Goal: Task Accomplishment & Management: Manage account settings

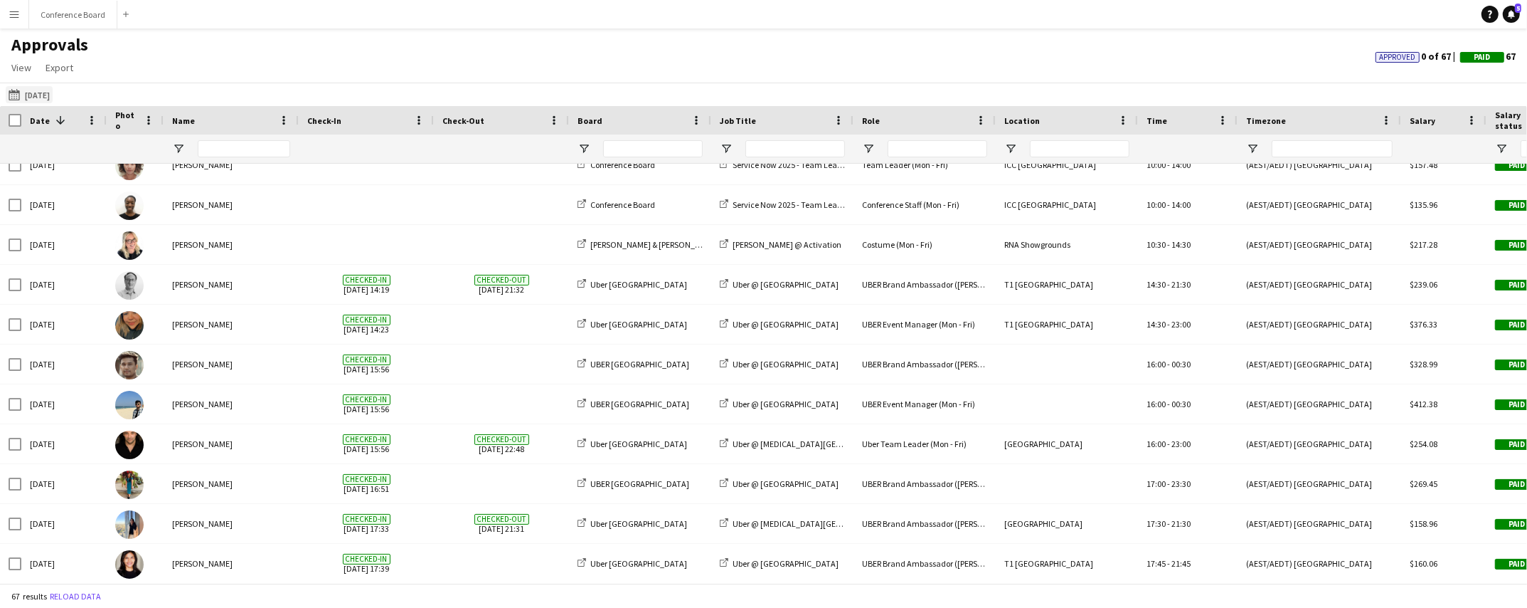
click at [41, 91] on button "[DATE] [DATE]" at bounding box center [29, 94] width 47 height 17
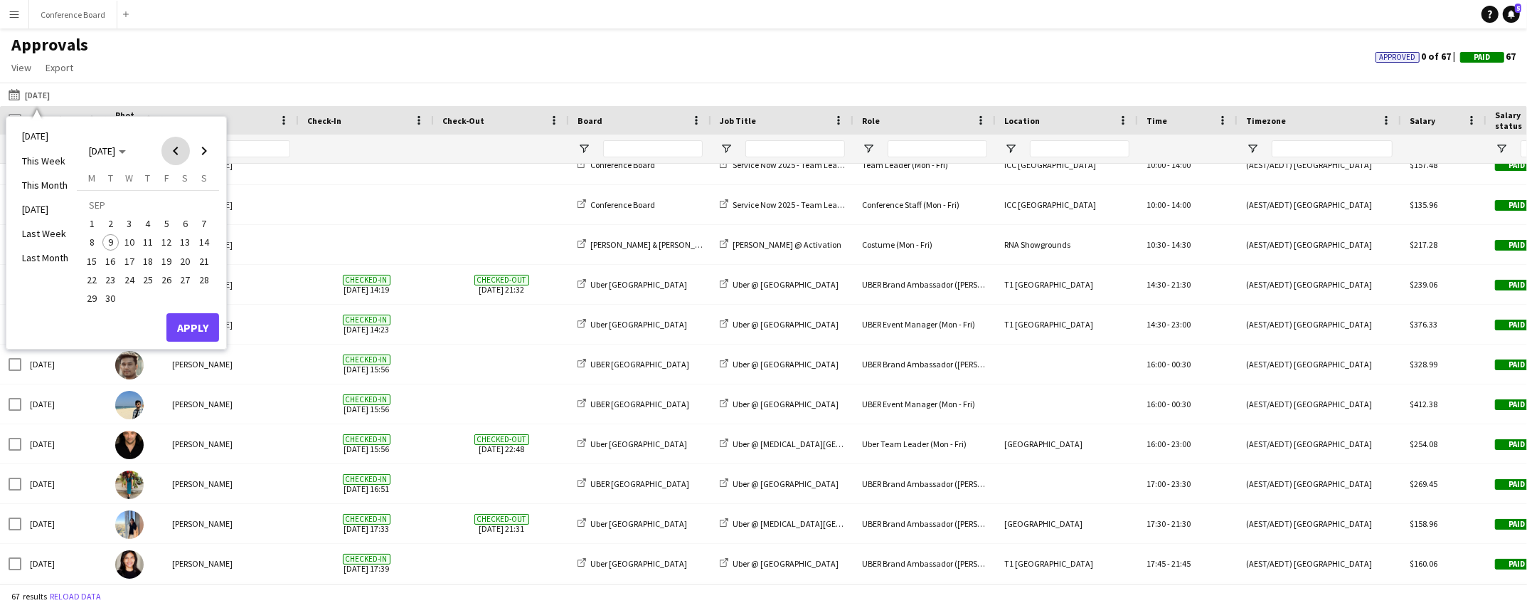
click at [176, 147] on span "Previous month" at bounding box center [175, 151] width 28 height 28
click at [199, 149] on span "Next month" at bounding box center [204, 151] width 28 height 28
click at [144, 219] on span "4" at bounding box center [147, 223] width 17 height 17
click at [191, 319] on button "Apply" at bounding box center [192, 327] width 53 height 28
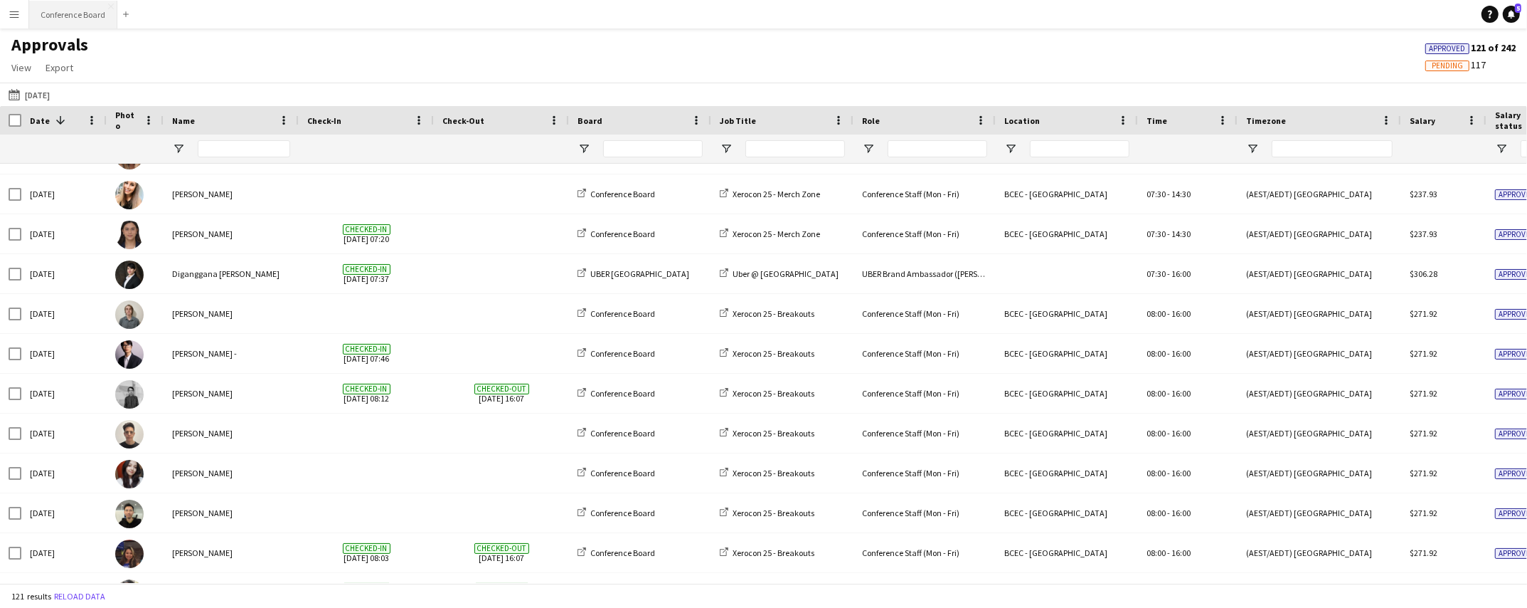
click at [67, 14] on button "Conference Board Close" at bounding box center [73, 15] width 88 height 28
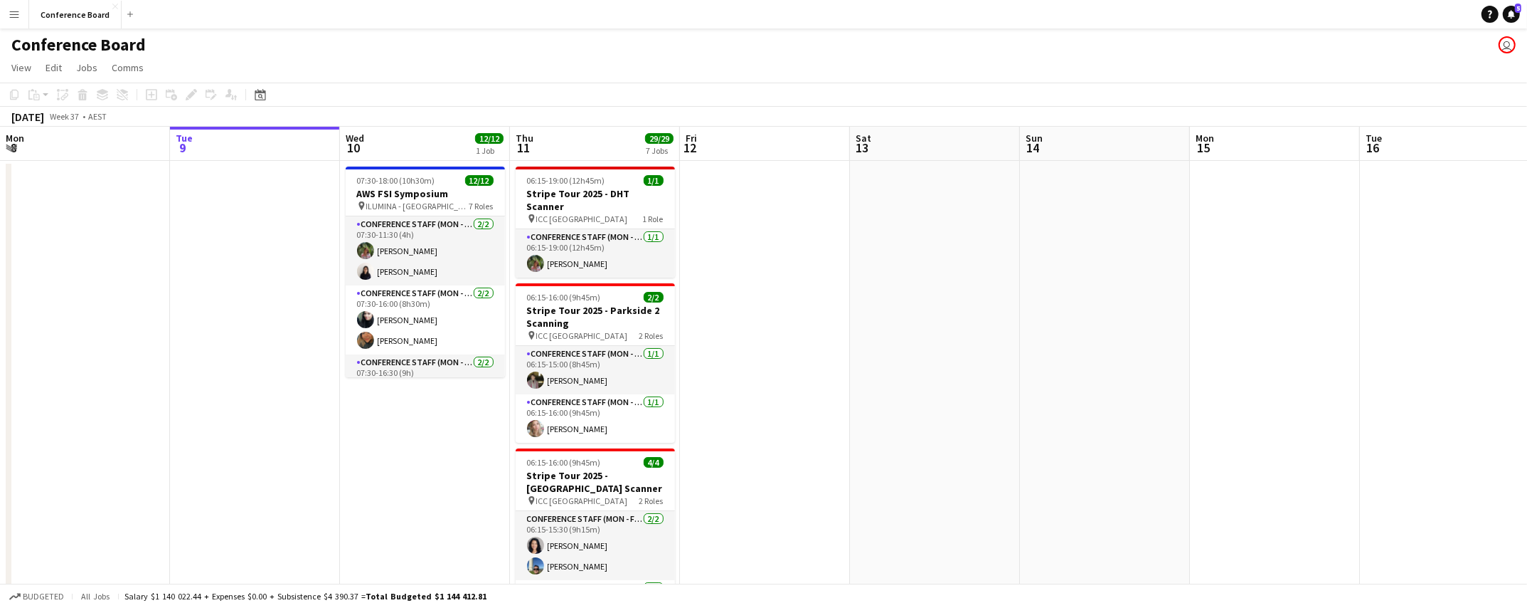
click at [12, 15] on app-icon "Menu" at bounding box center [14, 14] width 11 height 11
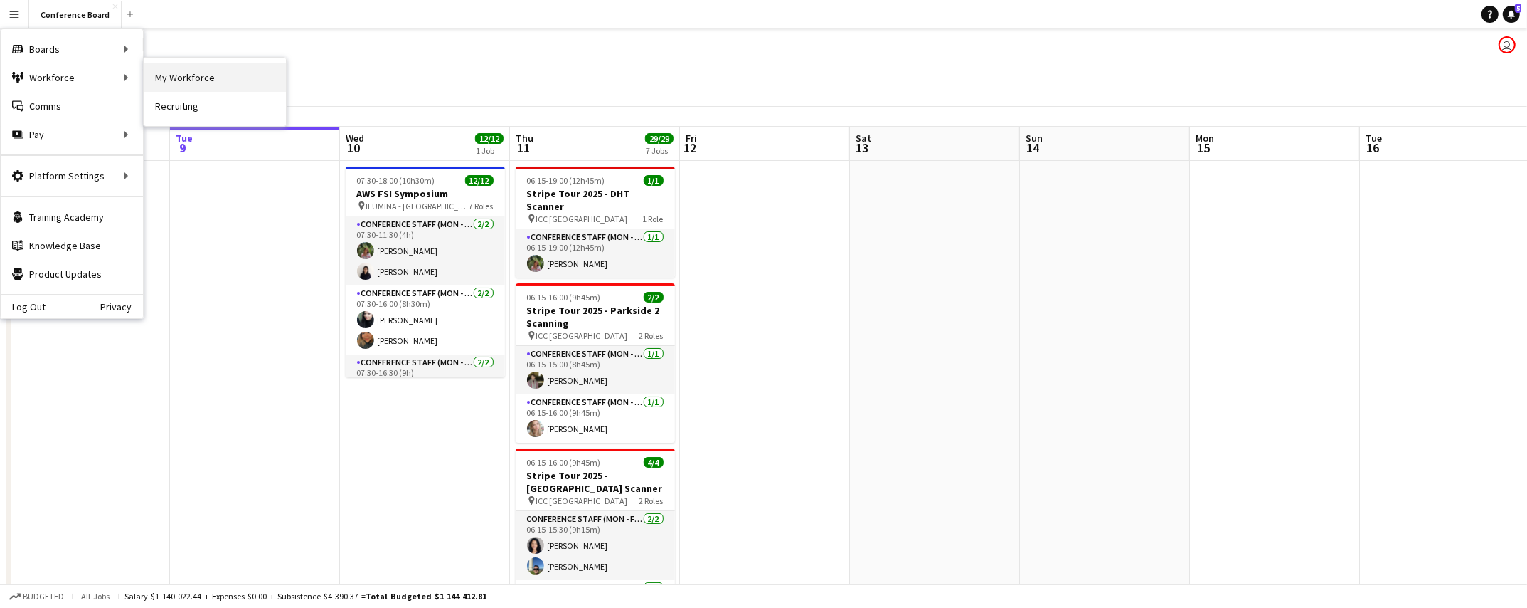
click at [203, 78] on link "My Workforce" at bounding box center [215, 77] width 142 height 28
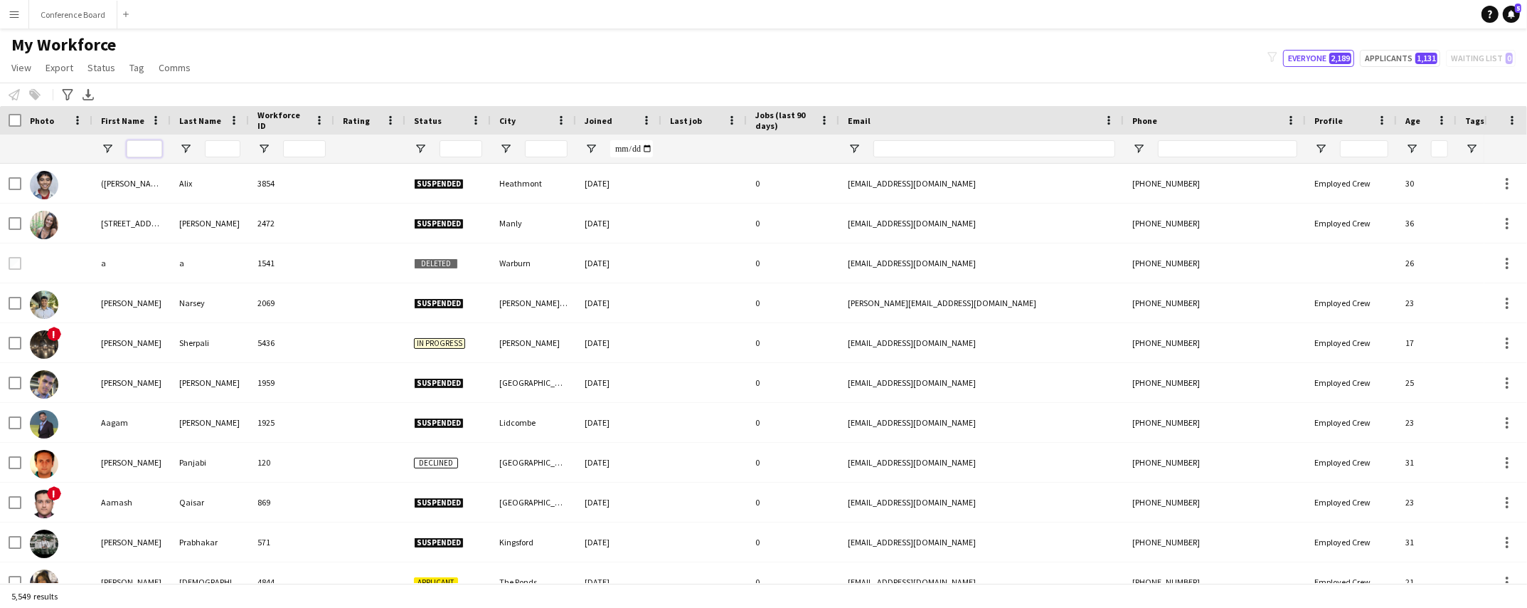
click at [141, 150] on input "First Name Filter Input" at bounding box center [145, 148] width 36 height 17
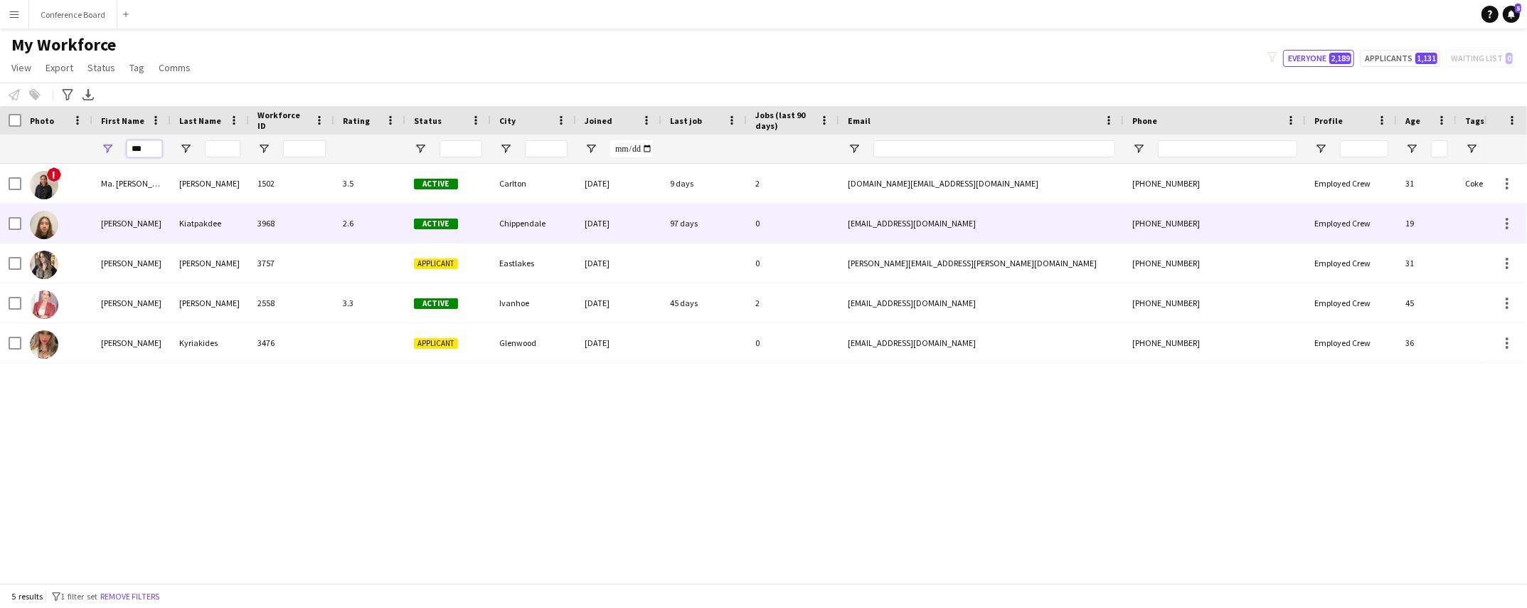
type input "***"
click at [191, 228] on div "Kiatpakdee" at bounding box center [210, 222] width 78 height 39
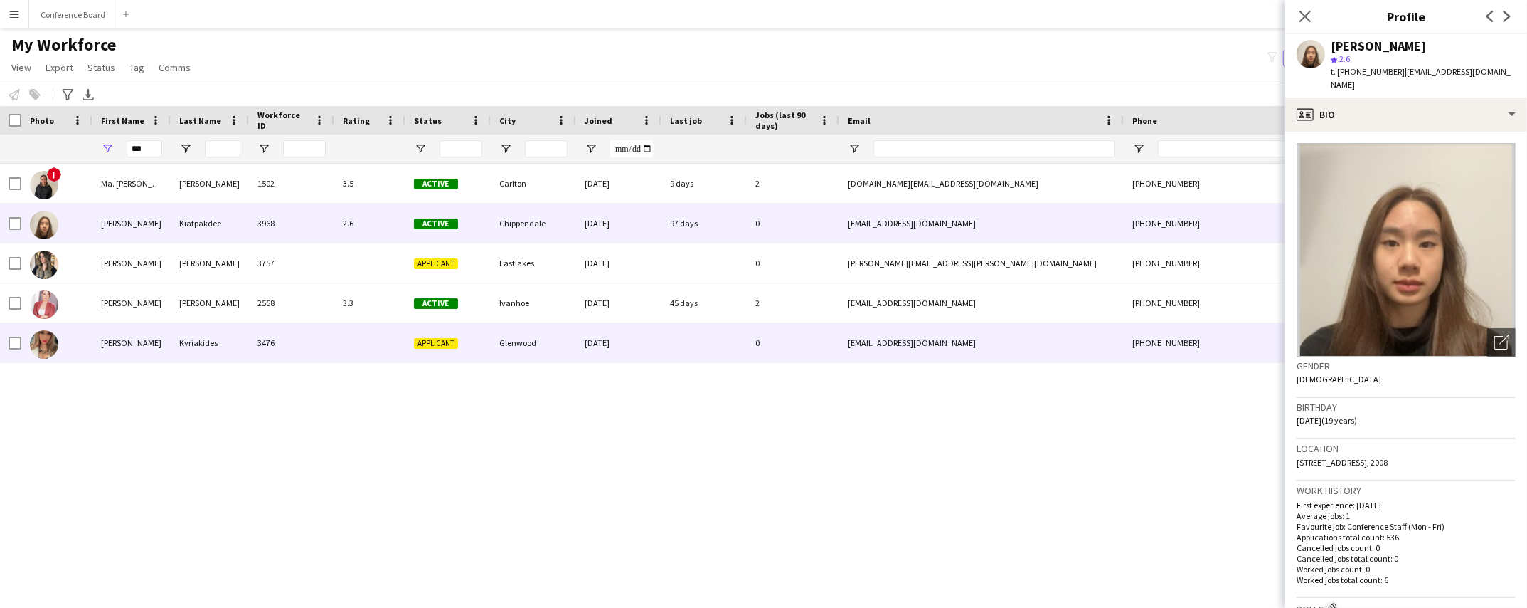
click at [176, 341] on div "Kyriakides" at bounding box center [210, 342] width 78 height 39
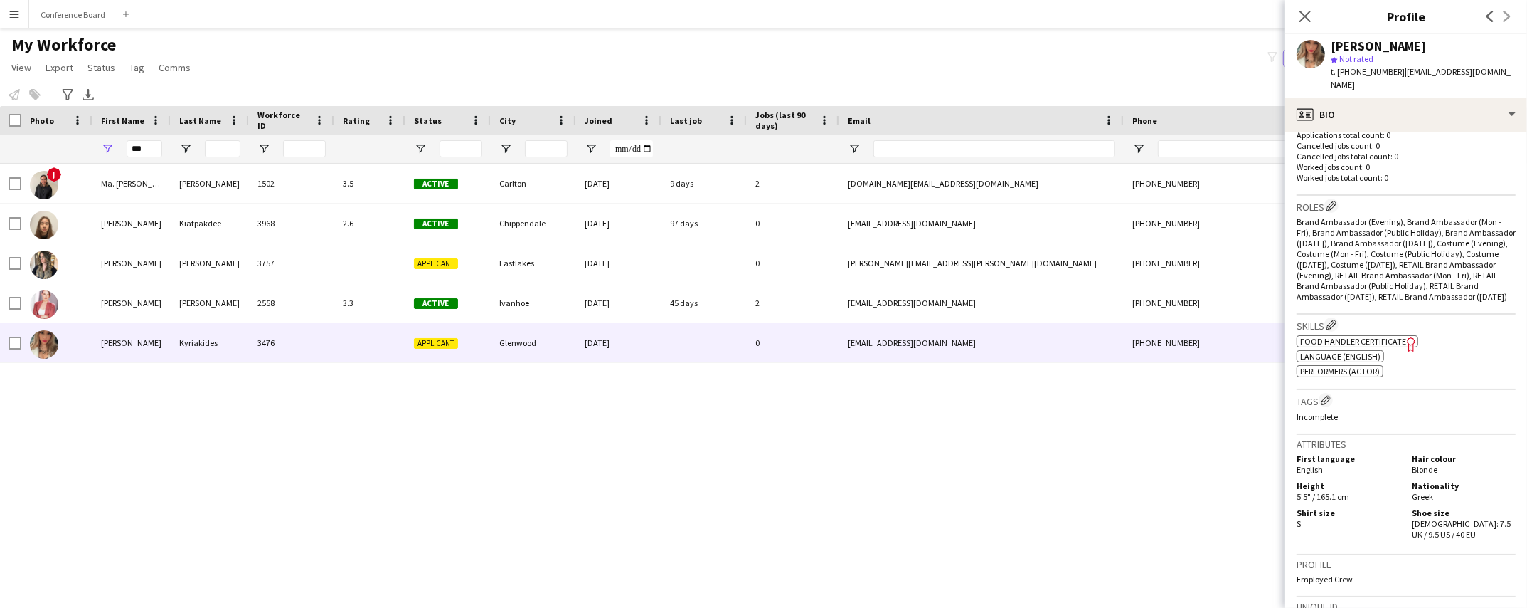
scroll to position [418, 0]
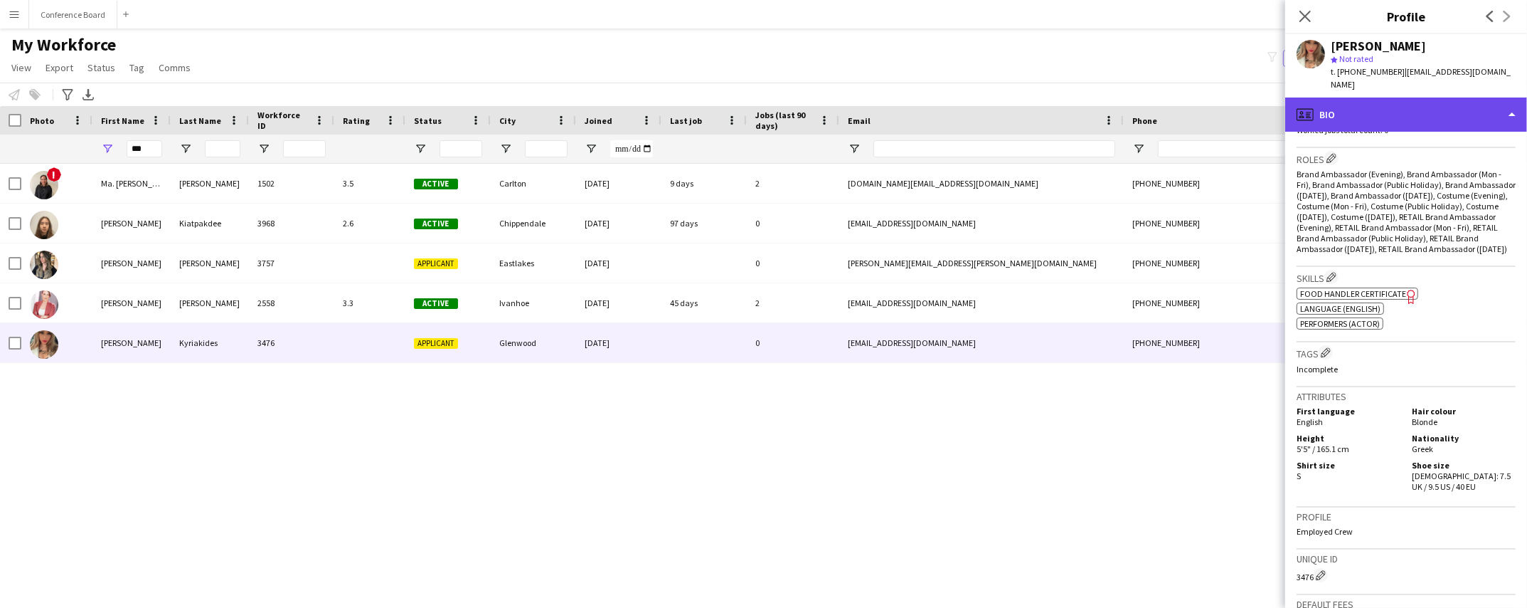
click at [1428, 105] on div "profile Bio" at bounding box center [1407, 114] width 242 height 34
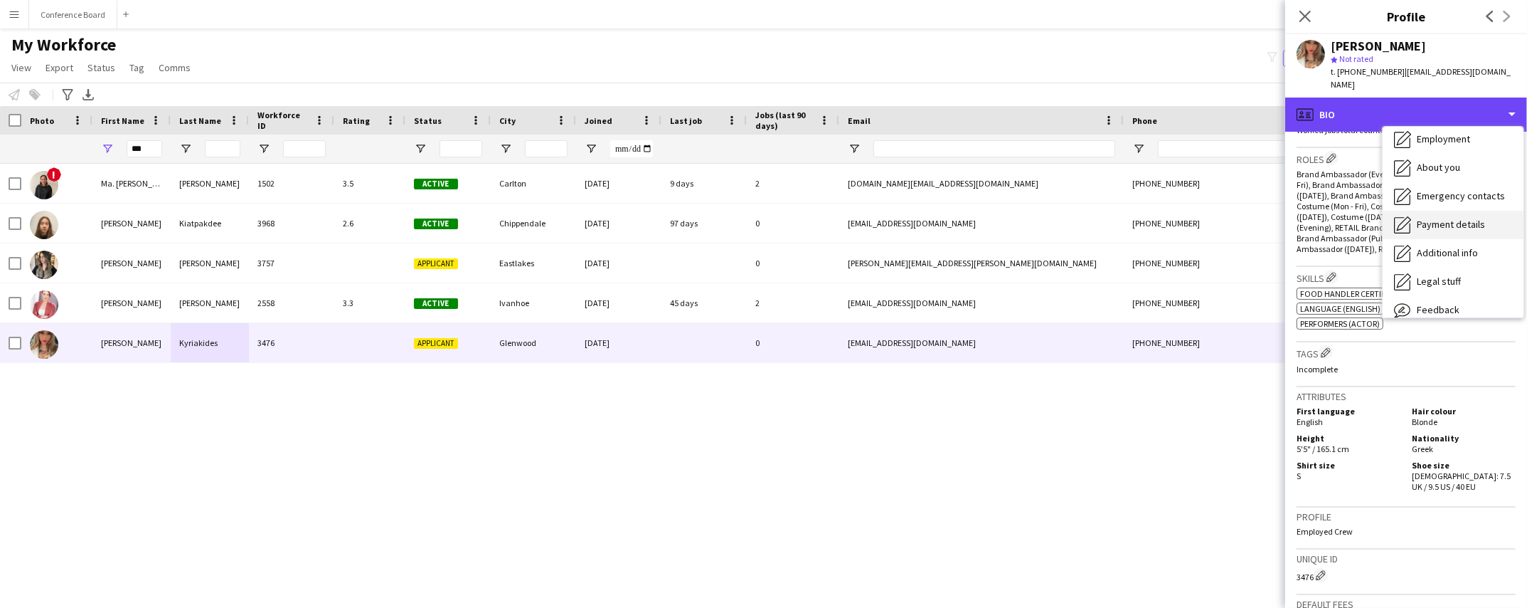
scroll to position [105, 0]
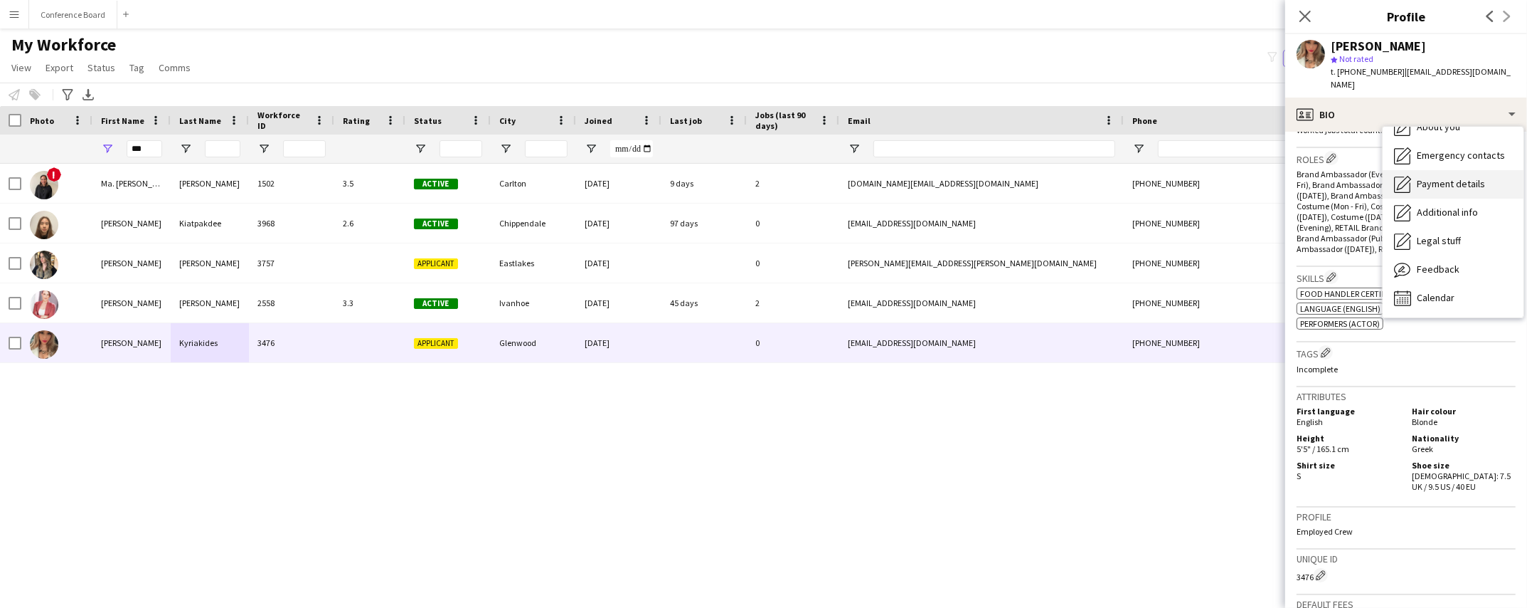
click at [1426, 263] on span "Feedback" at bounding box center [1438, 269] width 43 height 13
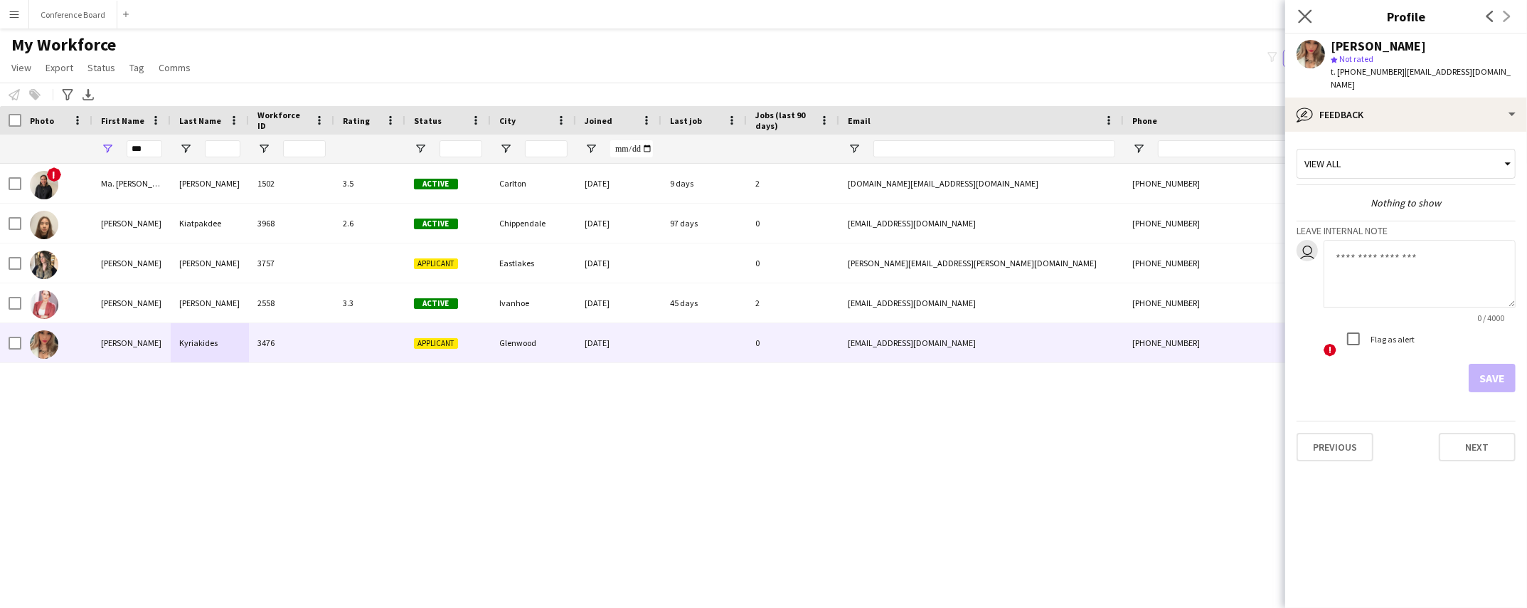
click at [1298, 10] on icon "Close pop-in" at bounding box center [1305, 16] width 14 height 14
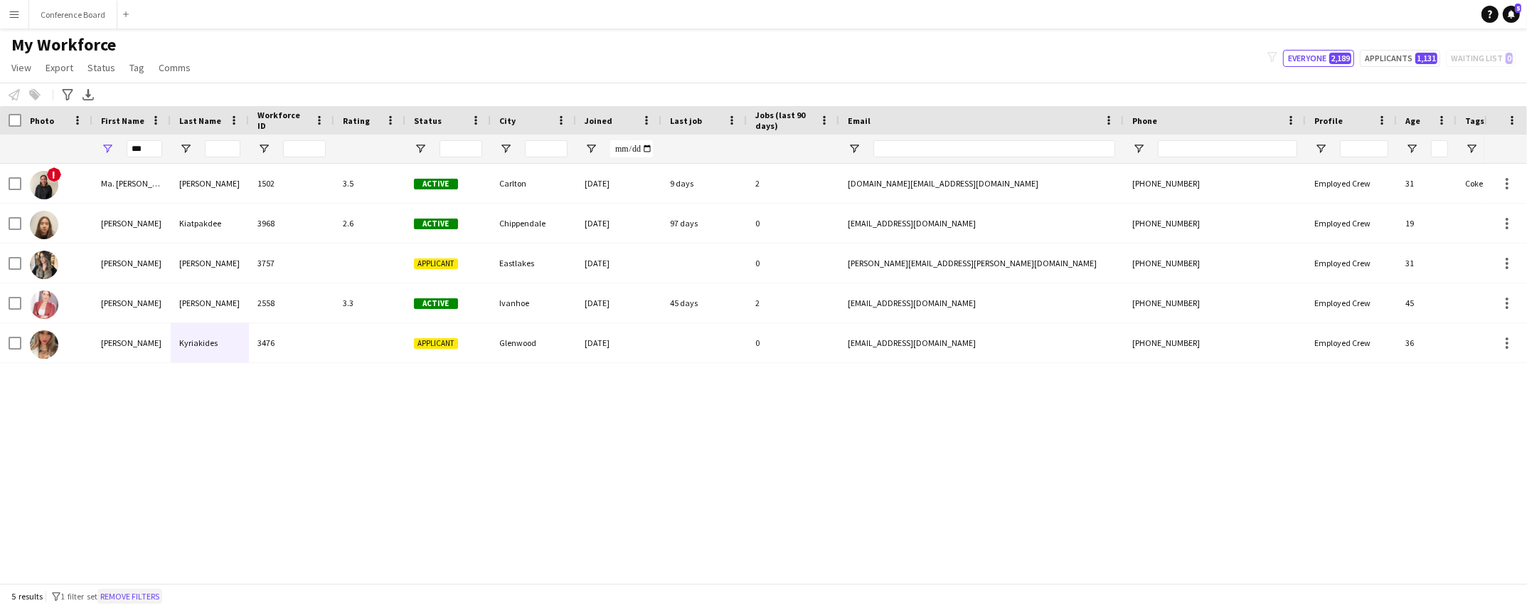
click at [144, 596] on button "Remove filters" at bounding box center [129, 596] width 65 height 16
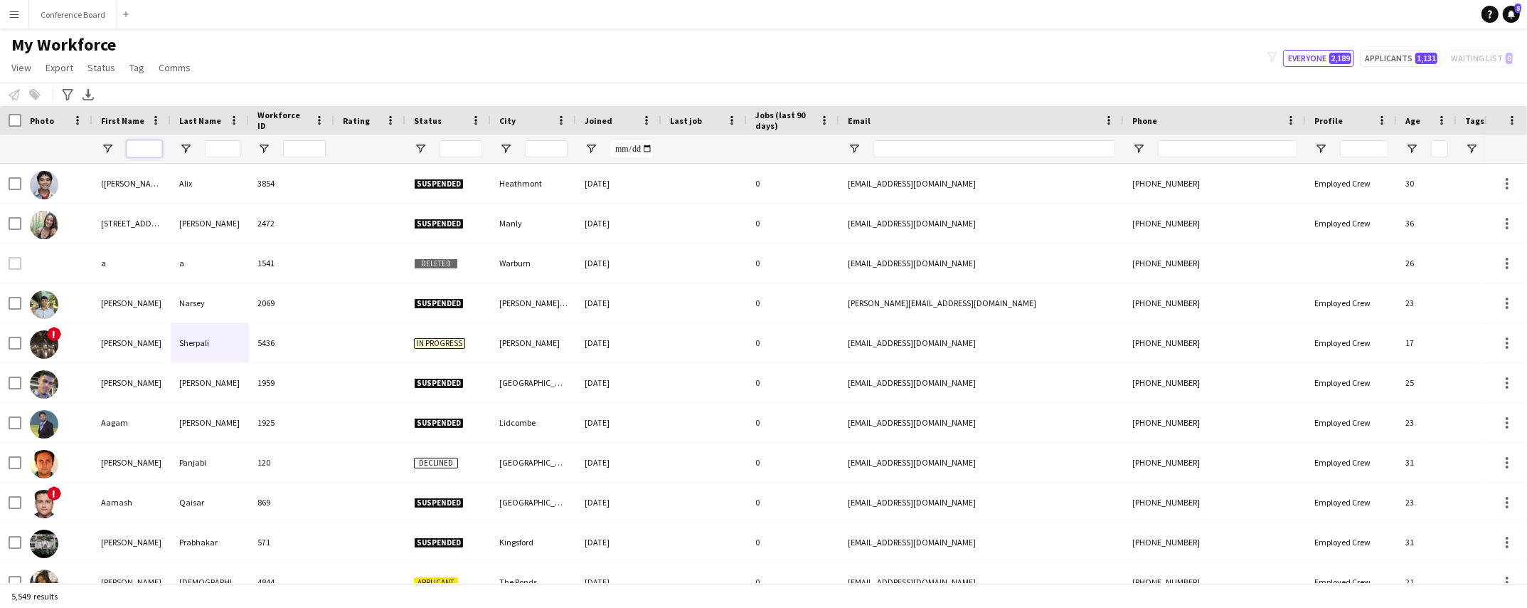
click at [142, 147] on input "First Name Filter Input" at bounding box center [145, 148] width 36 height 17
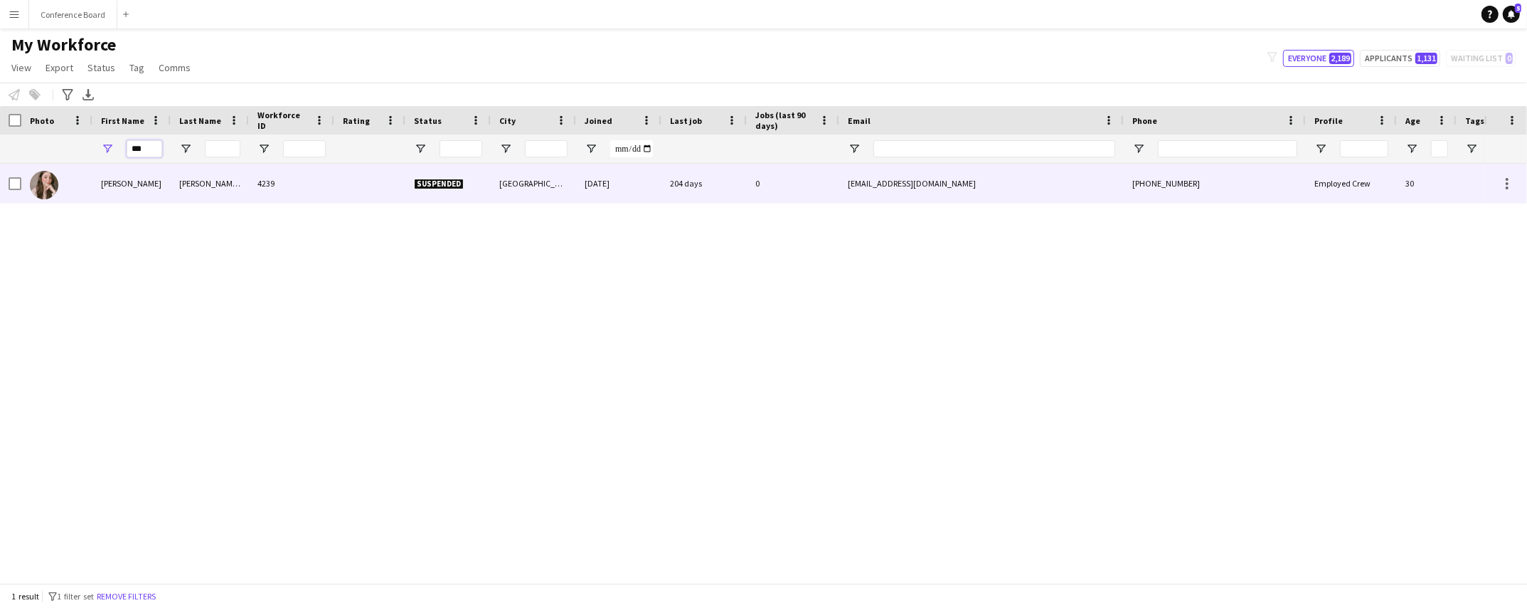
type input "***"
click at [151, 182] on div "[PERSON_NAME]" at bounding box center [131, 183] width 78 height 39
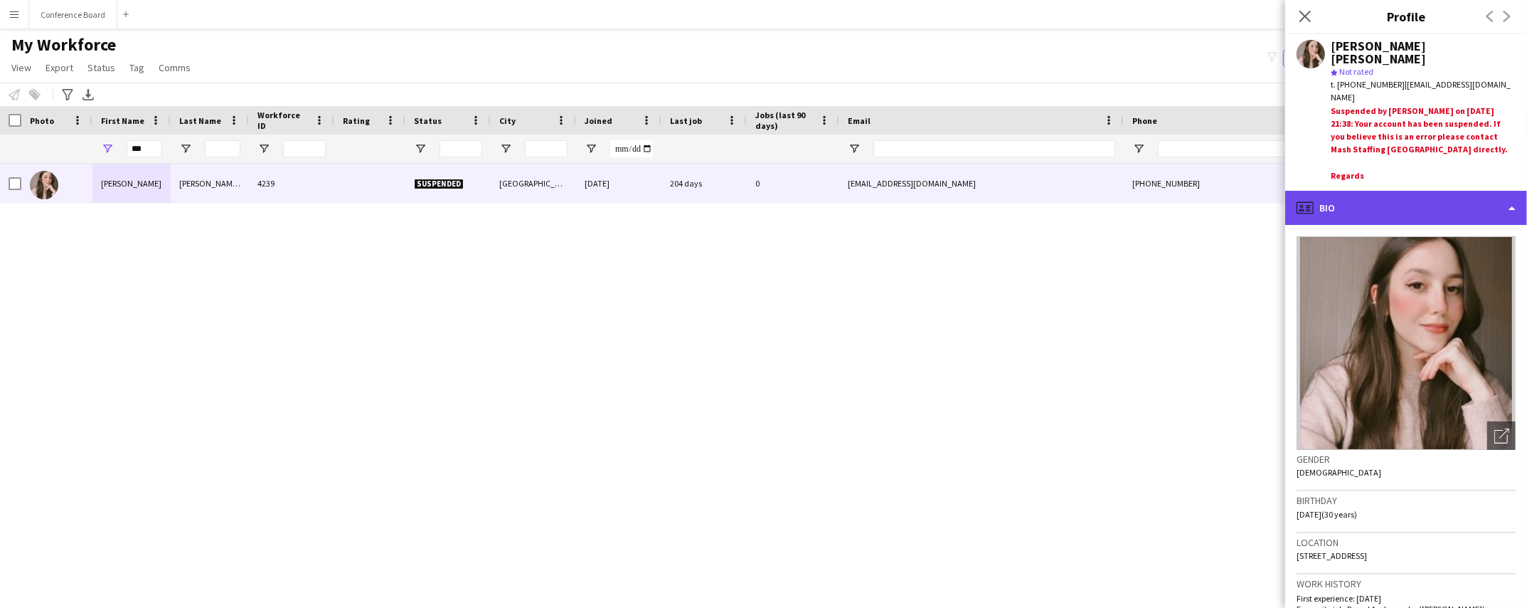
click at [1483, 204] on div "profile Bio" at bounding box center [1407, 208] width 242 height 34
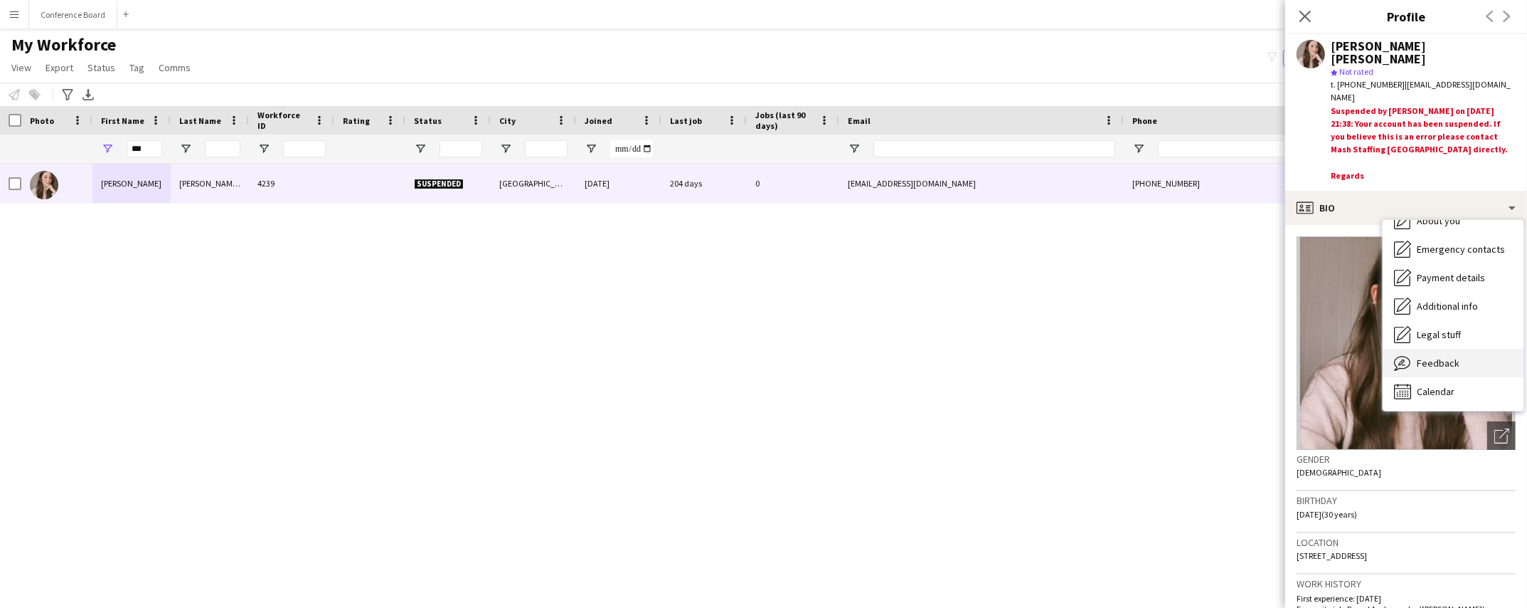
click at [1457, 356] on span "Feedback" at bounding box center [1438, 362] width 43 height 13
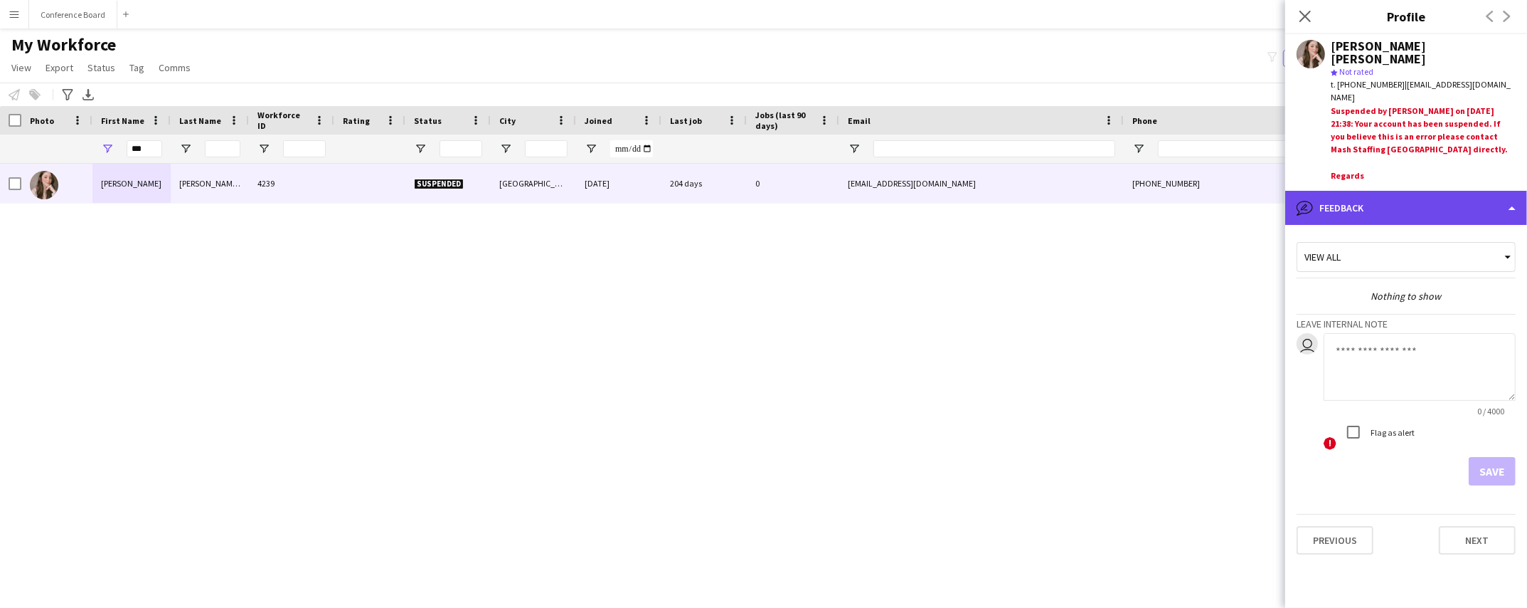
click at [1444, 196] on div "bubble-pencil Feedback" at bounding box center [1407, 208] width 242 height 34
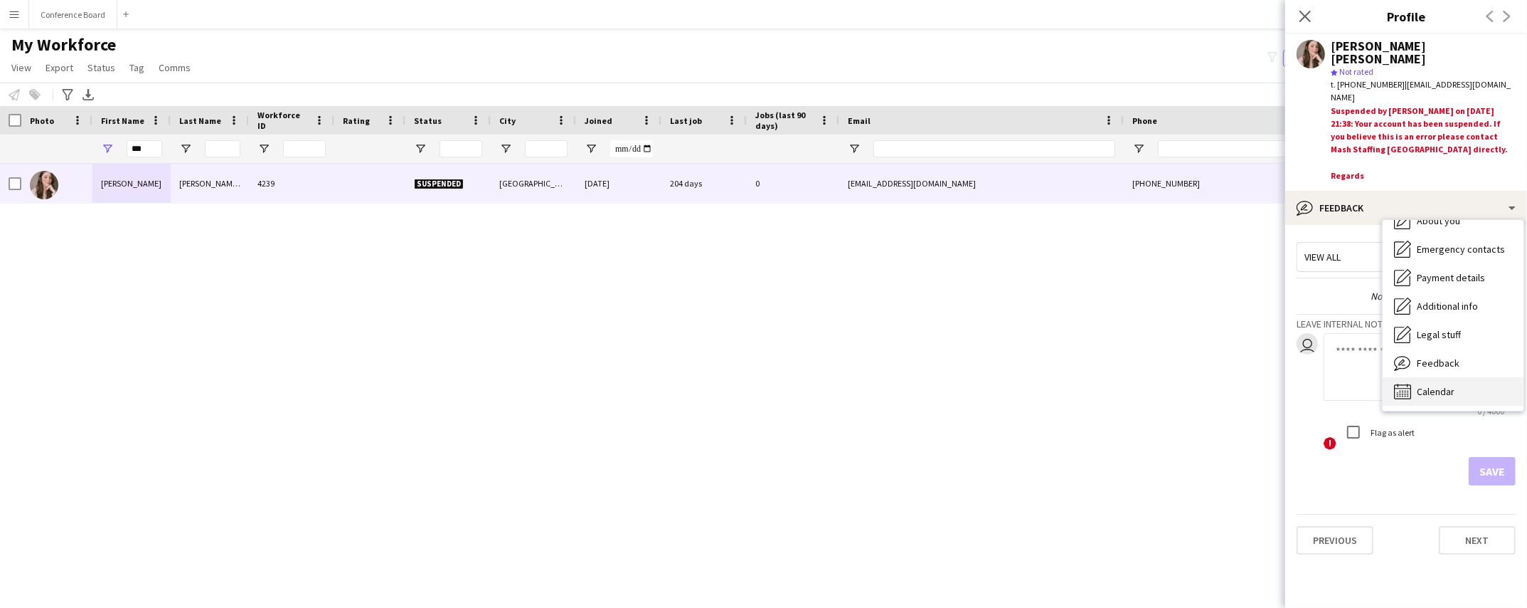
click at [1448, 385] on span "Calendar" at bounding box center [1436, 391] width 38 height 13
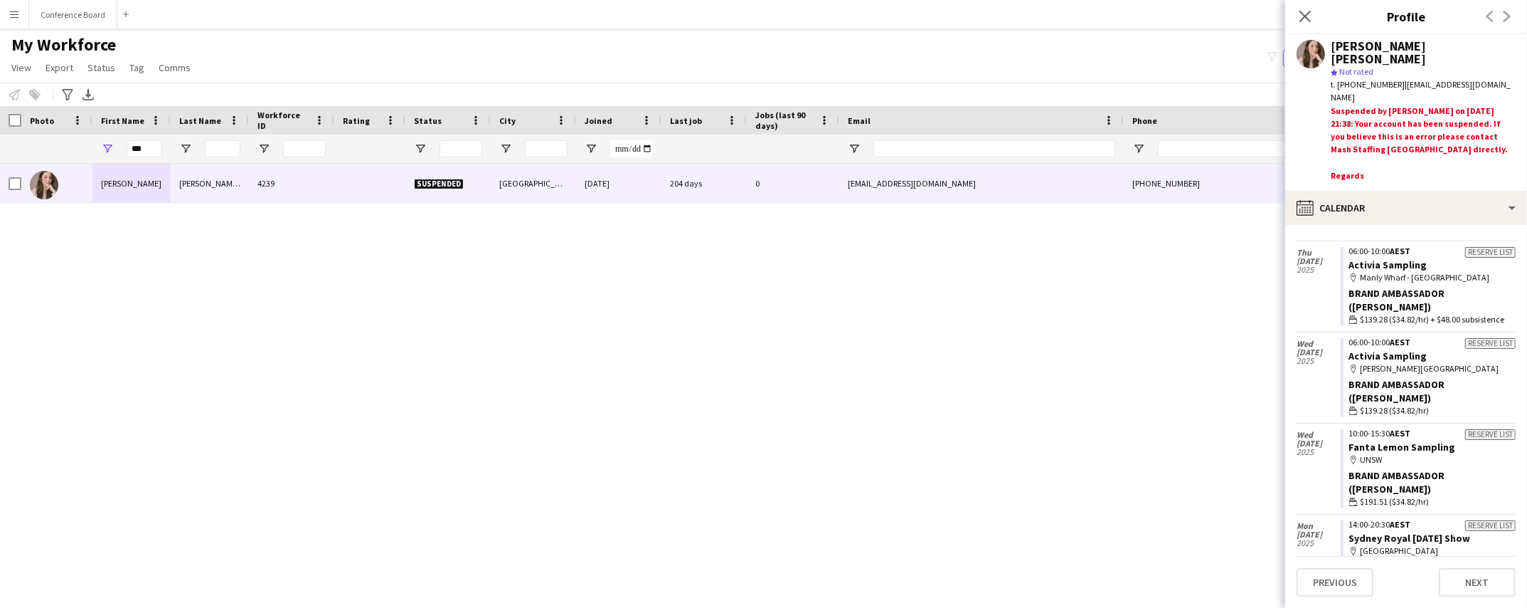
scroll to position [0, 0]
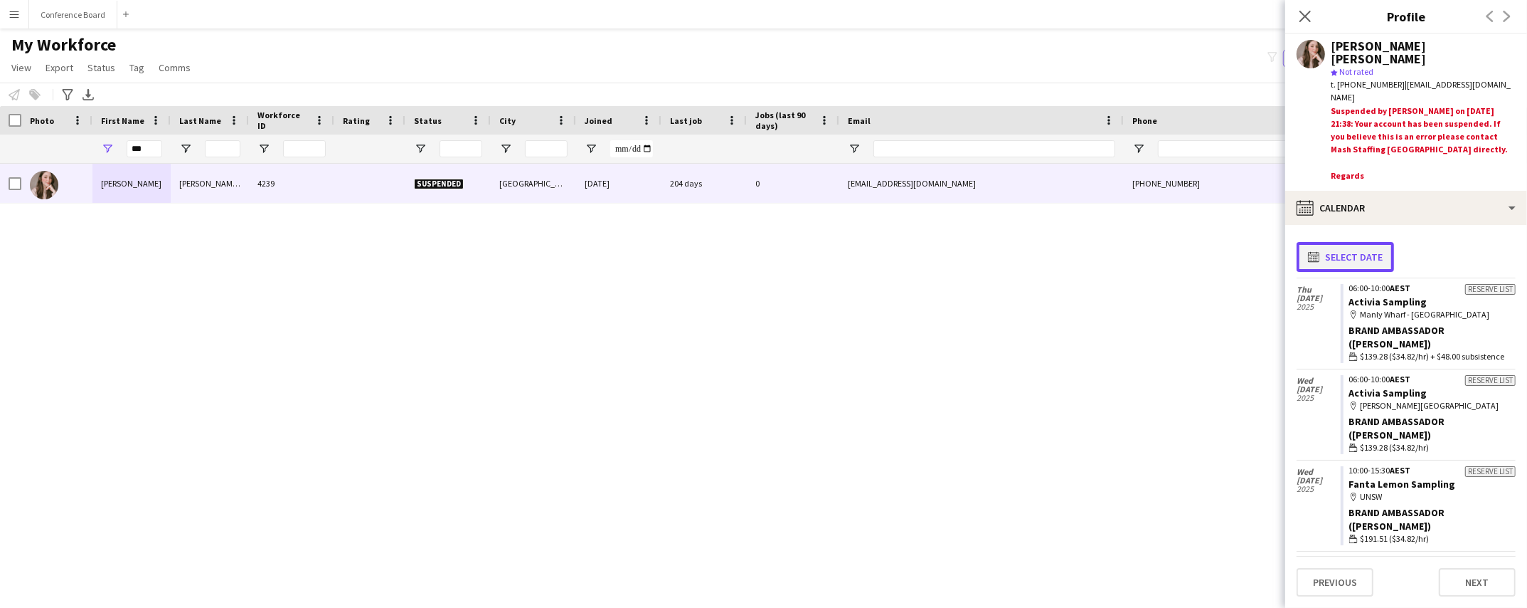
click at [1329, 264] on button "calendar-full Select date" at bounding box center [1345, 257] width 97 height 30
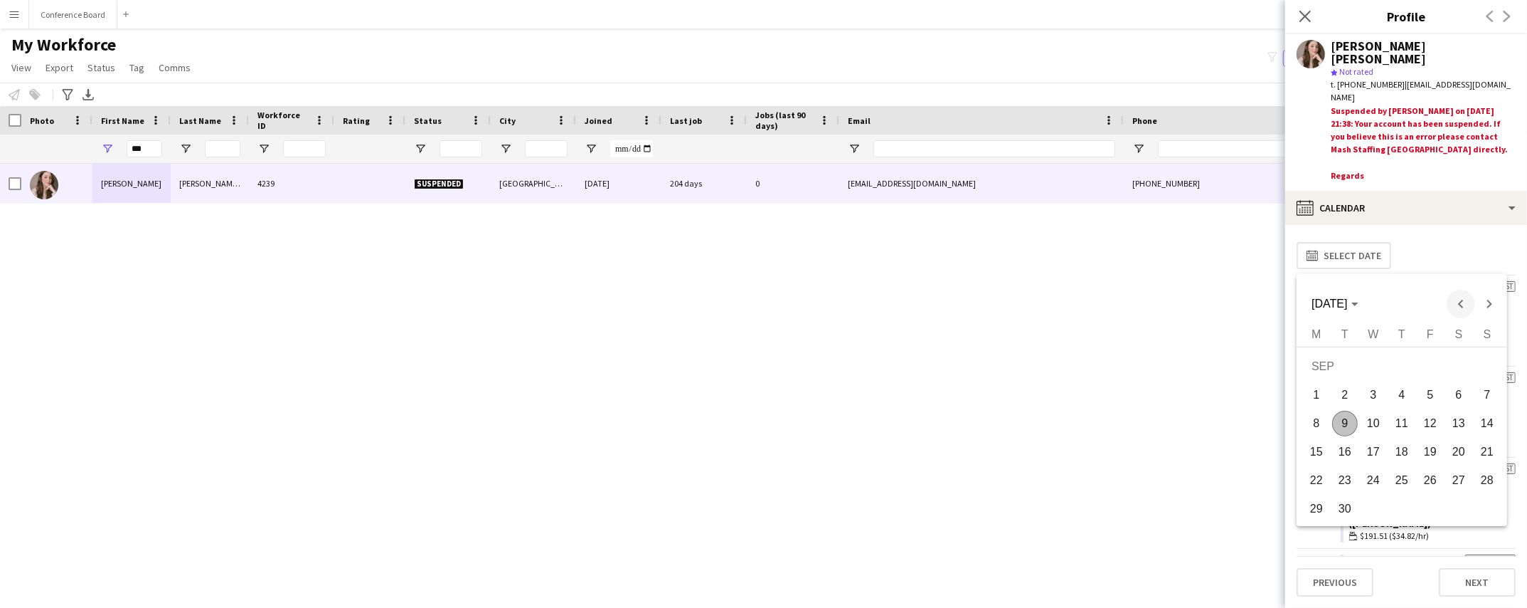
click at [1465, 304] on span "Previous month" at bounding box center [1461, 304] width 28 height 28
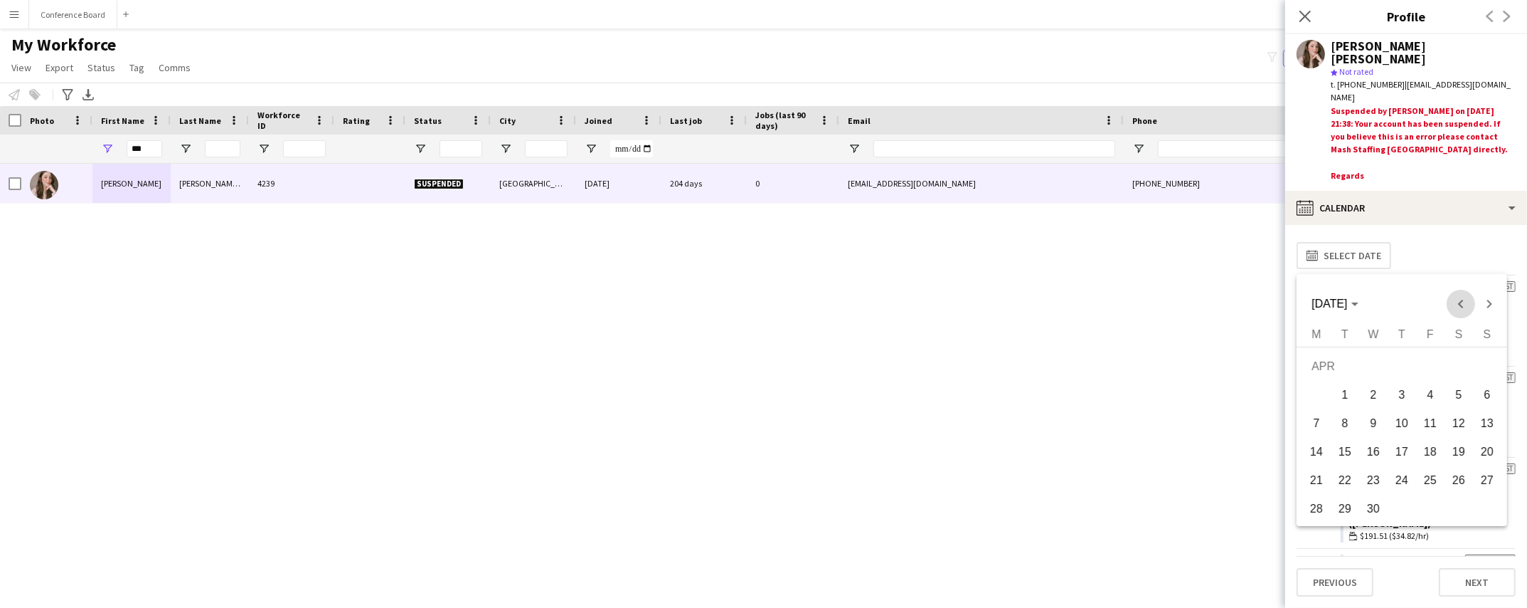
click at [1465, 304] on span "Previous month" at bounding box center [1461, 304] width 28 height 28
click at [1488, 303] on span "Next month" at bounding box center [1489, 304] width 28 height 28
click at [1343, 479] on span "25" at bounding box center [1345, 484] width 26 height 26
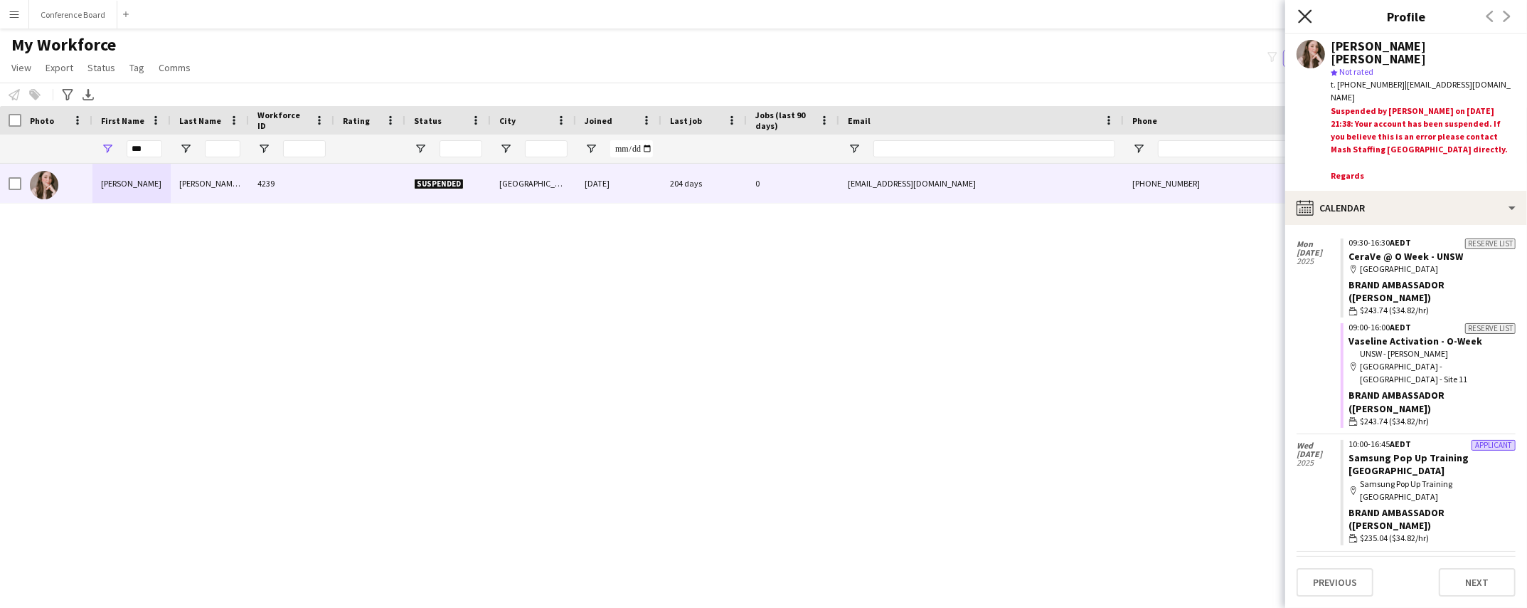
scroll to position [1414, 0]
click at [1299, 14] on icon "Close pop-in" at bounding box center [1305, 16] width 14 height 14
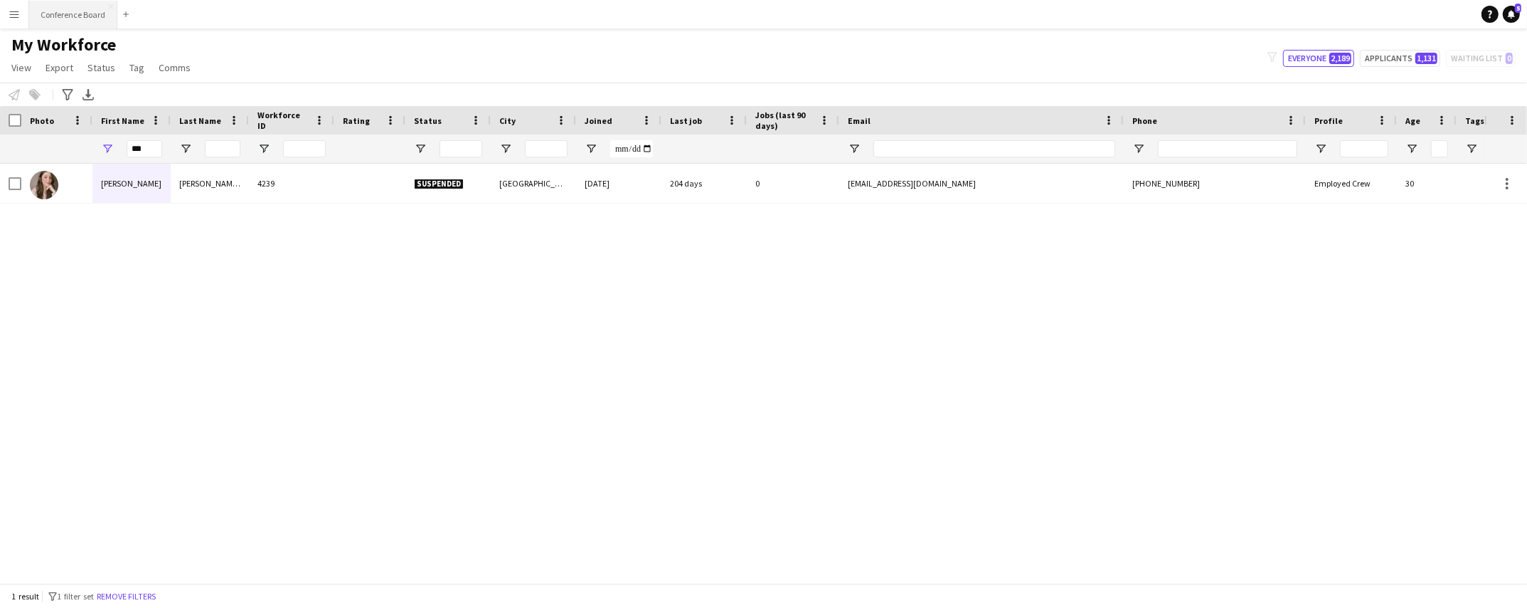
click at [68, 15] on button "Conference Board Close" at bounding box center [73, 15] width 88 height 28
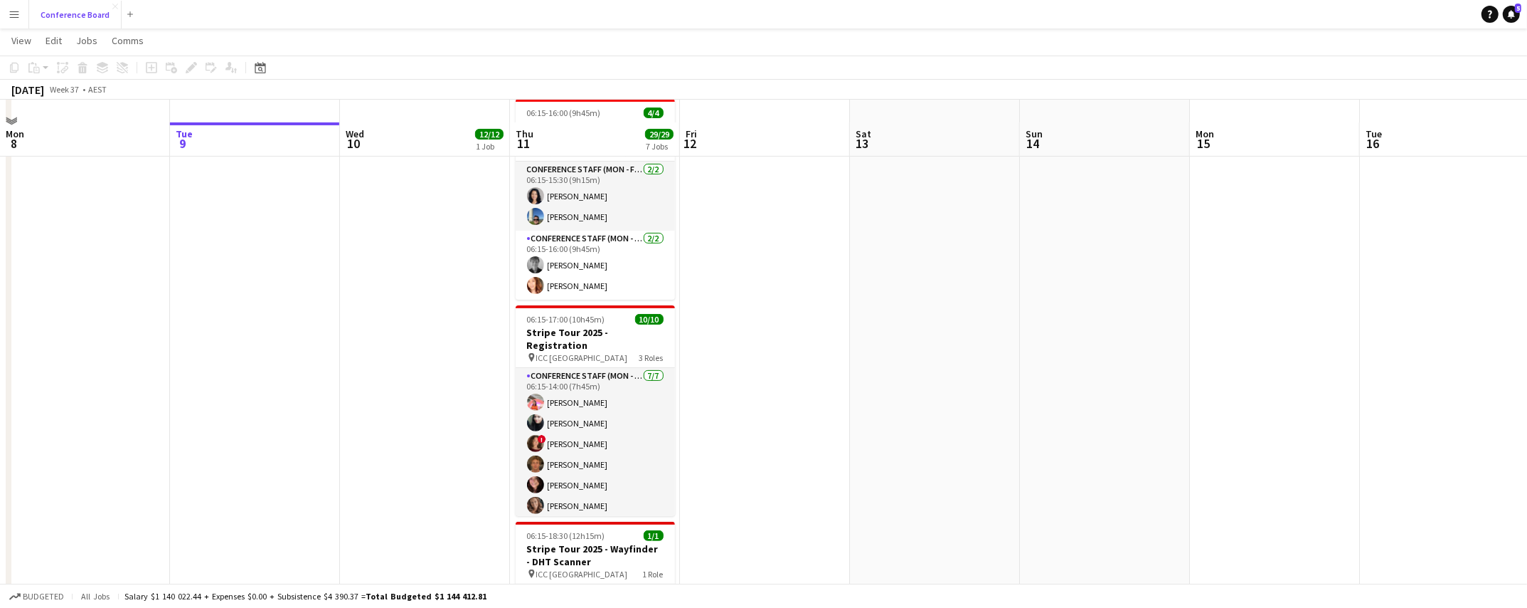
scroll to position [346, 0]
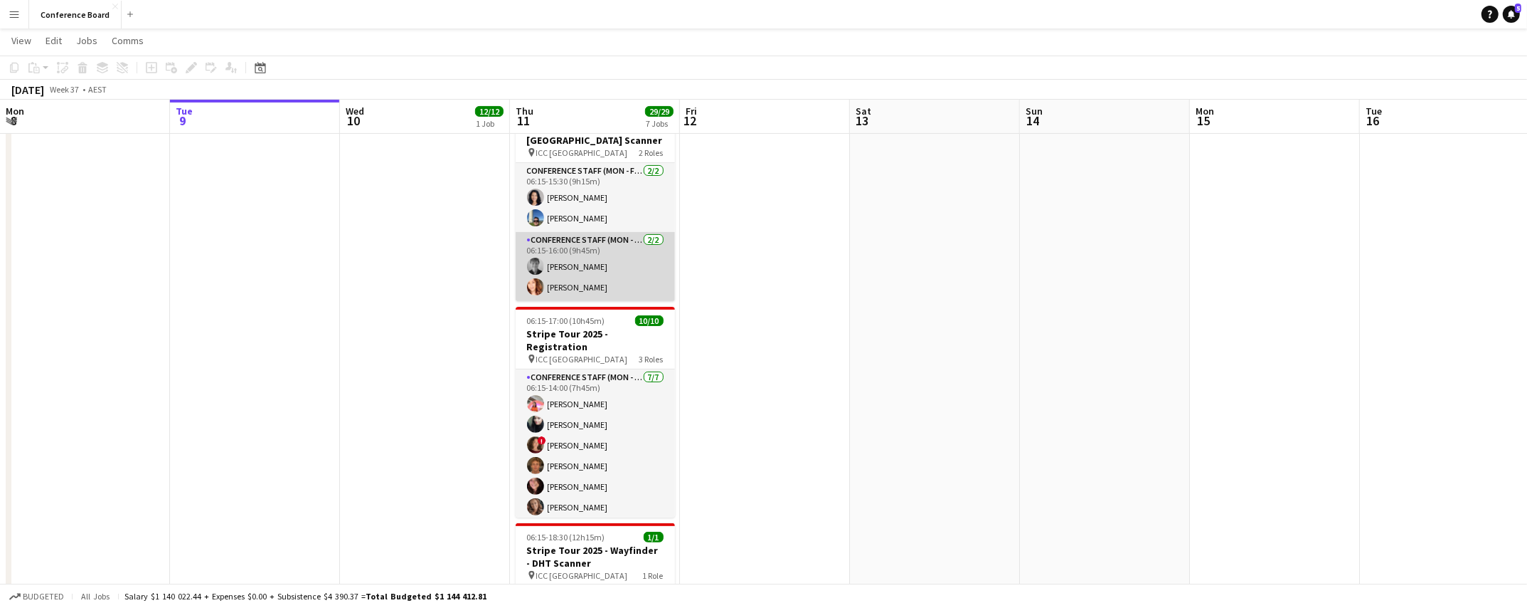
click at [583, 253] on app-card-role "Conference Staff (Mon - Fri) [DATE] 06:15-16:00 (9h45m) [PERSON_NAME] [PERSON_N…" at bounding box center [595, 266] width 159 height 69
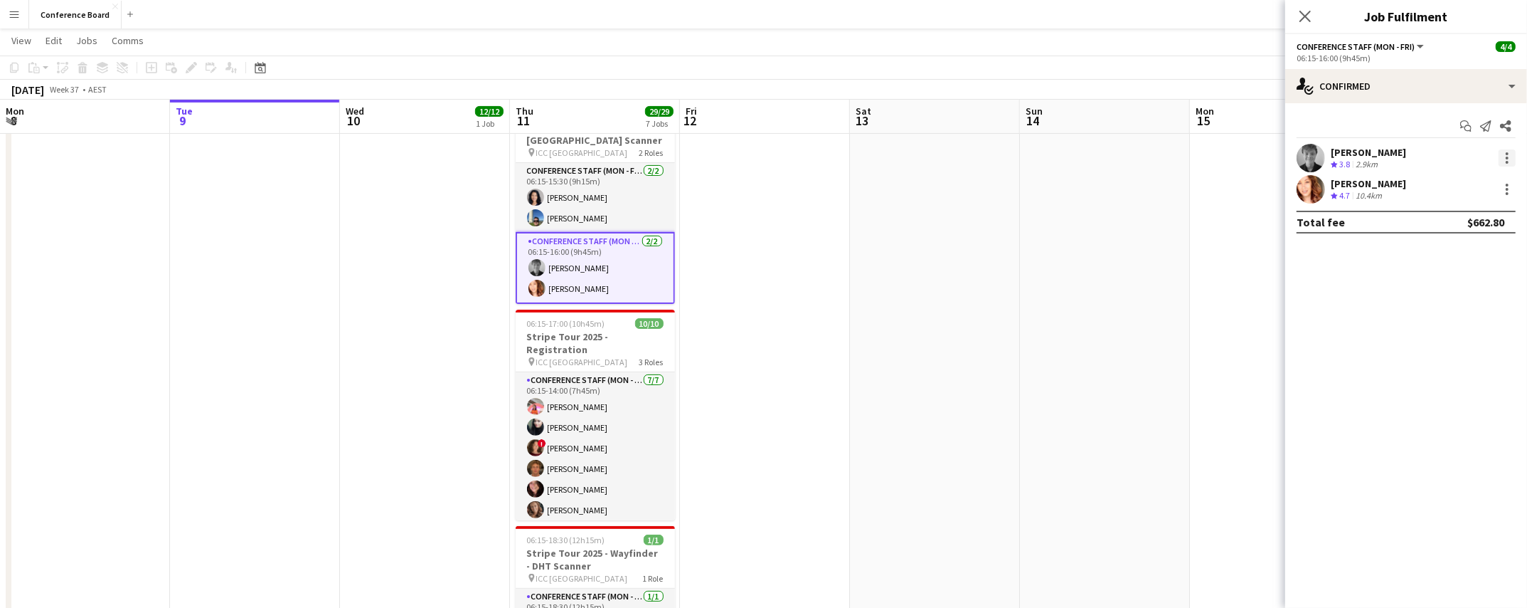
click at [1499, 155] on div at bounding box center [1507, 157] width 17 height 17
click at [1453, 326] on span "Remove" at bounding box center [1438, 320] width 43 height 12
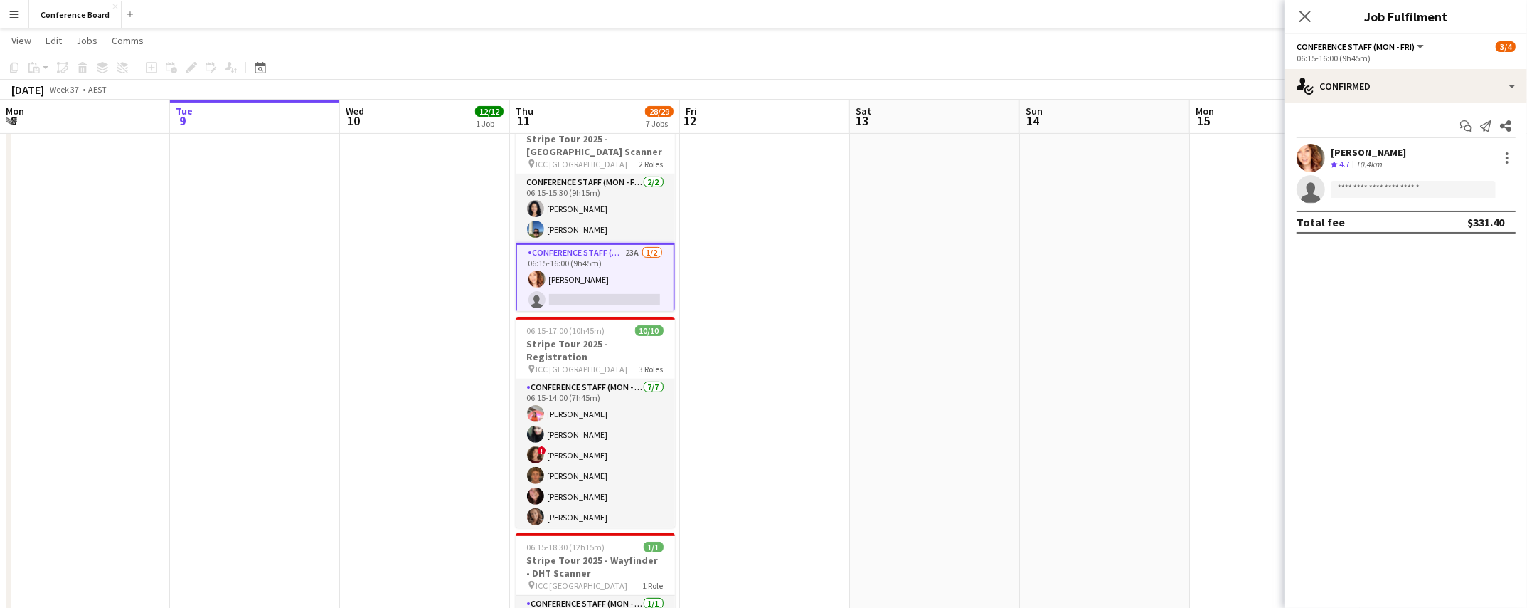
drag, startPoint x: 1136, startPoint y: 267, endPoint x: 1121, endPoint y: 263, distance: 15.7
click at [1136, 267] on app-date-cell at bounding box center [1105, 407] width 170 height 1188
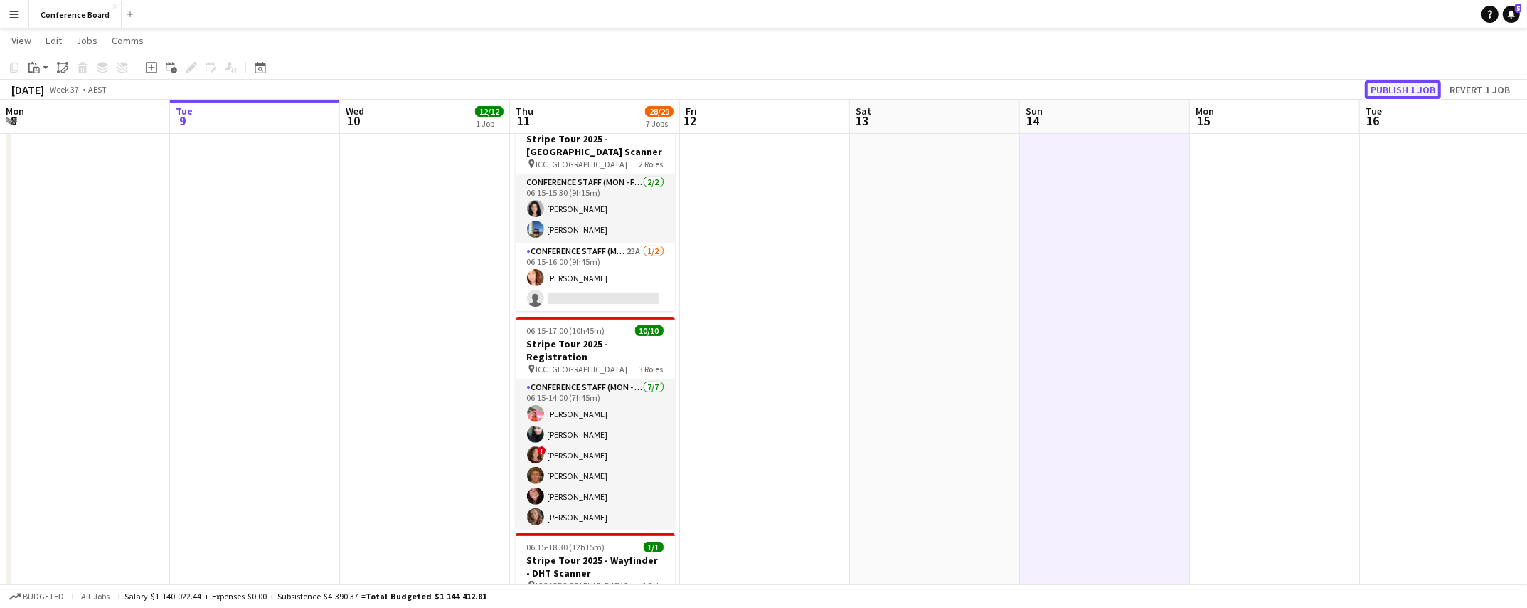
click at [1407, 89] on button "Publish 1 job" at bounding box center [1403, 89] width 76 height 18
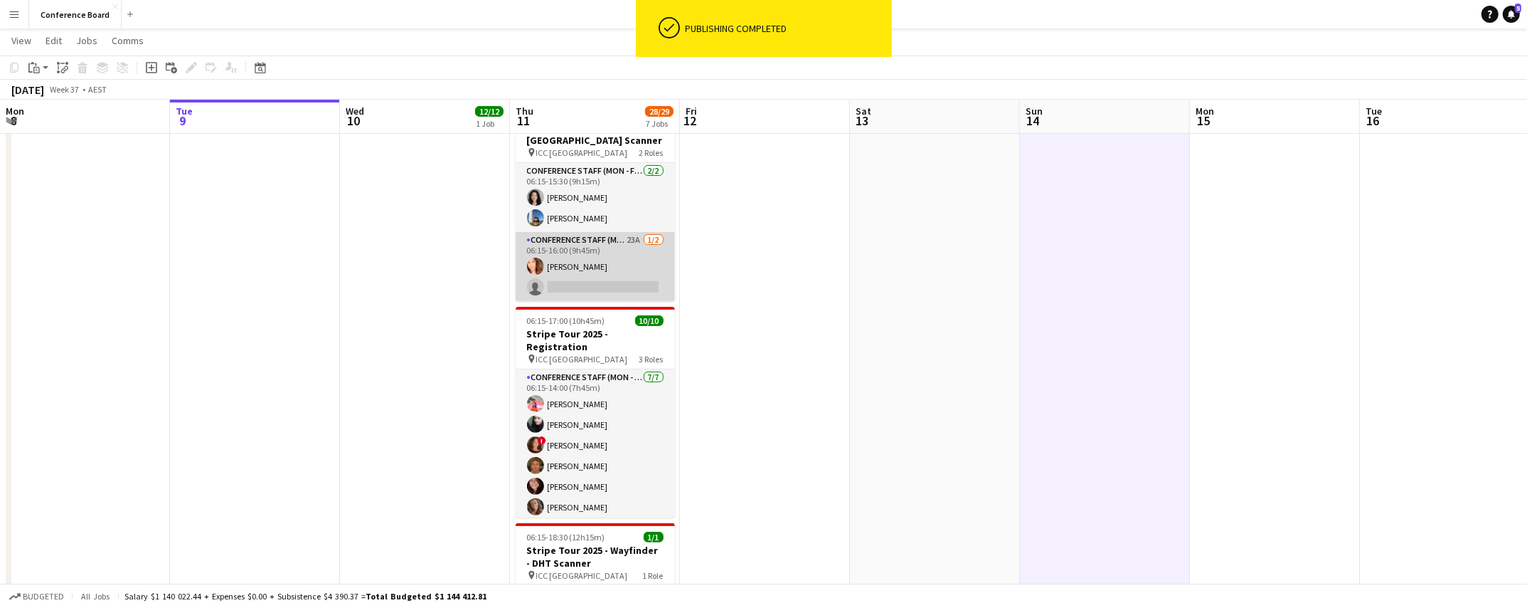
click at [605, 250] on app-card-role "Conference Staff (Mon - Fri) 23A [DATE] 06:15-16:00 (9h45m) [PERSON_NAME] singl…" at bounding box center [595, 266] width 159 height 69
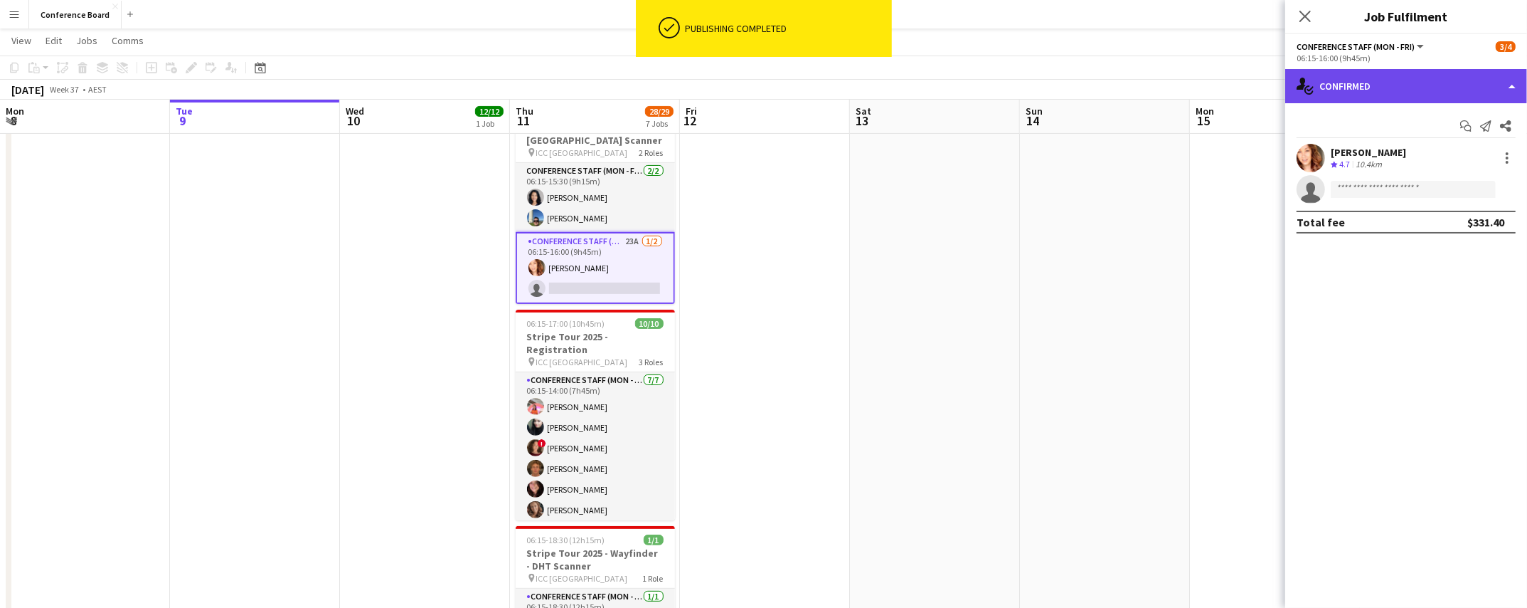
click at [1425, 88] on div "single-neutral-actions-check-2 Confirmed" at bounding box center [1407, 86] width 242 height 34
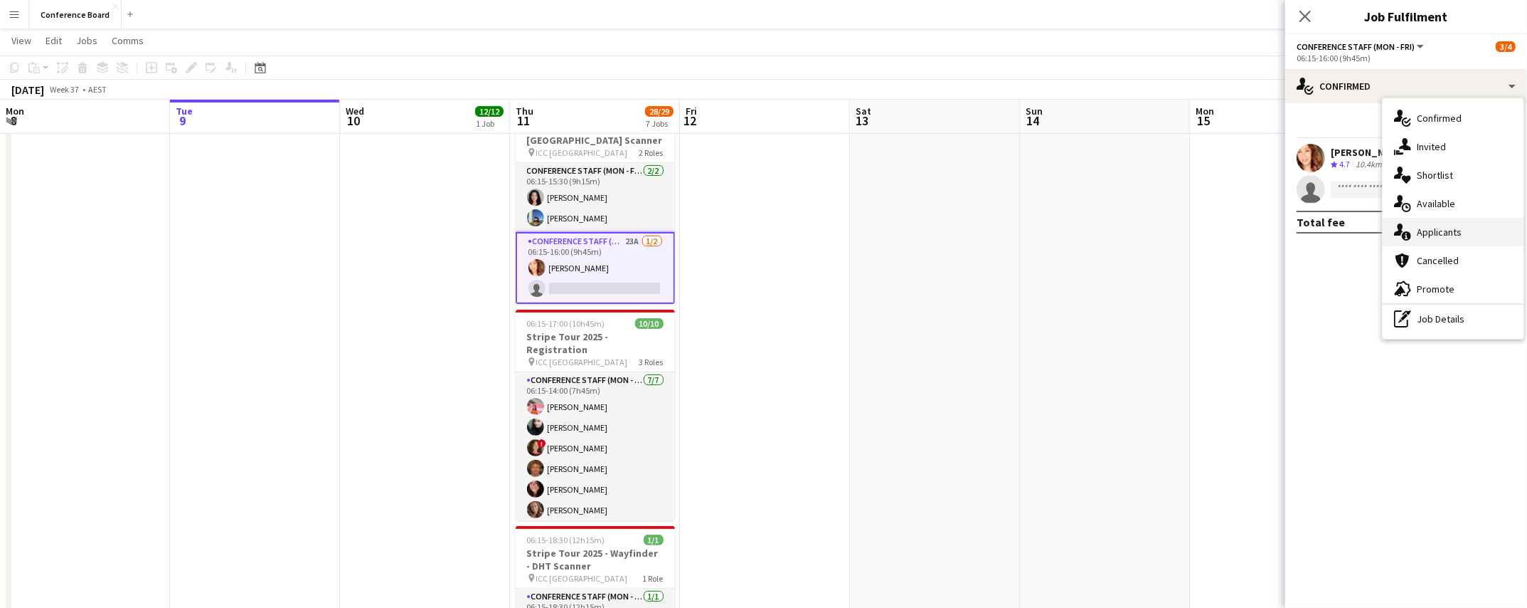
click at [1456, 229] on span "Applicants" at bounding box center [1439, 232] width 45 height 13
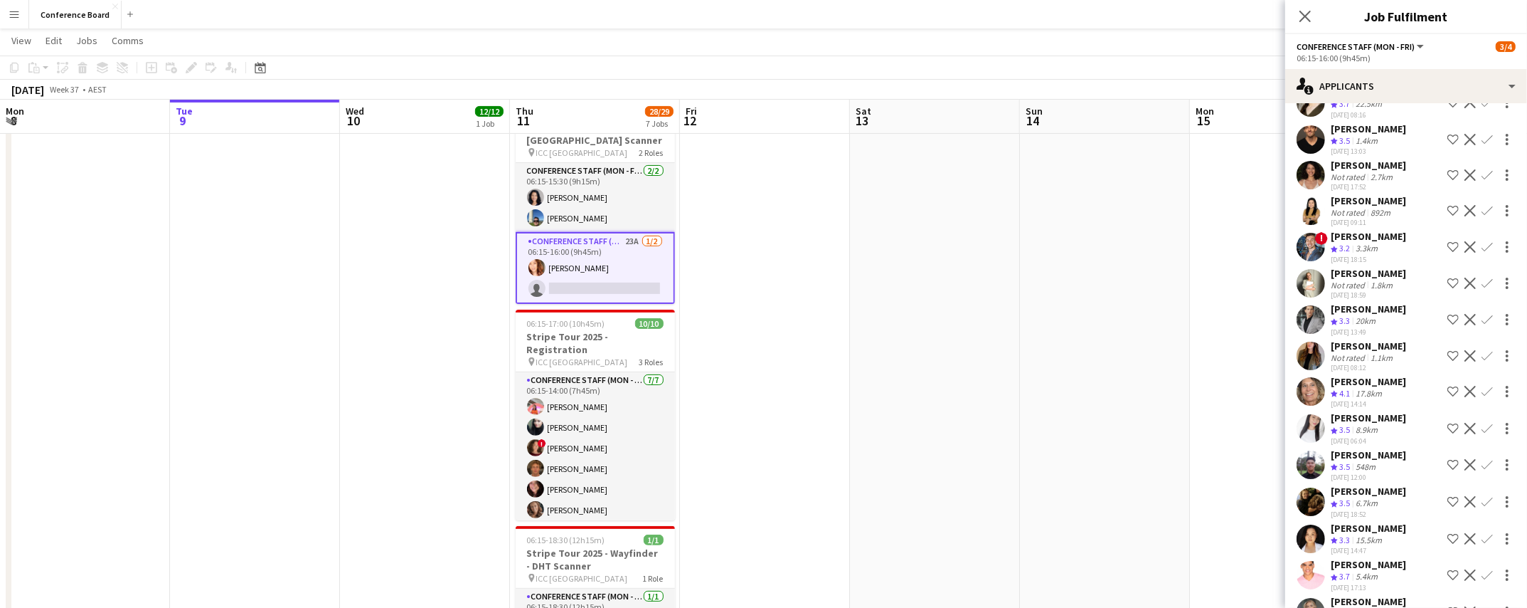
scroll to position [196, 0]
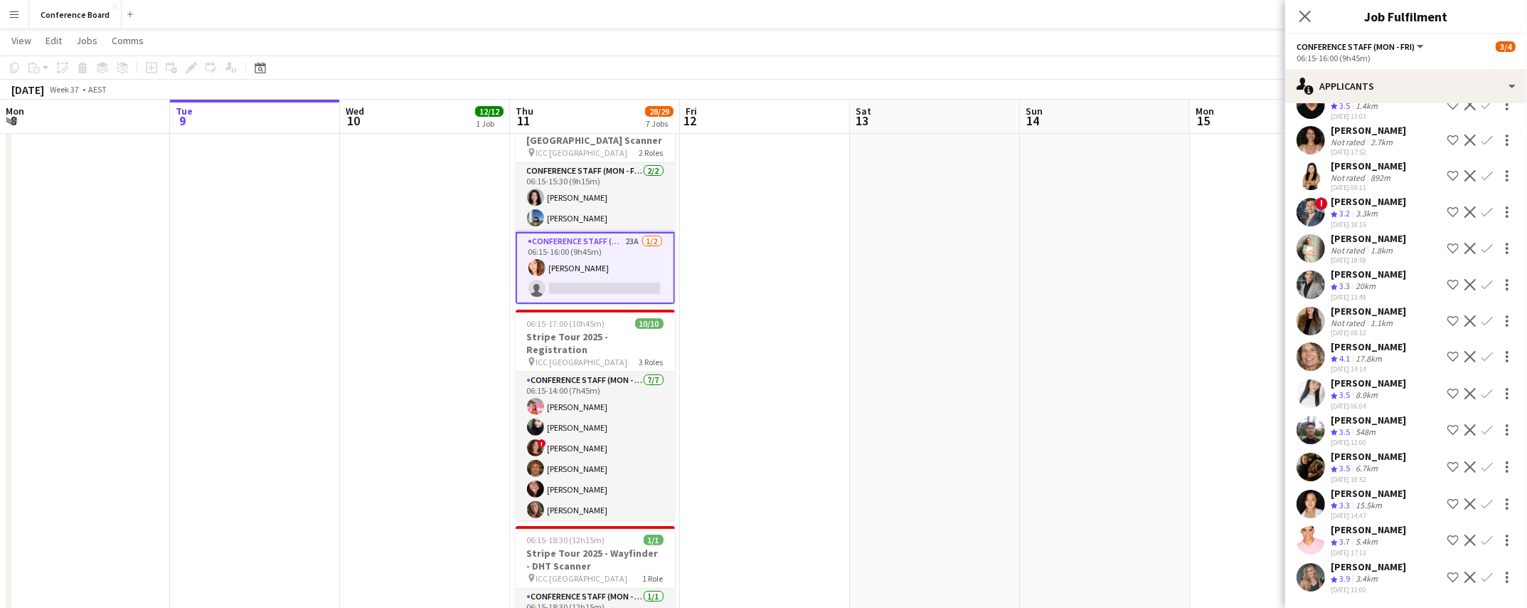
click at [1313, 361] on app-user-avatar at bounding box center [1311, 356] width 28 height 28
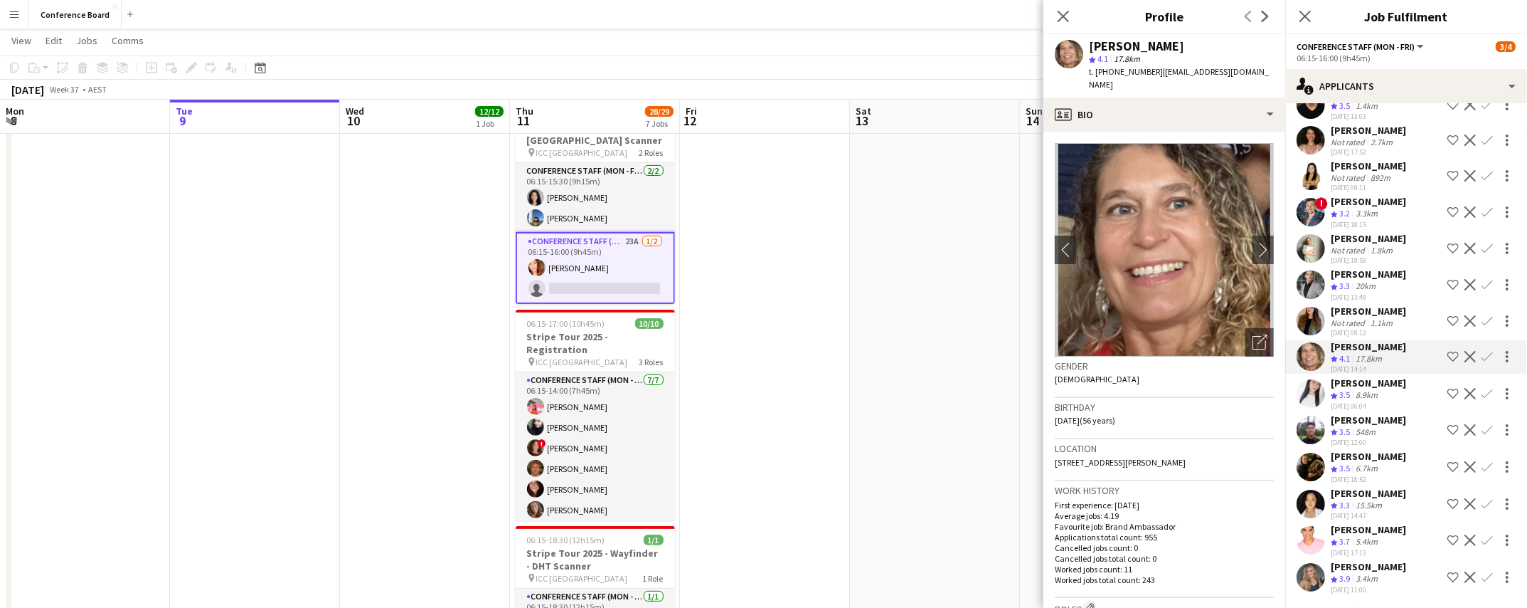
click at [1309, 544] on app-user-avatar at bounding box center [1311, 540] width 28 height 28
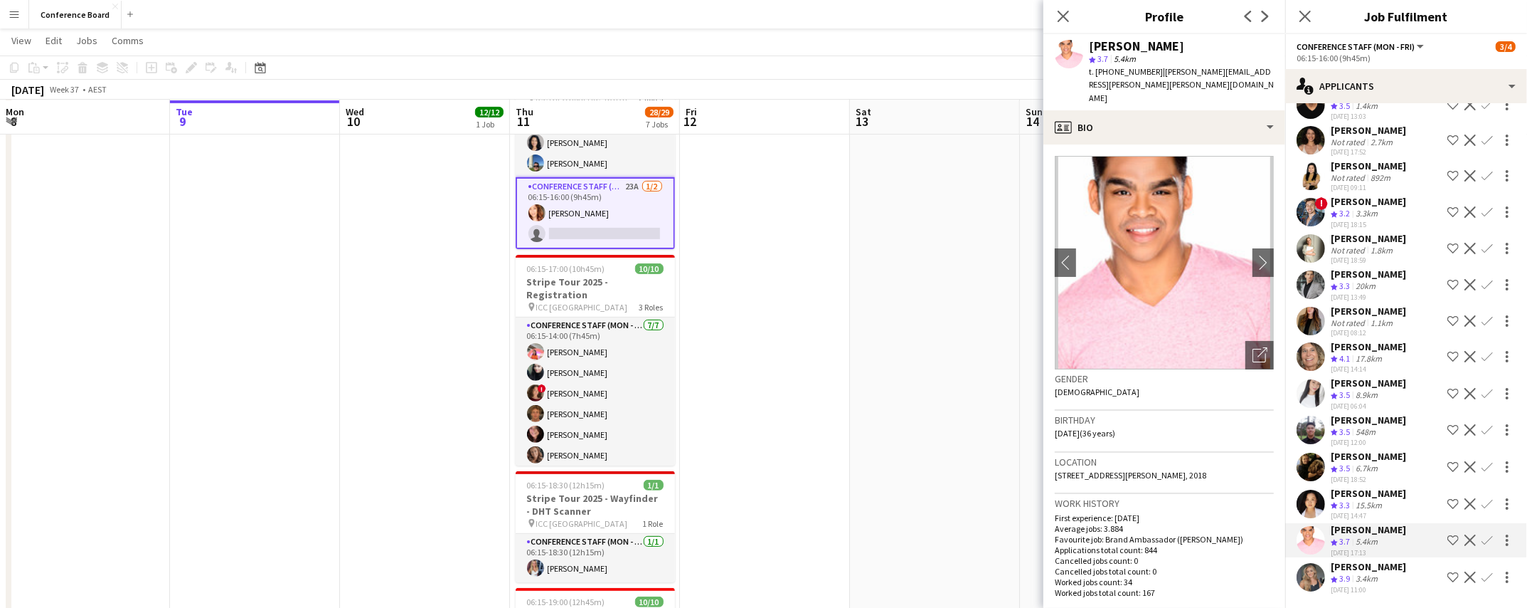
scroll to position [402, 0]
click at [1305, 357] on app-user-avatar at bounding box center [1311, 356] width 28 height 28
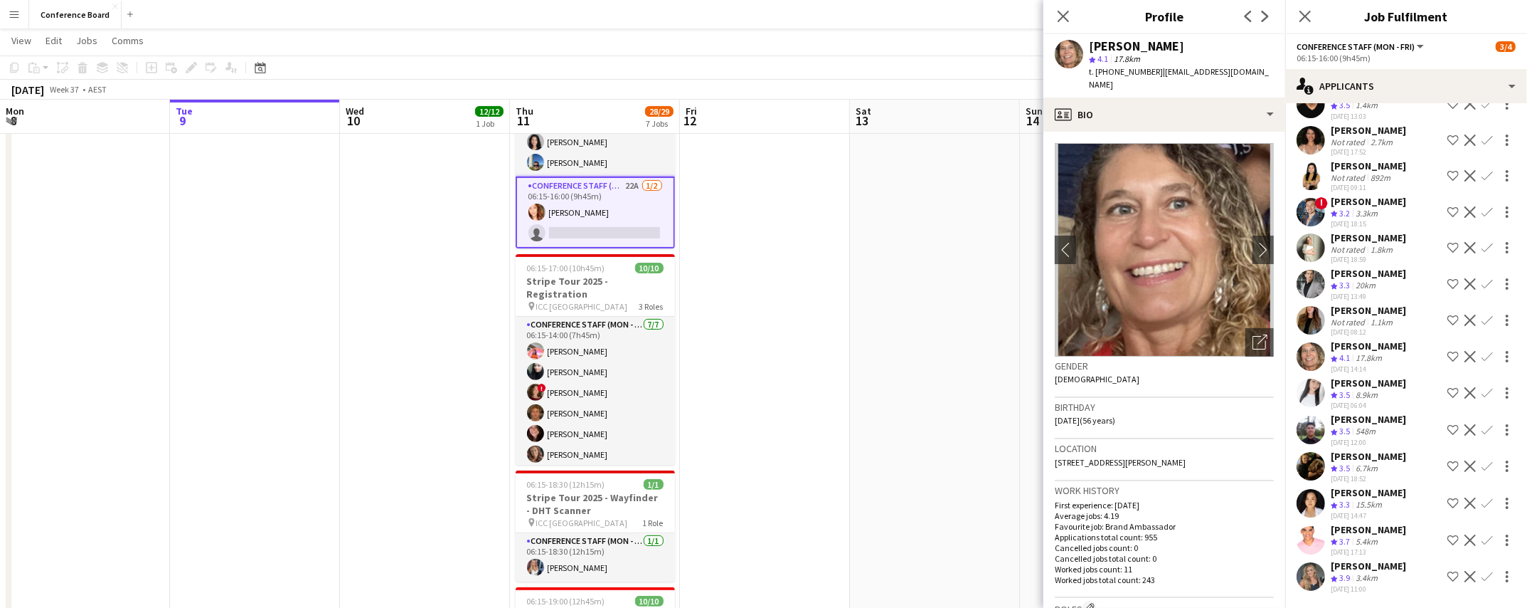
scroll to position [161, 0]
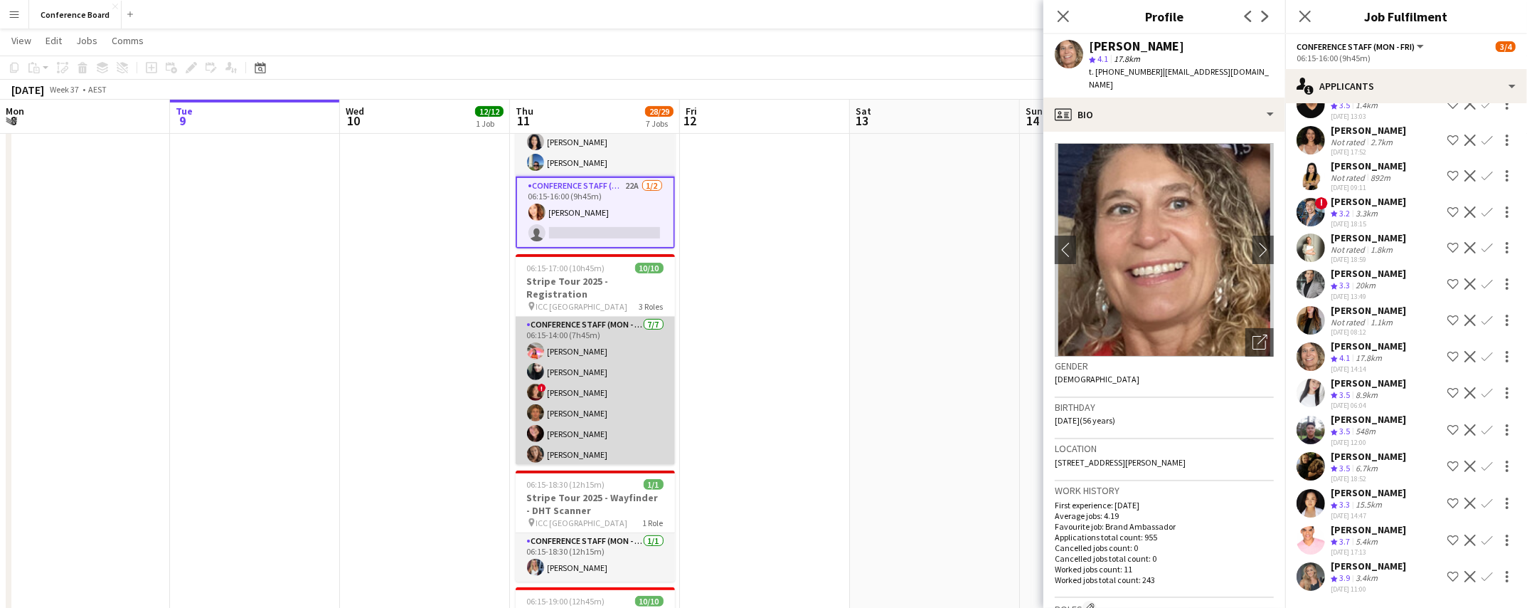
click at [601, 361] on app-card-role "Conference Staff (Mon - Fri) [DATE] 06:15-14:00 (7h45m) [PERSON_NAME] [PERSON_N…" at bounding box center [595, 403] width 159 height 172
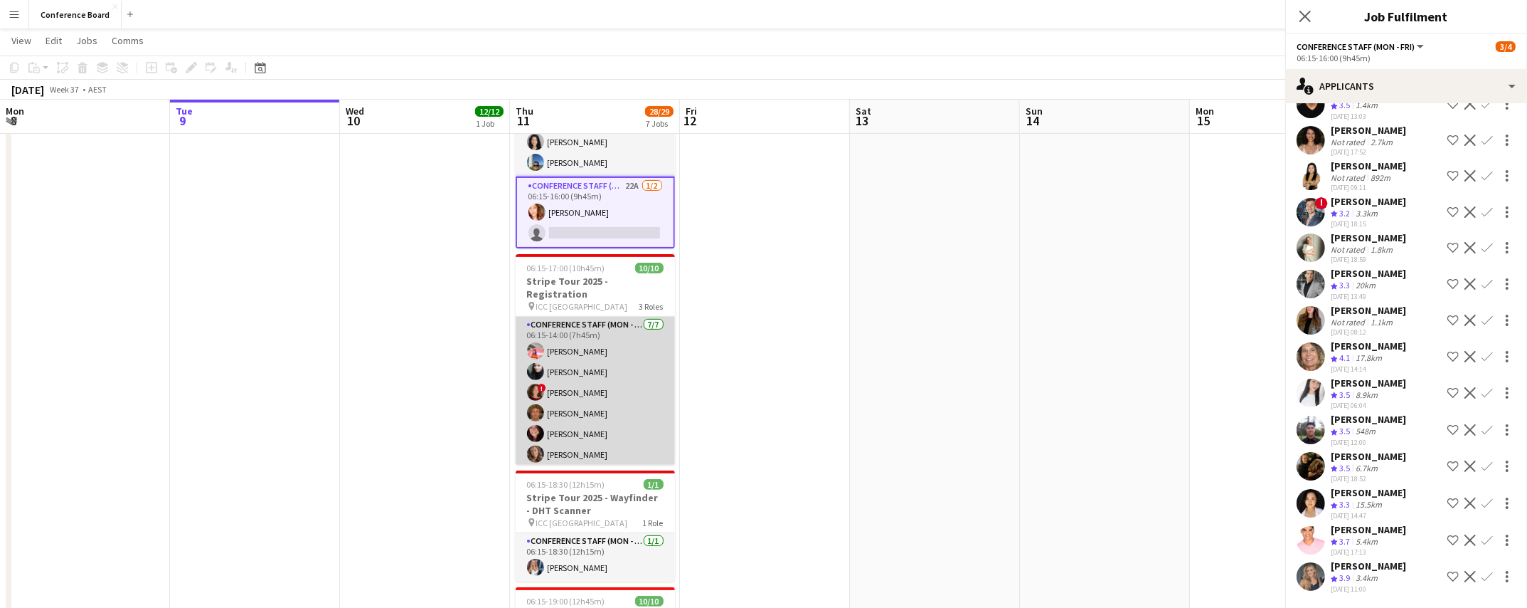
scroll to position [0, 0]
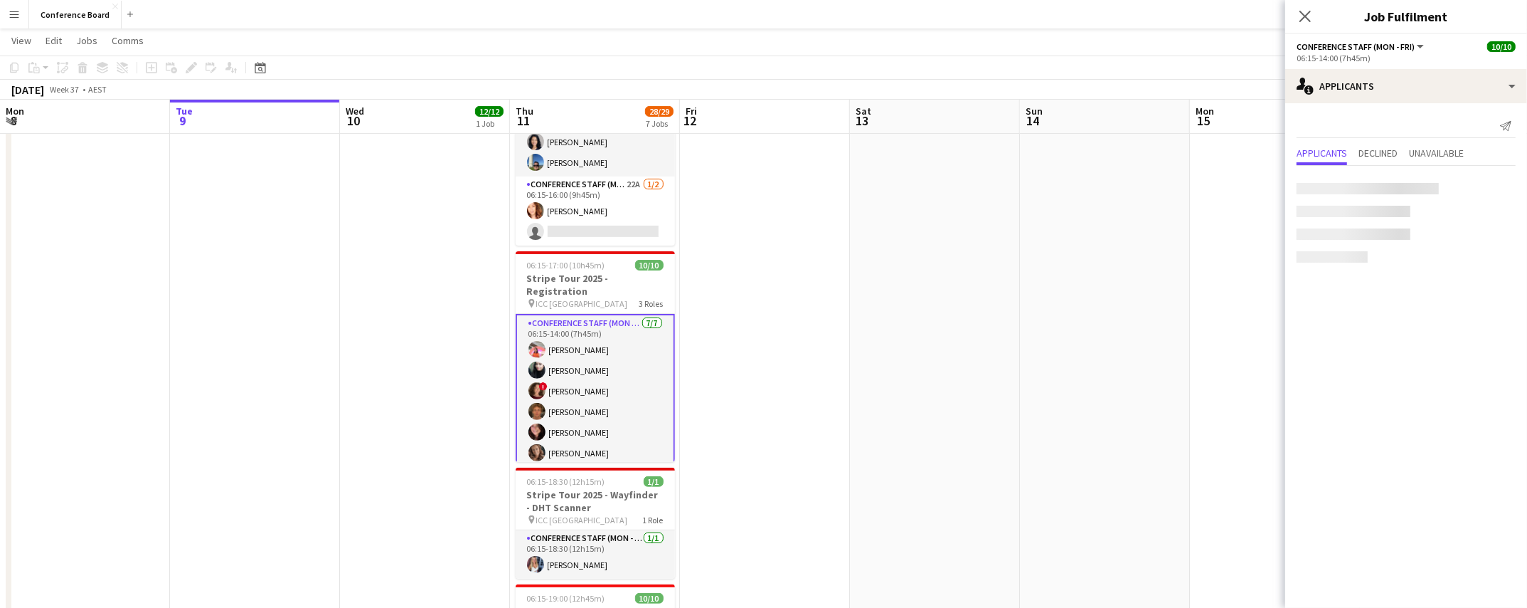
click at [599, 365] on app-card-role "Conference Staff (Mon - Fri) [DATE] 06:15-14:00 (7h45m) [PERSON_NAME] [PERSON_N…" at bounding box center [595, 401] width 159 height 175
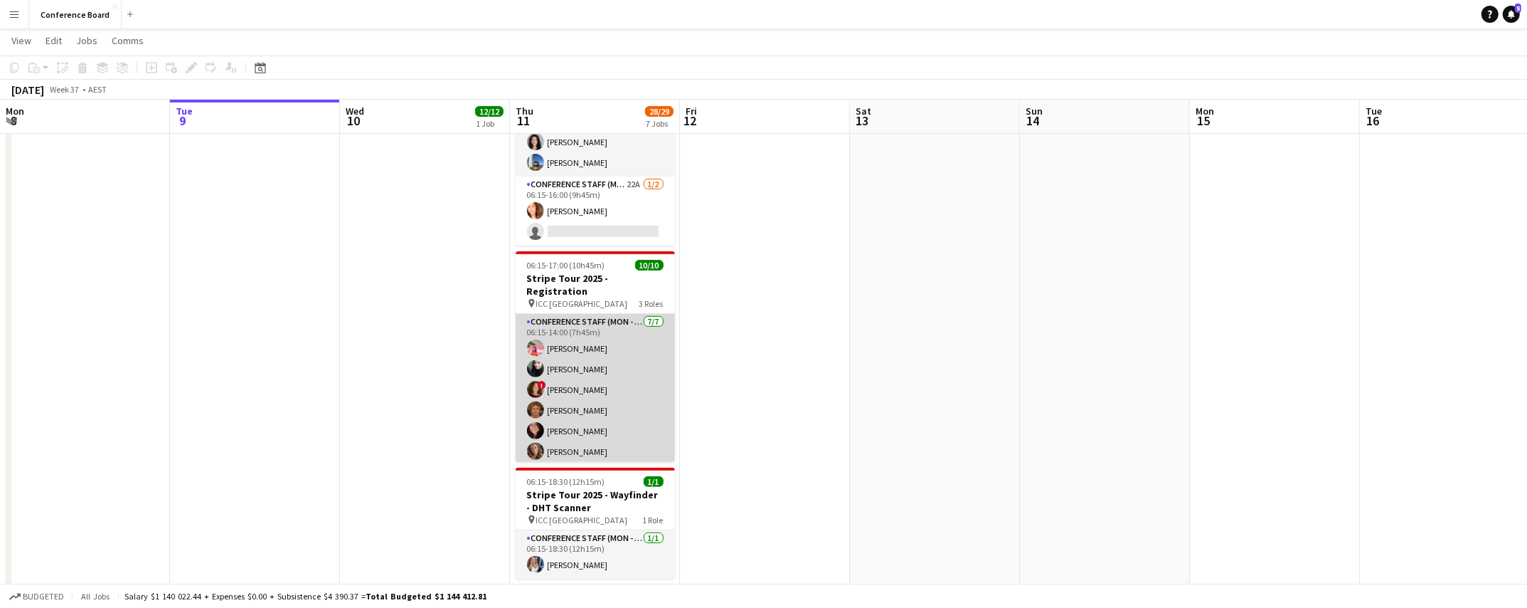
click at [553, 355] on app-card-role "Conference Staff (Mon - Fri) [DATE] 06:15-14:00 (7h45m) [PERSON_NAME] [PERSON_N…" at bounding box center [595, 400] width 159 height 172
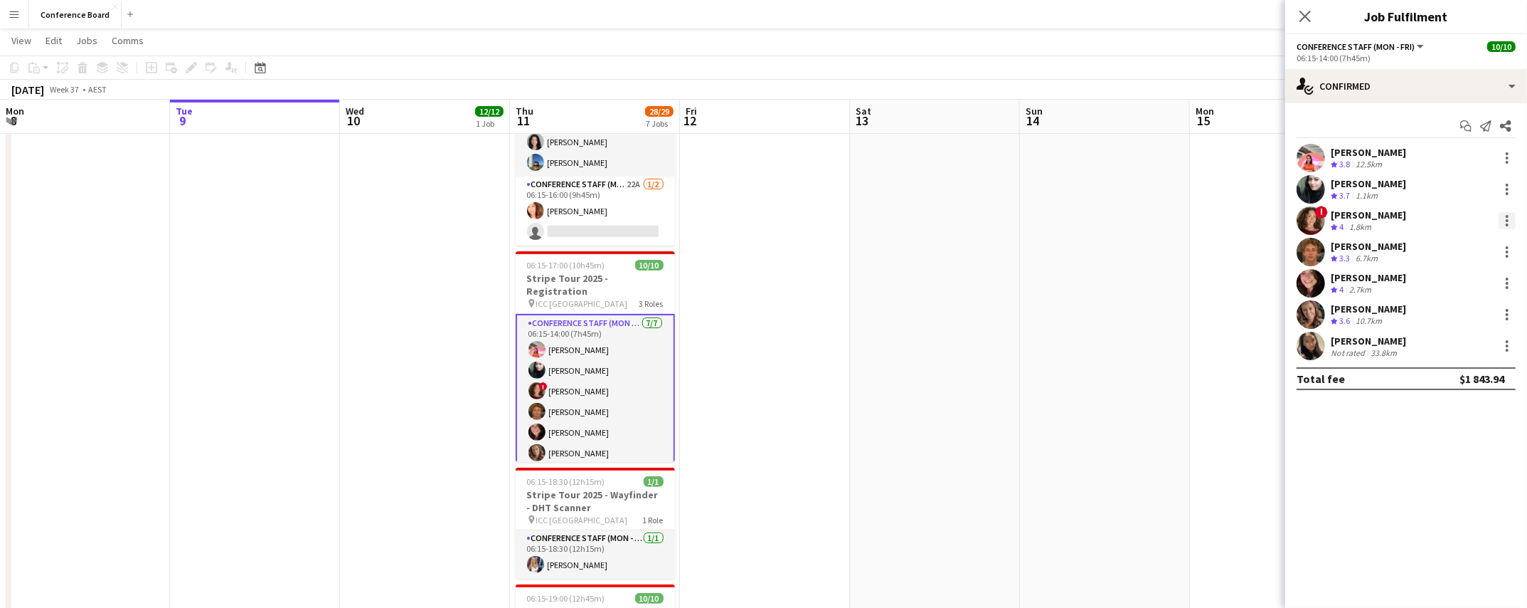
click at [1505, 216] on div at bounding box center [1507, 220] width 17 height 17
drag, startPoint x: 1462, startPoint y: 386, endPoint x: 1446, endPoint y: 386, distance: 15.7
click at [1462, 387] on span "Remove" at bounding box center [1461, 383] width 88 height 13
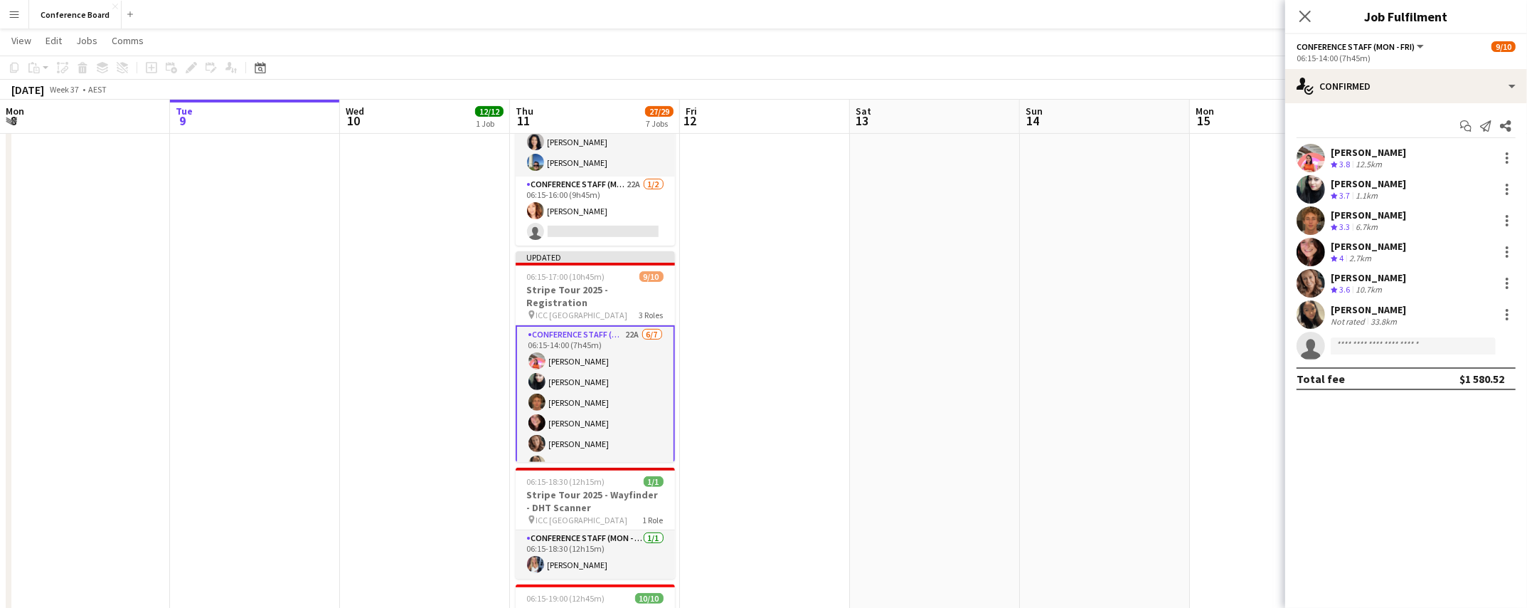
click at [1061, 317] on app-date-cell at bounding box center [1105, 351] width 170 height 1188
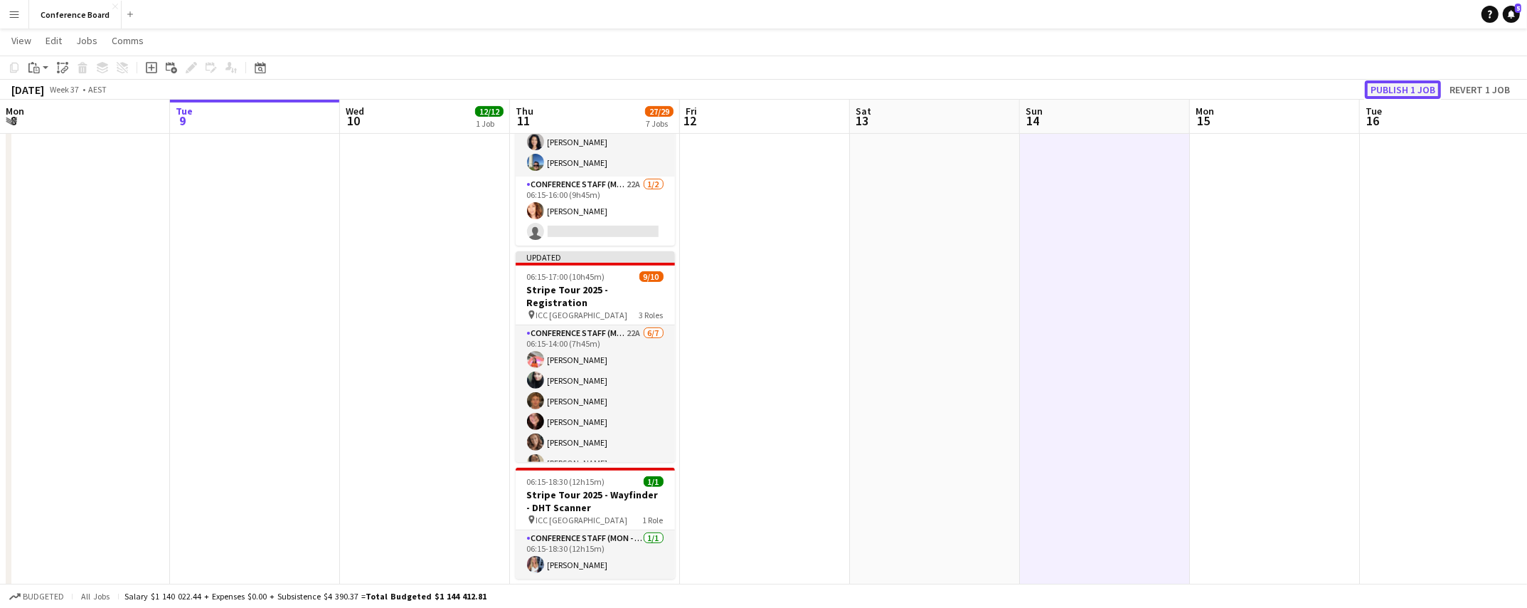
click at [1402, 90] on button "Publish 1 job" at bounding box center [1403, 89] width 76 height 18
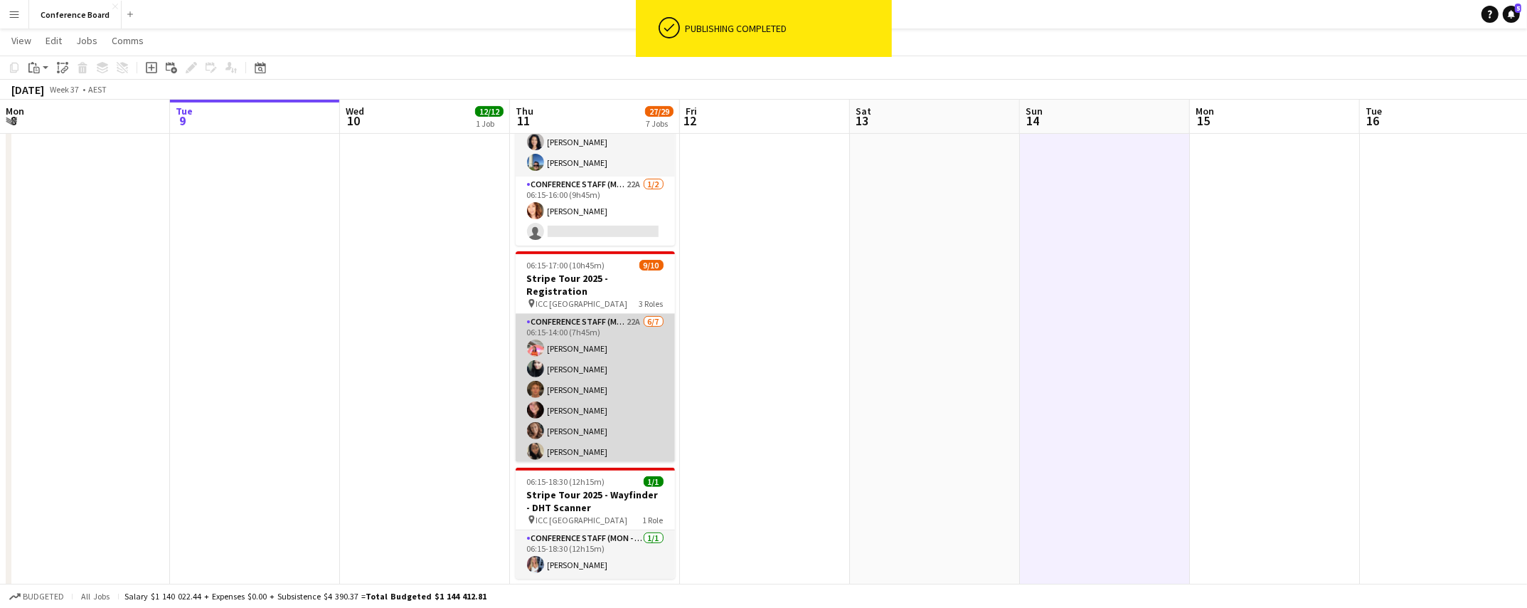
click at [561, 401] on app-card-role "Conference Staff (Mon - Fri) 22A [DATE] 06:15-14:00 (7h45m) [PERSON_NAME] [PERS…" at bounding box center [595, 400] width 159 height 172
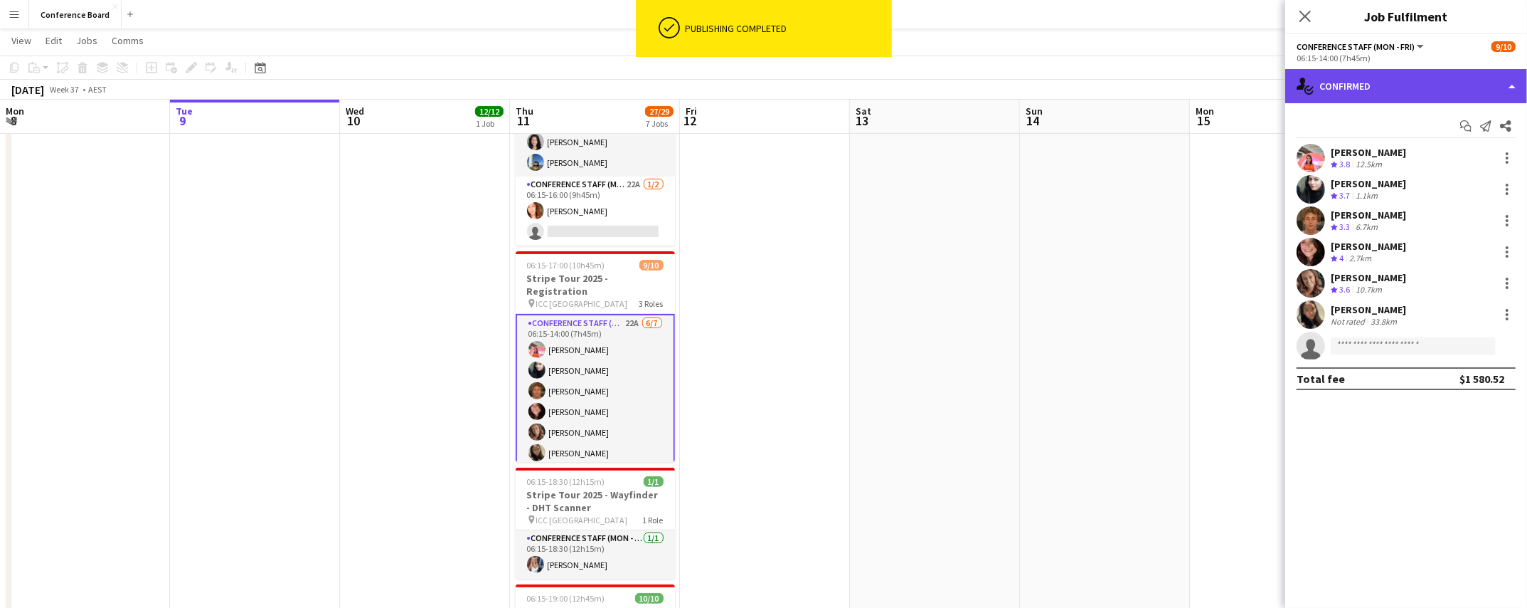
click at [1401, 91] on div "single-neutral-actions-check-2 Confirmed" at bounding box center [1407, 86] width 242 height 34
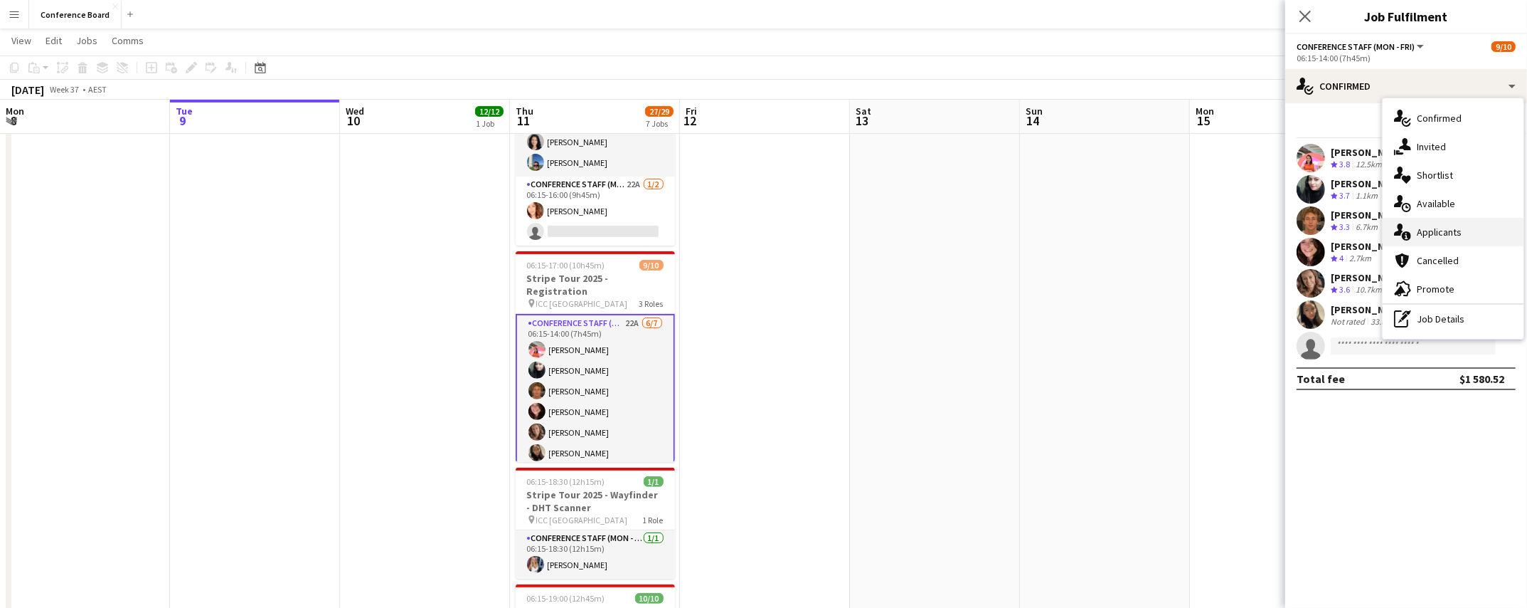
click at [1441, 229] on span "Applicants" at bounding box center [1439, 232] width 45 height 13
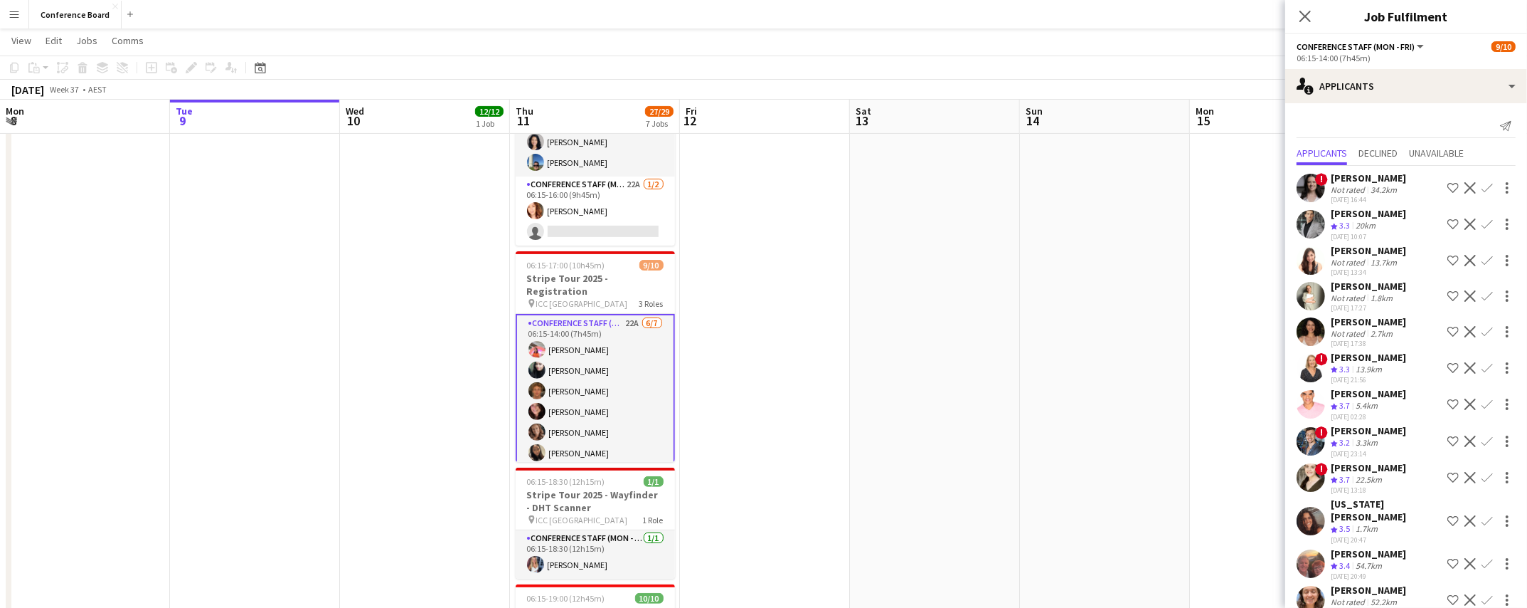
scroll to position [4, 0]
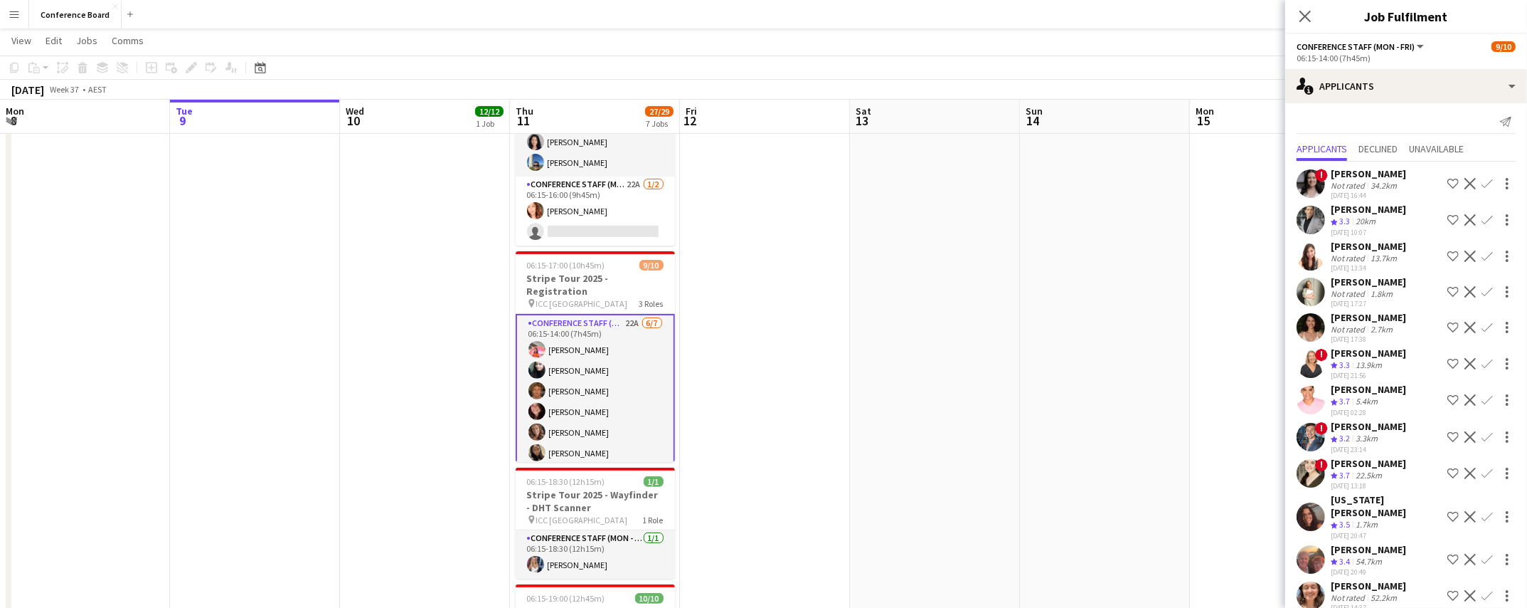
click at [1311, 545] on app-user-avatar at bounding box center [1311, 559] width 28 height 28
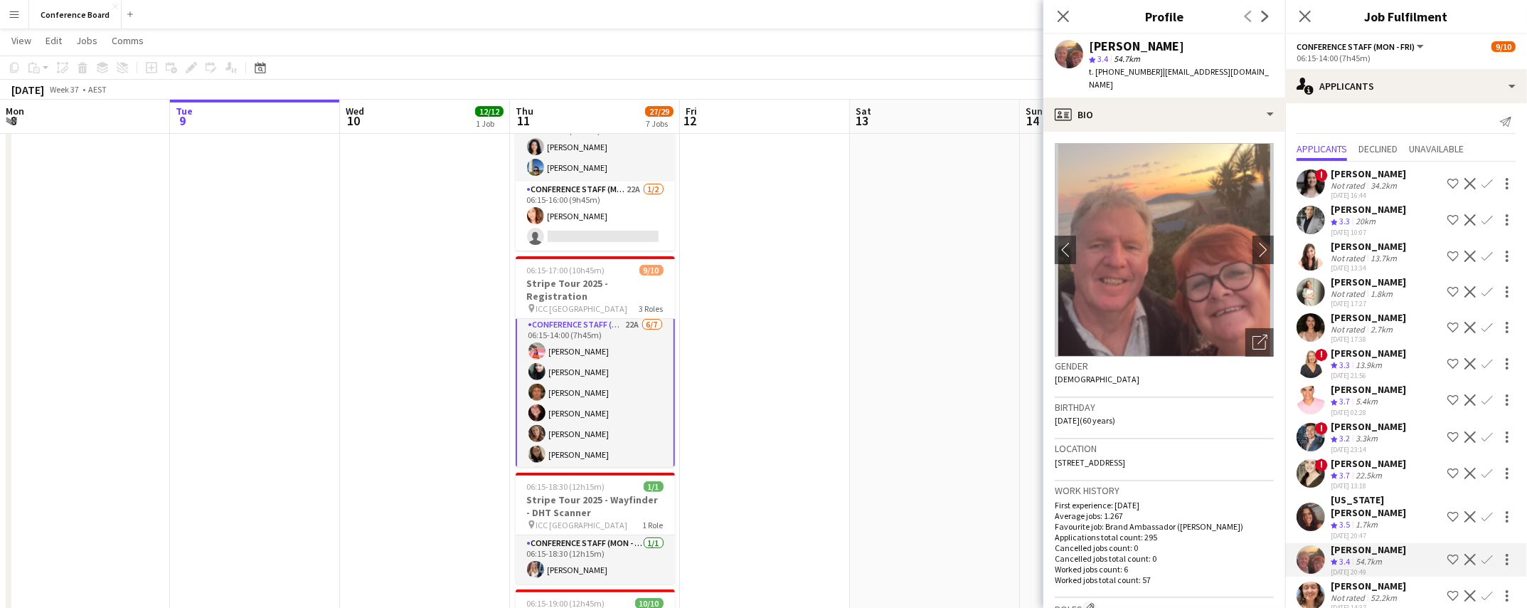
scroll to position [0, 0]
click at [1484, 553] on app-icon "Confirm" at bounding box center [1487, 558] width 11 height 11
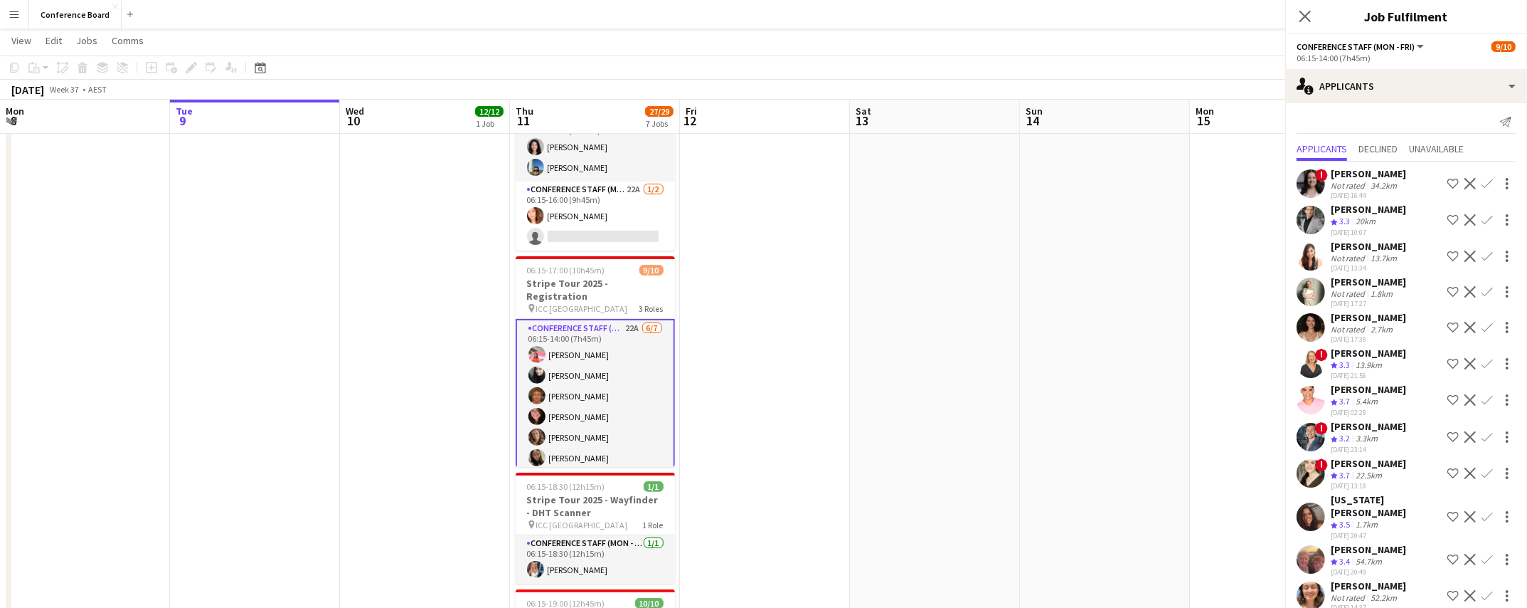
scroll to position [5, 0]
click at [1484, 553] on app-icon "Confirm" at bounding box center [1487, 558] width 11 height 11
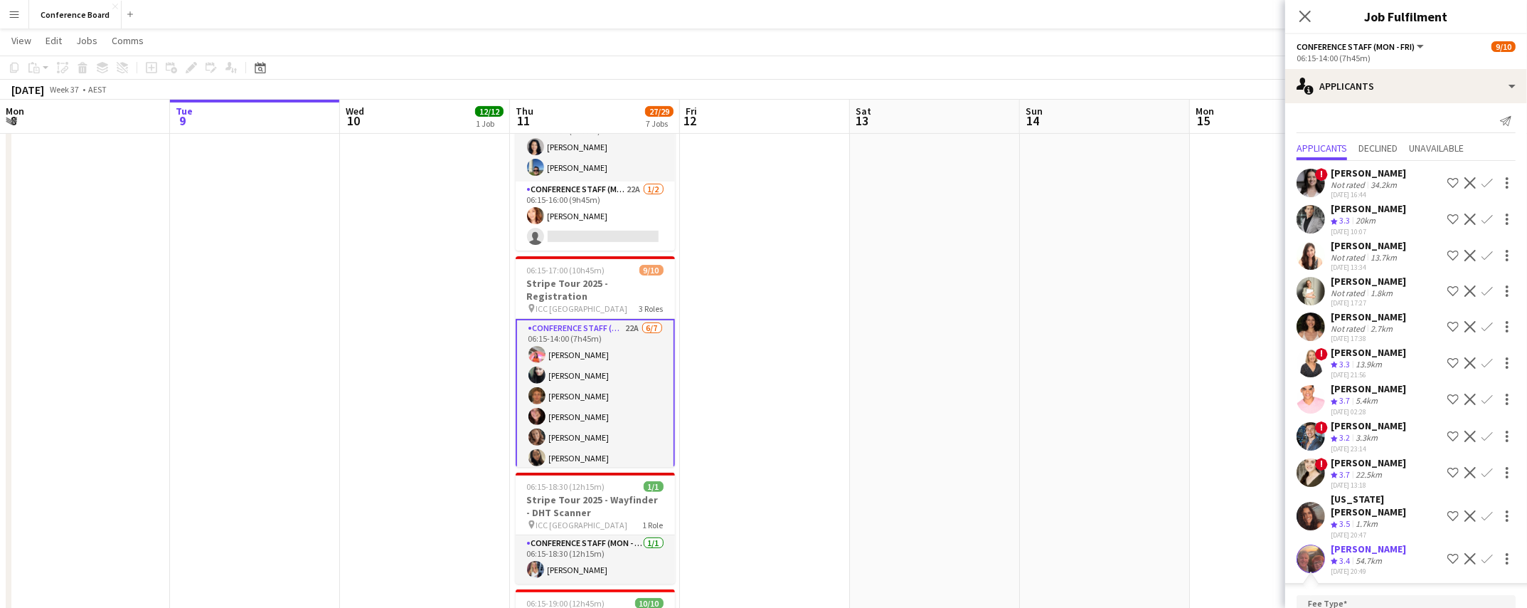
scroll to position [285, 0]
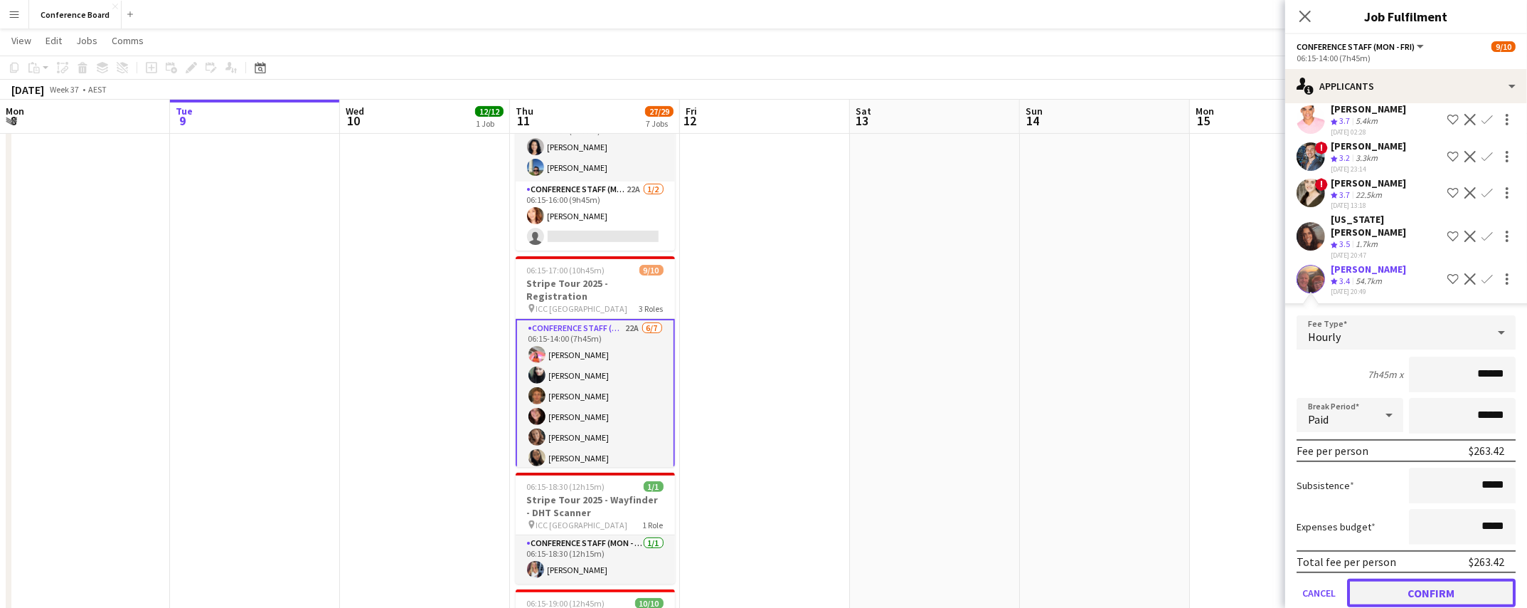
click at [1453, 578] on button "Confirm" at bounding box center [1431, 592] width 169 height 28
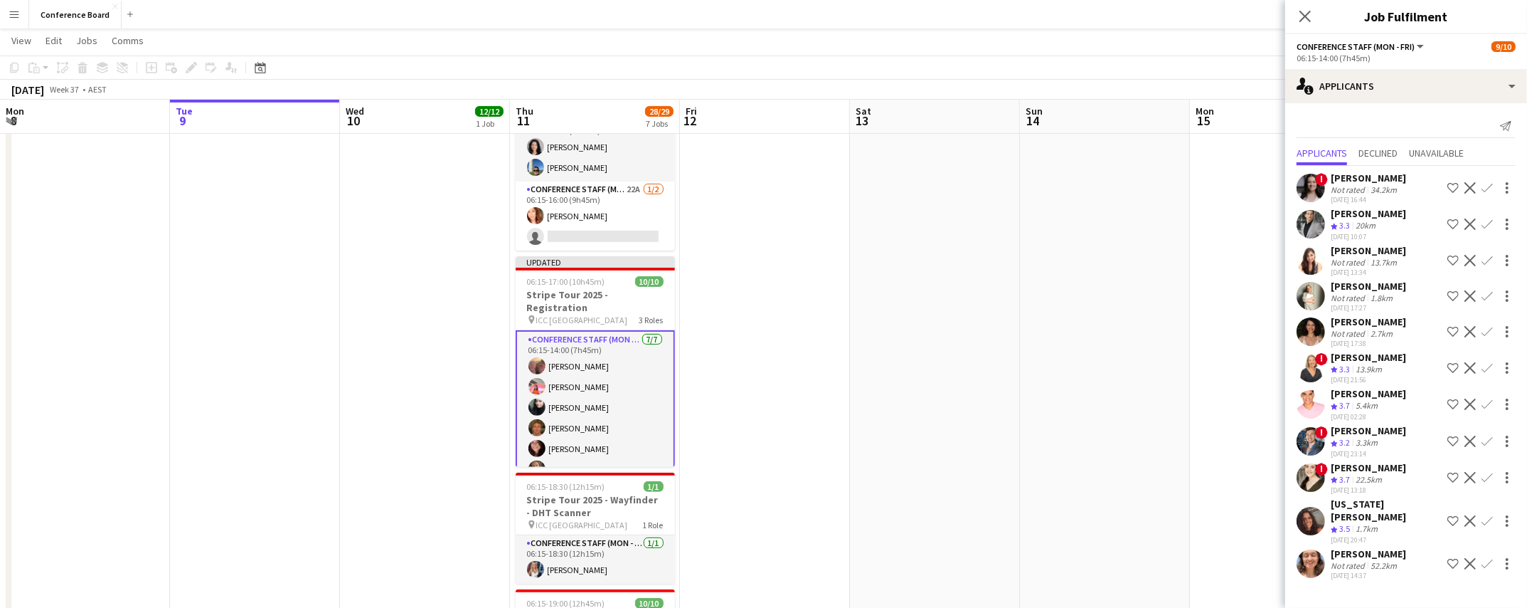
click at [579, 426] on app-card-role "Conference Staff (Mon - Fri) [DATE] 06:15-14:00 (7h45m) [PERSON_NAME] [PERSON_N…" at bounding box center [595, 417] width 159 height 175
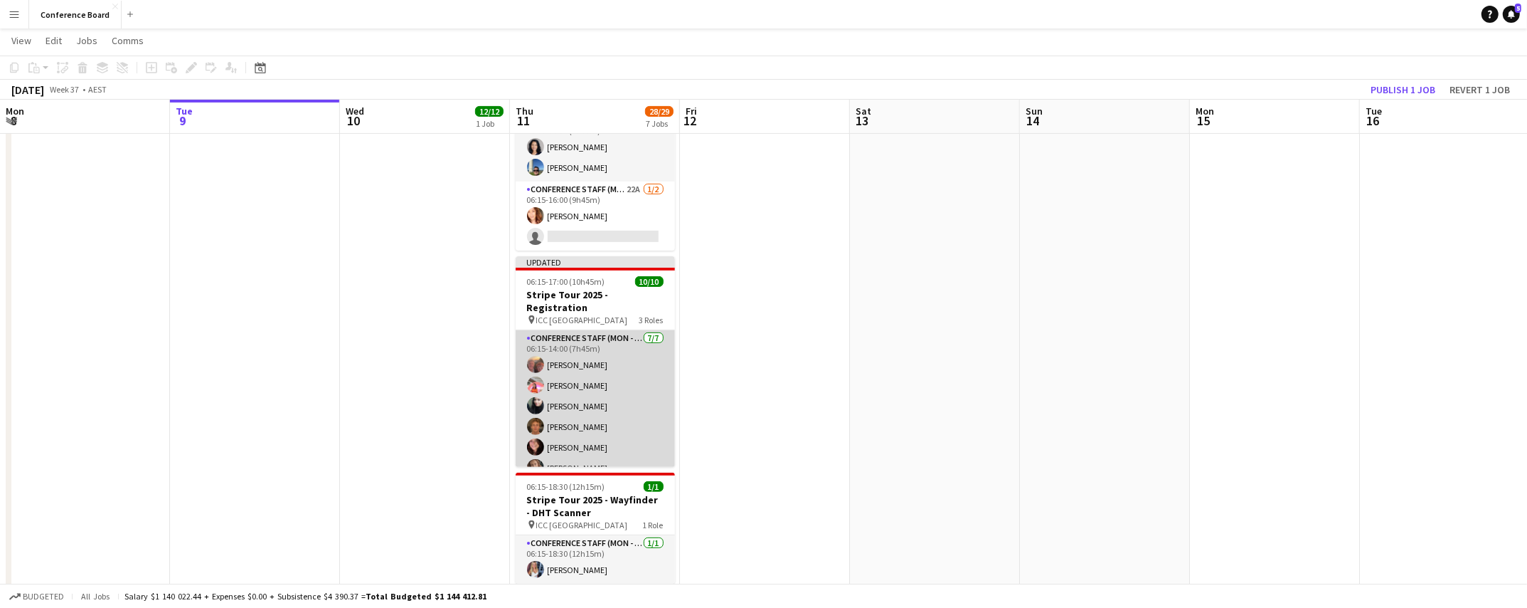
click at [561, 423] on app-card-role "Conference Staff (Mon - Fri) [DATE] 06:15-14:00 (7h45m) [PERSON_NAME] [PERSON_N…" at bounding box center [595, 416] width 159 height 172
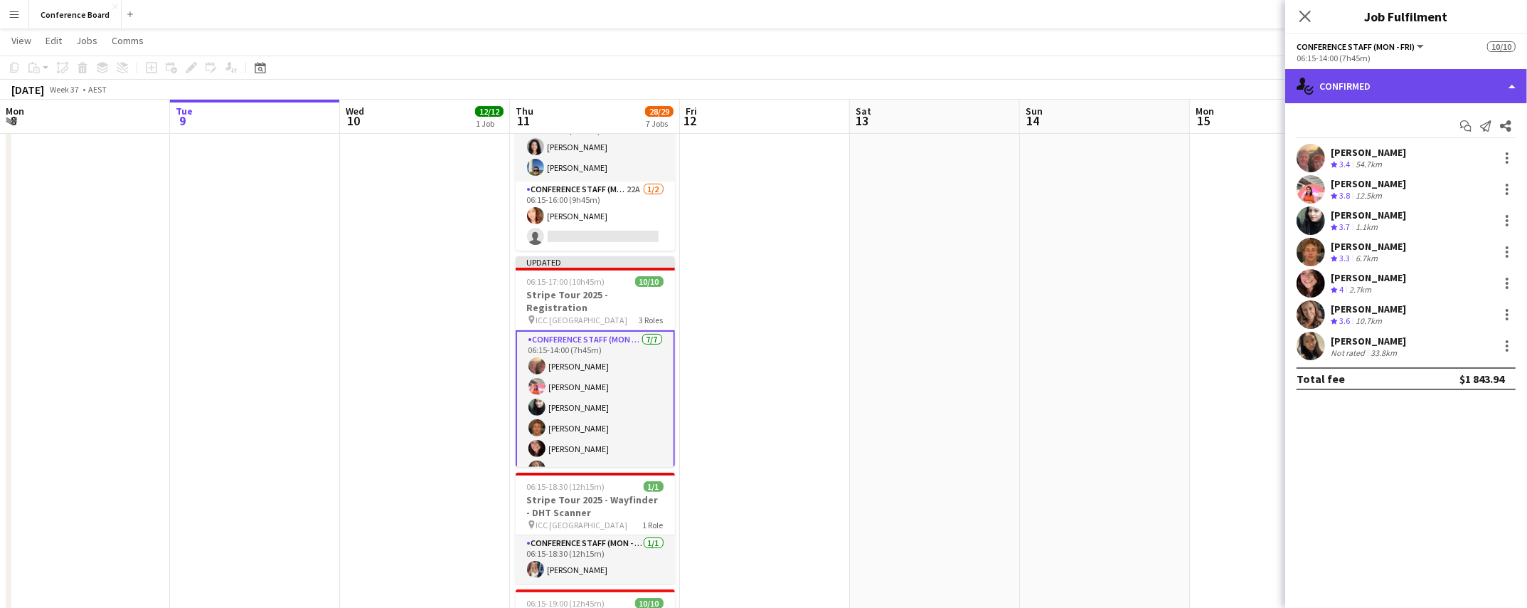
click at [1471, 88] on div "single-neutral-actions-check-2 Confirmed" at bounding box center [1407, 86] width 242 height 34
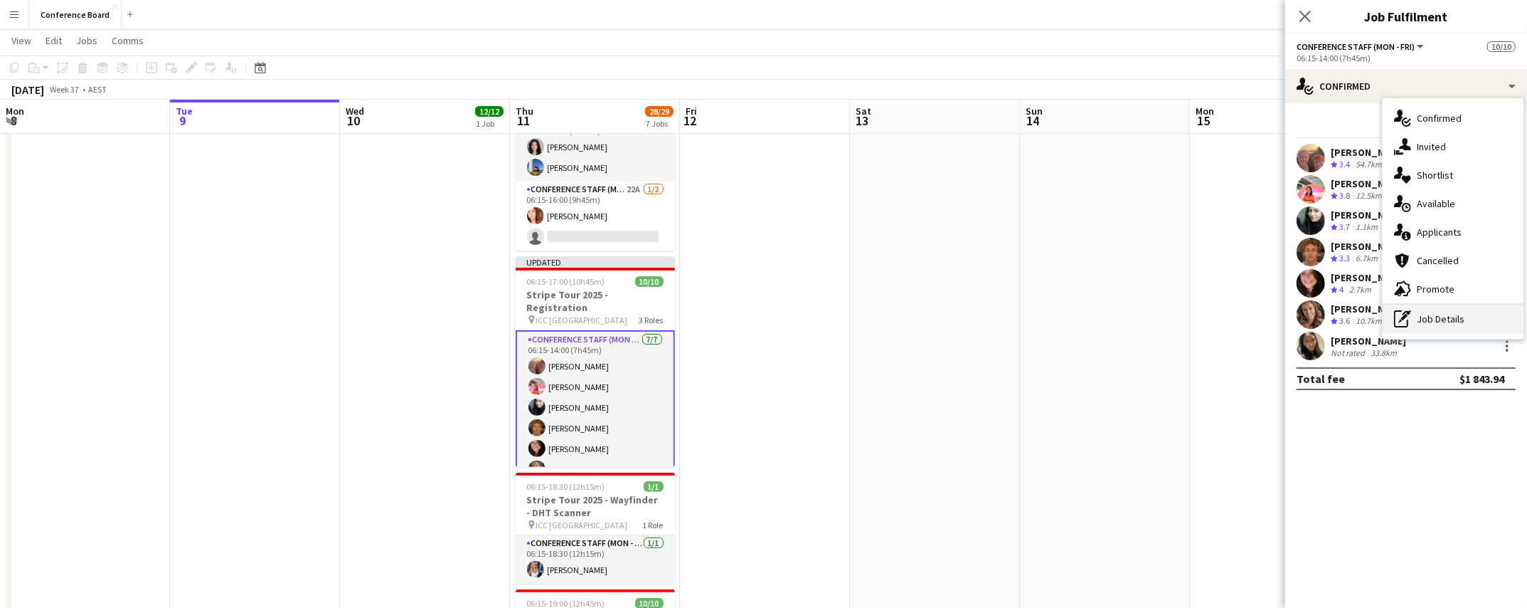
click at [1443, 319] on div "pen-write Job Details" at bounding box center [1453, 318] width 141 height 28
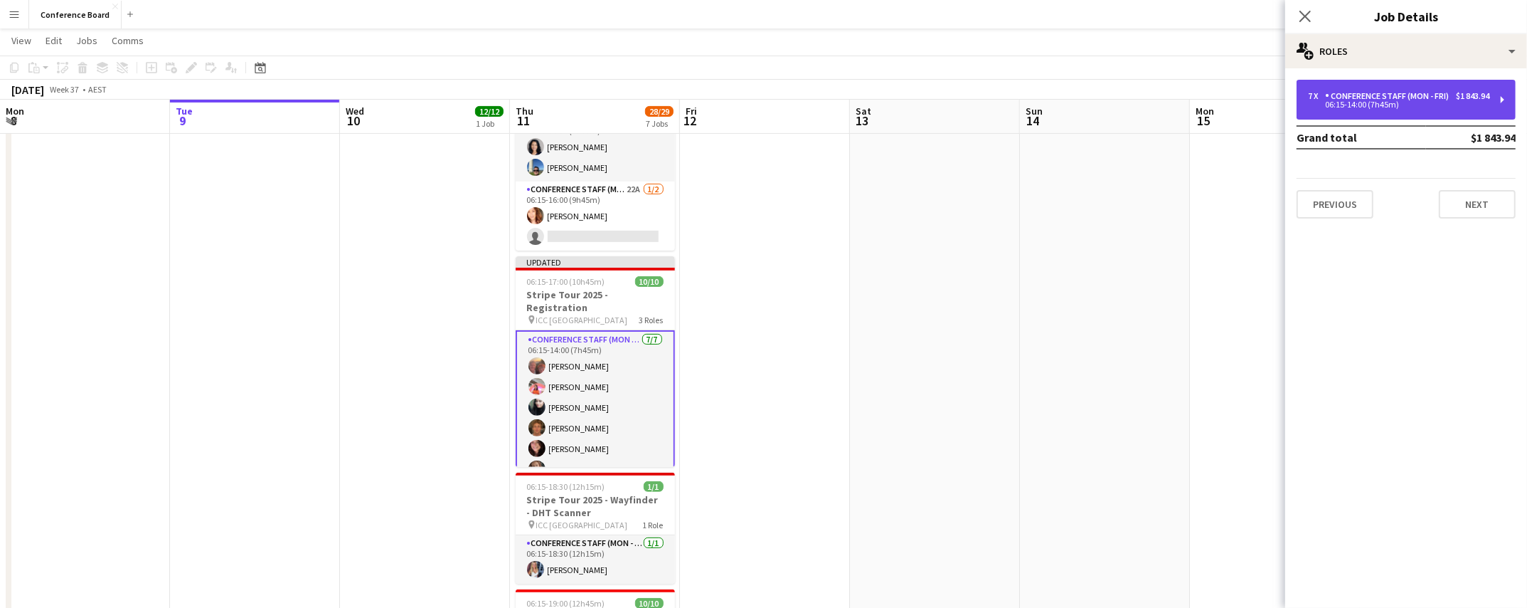
click at [1388, 95] on div "Conference Staff (Mon - Fri)" at bounding box center [1389, 96] width 129 height 10
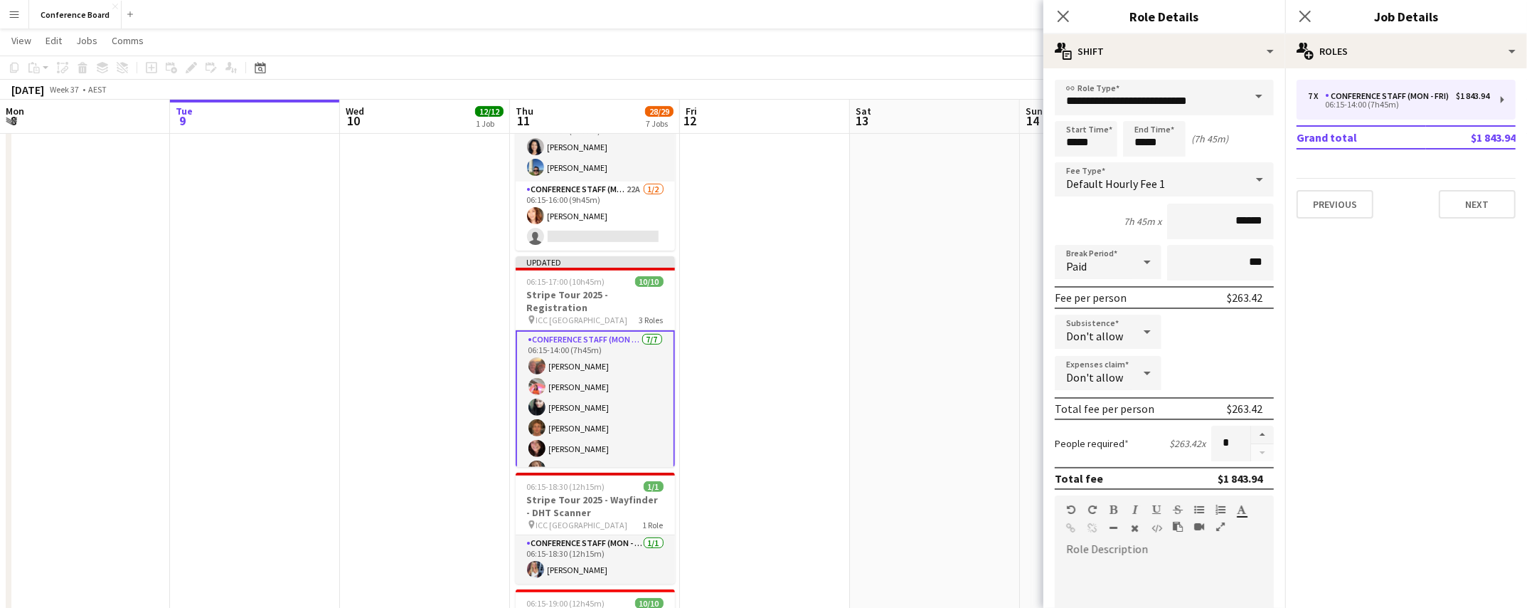
click at [914, 208] on app-date-cell at bounding box center [935, 356] width 170 height 1188
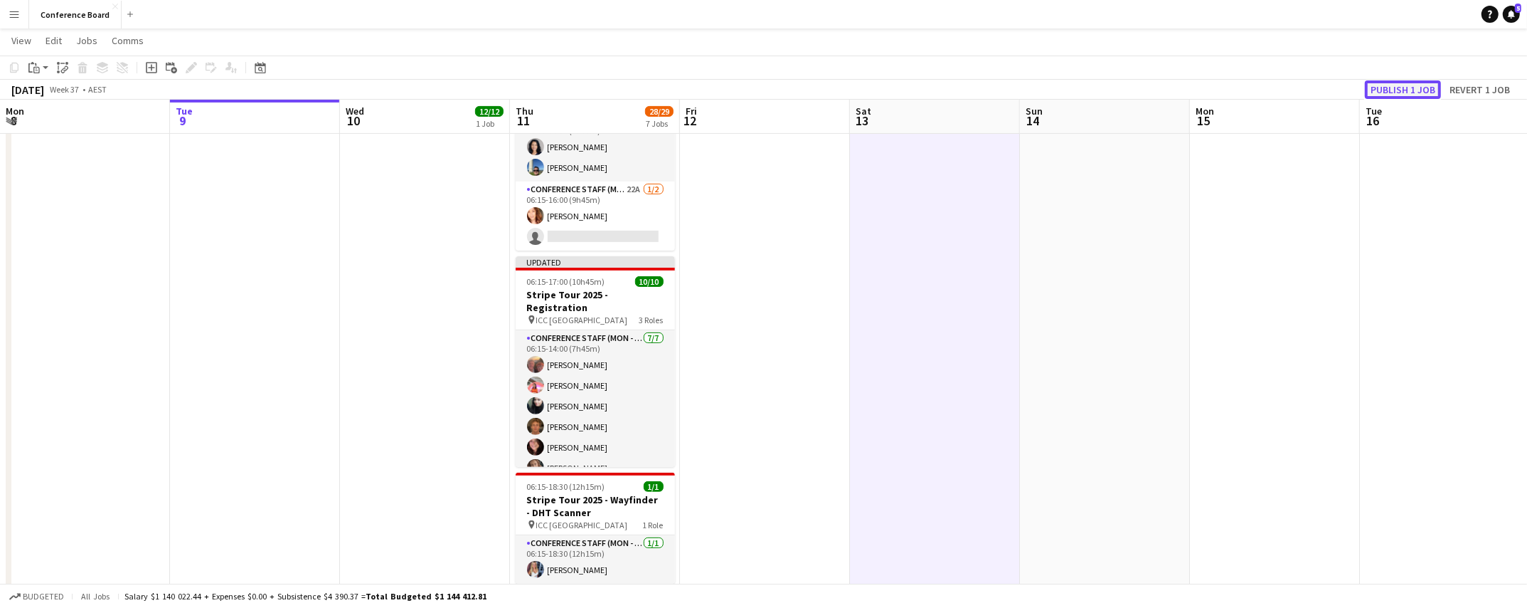
click at [1422, 89] on button "Publish 1 job" at bounding box center [1403, 89] width 76 height 18
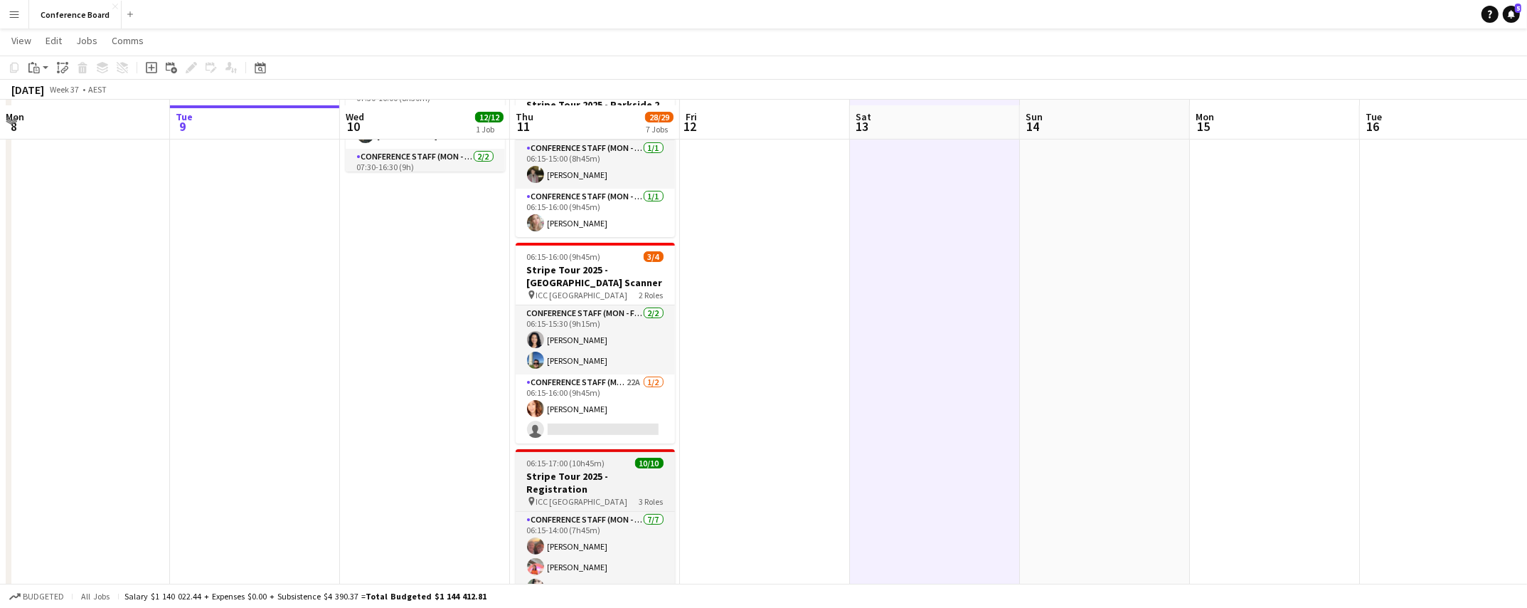
scroll to position [213, 0]
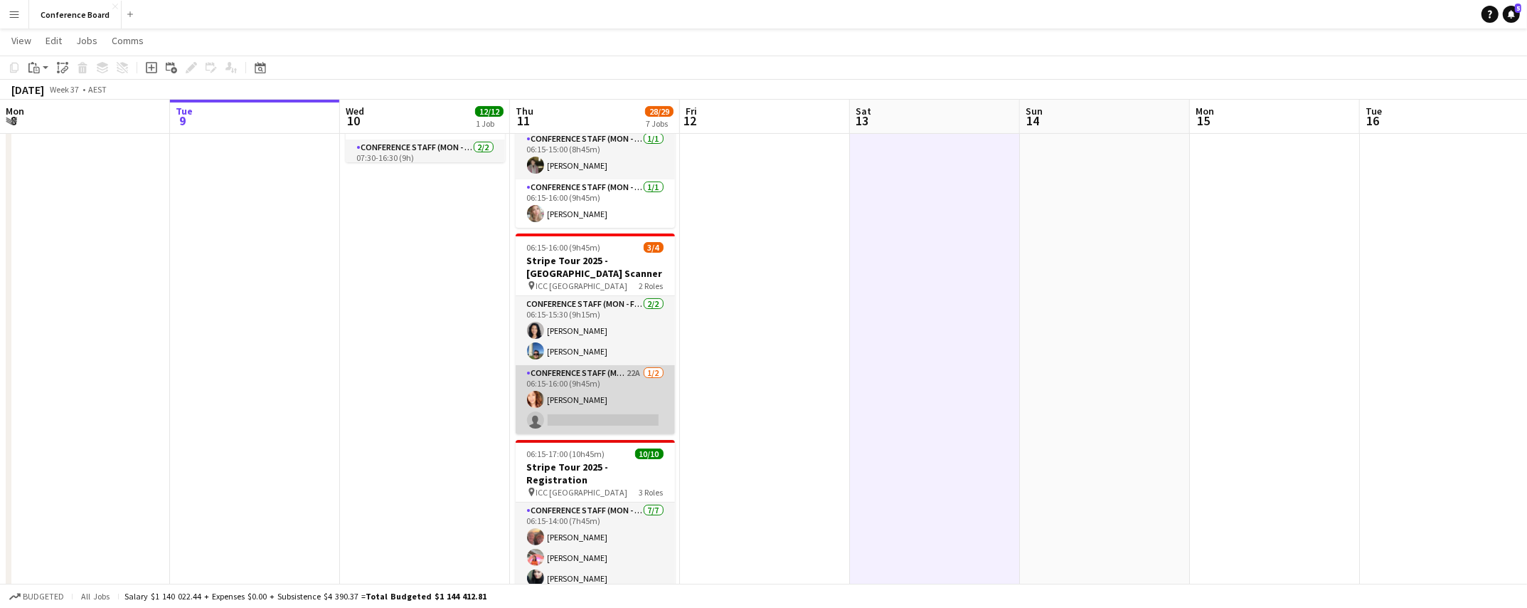
click at [596, 398] on app-card-role "Conference Staff (Mon - Fri) 22A [DATE] 06:15-16:00 (9h45m) [PERSON_NAME] singl…" at bounding box center [595, 399] width 159 height 69
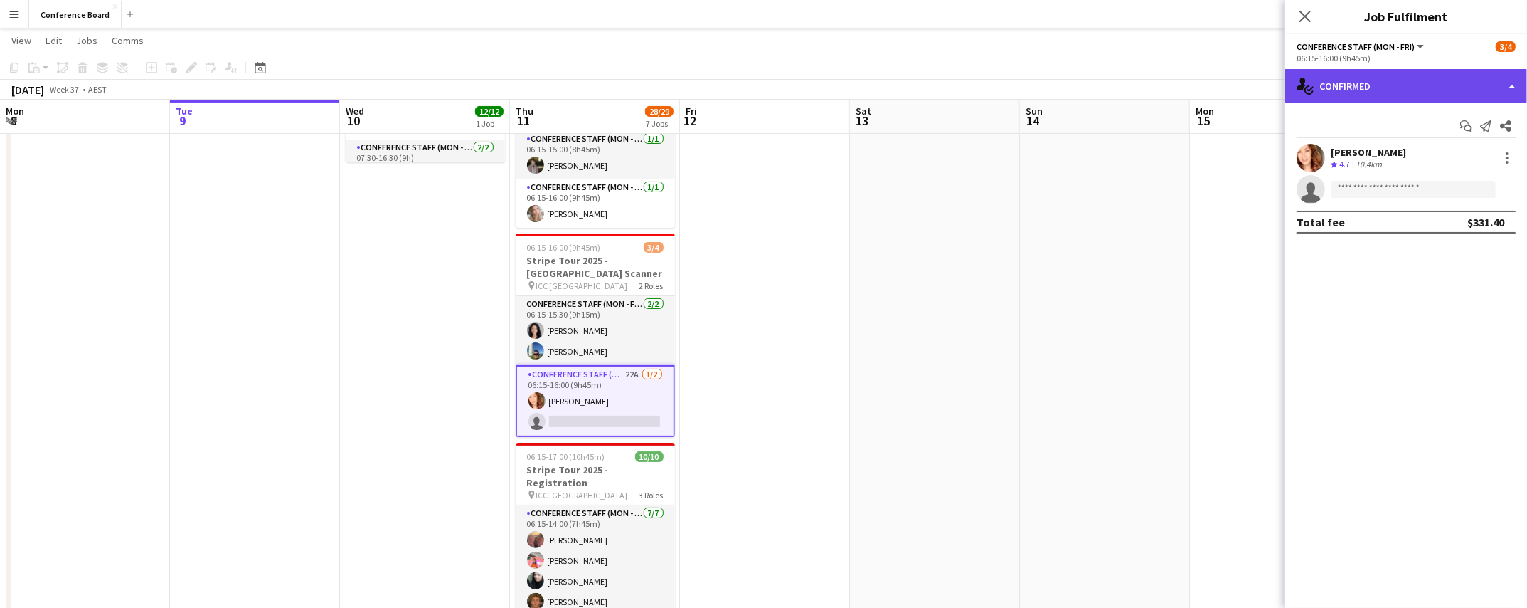
click at [1403, 83] on div "single-neutral-actions-check-2 Confirmed" at bounding box center [1407, 86] width 242 height 34
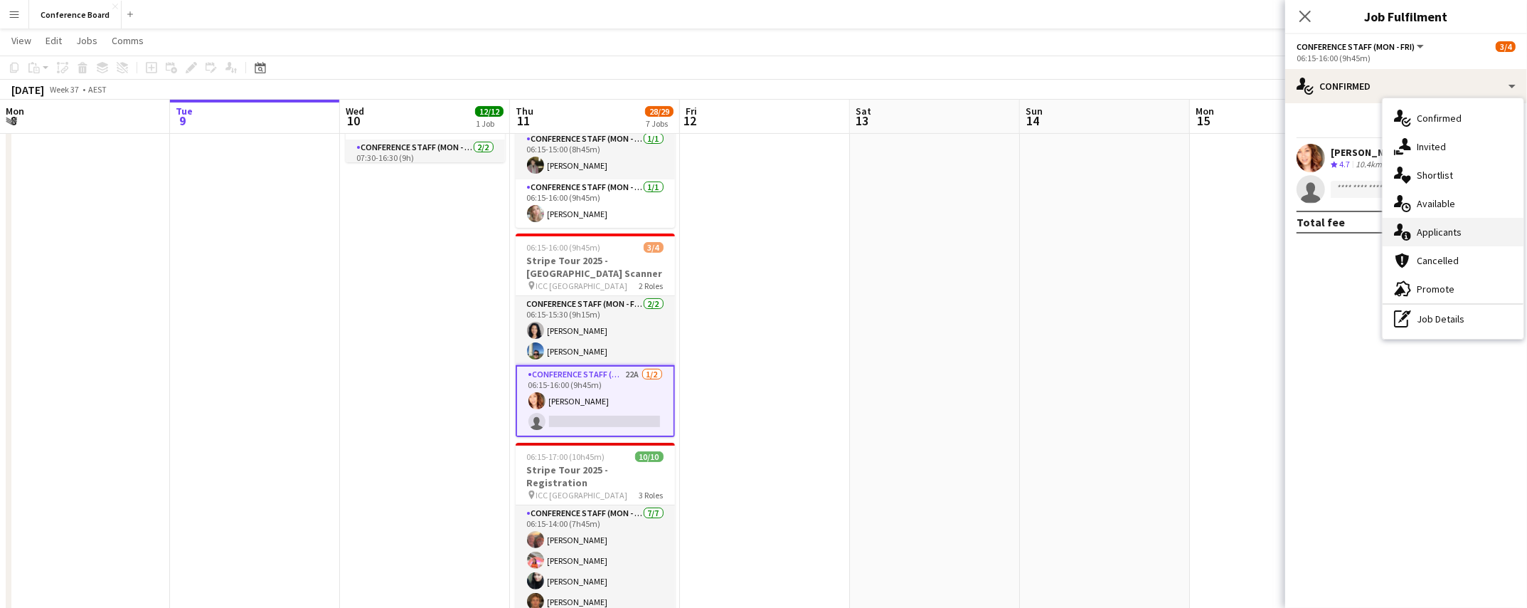
click at [1450, 232] on span "Applicants" at bounding box center [1439, 232] width 45 height 13
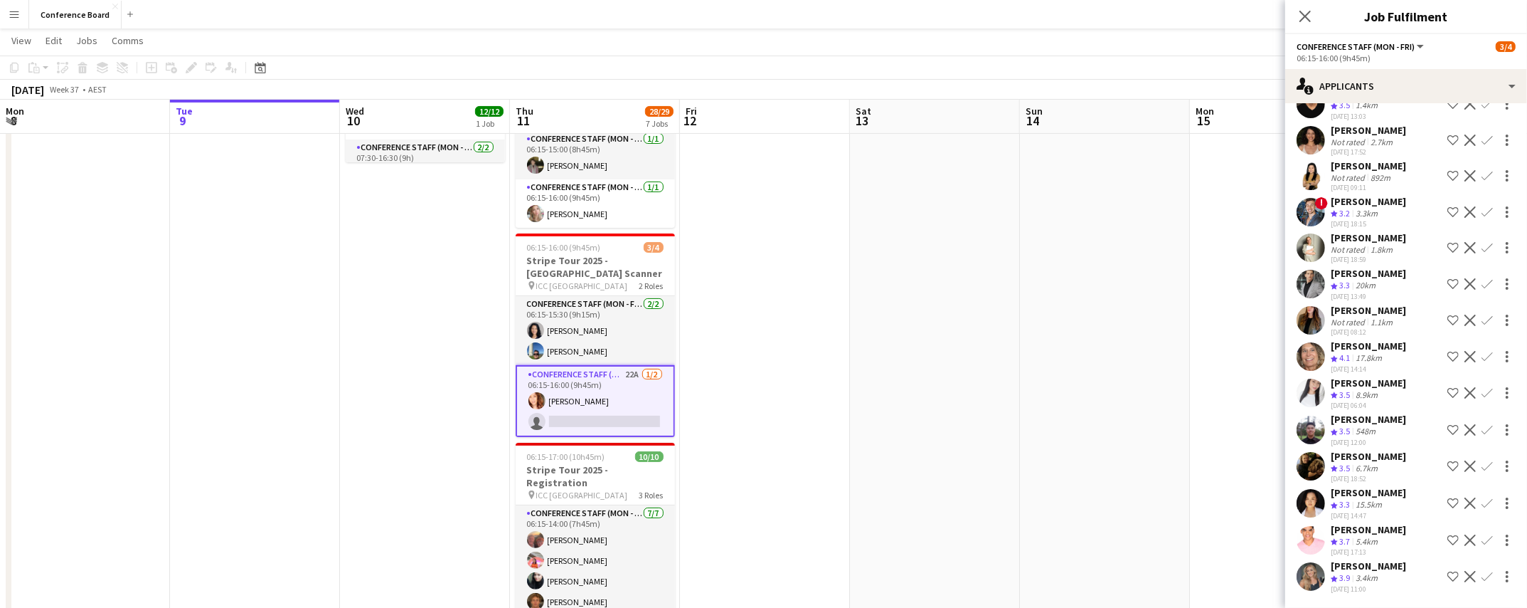
scroll to position [161, 0]
click at [1305, 539] on app-user-avatar at bounding box center [1311, 540] width 28 height 28
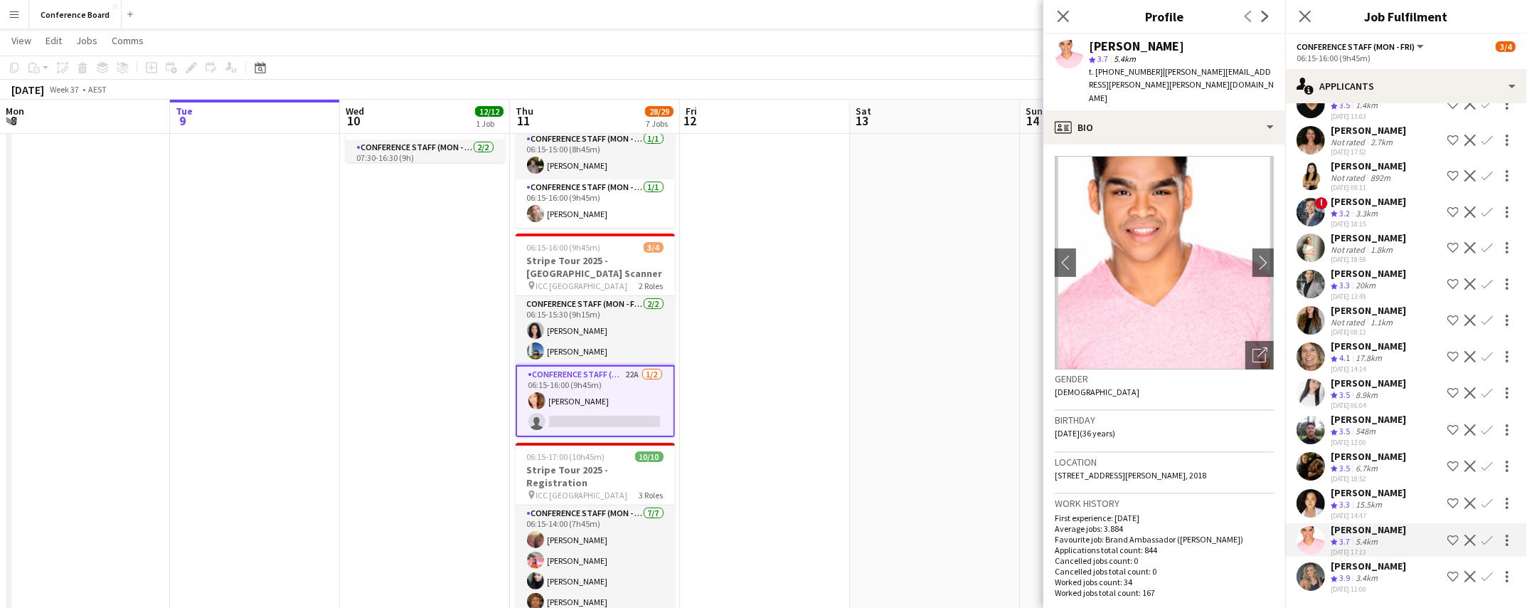
click at [1313, 430] on app-user-avatar at bounding box center [1311, 429] width 28 height 28
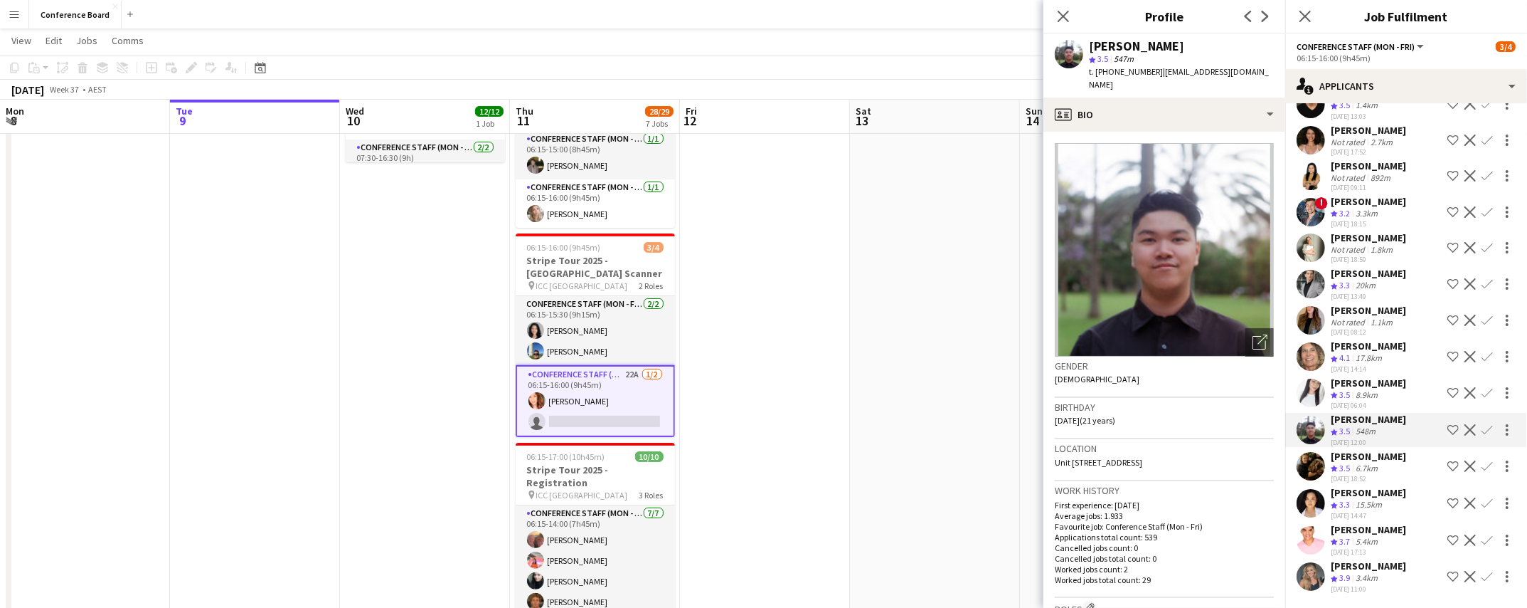
click at [1488, 428] on app-icon "Confirm" at bounding box center [1487, 429] width 11 height 11
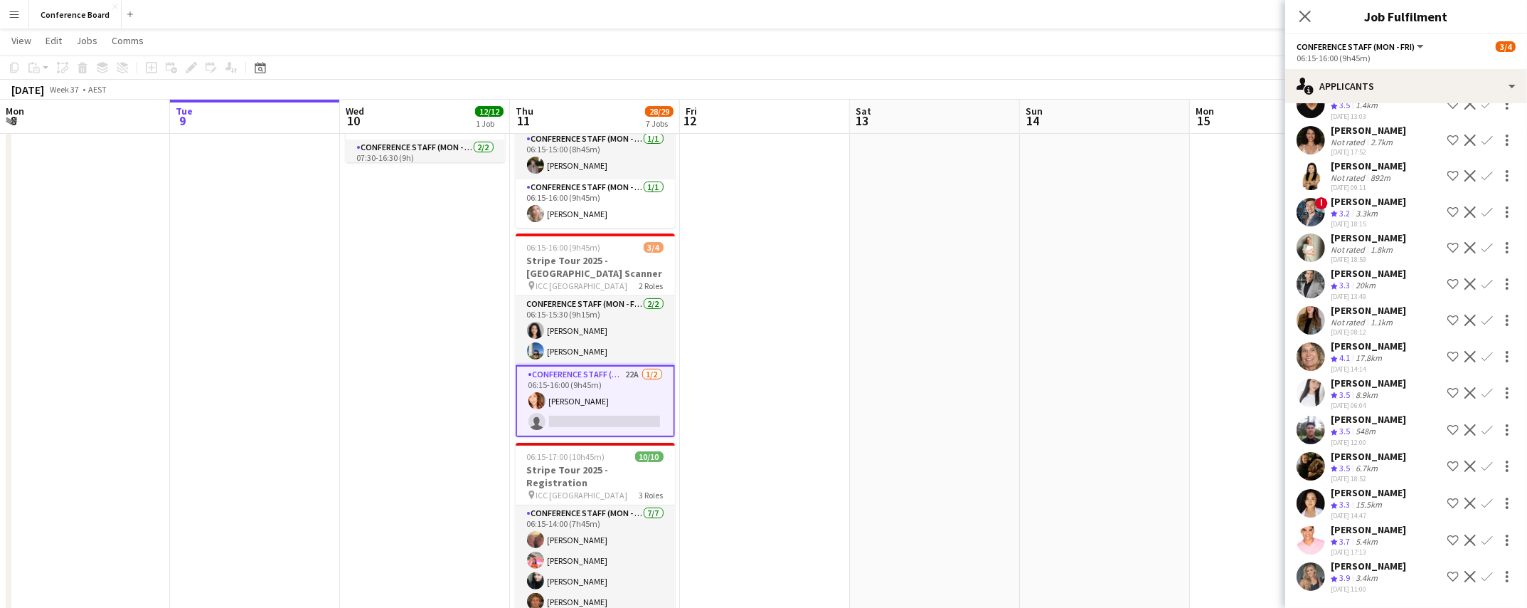
click at [1306, 430] on app-user-avatar at bounding box center [1311, 429] width 28 height 28
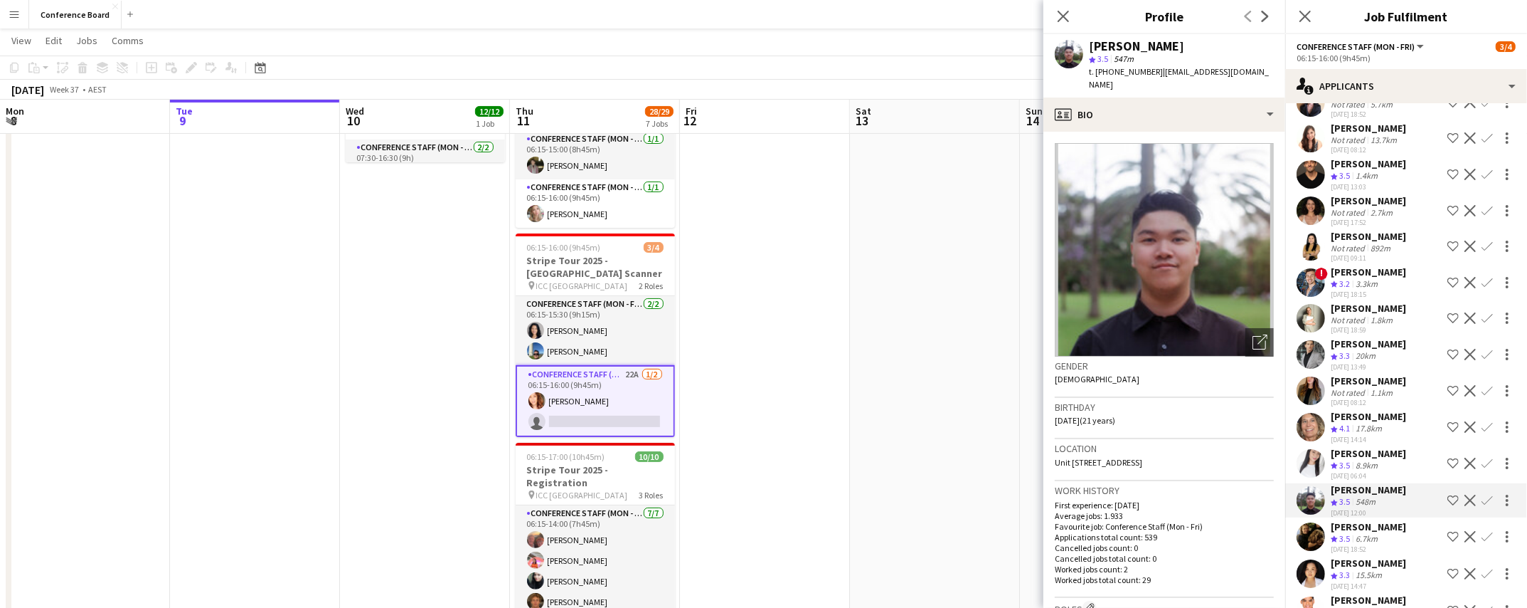
scroll to position [0, 0]
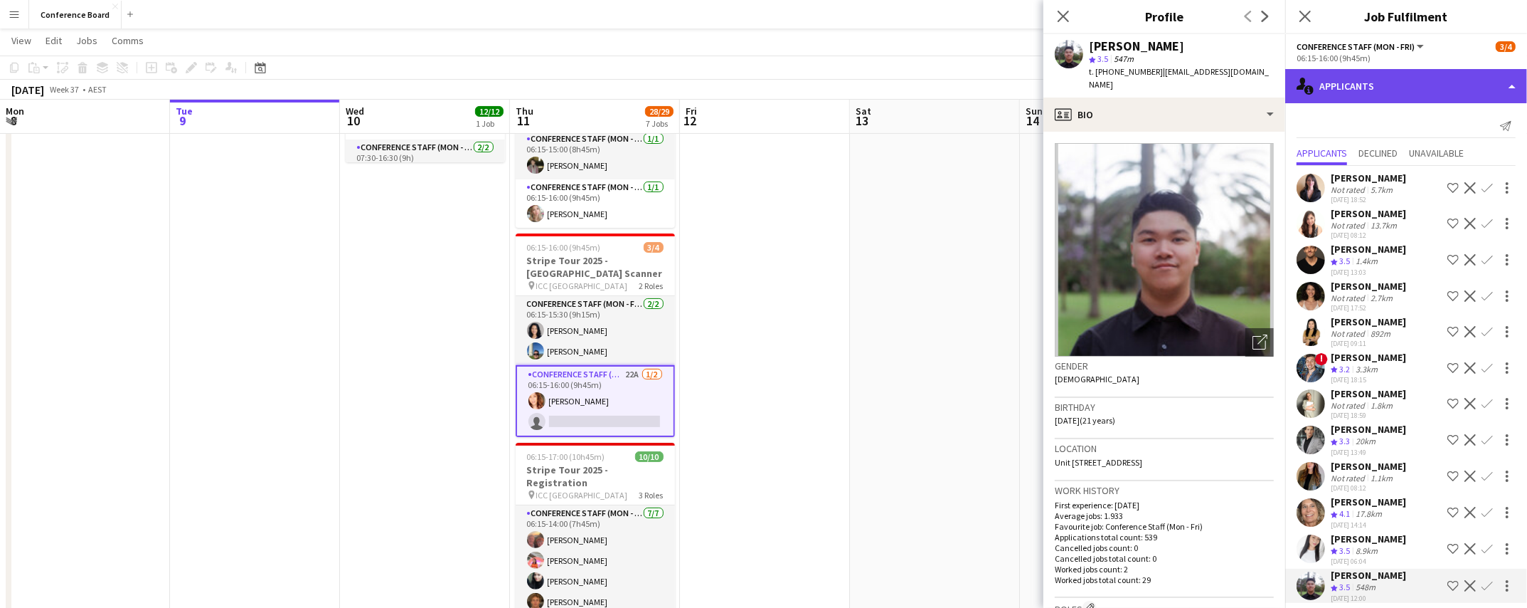
click at [1449, 86] on div "single-neutral-actions-information Applicants" at bounding box center [1407, 86] width 242 height 34
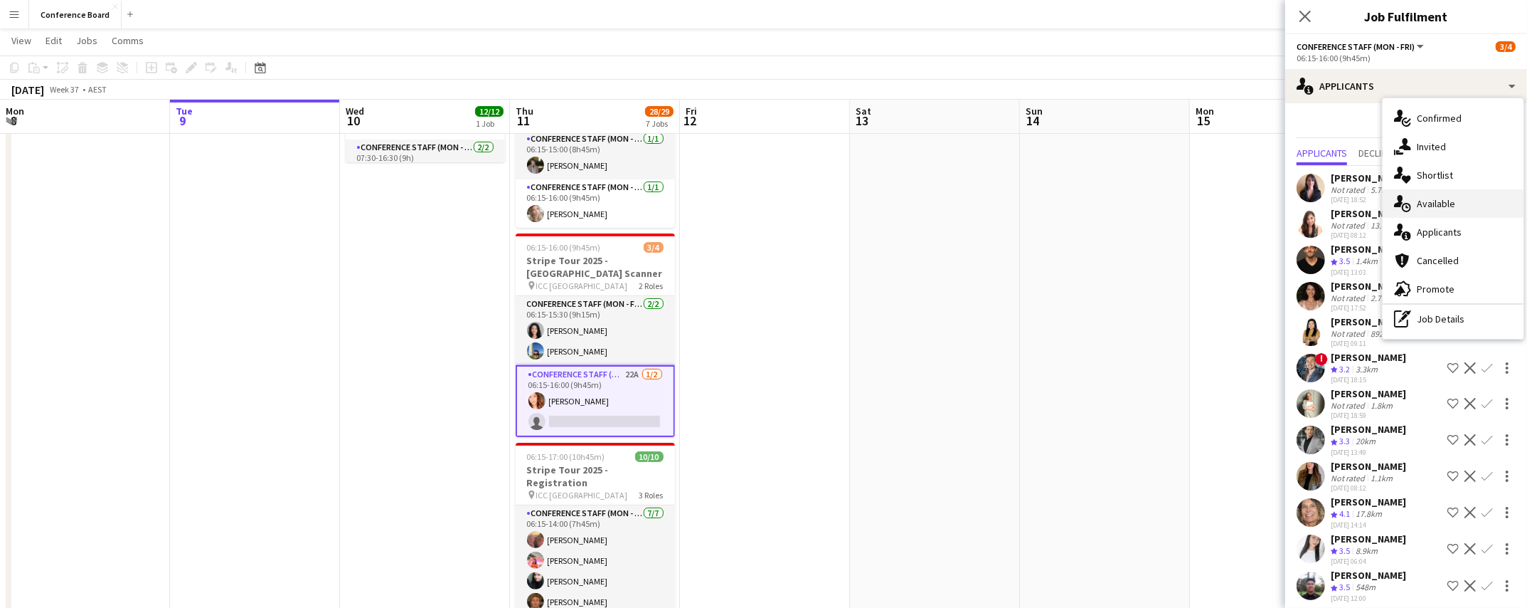
click at [1448, 206] on span "Available" at bounding box center [1436, 203] width 38 height 13
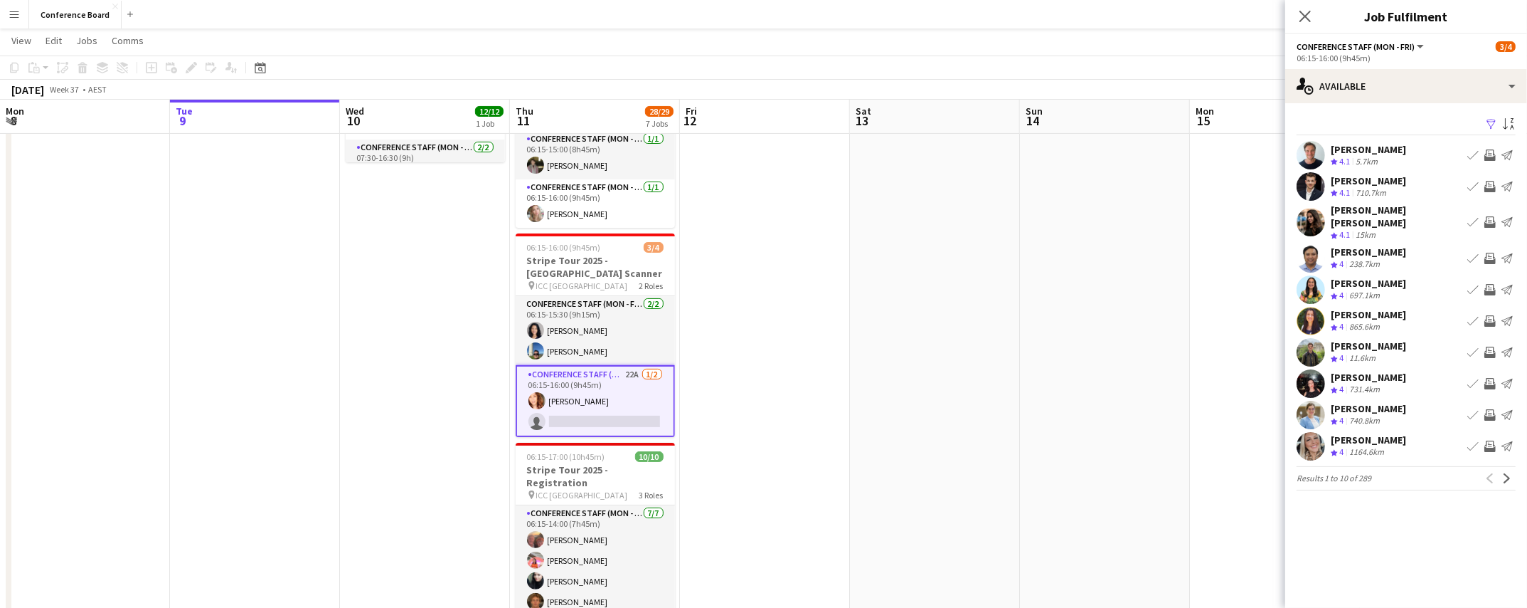
click at [1493, 125] on app-icon "Filter" at bounding box center [1491, 125] width 11 height 14
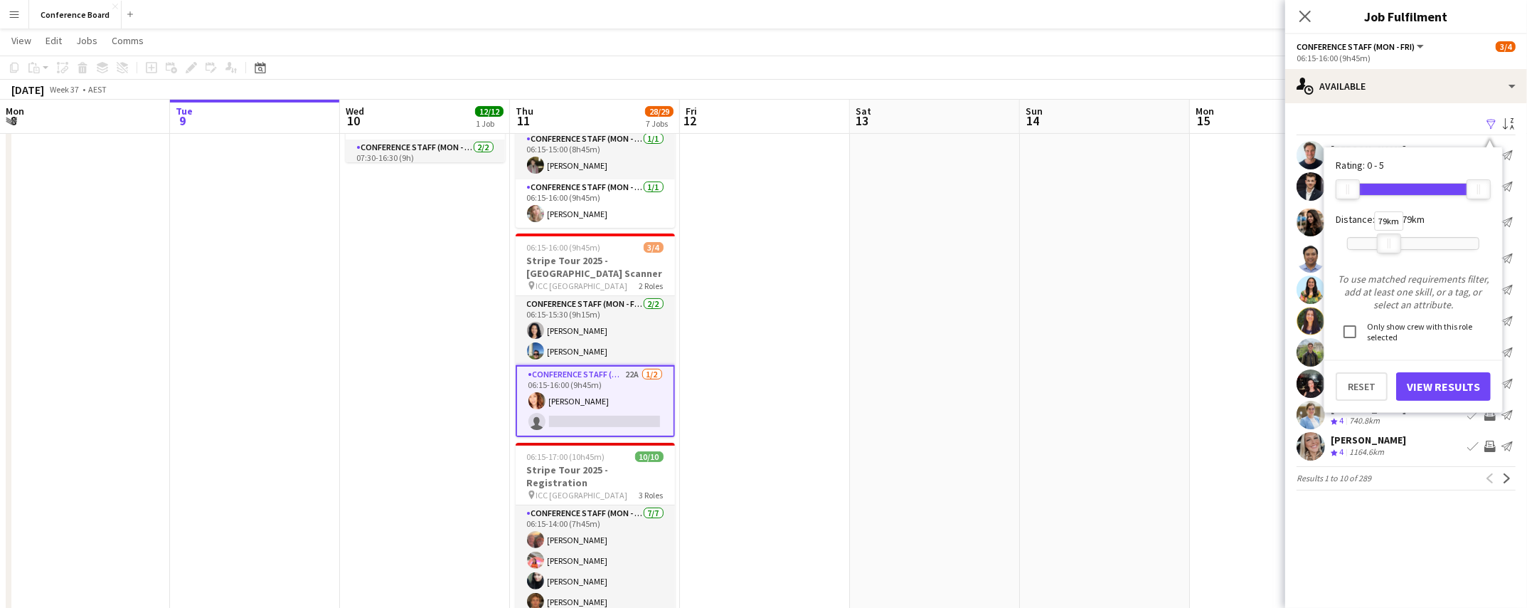
drag, startPoint x: 1472, startPoint y: 247, endPoint x: 1382, endPoint y: 250, distance: 89.7
click at [1382, 250] on div at bounding box center [1389, 243] width 23 height 18
drag, startPoint x: 1389, startPoint y: 240, endPoint x: 1373, endPoint y: 247, distance: 17.2
click at [1373, 247] on div "49km" at bounding box center [1374, 243] width 24 height 20
click at [1436, 381] on button "View Results" at bounding box center [1443, 386] width 95 height 28
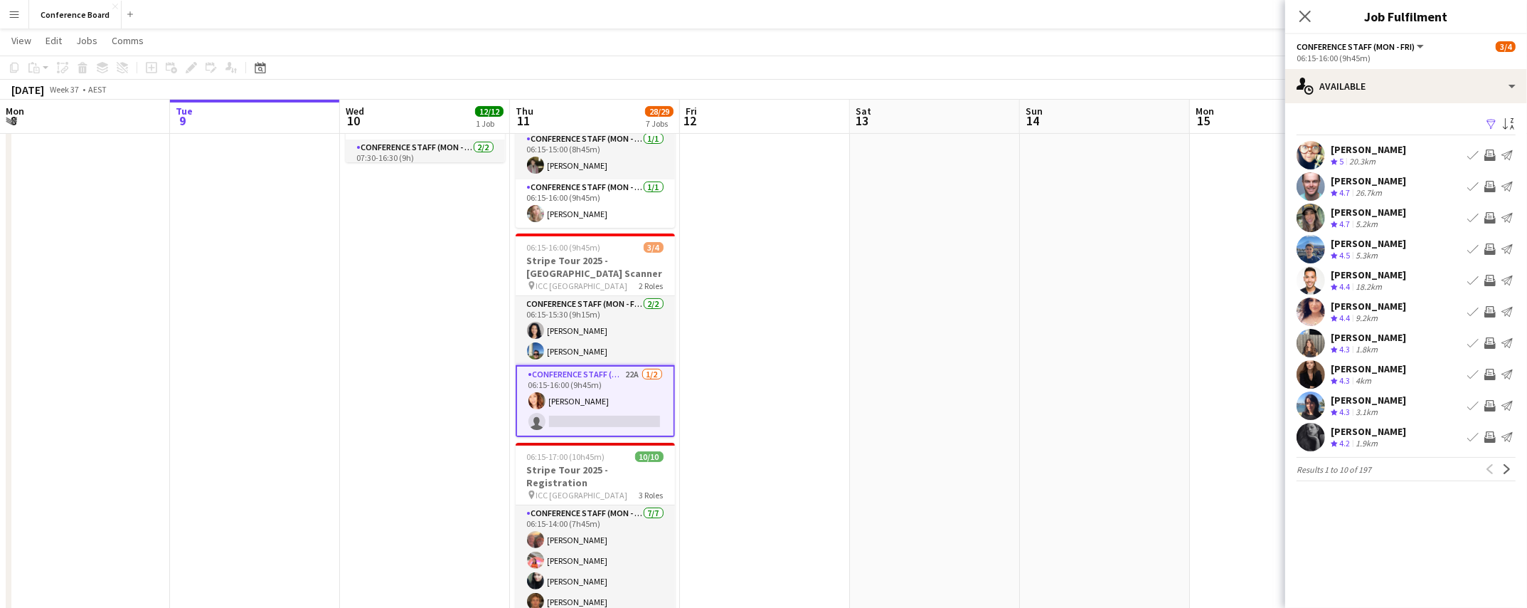
click at [1490, 184] on app-icon "Invite crew" at bounding box center [1490, 186] width 11 height 11
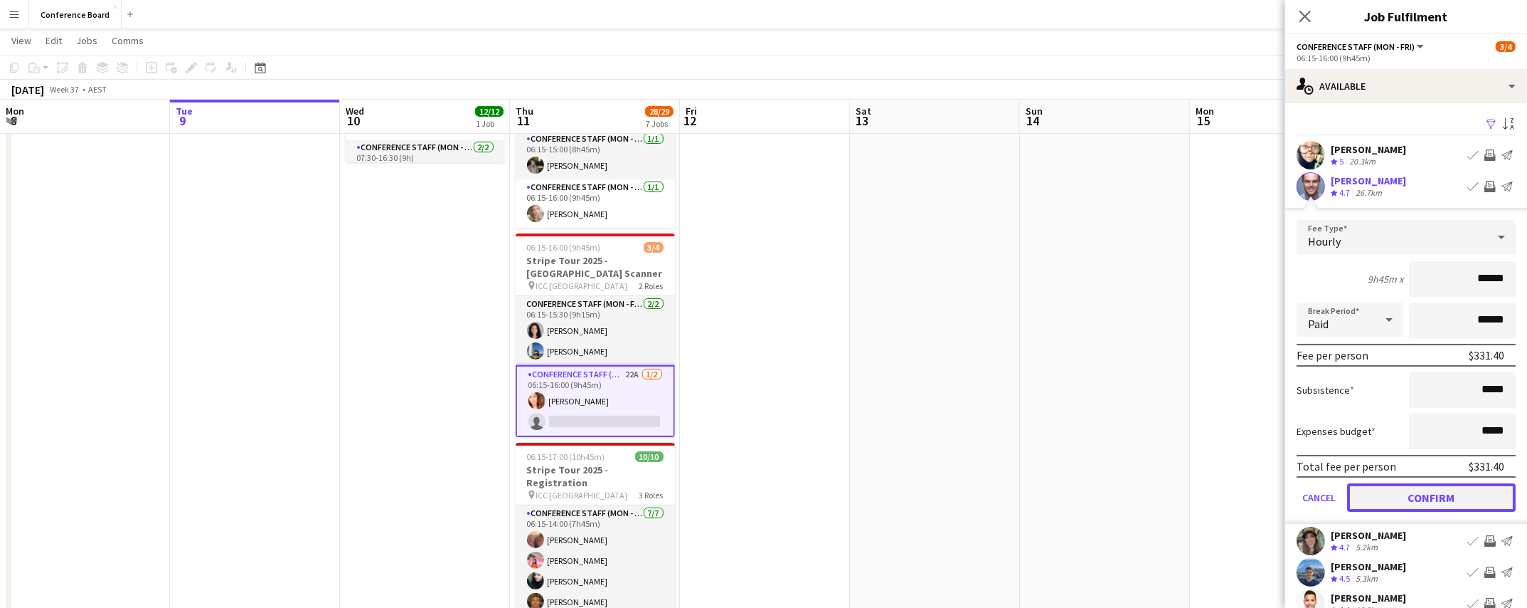
click at [1446, 495] on button "Confirm" at bounding box center [1431, 497] width 169 height 28
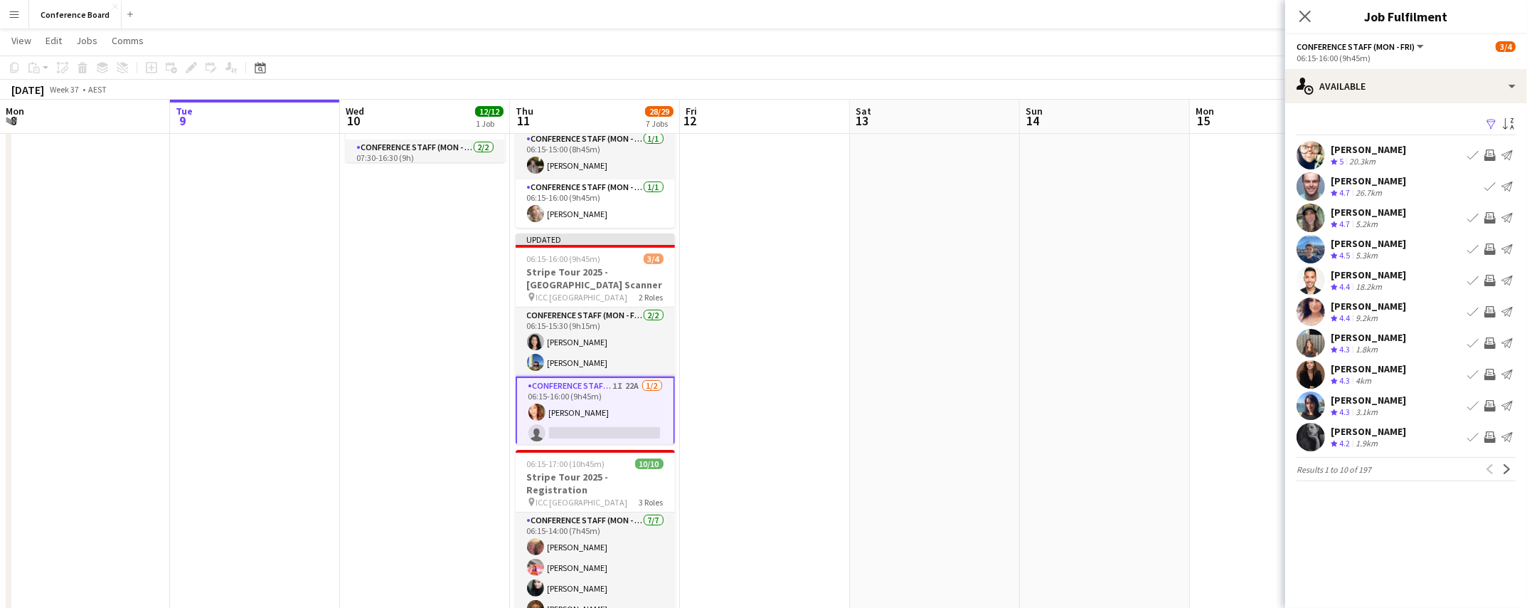
click at [1492, 308] on app-icon "Invite crew" at bounding box center [1490, 311] width 11 height 11
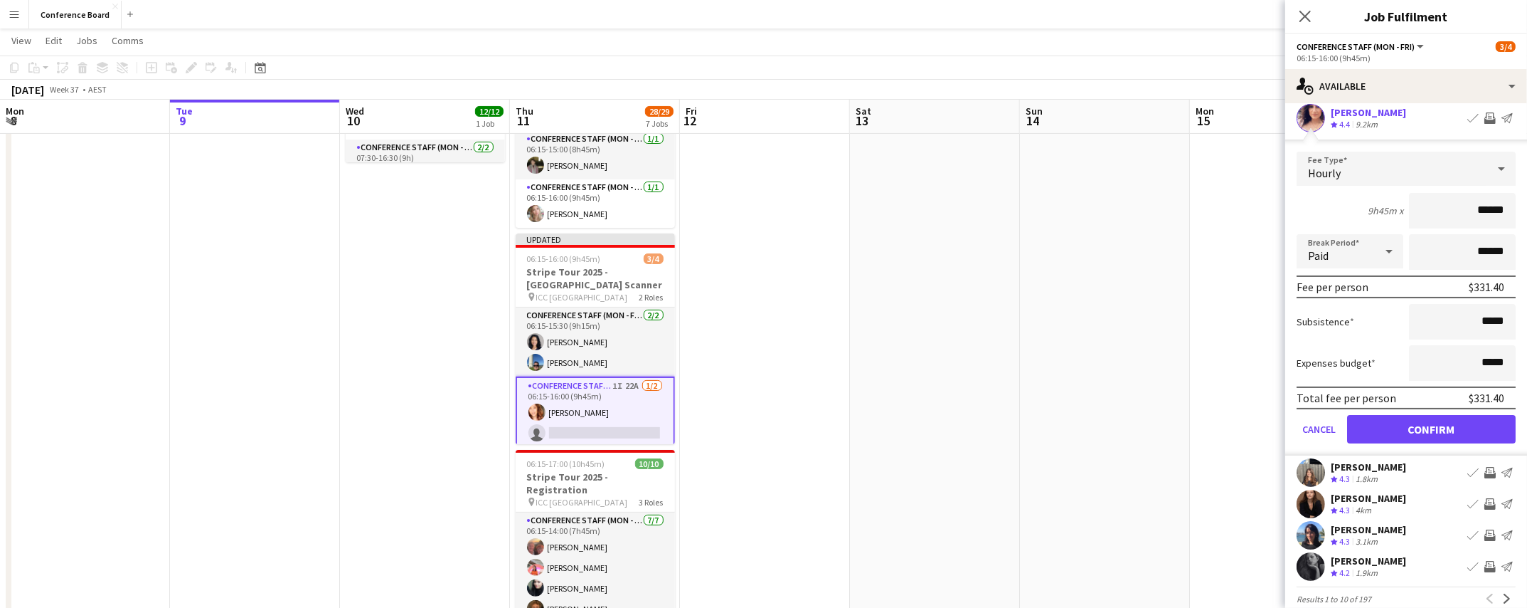
scroll to position [212, 0]
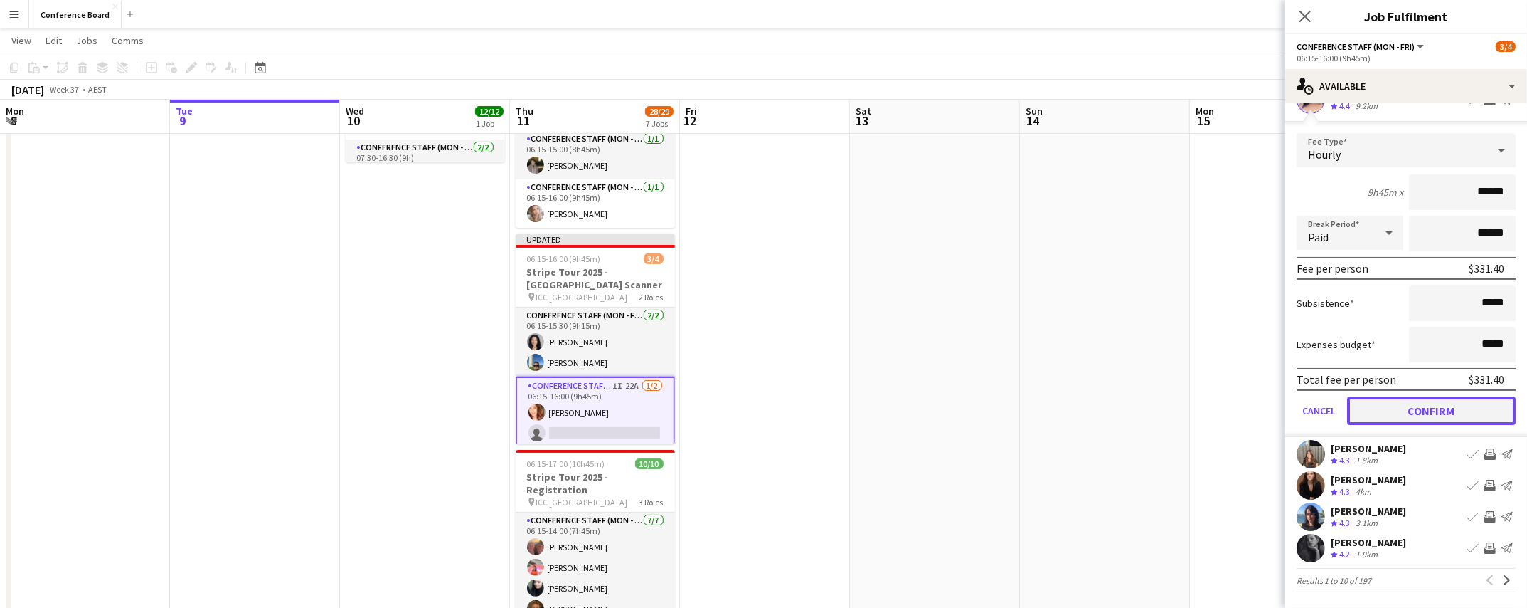
click at [1437, 405] on button "Confirm" at bounding box center [1431, 410] width 169 height 28
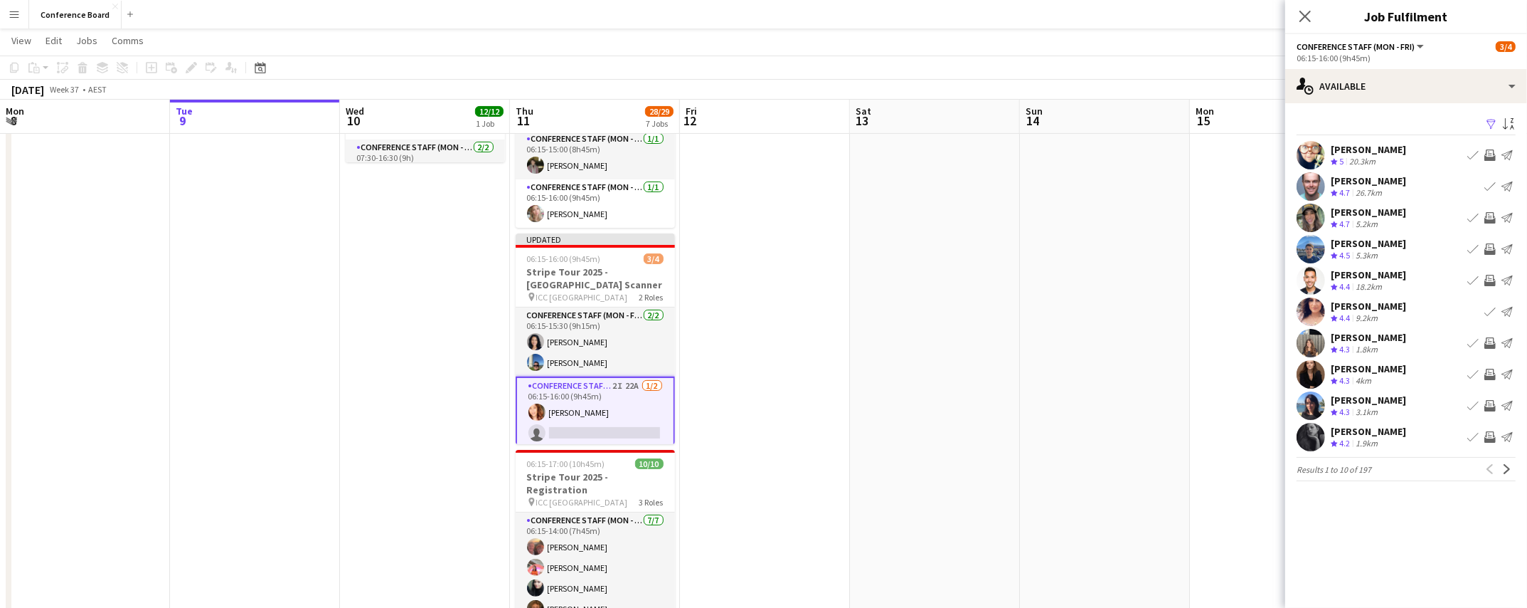
scroll to position [0, 0]
click at [1488, 371] on app-icon "Invite crew" at bounding box center [1490, 374] width 11 height 11
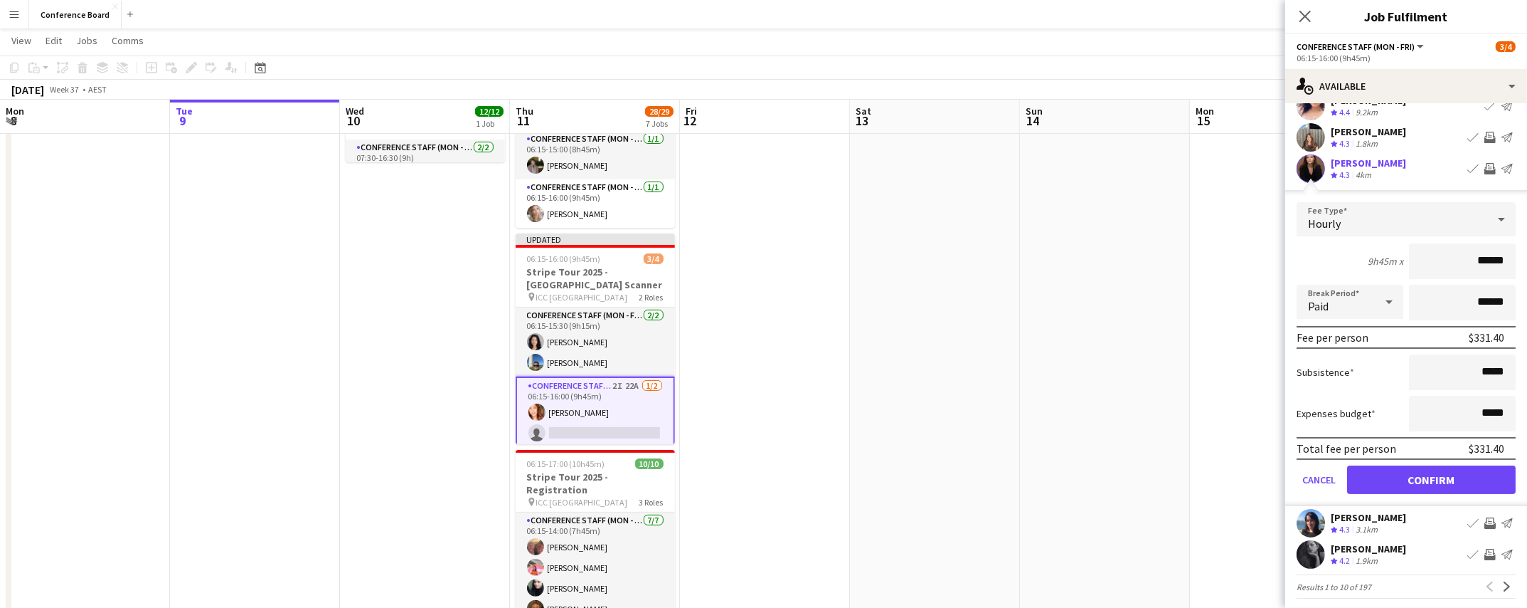
scroll to position [212, 0]
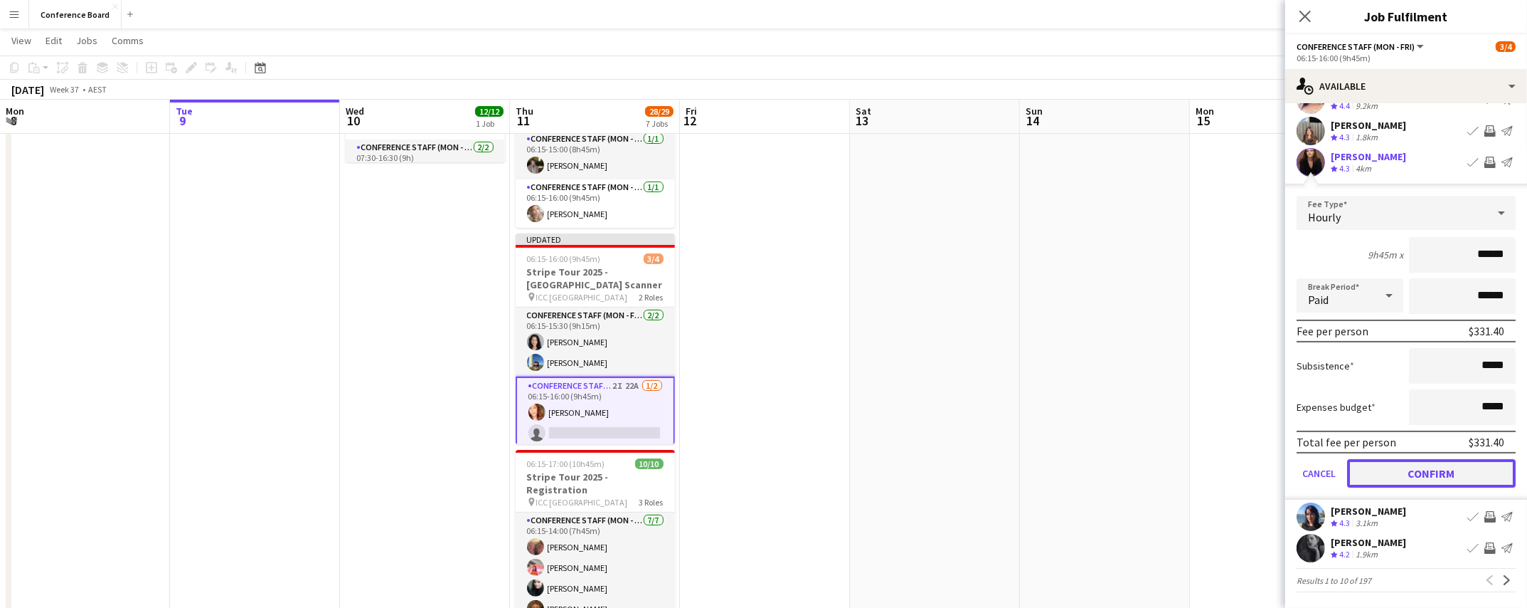
click at [1439, 470] on button "Confirm" at bounding box center [1431, 473] width 169 height 28
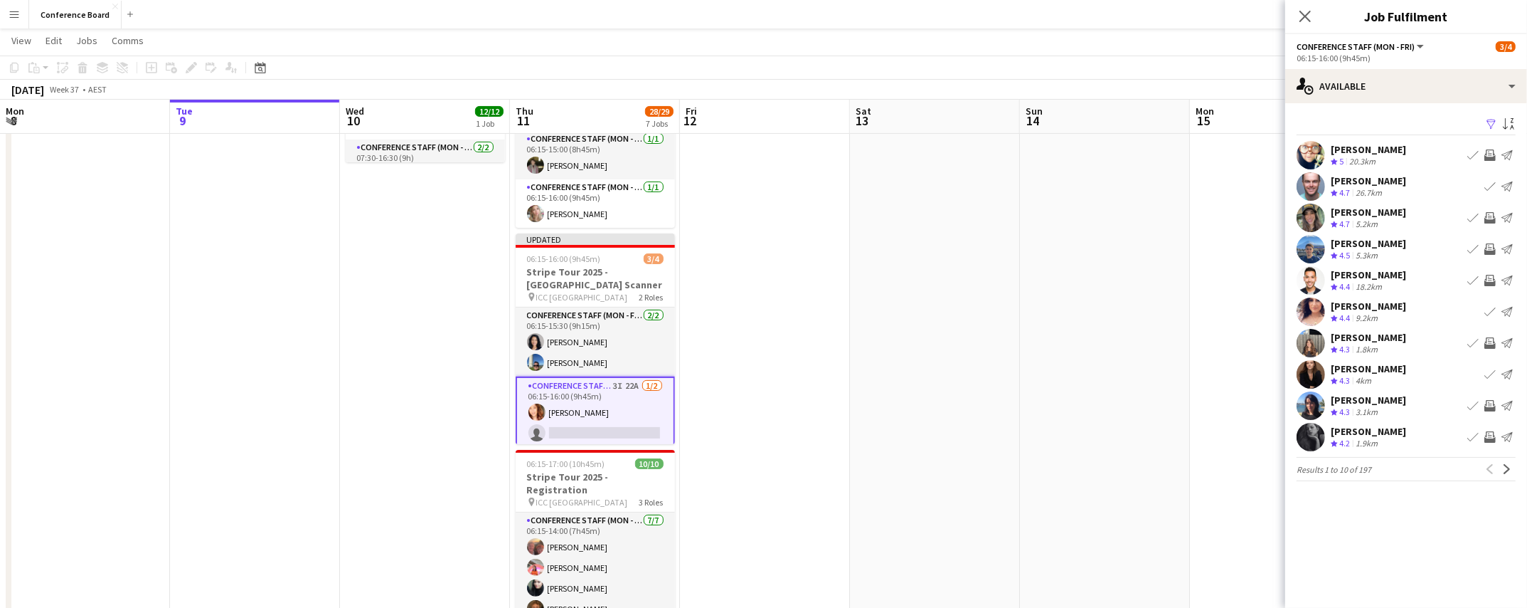
scroll to position [0, 0]
click at [1491, 435] on app-icon "Invite crew" at bounding box center [1490, 436] width 11 height 11
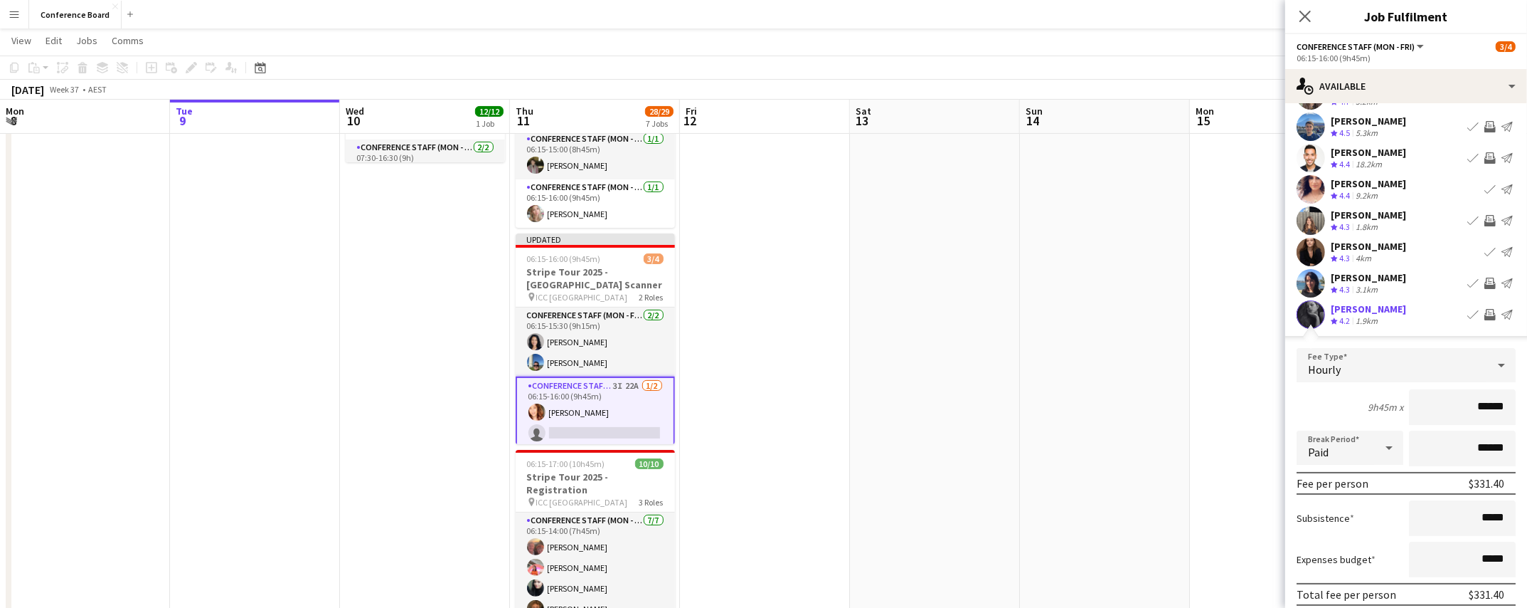
scroll to position [212, 0]
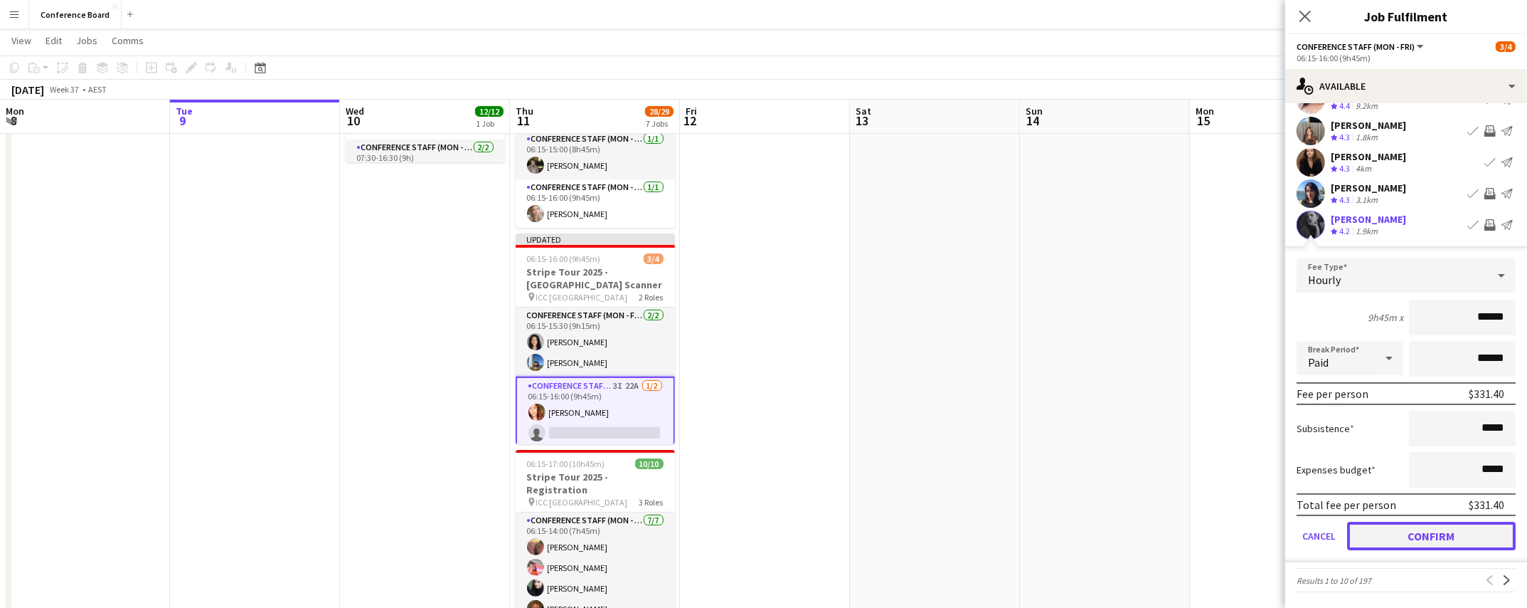
click at [1422, 534] on button "Confirm" at bounding box center [1431, 535] width 169 height 28
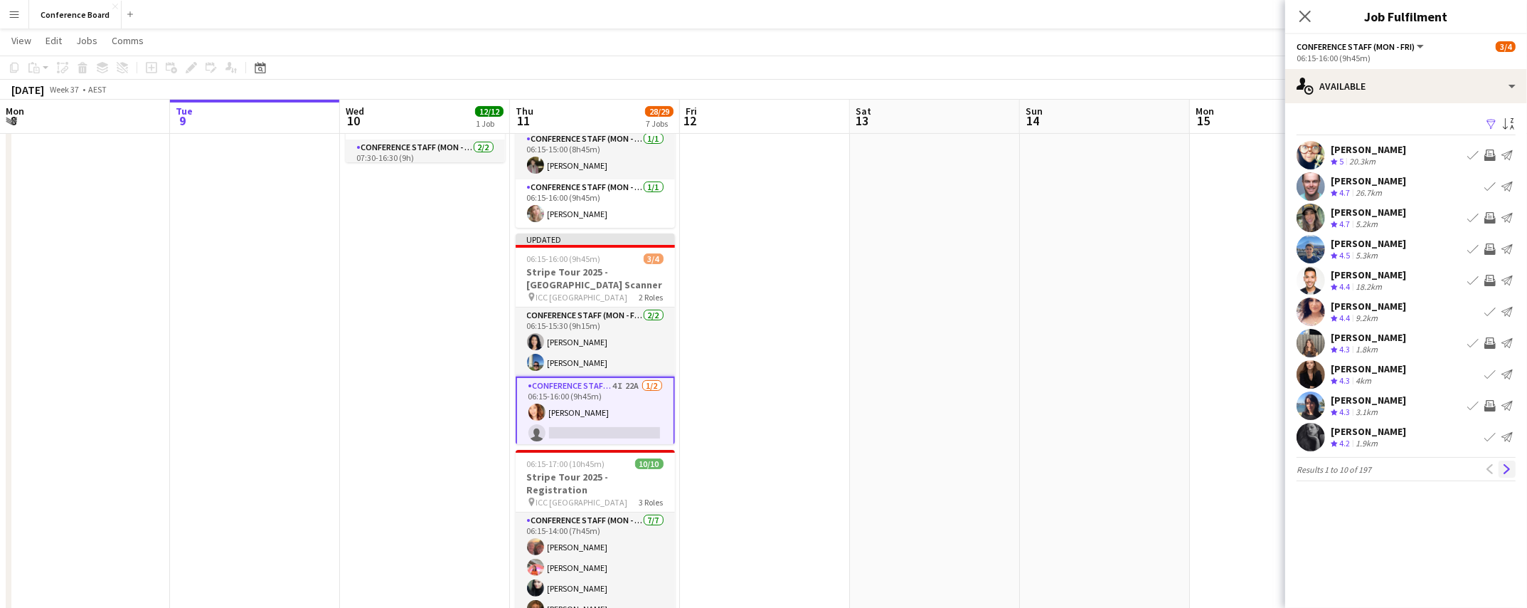
click at [1504, 465] on app-icon "Next" at bounding box center [1507, 469] width 10 height 10
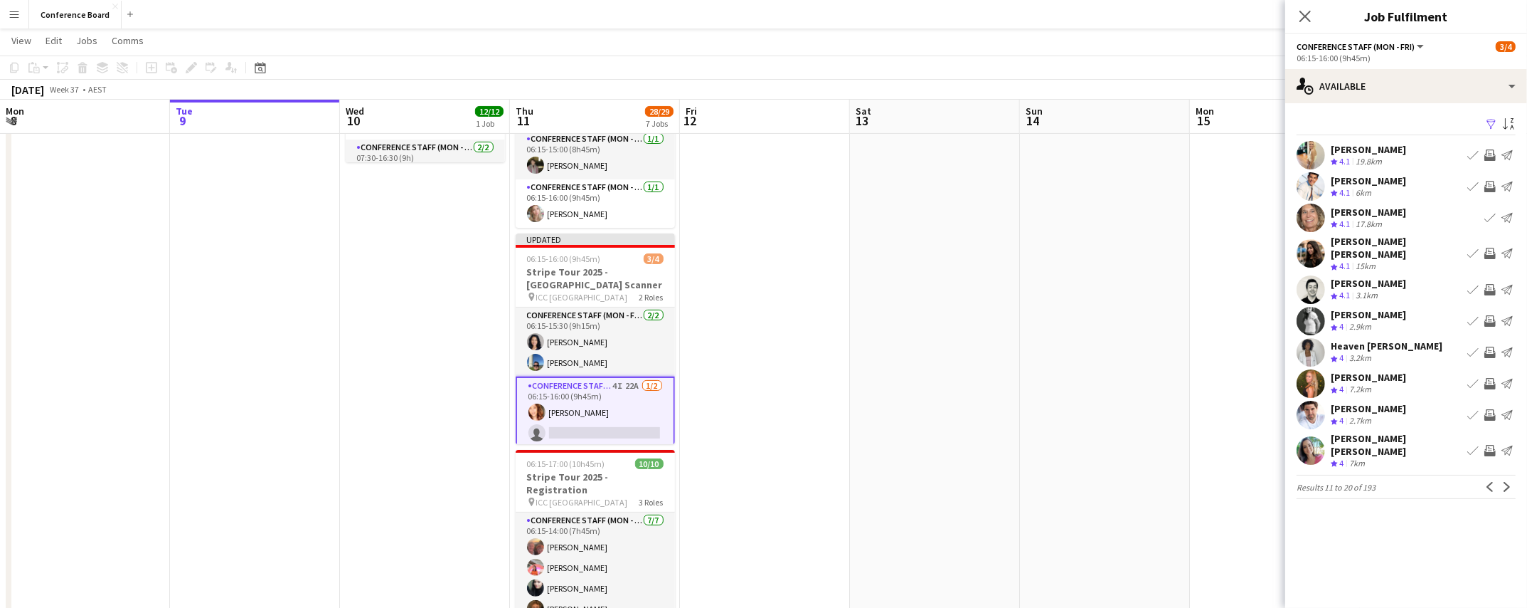
click at [1489, 248] on app-icon "Invite crew" at bounding box center [1490, 253] width 11 height 11
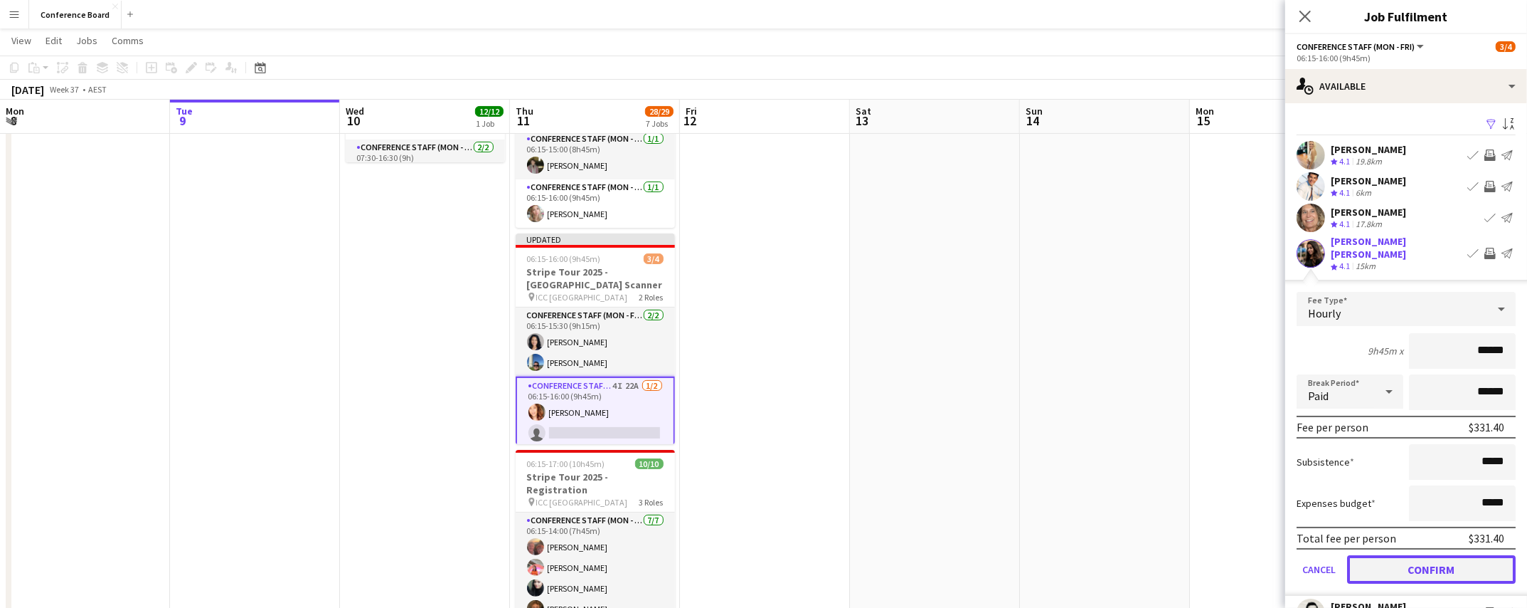
click at [1500, 561] on button "Confirm" at bounding box center [1431, 569] width 169 height 28
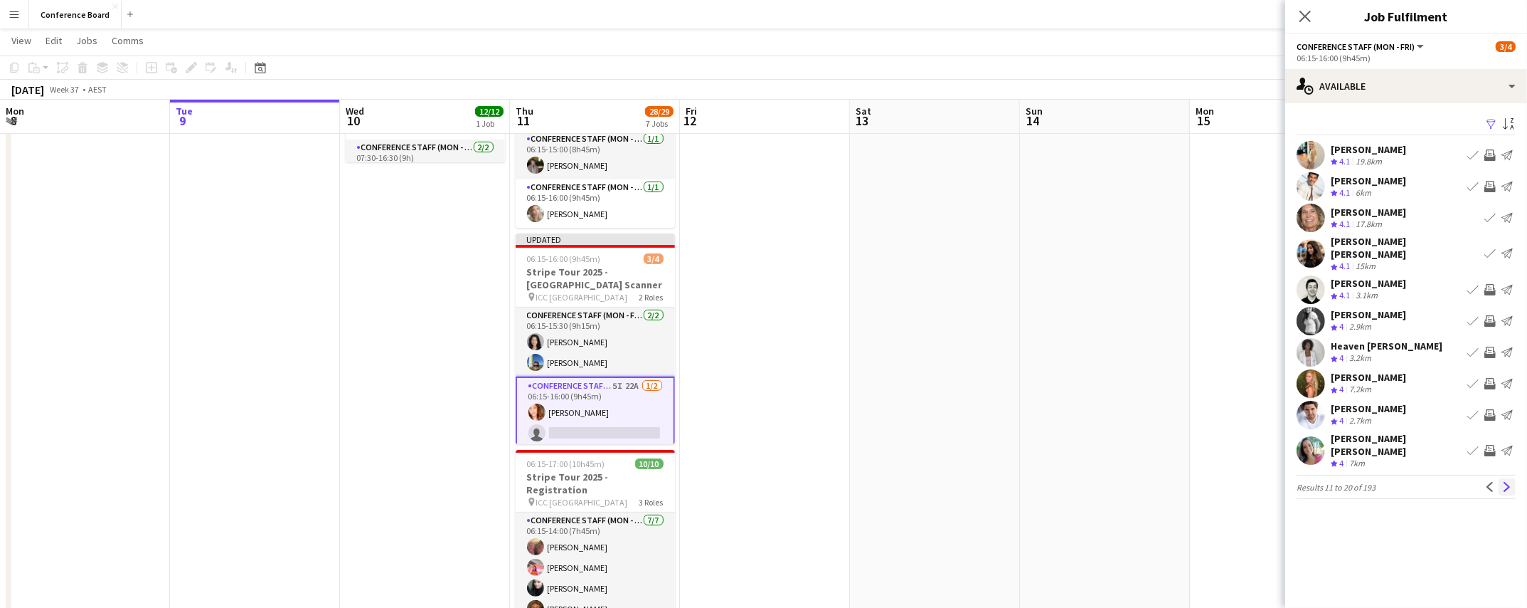
click at [1507, 482] on app-icon "Next" at bounding box center [1507, 487] width 10 height 10
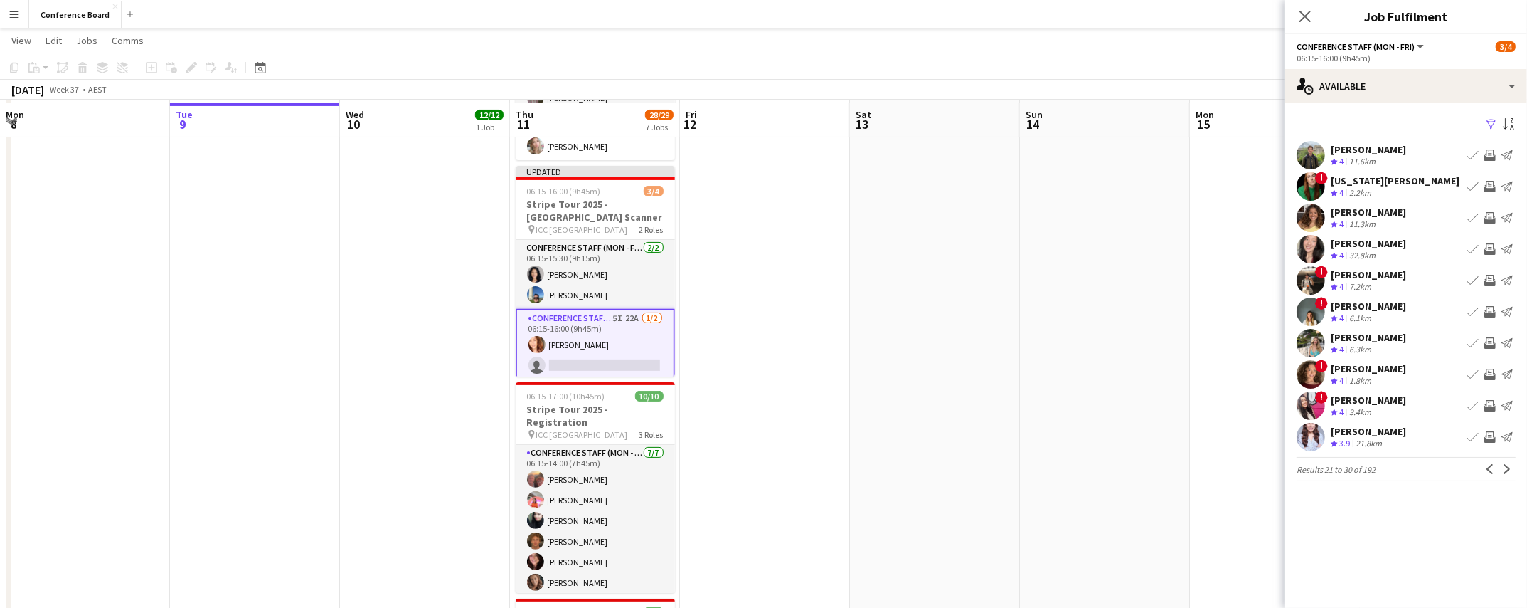
scroll to position [285, 0]
click at [1505, 467] on app-icon "Next" at bounding box center [1507, 469] width 10 height 10
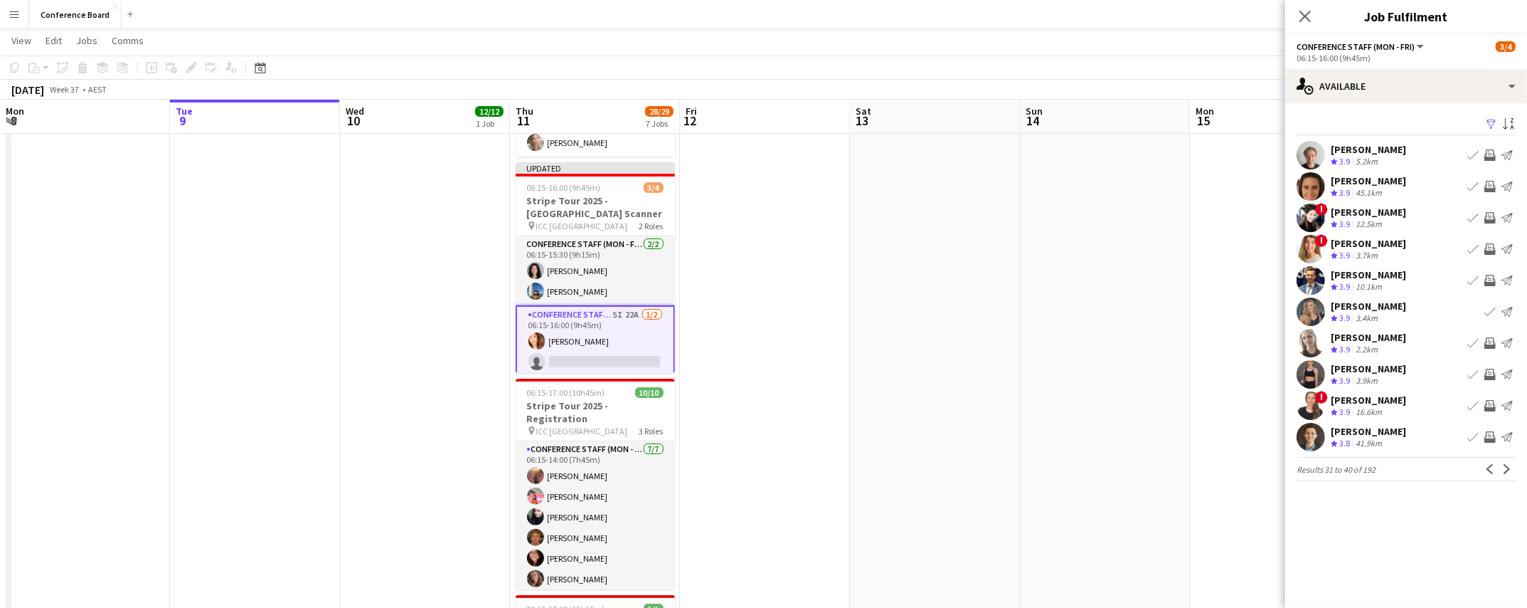
click at [1490, 371] on app-icon "Invite crew" at bounding box center [1490, 374] width 11 height 11
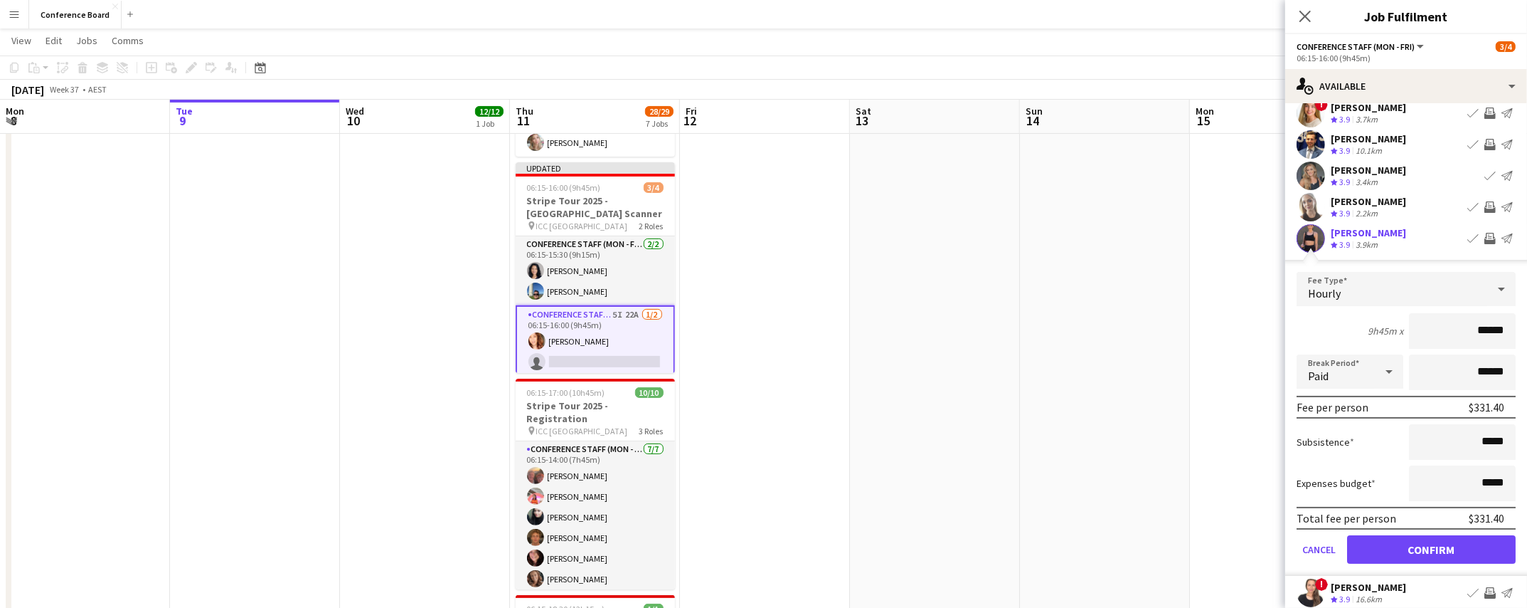
scroll to position [212, 0]
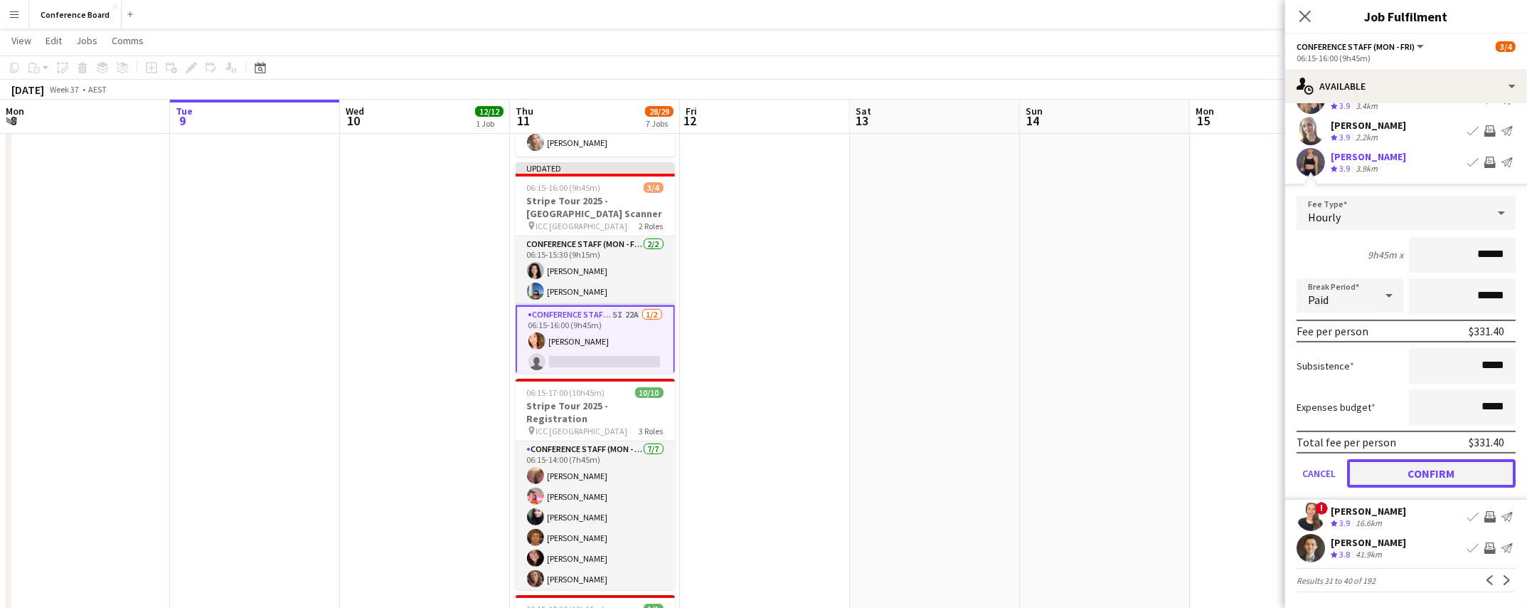
click at [1424, 471] on button "Confirm" at bounding box center [1431, 473] width 169 height 28
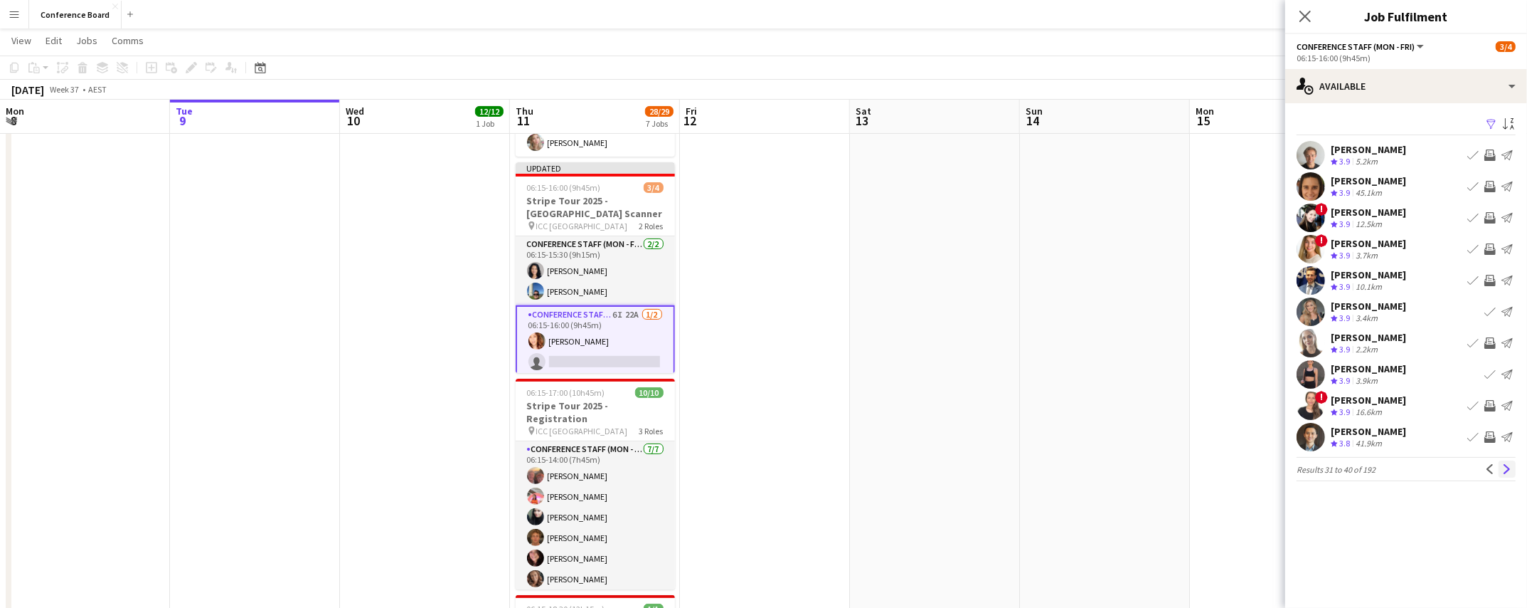
click at [1504, 468] on app-icon "Next" at bounding box center [1507, 469] width 10 height 10
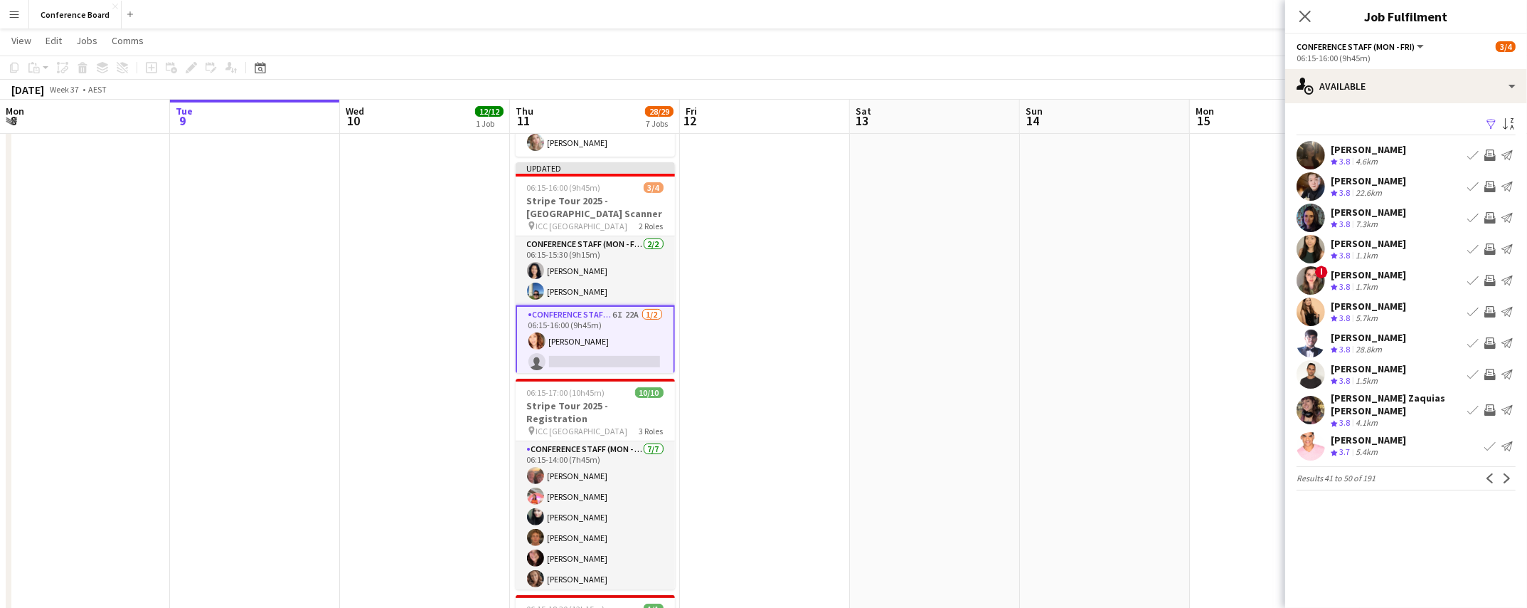
click at [1488, 371] on app-icon "Invite crew" at bounding box center [1490, 374] width 11 height 11
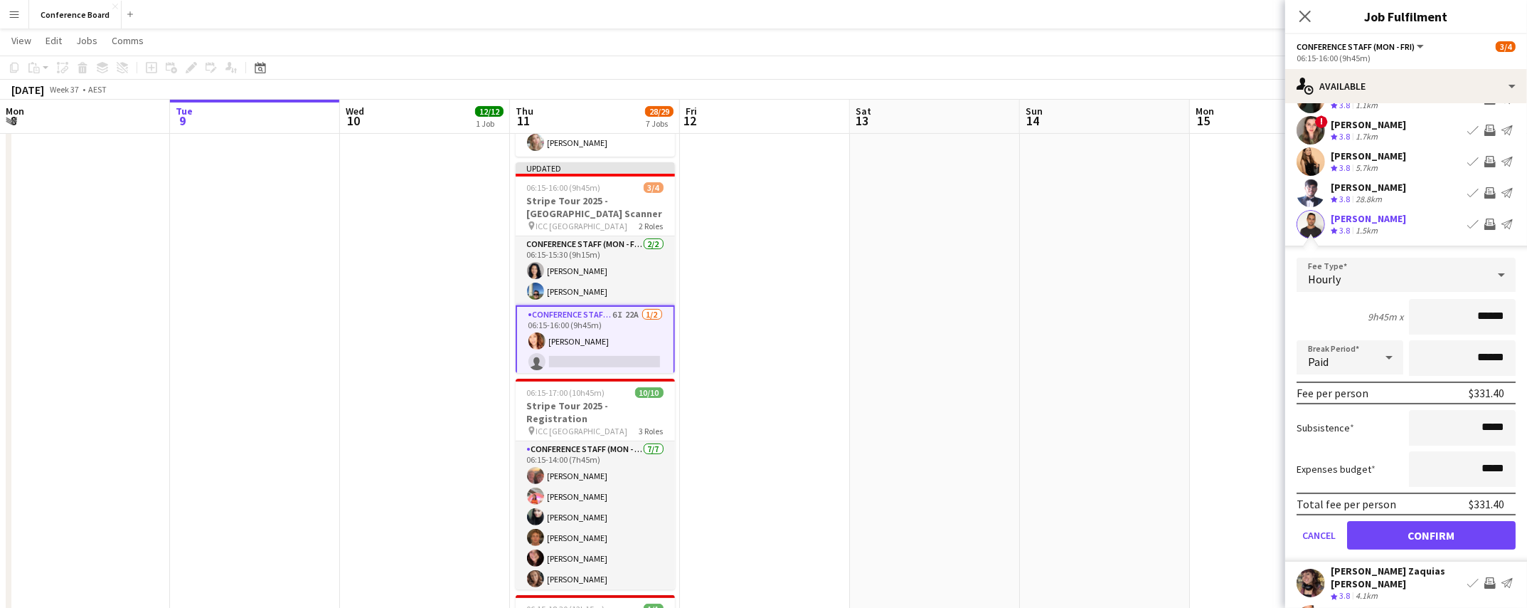
scroll to position [212, 0]
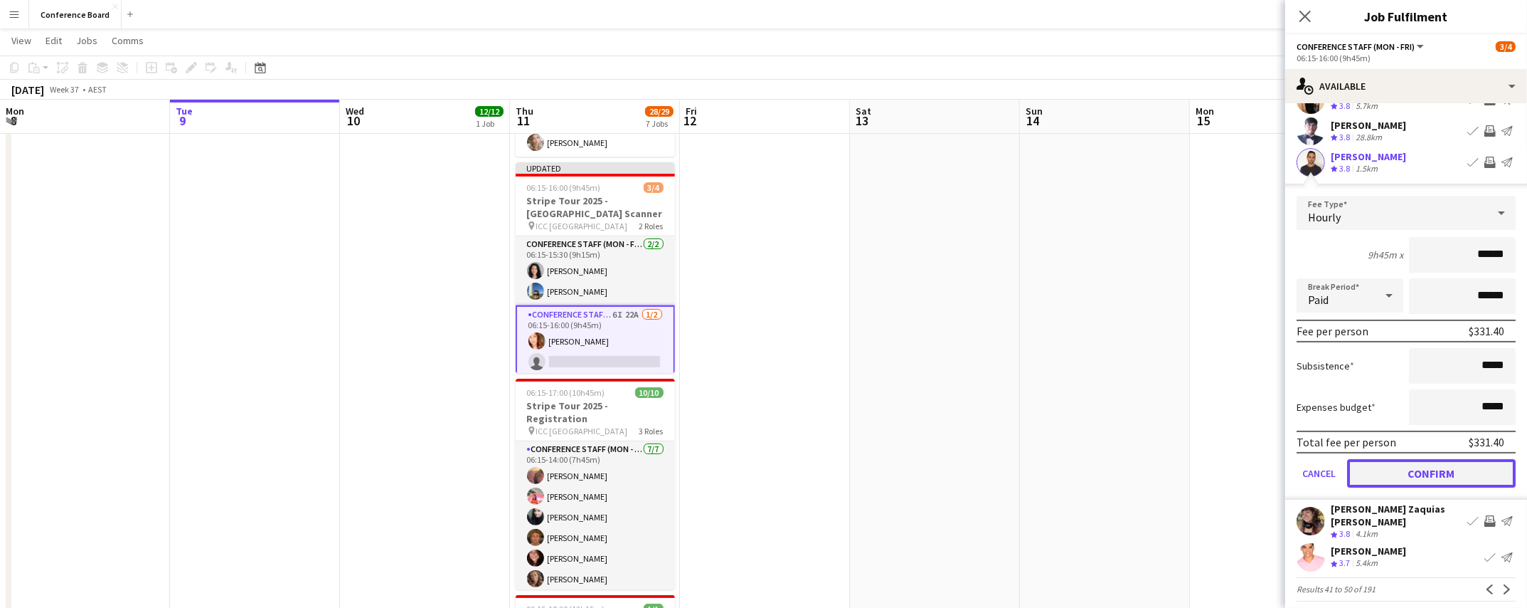
click at [1436, 469] on button "Confirm" at bounding box center [1431, 473] width 169 height 28
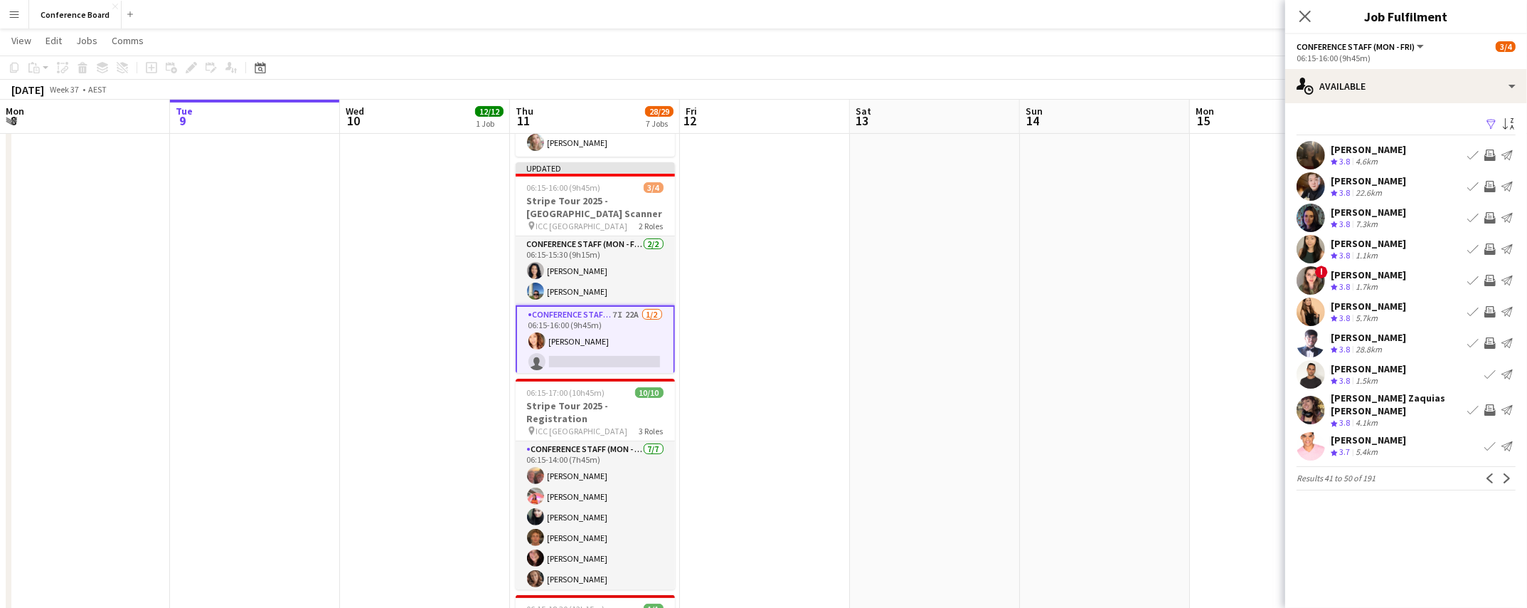
scroll to position [0, 0]
click at [1505, 473] on app-icon "Next" at bounding box center [1507, 478] width 10 height 10
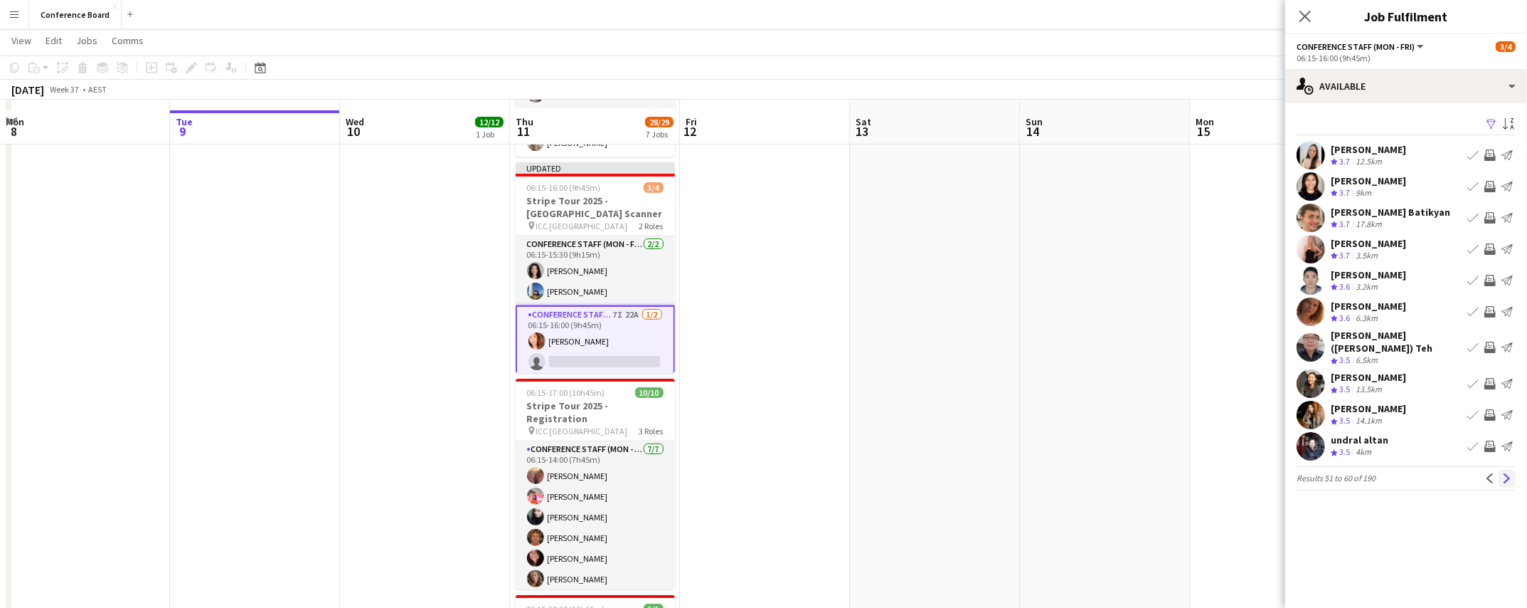
scroll to position [298, 0]
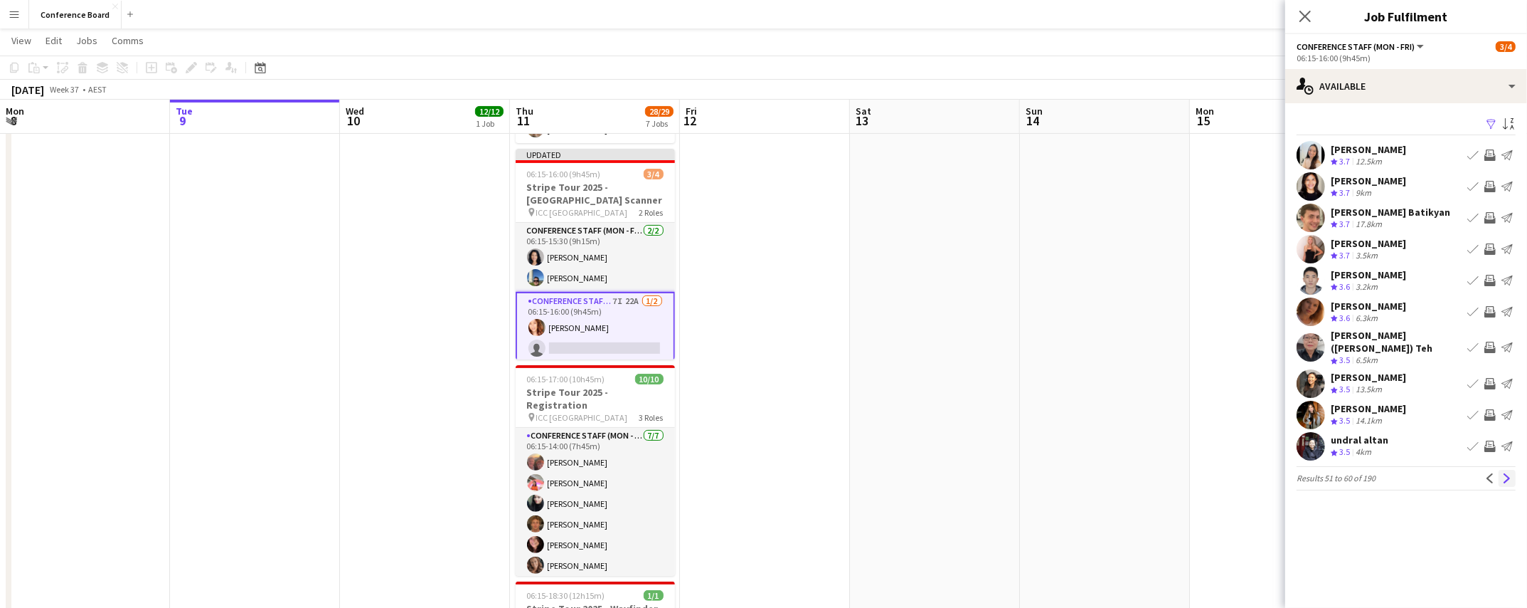
click at [1509, 473] on app-icon "Next" at bounding box center [1507, 478] width 10 height 10
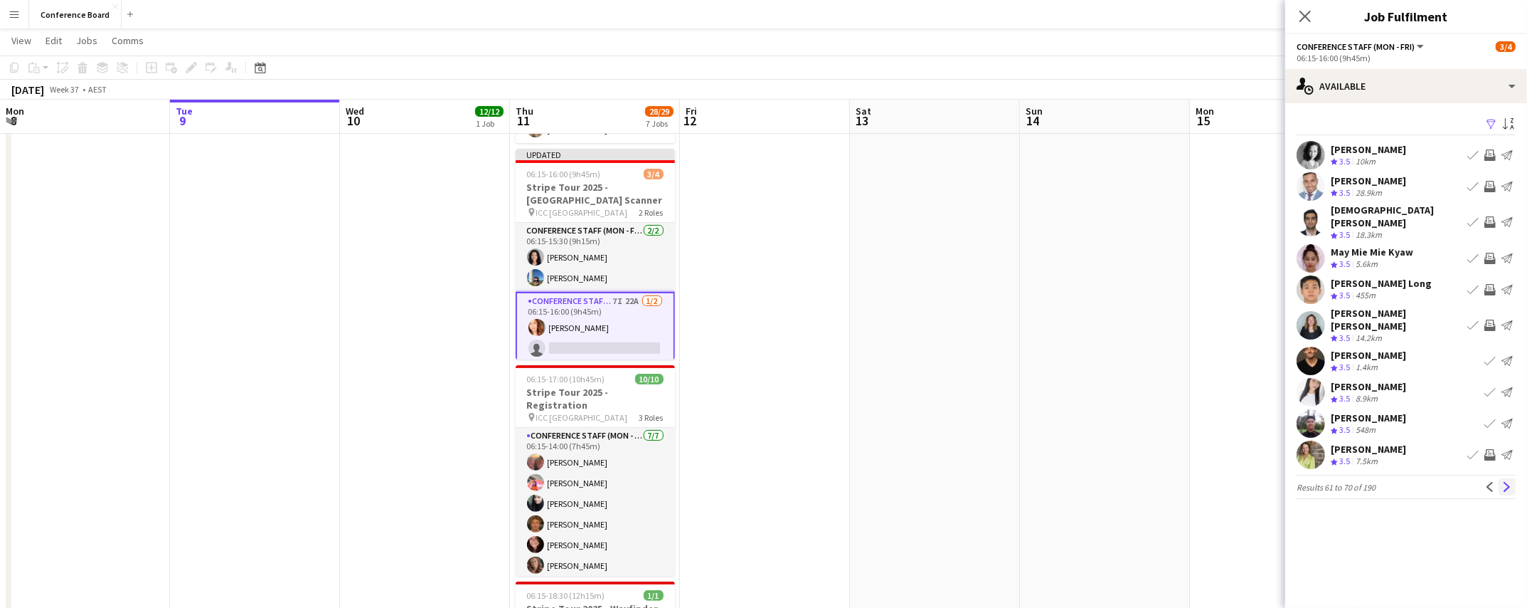
click at [1508, 482] on app-icon "Next" at bounding box center [1507, 487] width 10 height 10
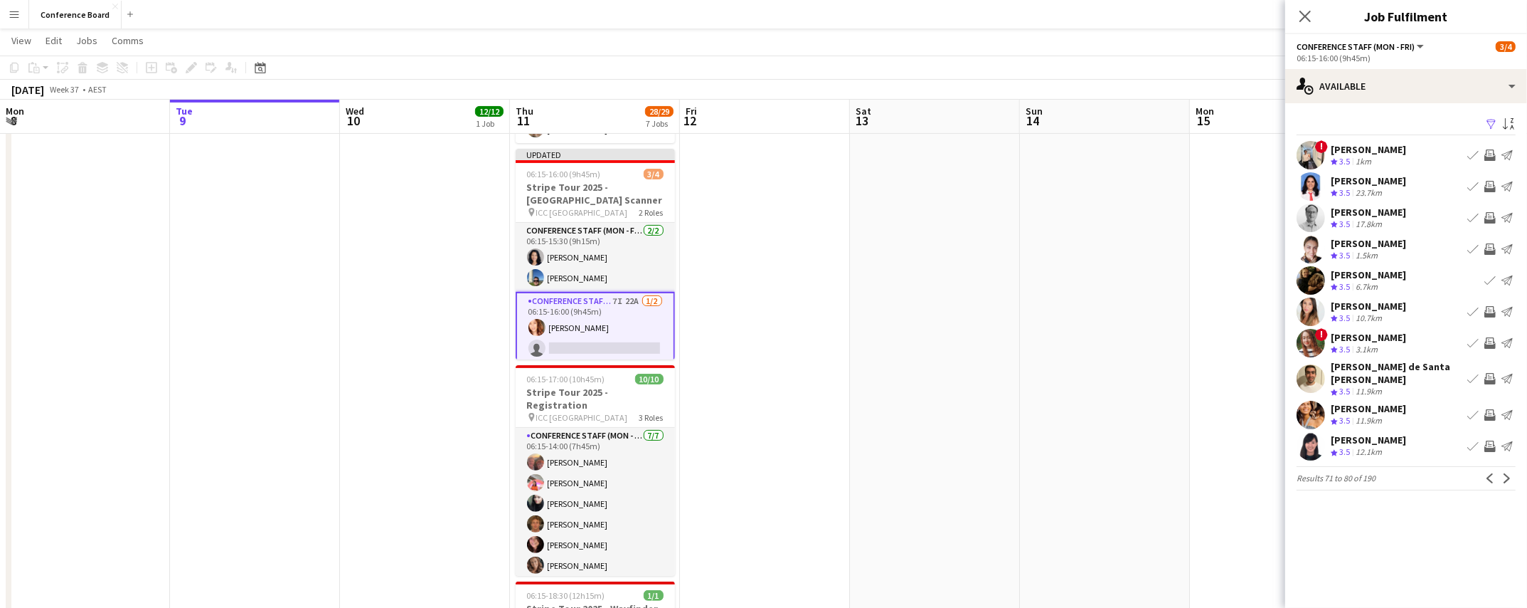
click at [1219, 411] on app-date-cell at bounding box center [1275, 459] width 170 height 1197
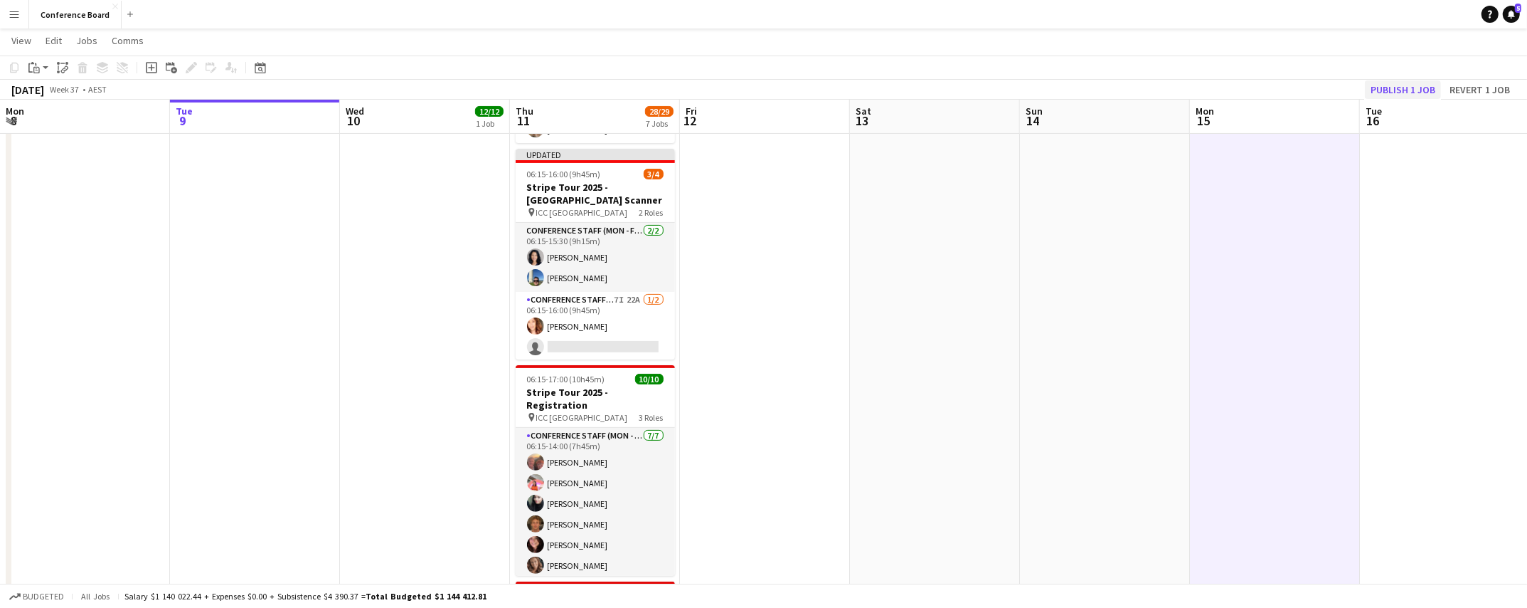
click at [1408, 80] on div "[DATE] Week 37 • AEST Publish 1 job Revert 1 job" at bounding box center [763, 90] width 1527 height 20
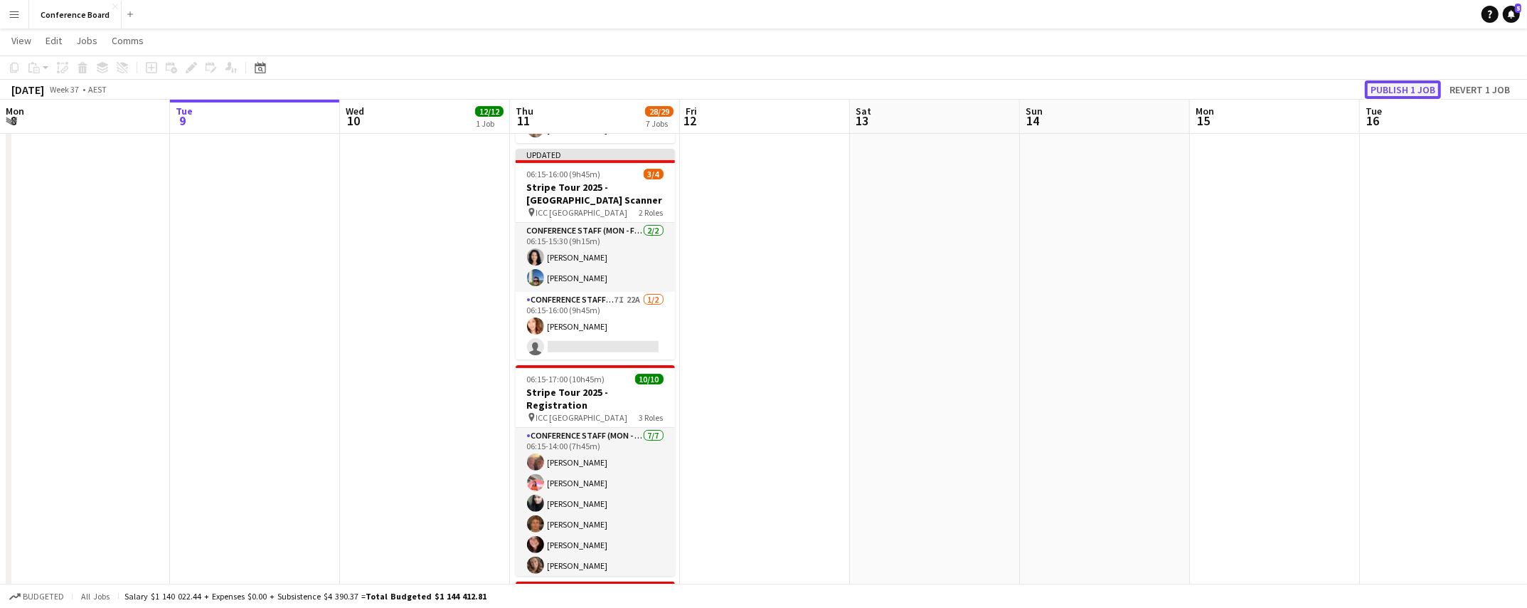
click at [1401, 88] on button "Publish 1 job" at bounding box center [1403, 89] width 76 height 18
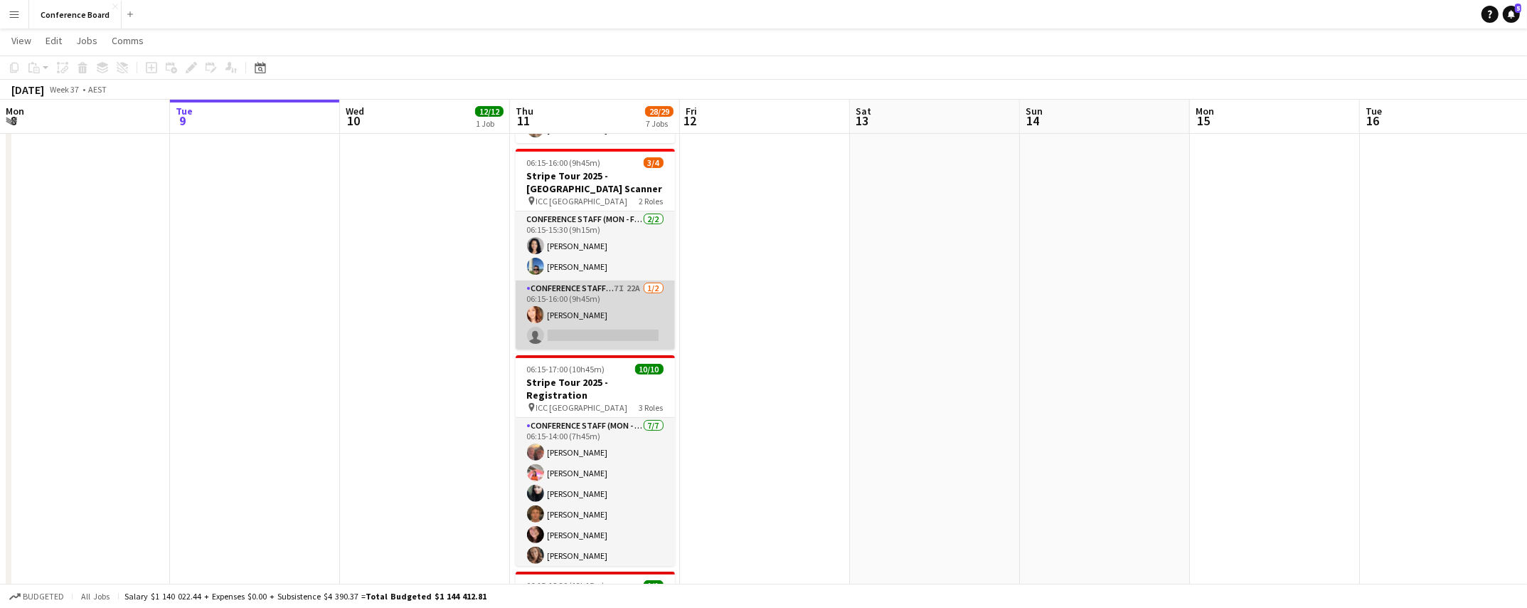
click at [617, 297] on app-card-role "Conference Staff (Mon - Fri) 7I 22A [DATE] 06:15-16:00 (9h45m) [PERSON_NAME] si…" at bounding box center [595, 314] width 159 height 69
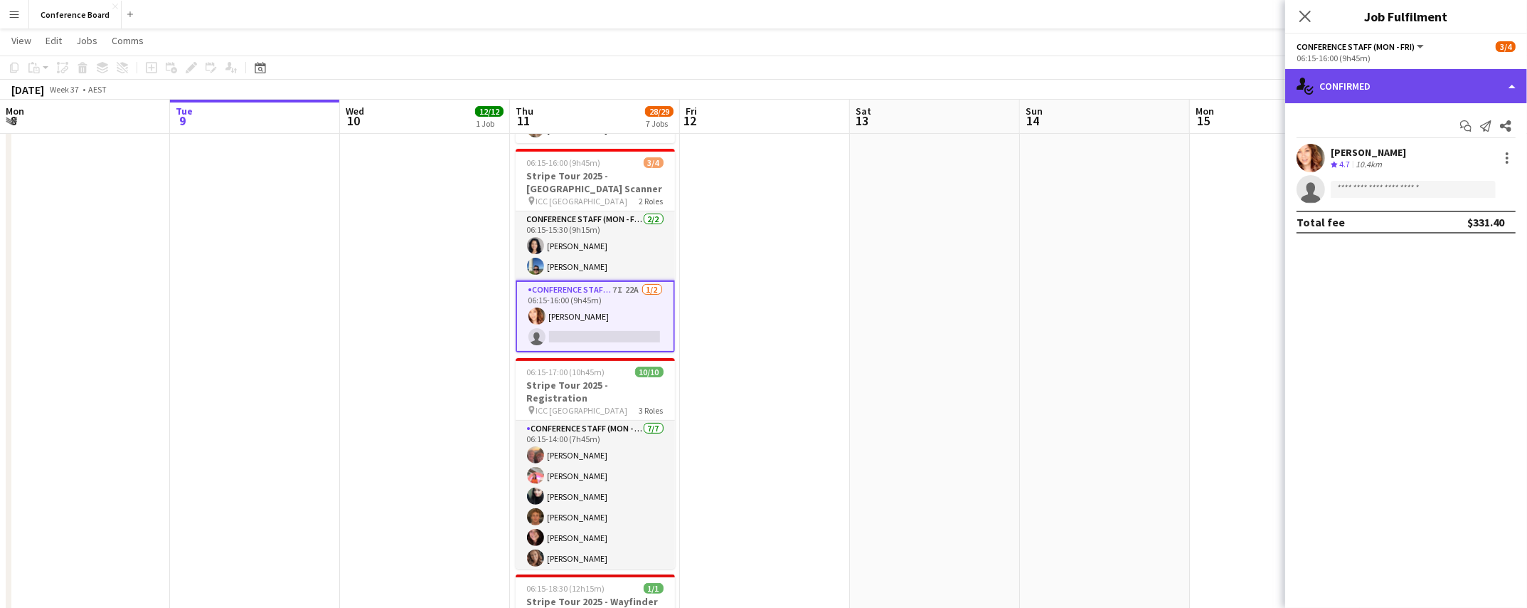
click at [1377, 92] on div "single-neutral-actions-check-2 Confirmed" at bounding box center [1407, 86] width 242 height 34
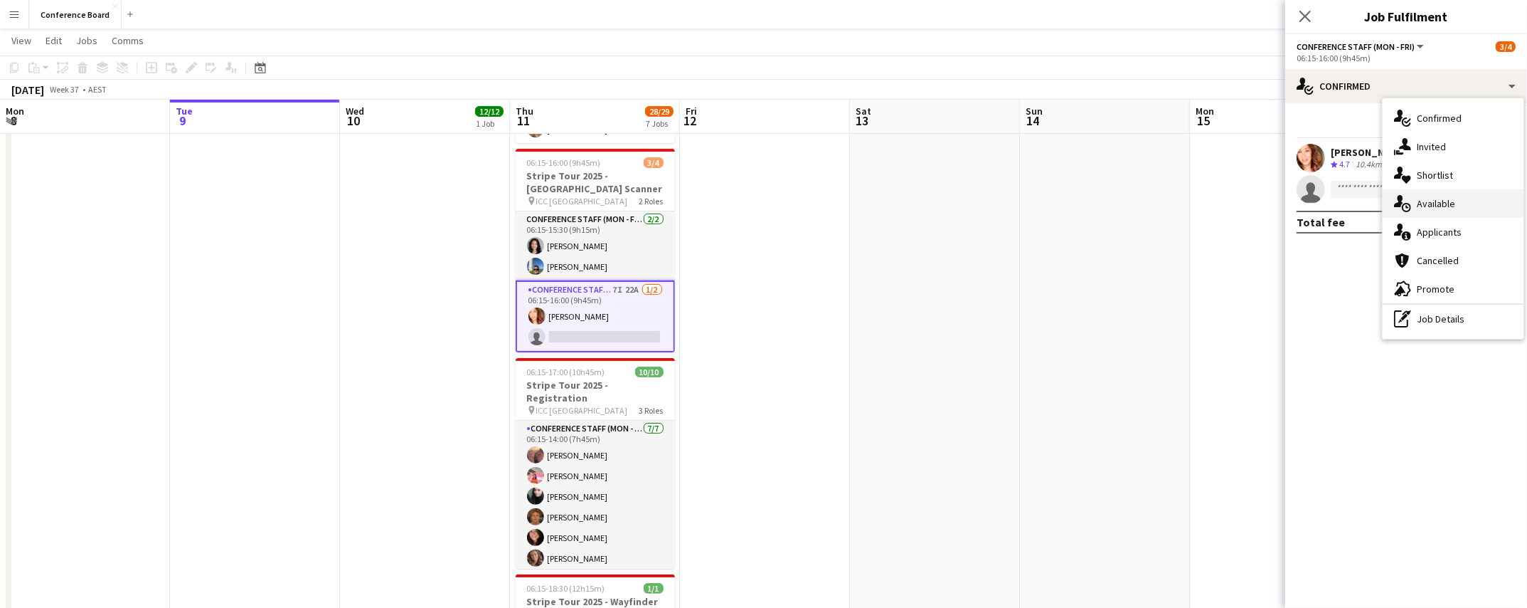
click at [1444, 205] on span "Available" at bounding box center [1436, 203] width 38 height 13
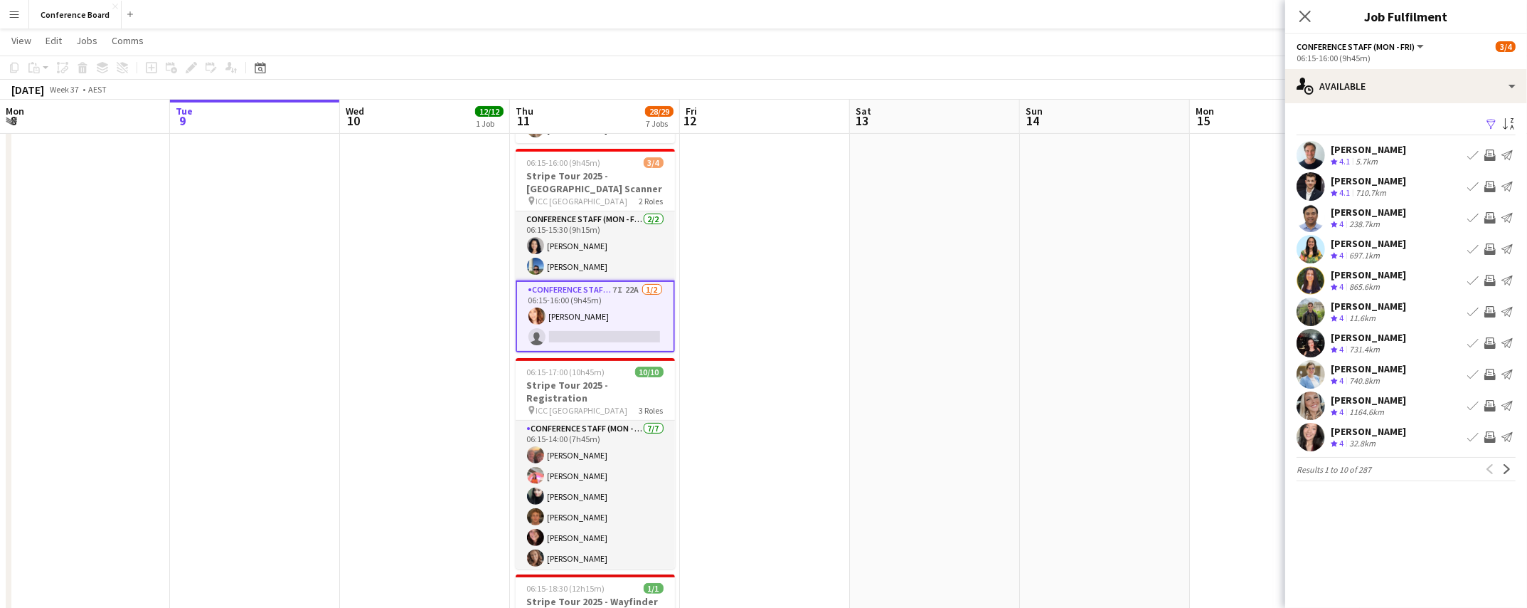
click at [1491, 124] on app-icon "Filter" at bounding box center [1491, 125] width 11 height 14
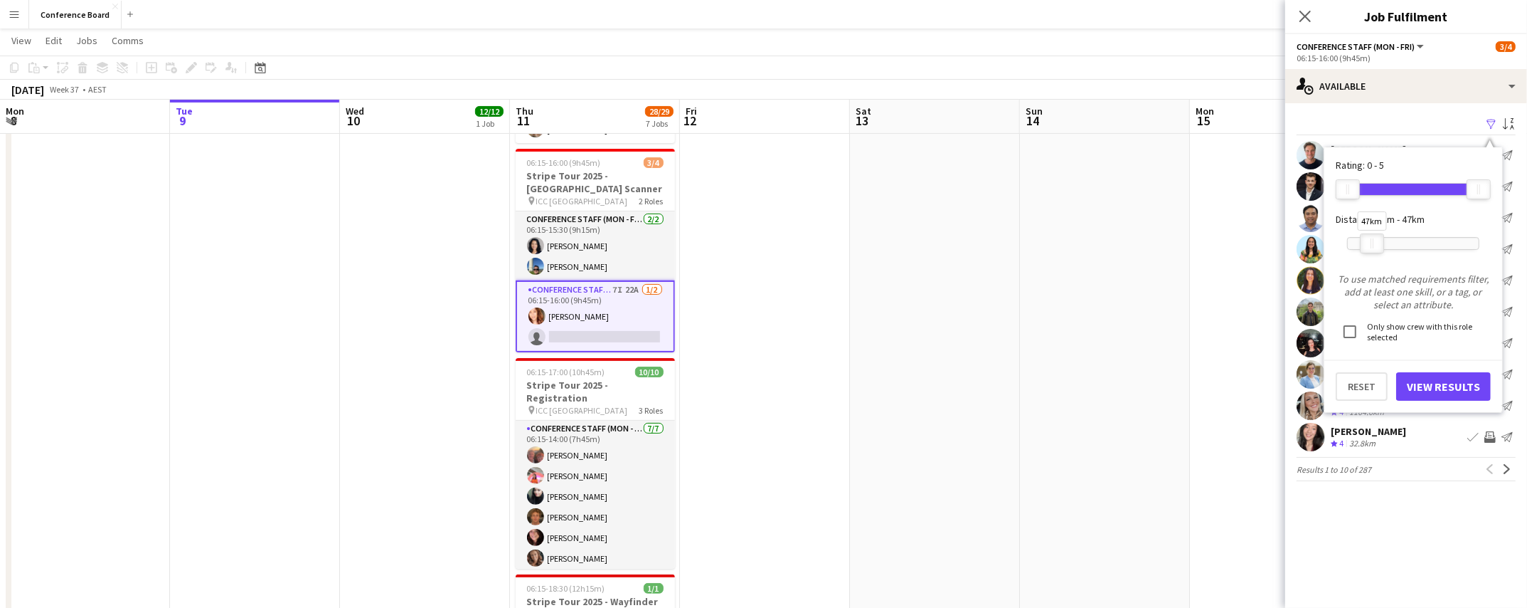
drag, startPoint x: 1482, startPoint y: 242, endPoint x: 1388, endPoint y: 287, distance: 104.4
click at [1375, 248] on div at bounding box center [1372, 243] width 23 height 18
click at [1435, 383] on button "View Results" at bounding box center [1443, 386] width 95 height 28
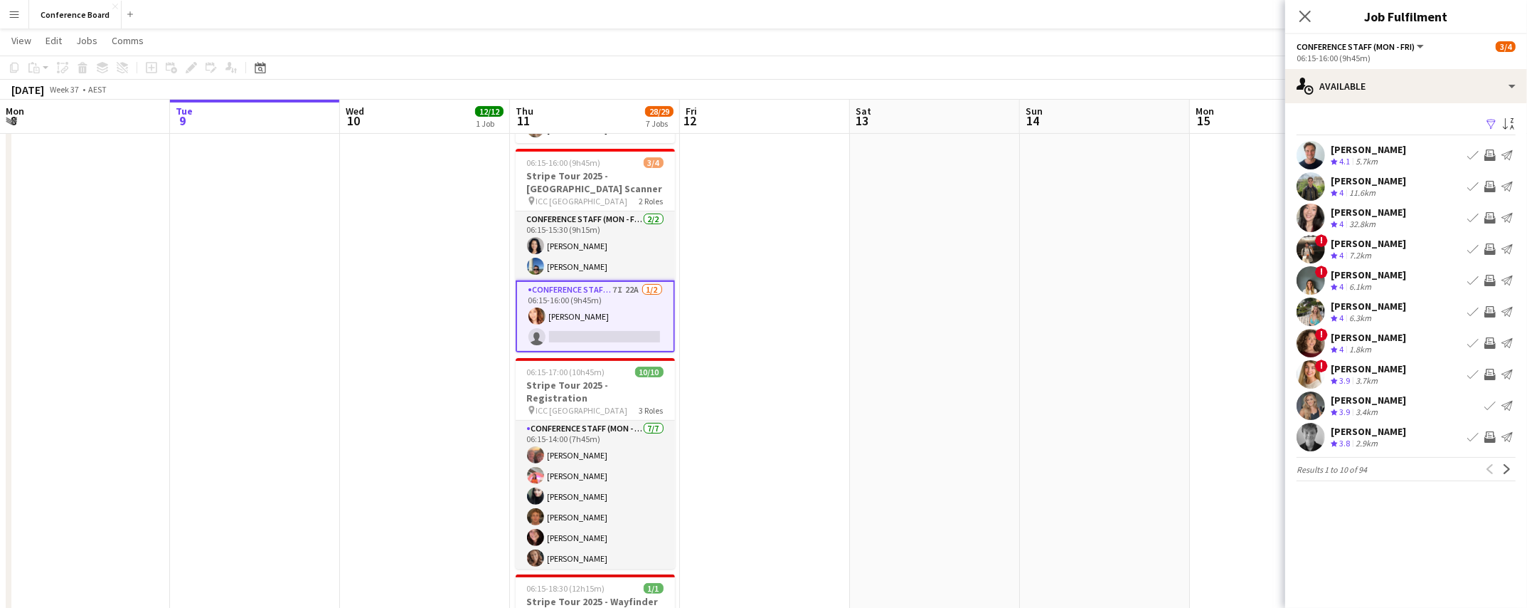
click at [1304, 336] on app-user-avatar at bounding box center [1311, 343] width 28 height 28
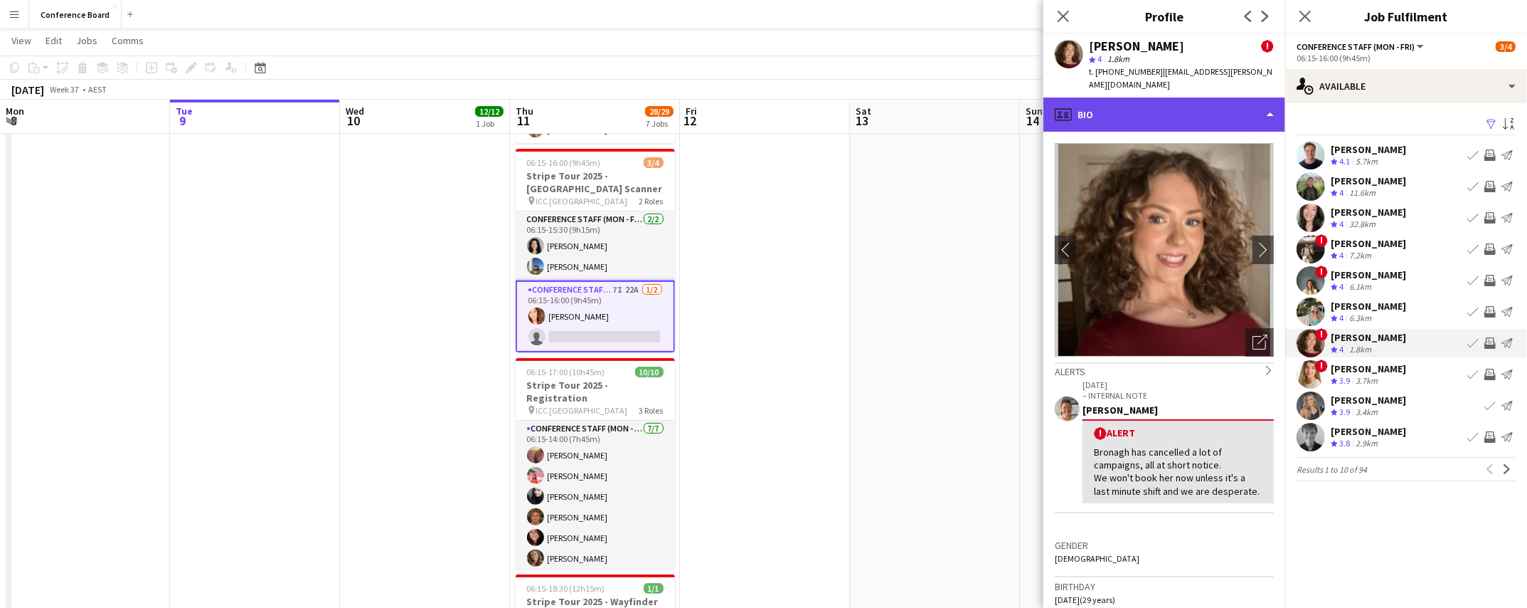
click at [1256, 115] on div "profile Bio" at bounding box center [1165, 114] width 242 height 34
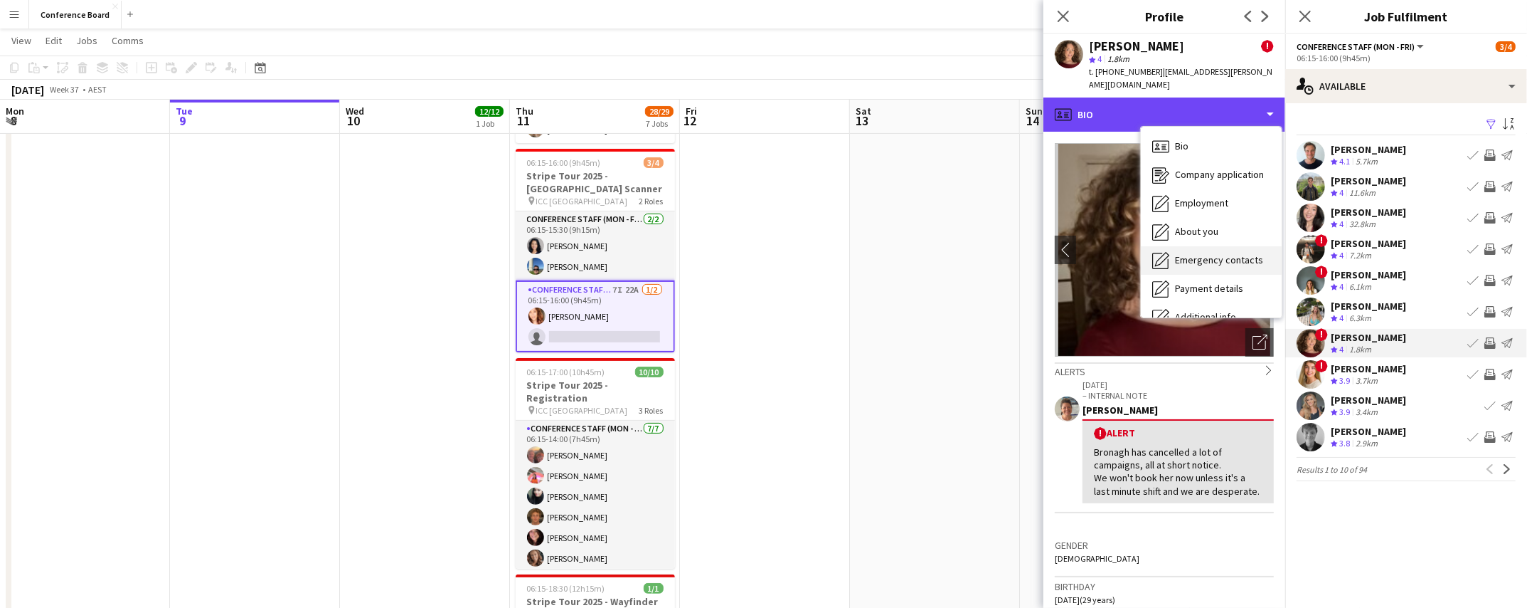
scroll to position [105, 0]
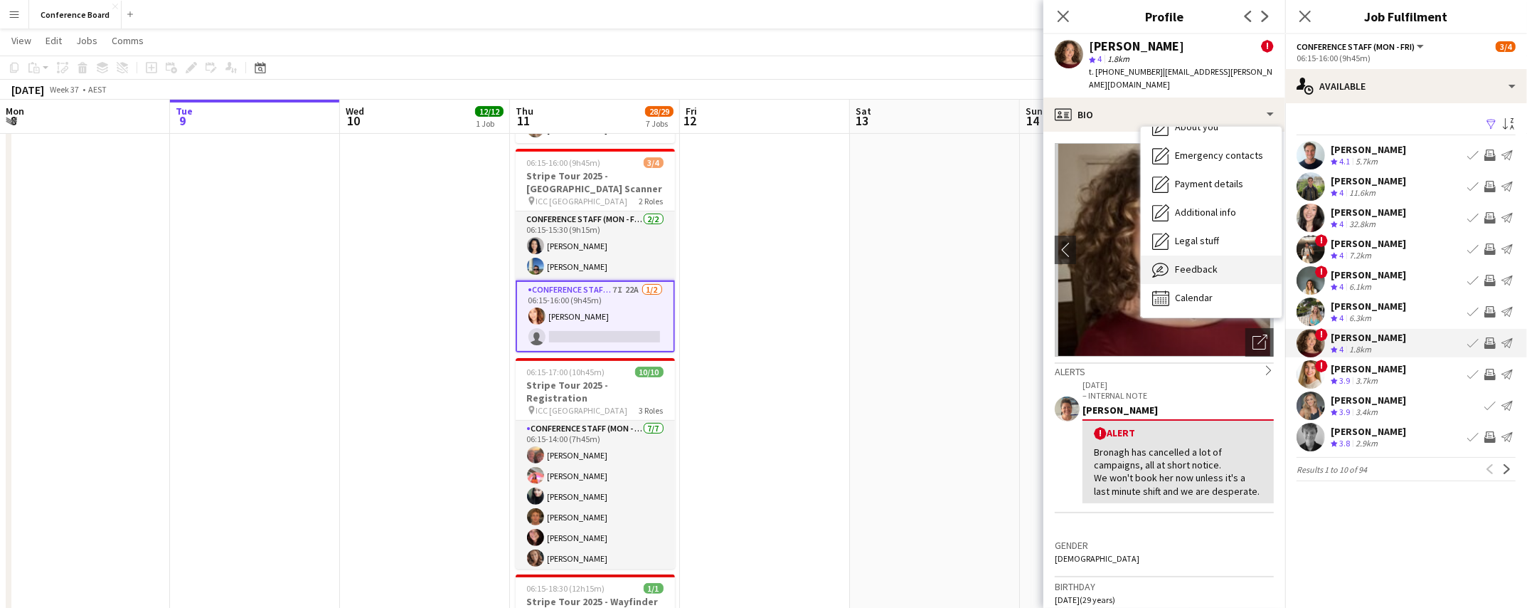
click at [1200, 277] on div "Feedback Feedback" at bounding box center [1211, 269] width 141 height 28
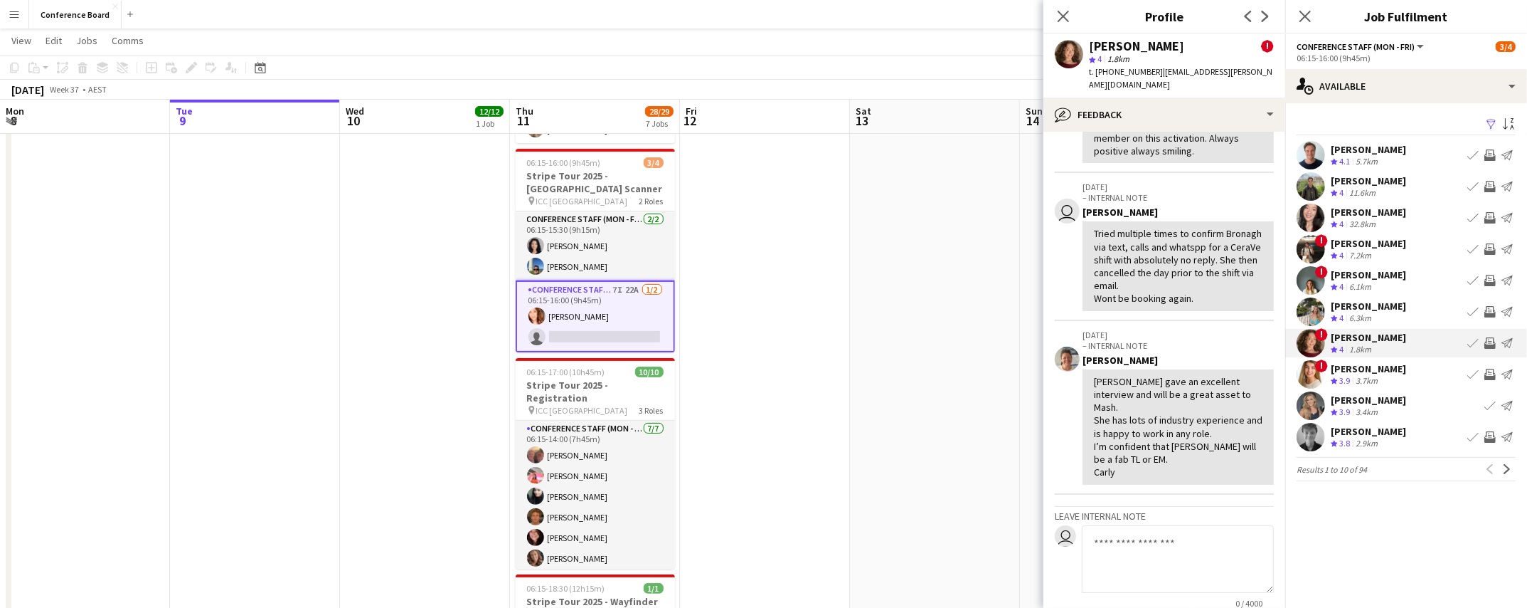
scroll to position [539, 0]
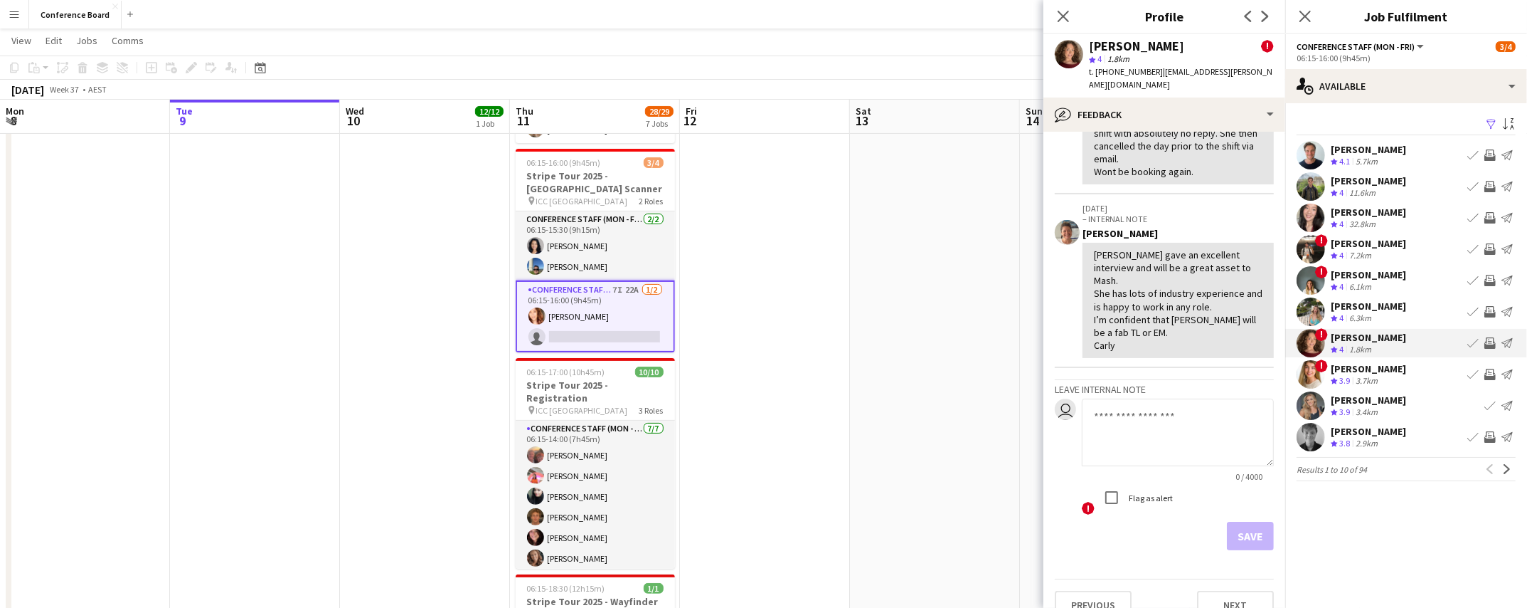
click at [1097, 398] on textarea at bounding box center [1178, 432] width 192 height 68
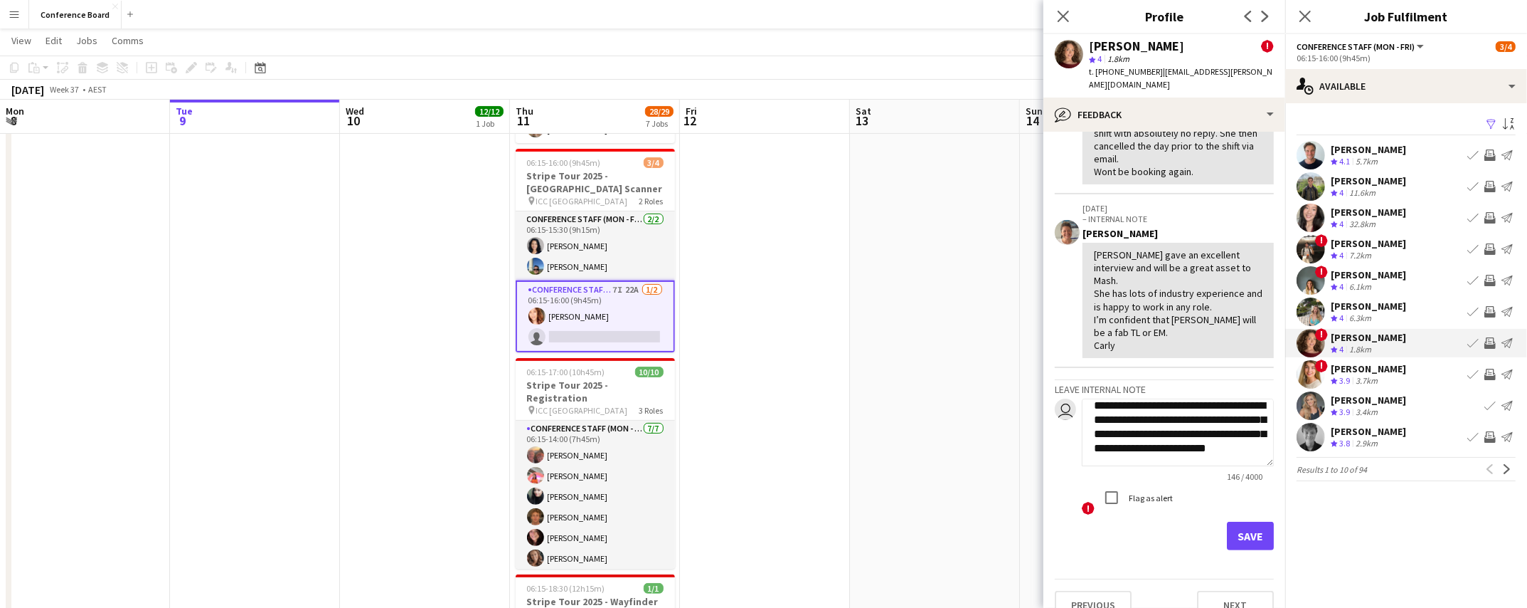
scroll to position [24, 0]
type textarea "**********"
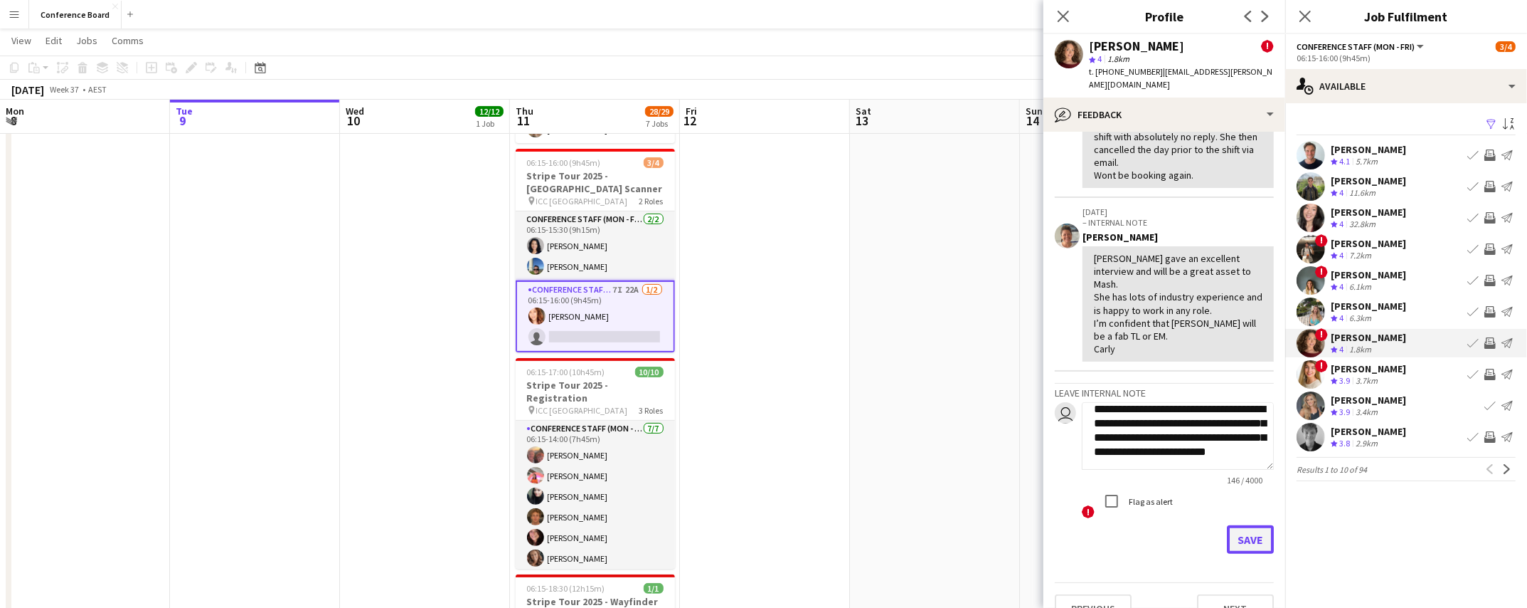
scroll to position [538, 0]
click at [1252, 522] on button "Save" at bounding box center [1250, 536] width 47 height 28
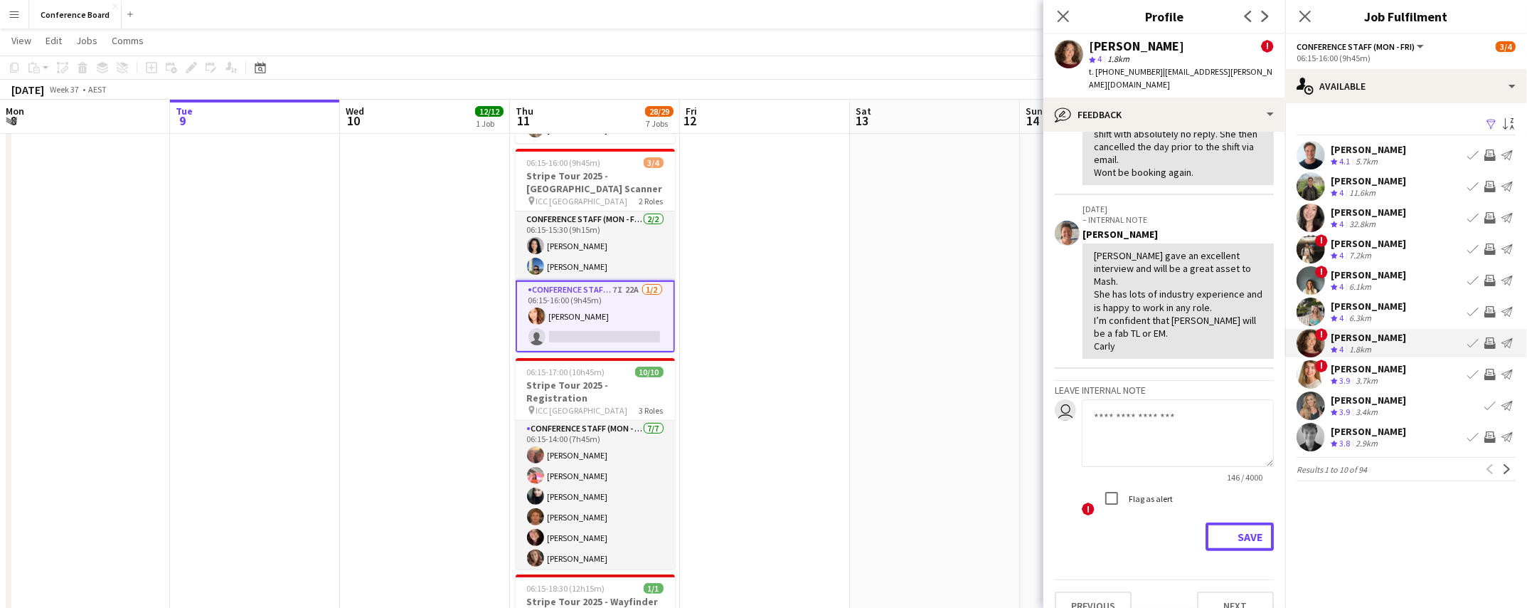
scroll to position [0, 0]
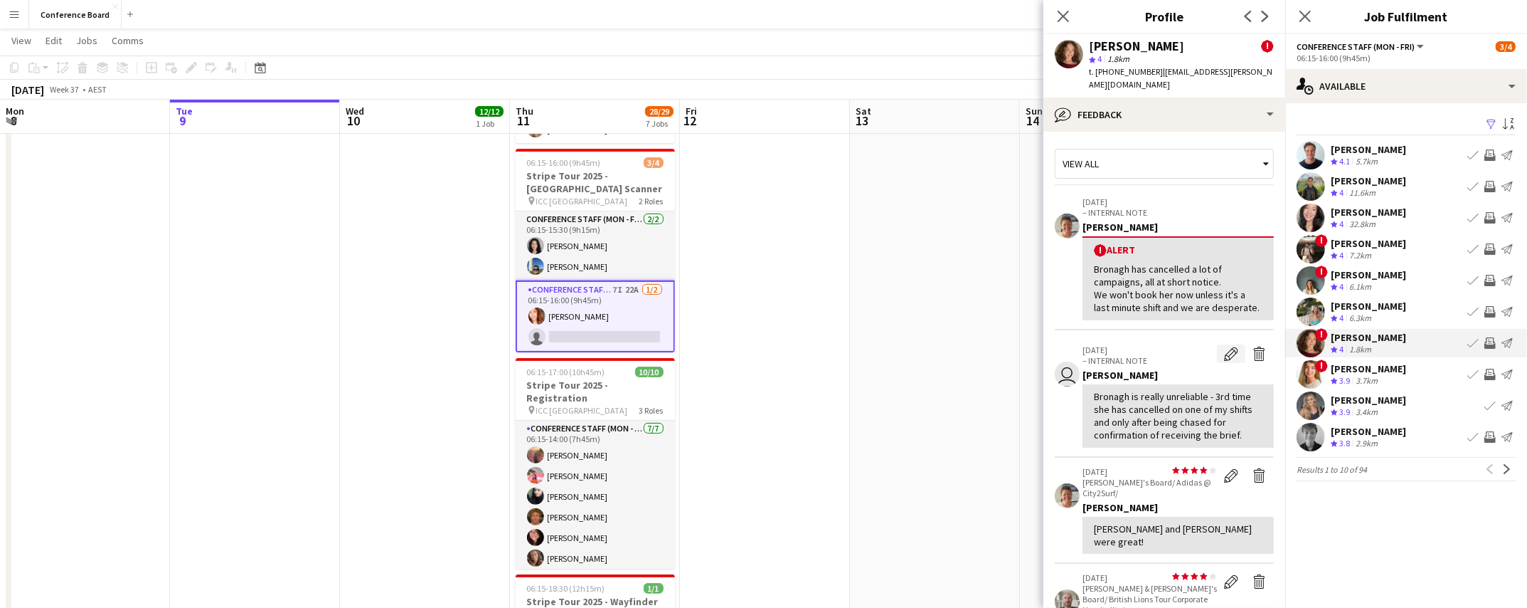
click at [1231, 353] on app-icon "Edit internal note" at bounding box center [1231, 353] width 14 height 14
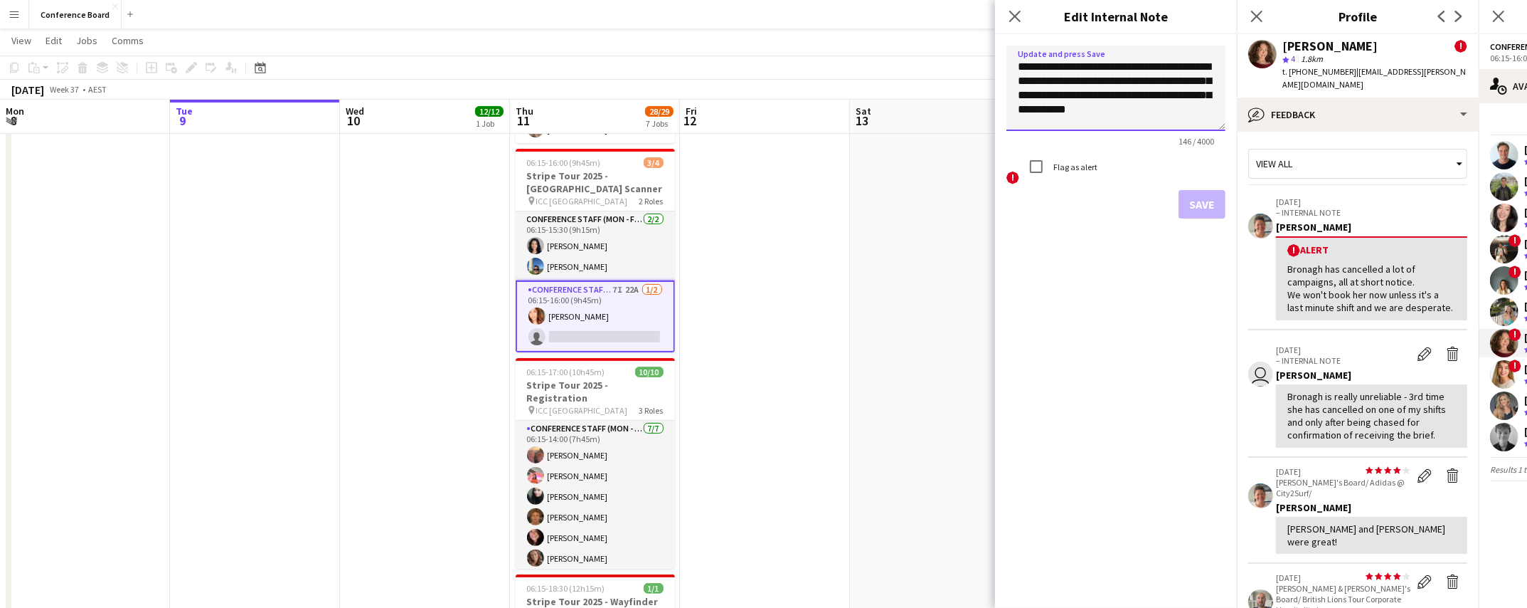
drag, startPoint x: 1120, startPoint y: 114, endPoint x: 1131, endPoint y: 95, distance: 21.7
click at [1131, 95] on textarea "**********" at bounding box center [1116, 88] width 219 height 85
type textarea "**********"
click at [1214, 208] on button "Save" at bounding box center [1202, 204] width 47 height 28
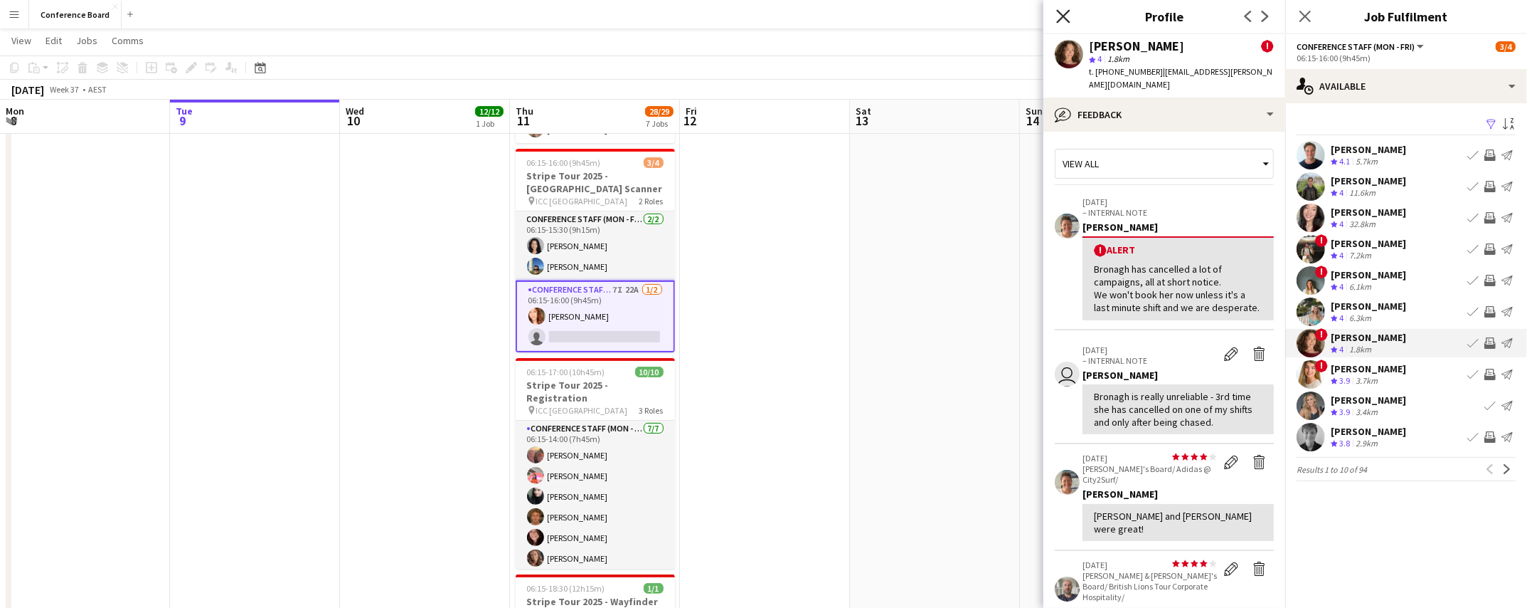
click at [1063, 18] on icon "Close pop-in" at bounding box center [1063, 16] width 14 height 14
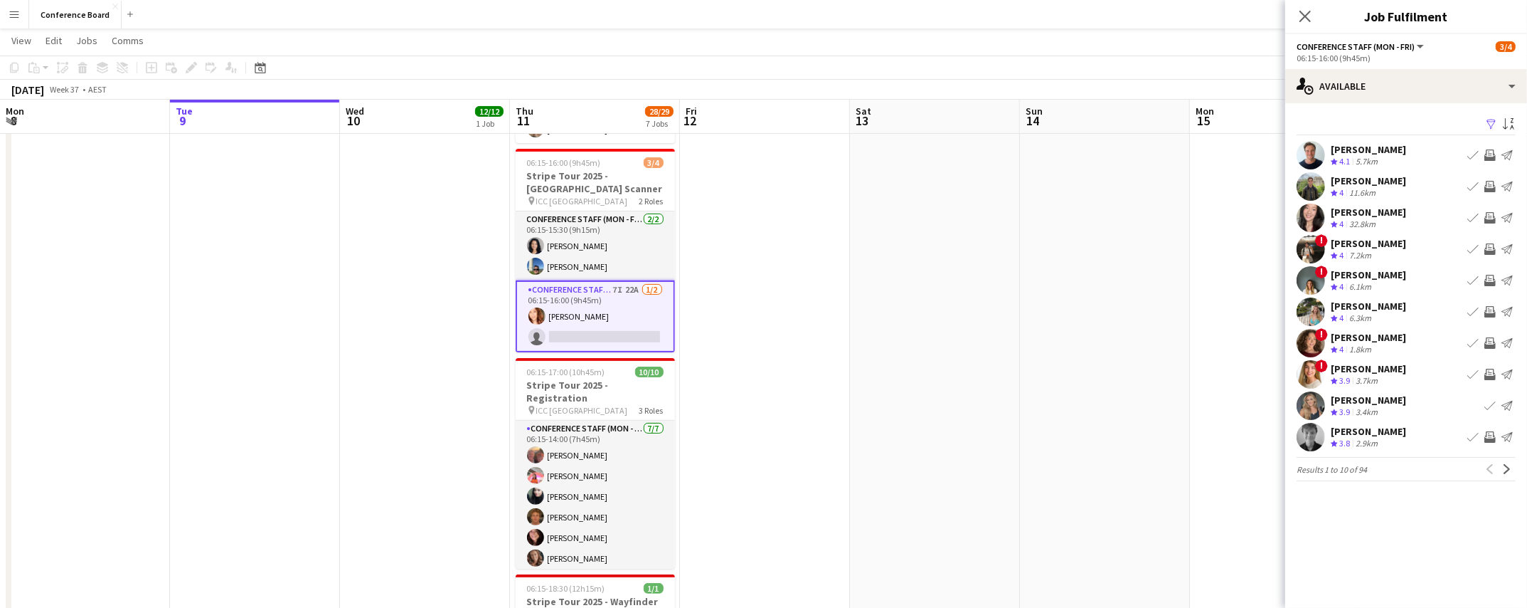
click at [1311, 17] on icon "Close pop-in" at bounding box center [1305, 16] width 11 height 11
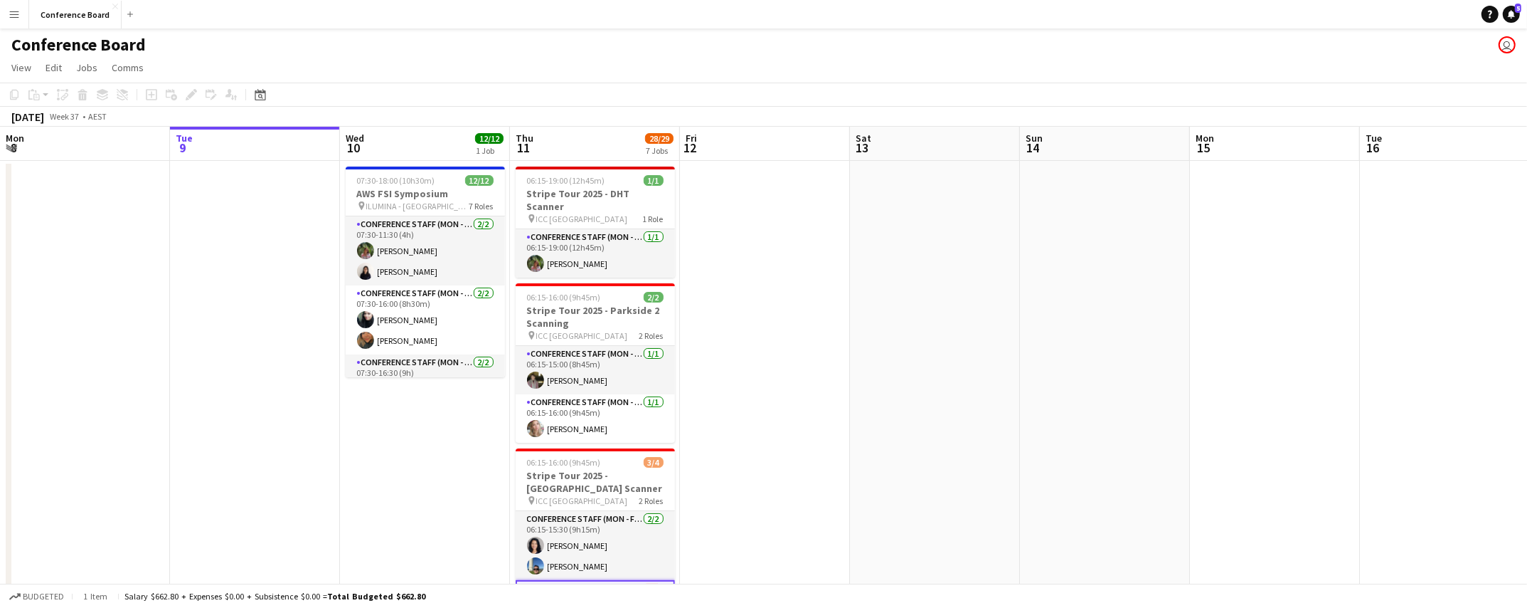
click at [7, 13] on button "Menu" at bounding box center [14, 14] width 28 height 28
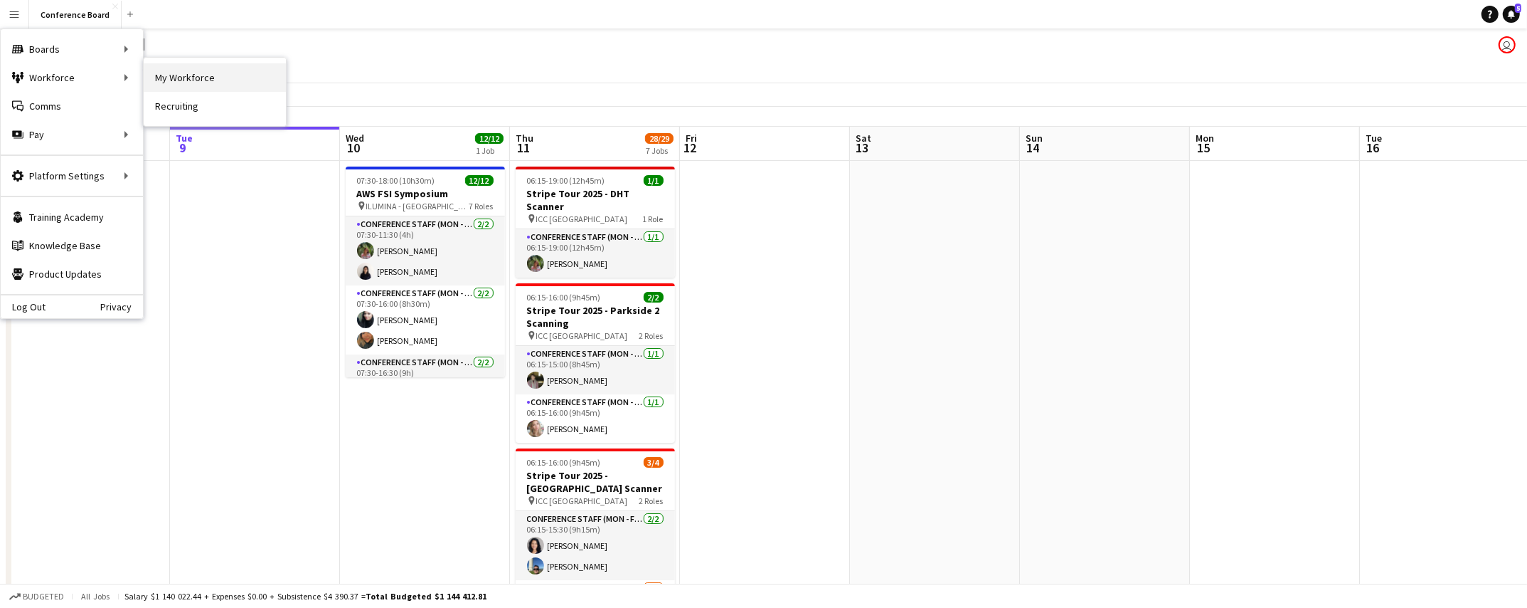
click at [198, 78] on link "My Workforce" at bounding box center [215, 77] width 142 height 28
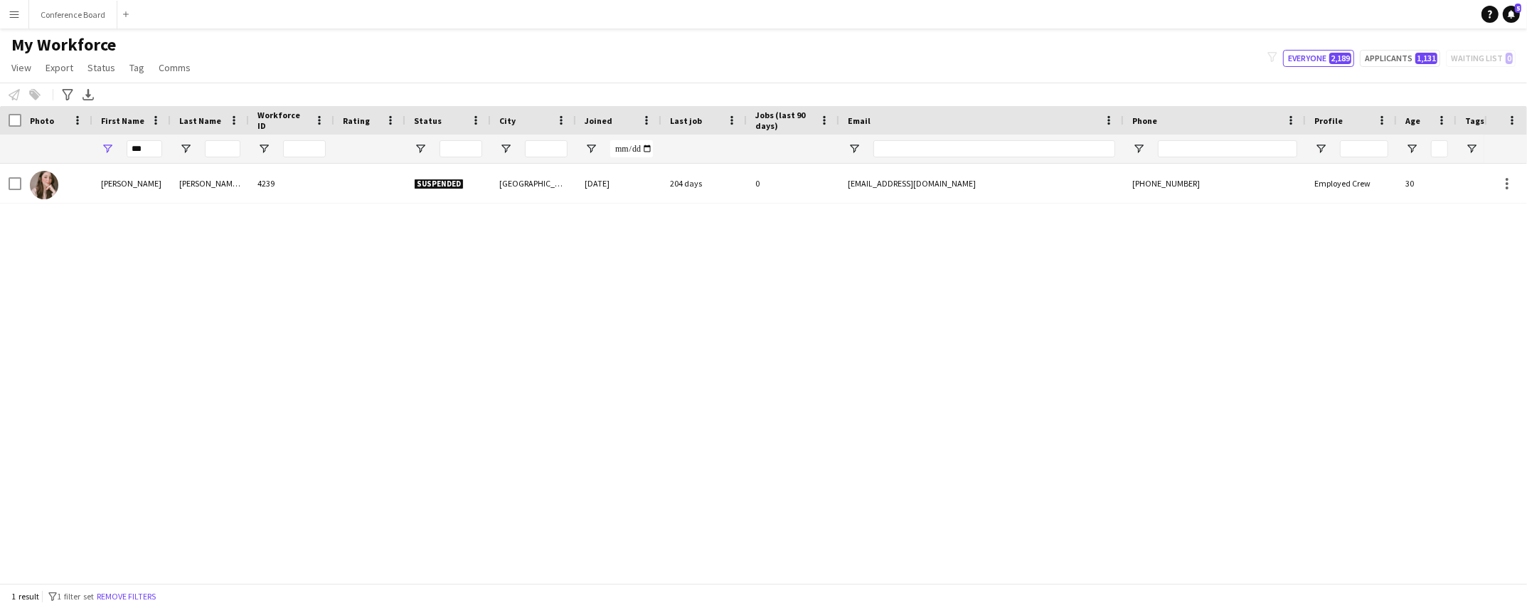
click at [142, 590] on button "Remove filters" at bounding box center [126, 596] width 65 height 16
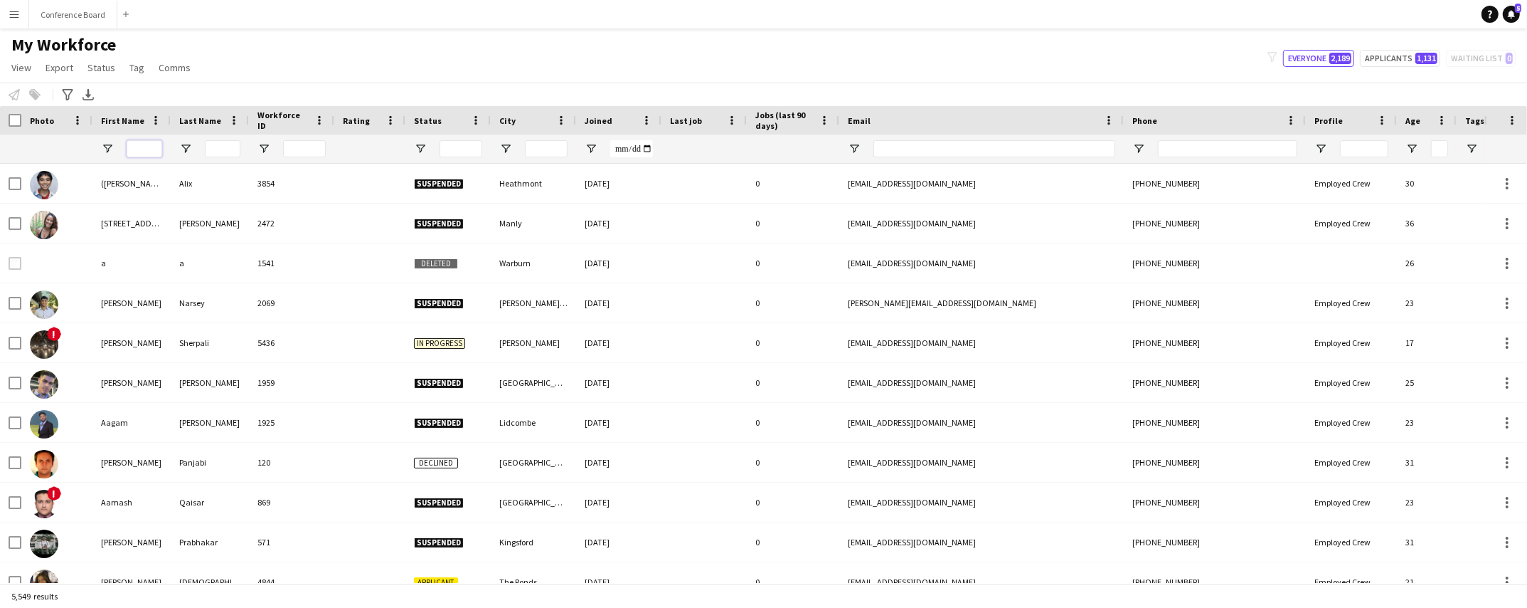
click at [139, 153] on input "First Name Filter Input" at bounding box center [145, 148] width 36 height 17
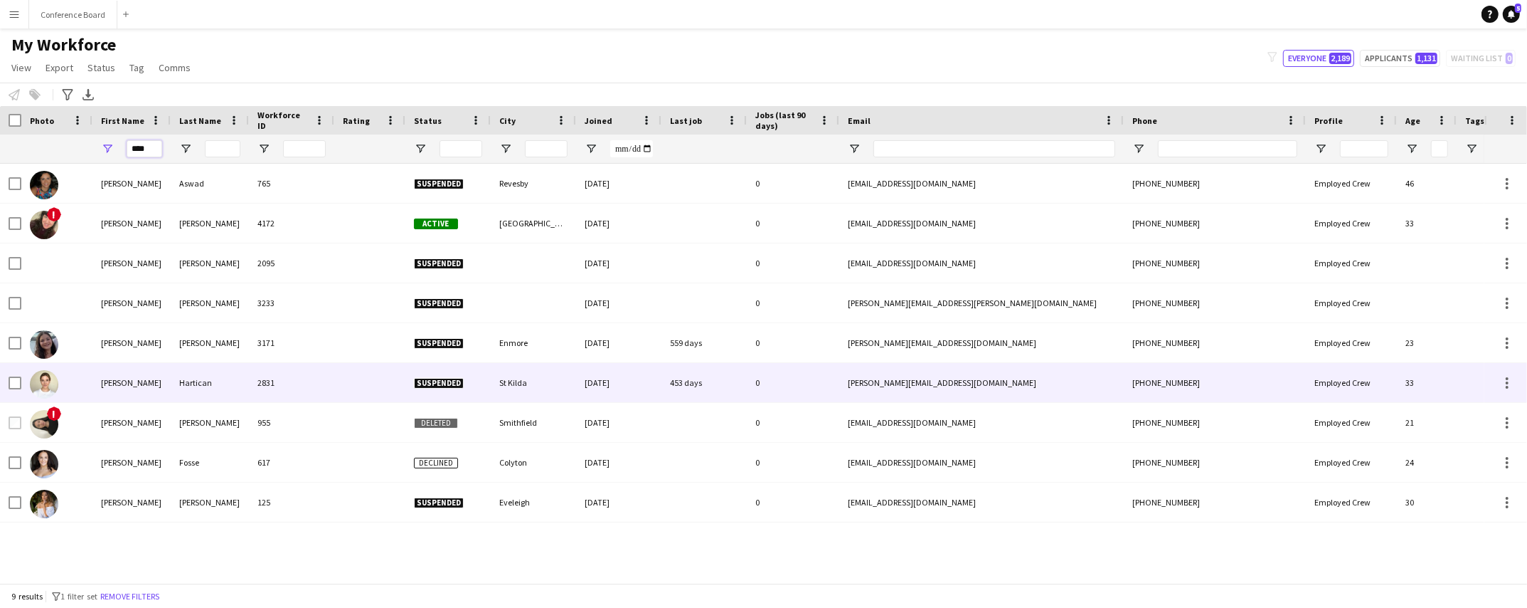
type input "****"
click at [164, 388] on div "[PERSON_NAME]" at bounding box center [131, 382] width 78 height 39
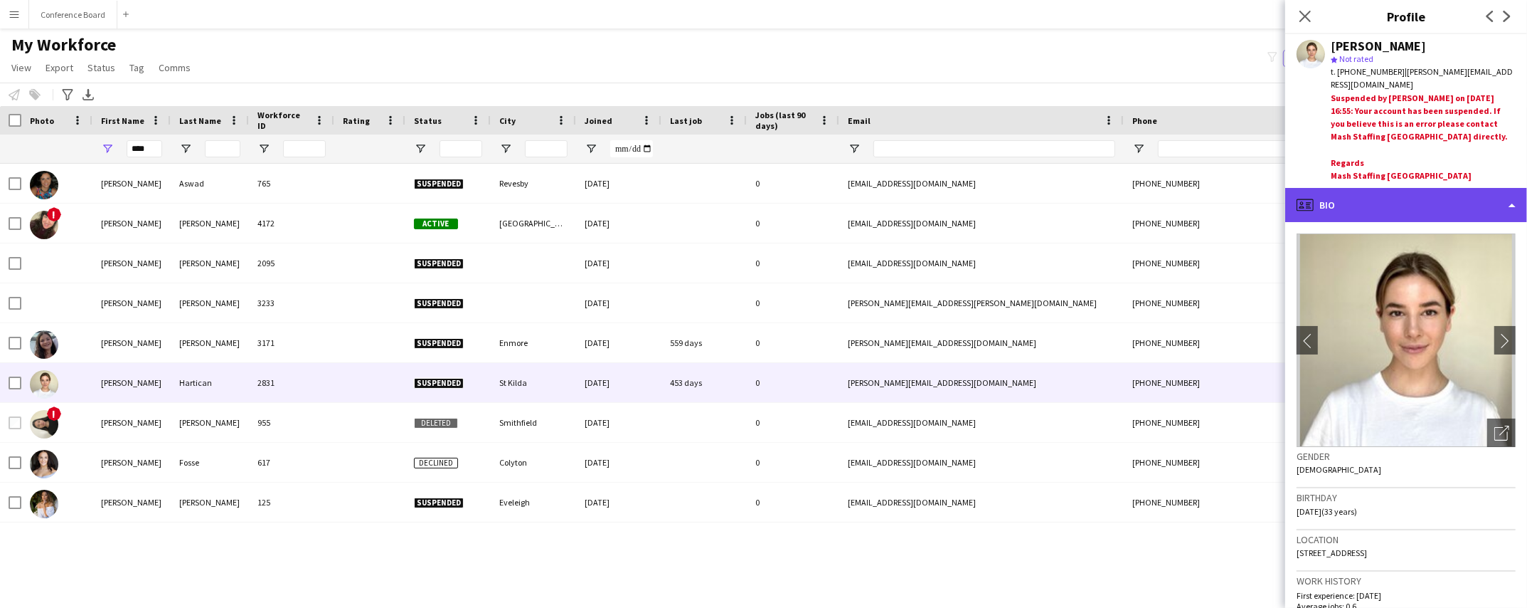
click at [1432, 196] on div "profile Bio" at bounding box center [1407, 205] width 242 height 34
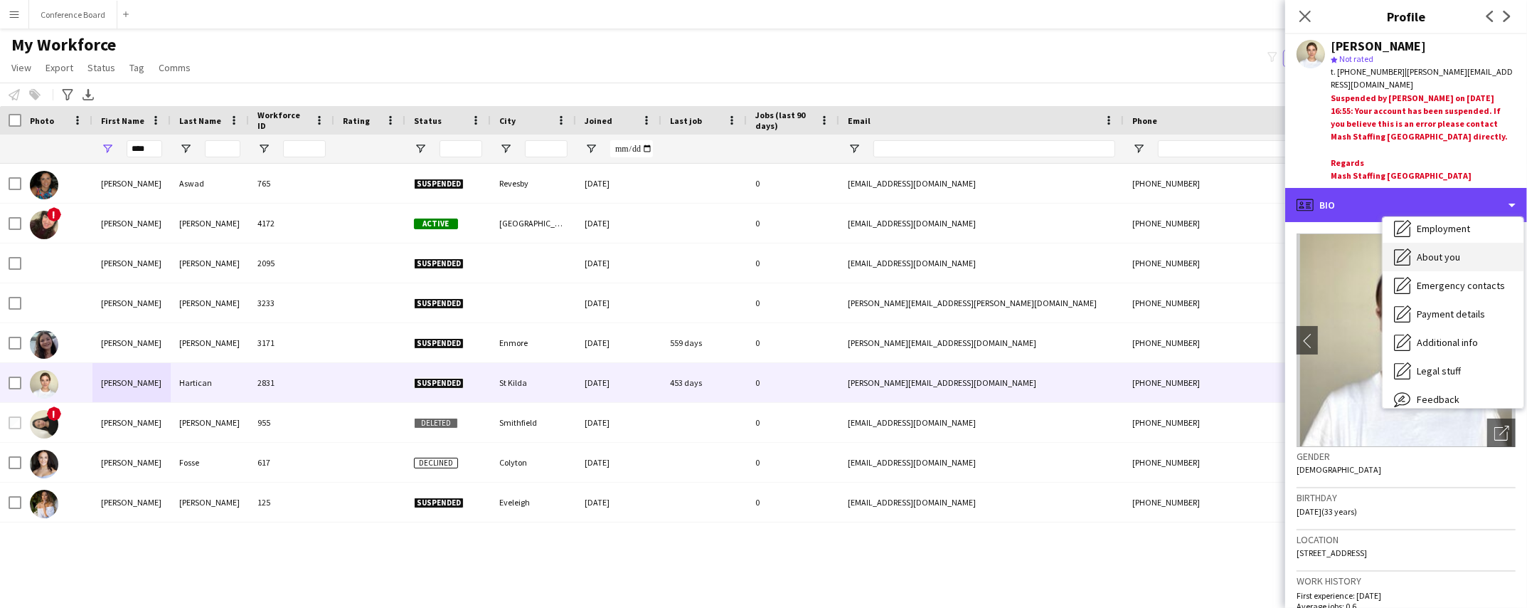
scroll to position [105, 0]
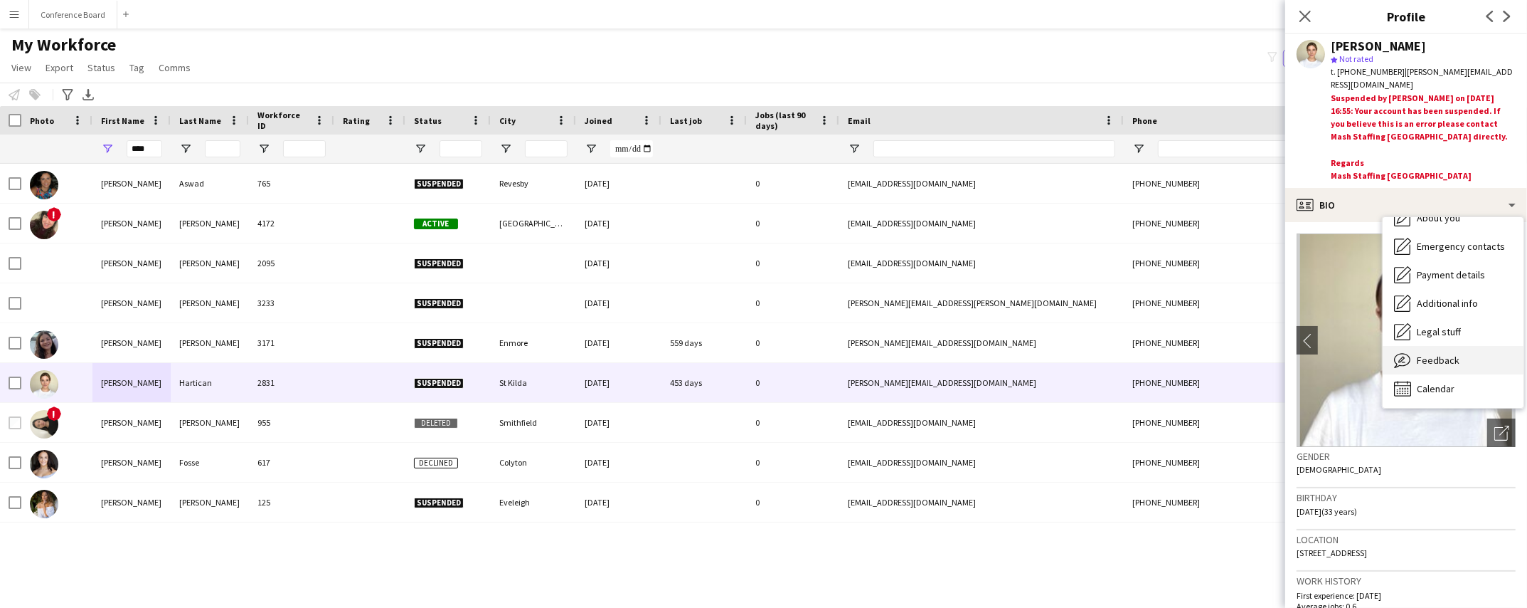
click at [1441, 346] on div "Feedback Feedback" at bounding box center [1453, 360] width 141 height 28
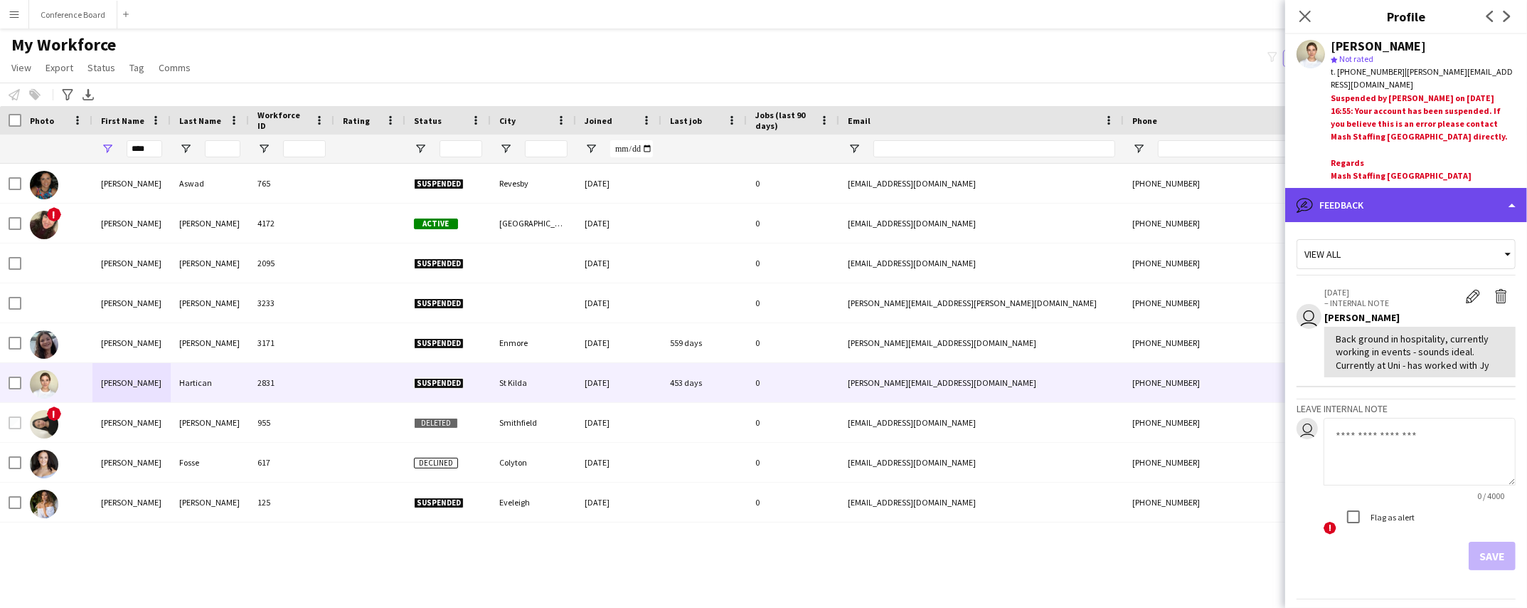
click at [1466, 197] on div "bubble-pencil Feedback" at bounding box center [1407, 205] width 242 height 34
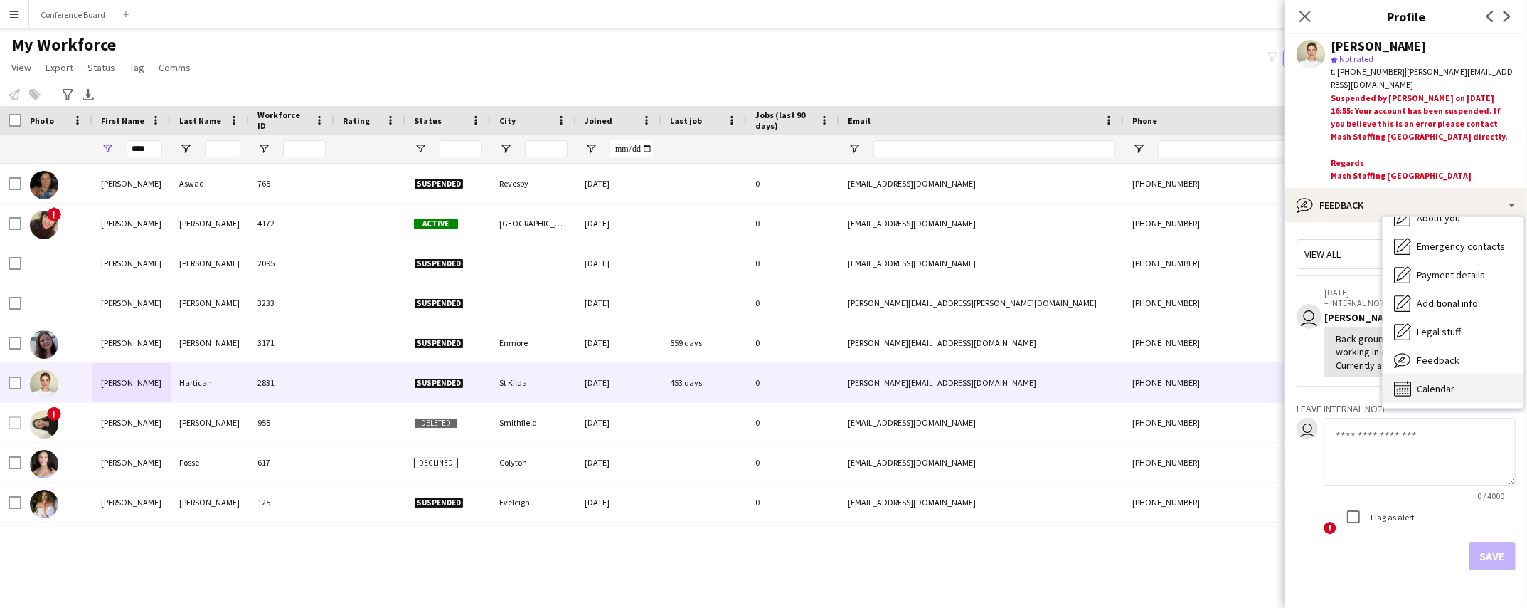
click at [1458, 378] on div "Calendar Calendar" at bounding box center [1453, 388] width 141 height 28
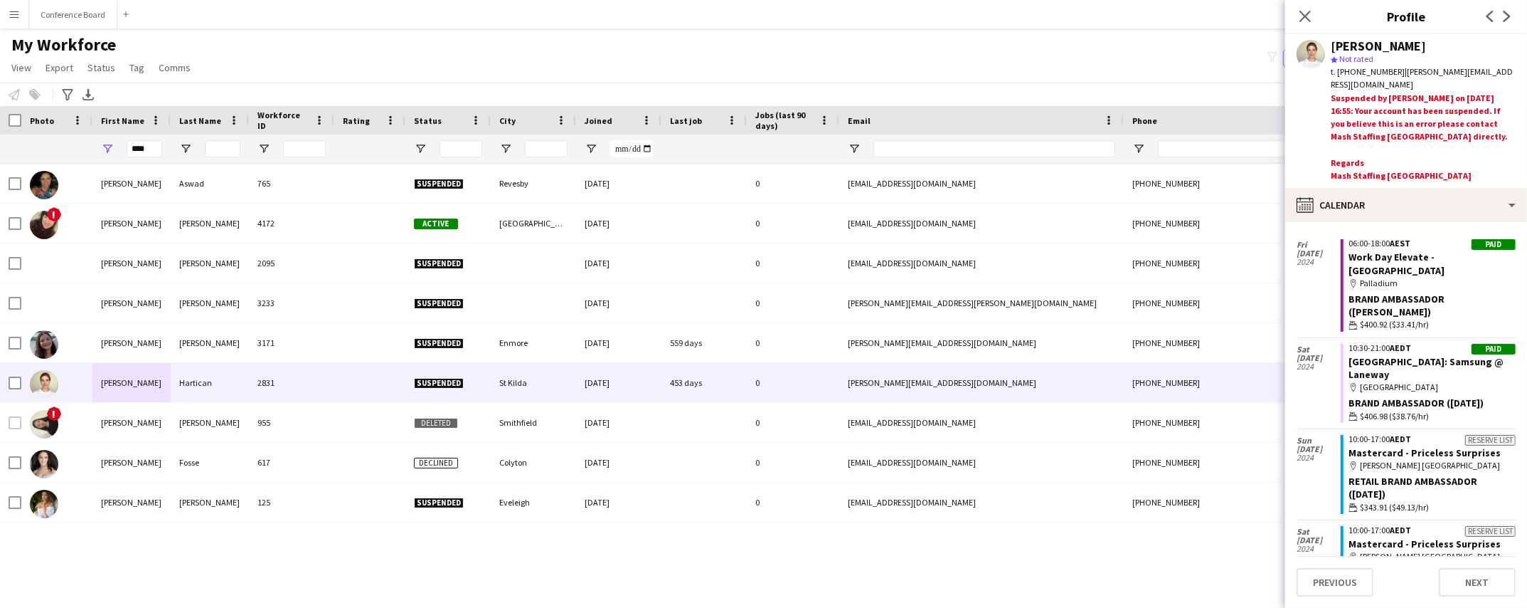
scroll to position [0, 0]
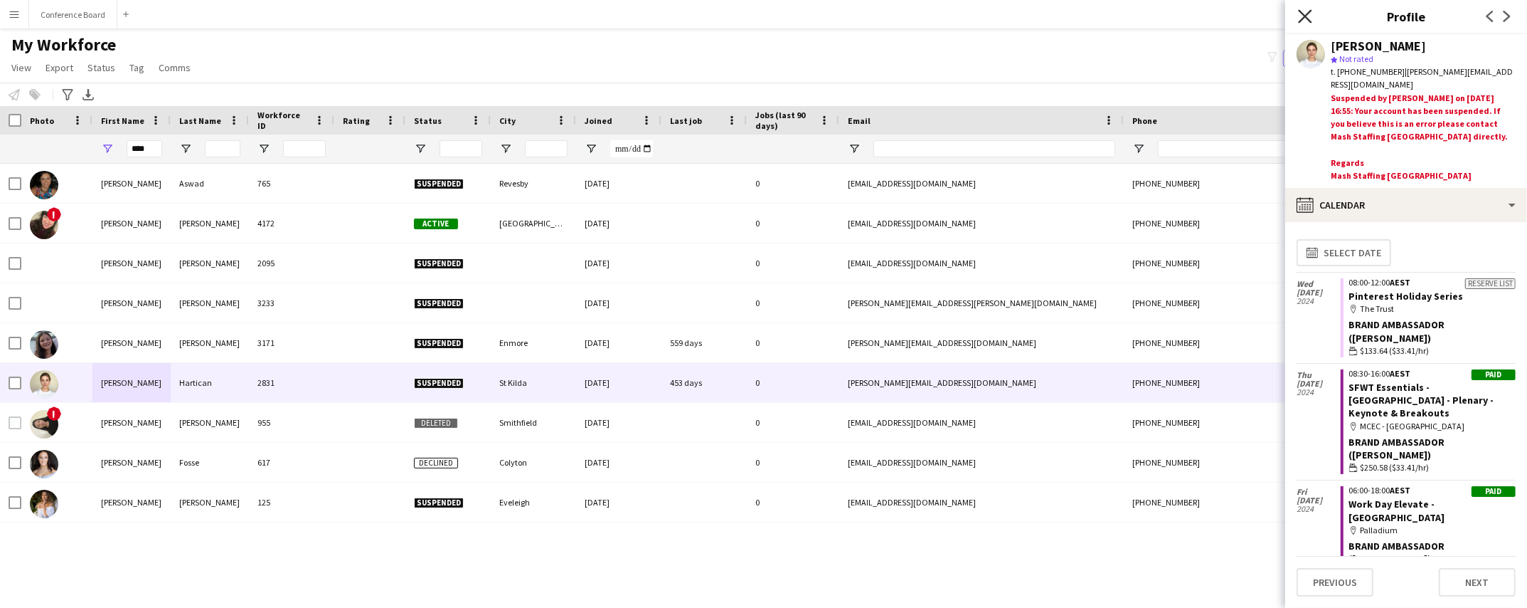
click at [1302, 16] on icon "Close pop-in" at bounding box center [1305, 16] width 14 height 14
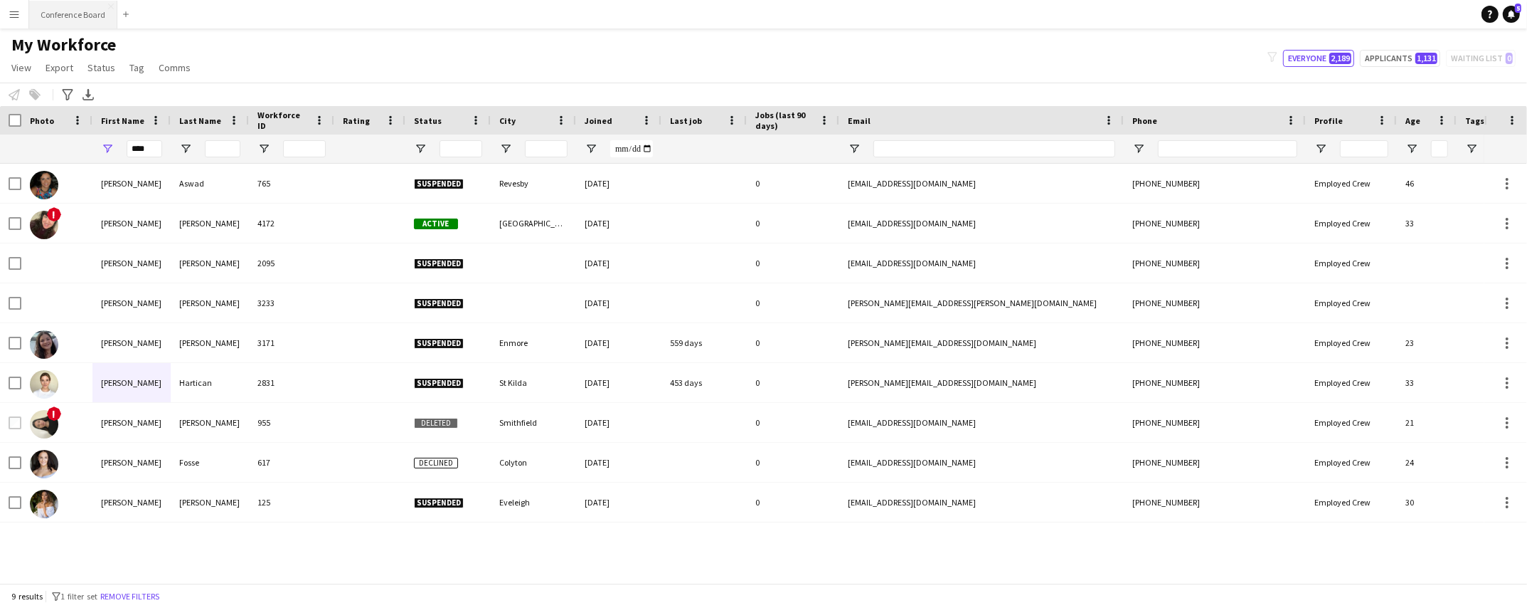
click at [55, 18] on button "Conference Board Close" at bounding box center [73, 15] width 88 height 28
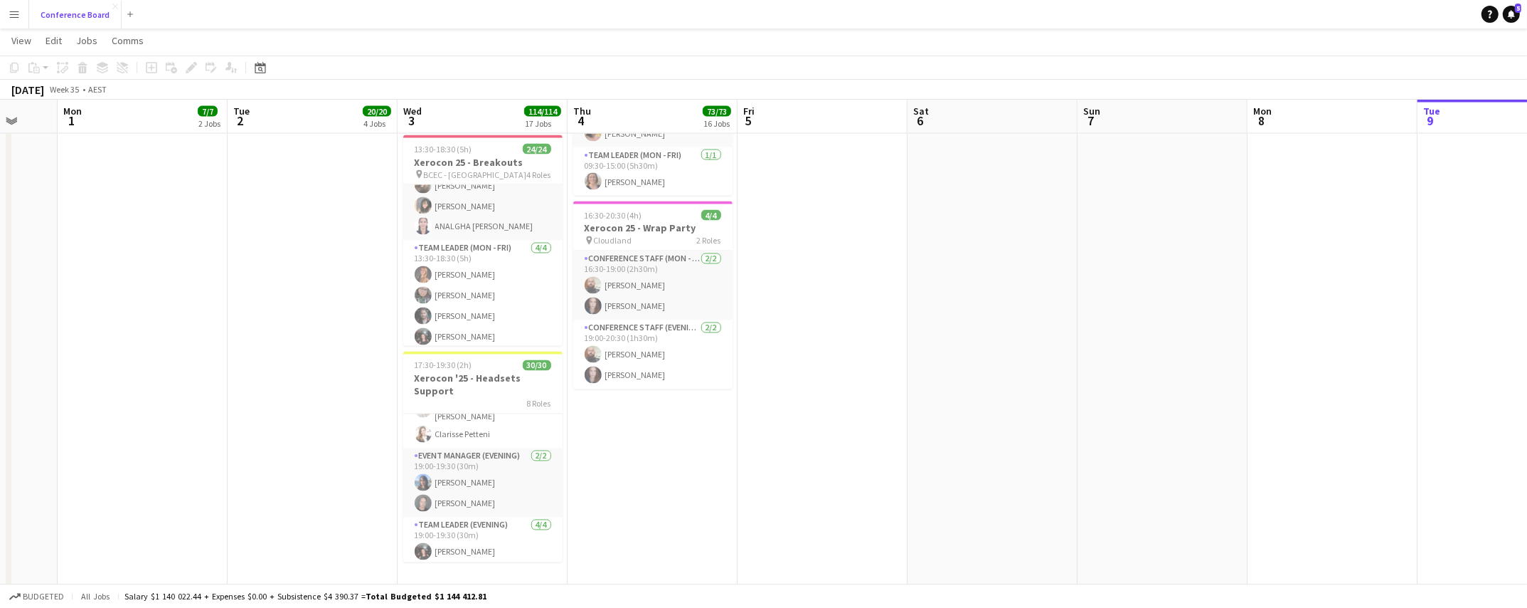
scroll to position [641, 0]
click at [467, 482] on app-card-role "Event Manager (Evening) [DATE] 19:00-19:30 (30m) [PERSON_NAME] [PERSON_NAME]" at bounding box center [482, 481] width 159 height 69
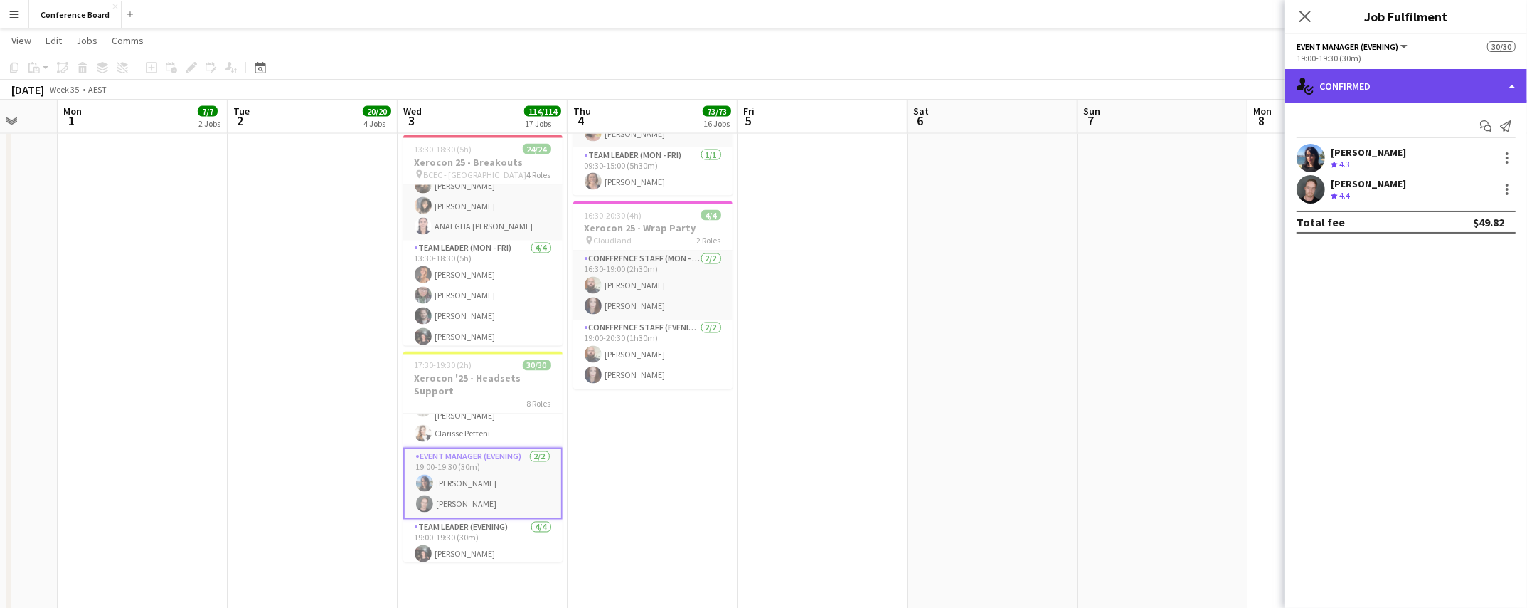
click at [1478, 84] on div "single-neutral-actions-check-2 Confirmed" at bounding box center [1407, 86] width 242 height 34
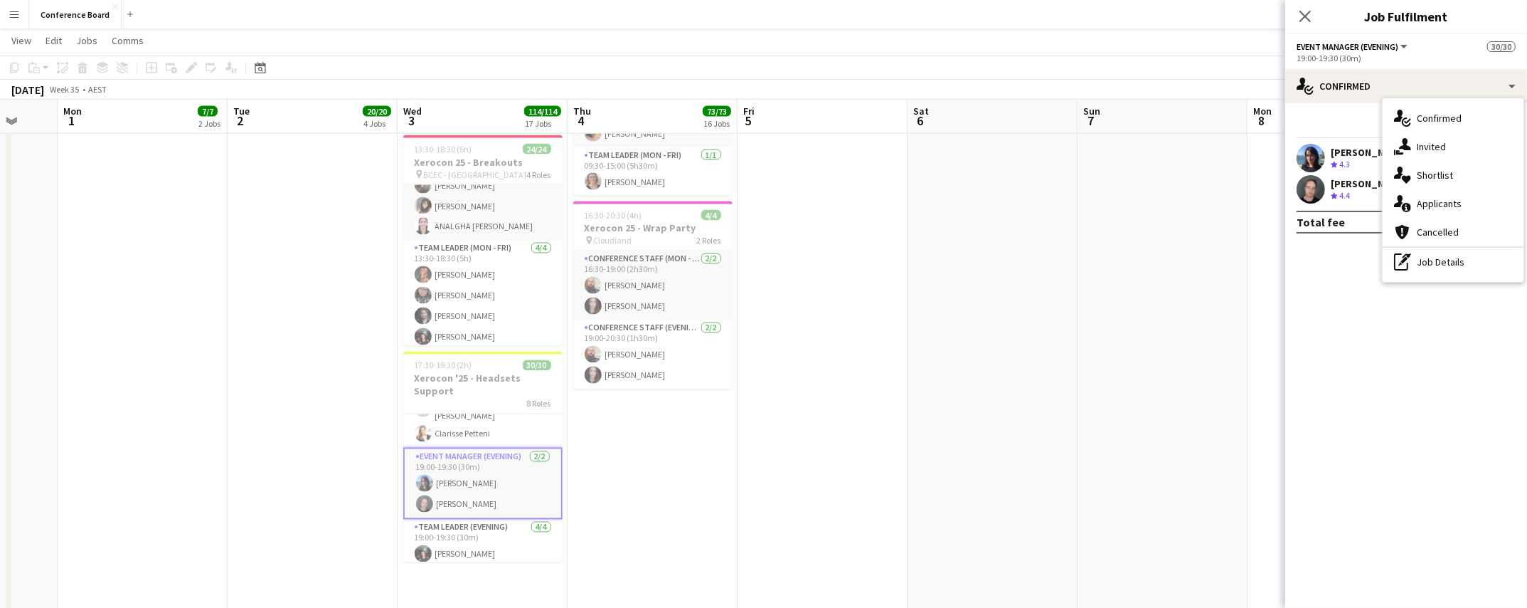
click at [1488, 260] on div "pen-write Job Details" at bounding box center [1453, 262] width 141 height 28
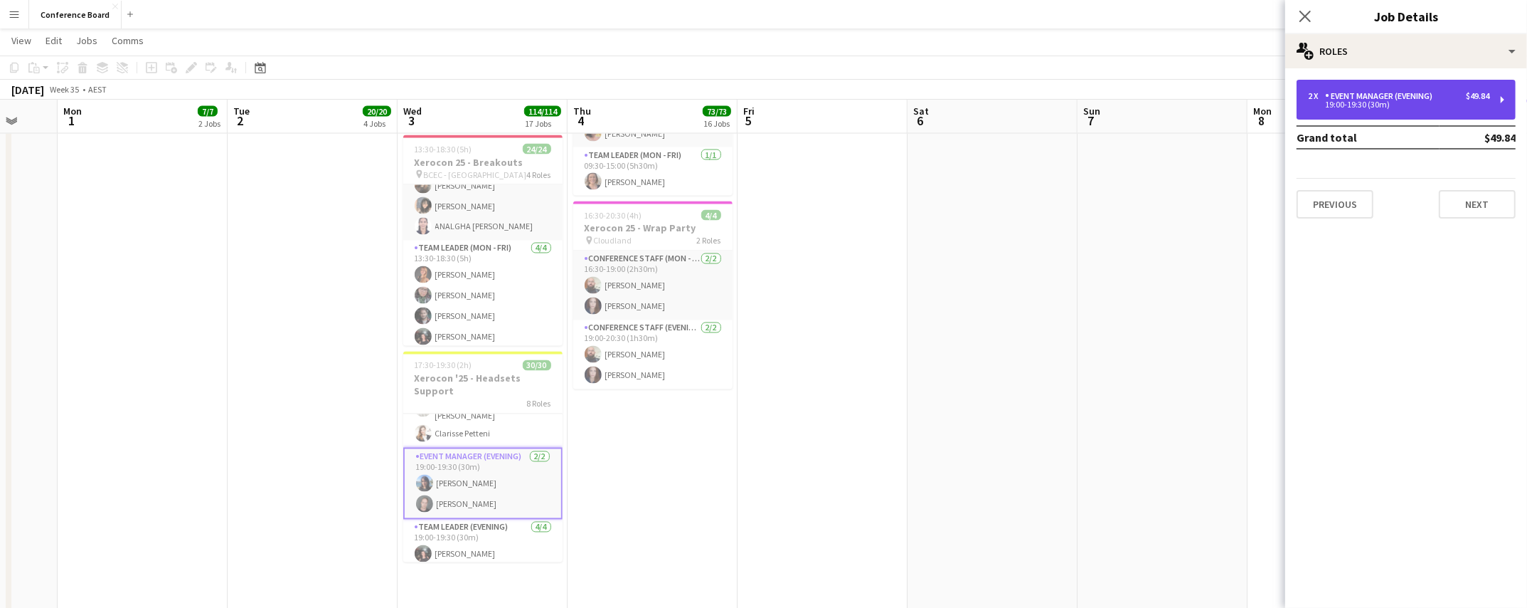
click at [1451, 105] on div "19:00-19:30 (30m)" at bounding box center [1398, 104] width 181 height 7
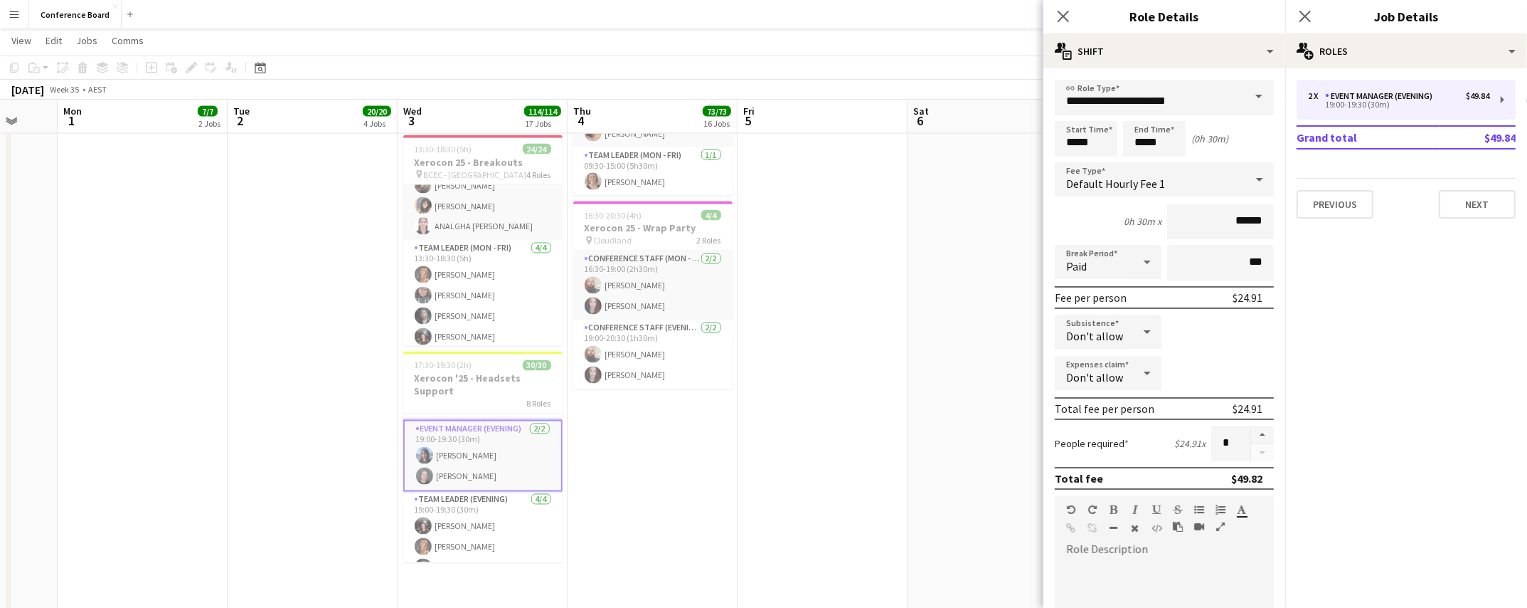
scroll to position [695, 0]
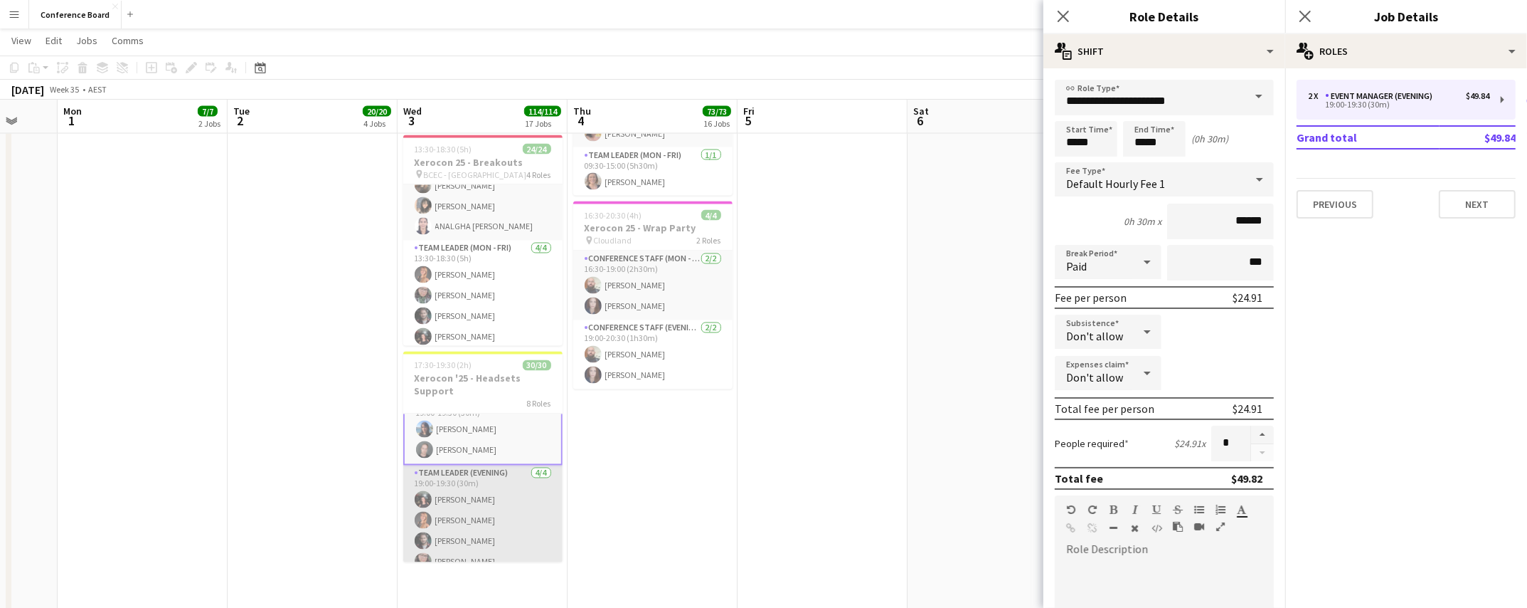
click at [468, 497] on app-card-role "Team Leader (Evening) [DATE] 19:00-19:30 (30m) [PERSON_NAME] [PERSON_NAME] [PER…" at bounding box center [482, 520] width 159 height 110
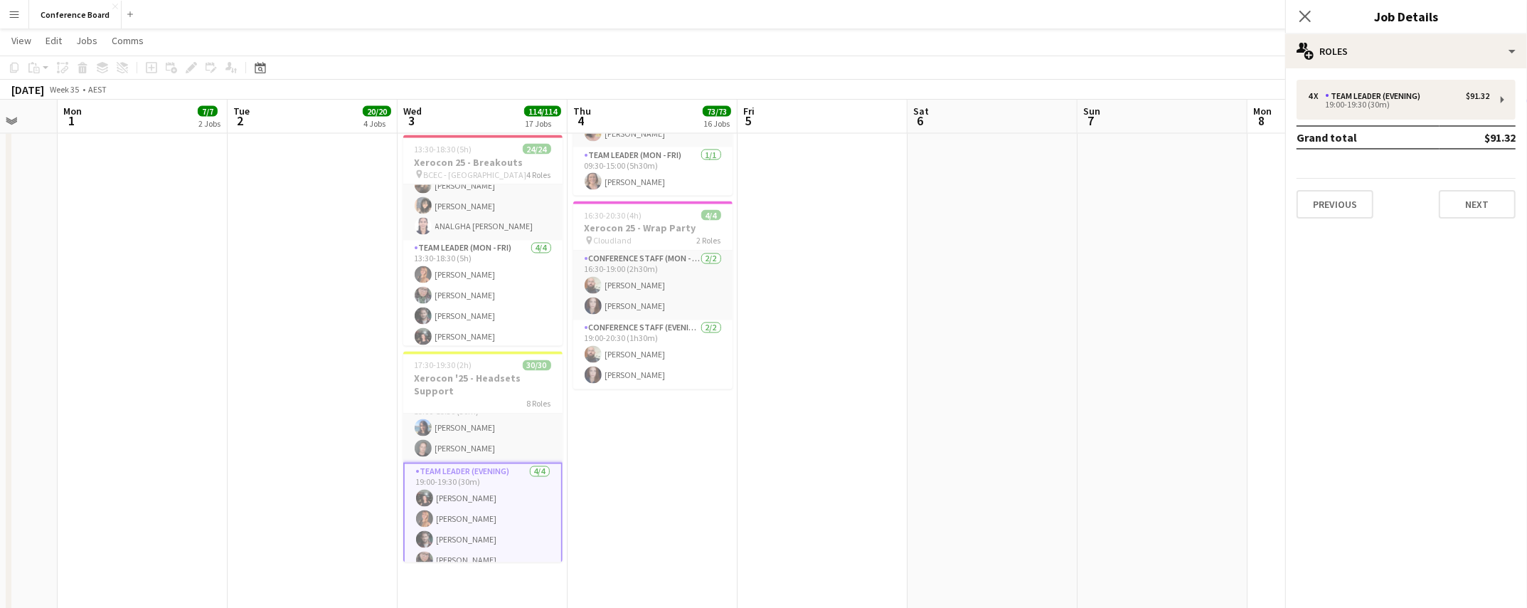
scroll to position [694, 0]
click at [468, 497] on app-card-role "Team Leader (Evening) [DATE] 19:00-19:30 (30m) [PERSON_NAME] [PERSON_NAME] [PER…" at bounding box center [482, 520] width 159 height 113
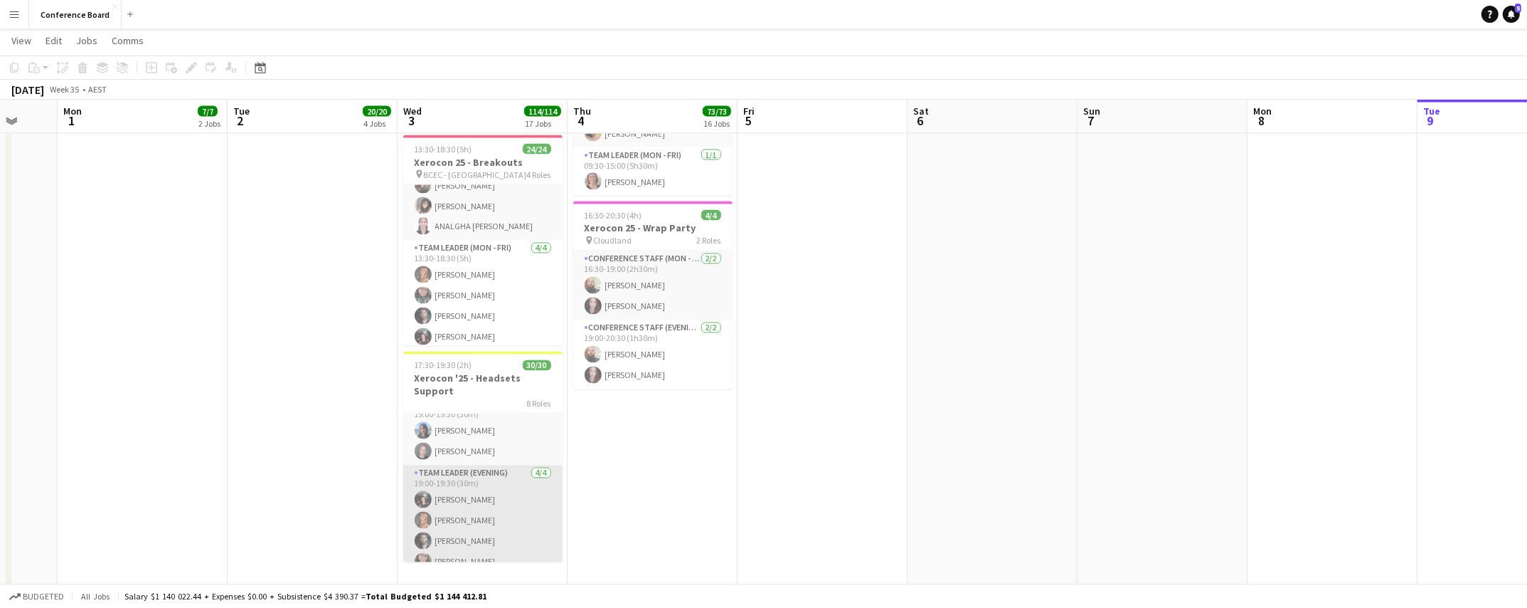
click at [471, 497] on app-card-role "Team Leader (Evening) [DATE] 19:00-19:30 (30m) [PERSON_NAME] [PERSON_NAME] [PER…" at bounding box center [482, 520] width 159 height 110
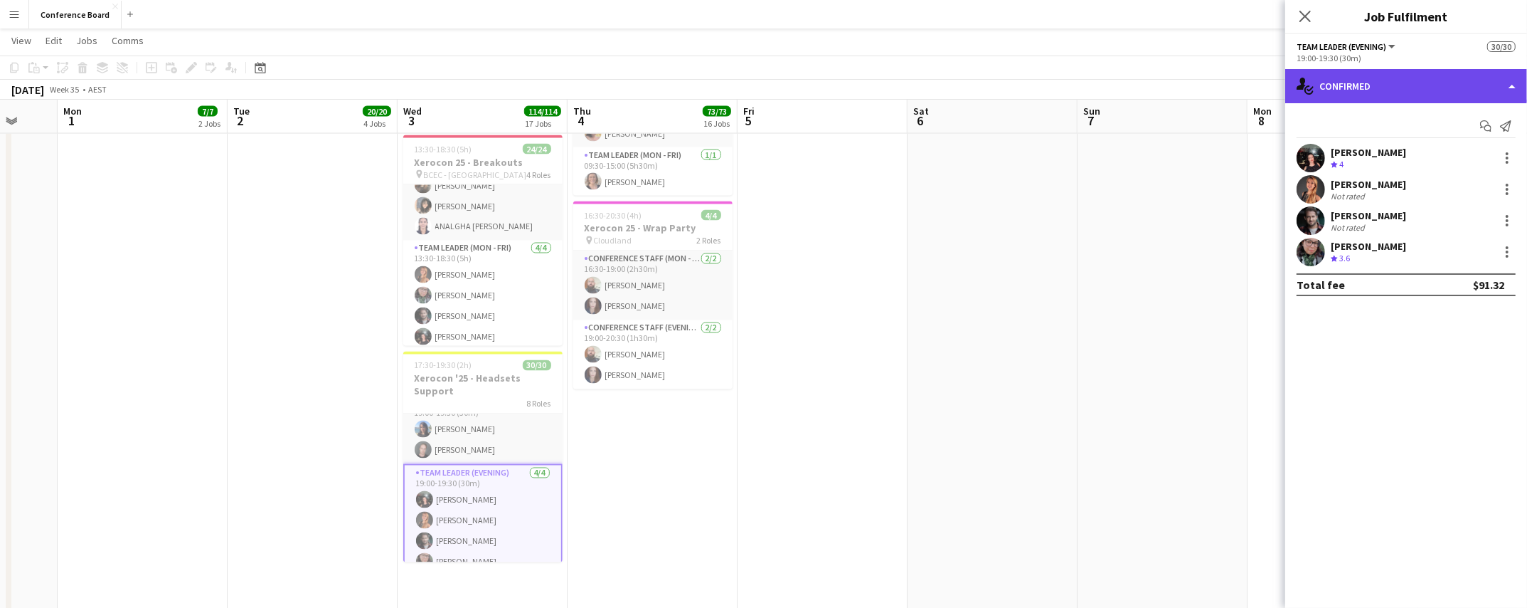
click at [1475, 92] on div "single-neutral-actions-check-2 Confirmed" at bounding box center [1407, 86] width 242 height 34
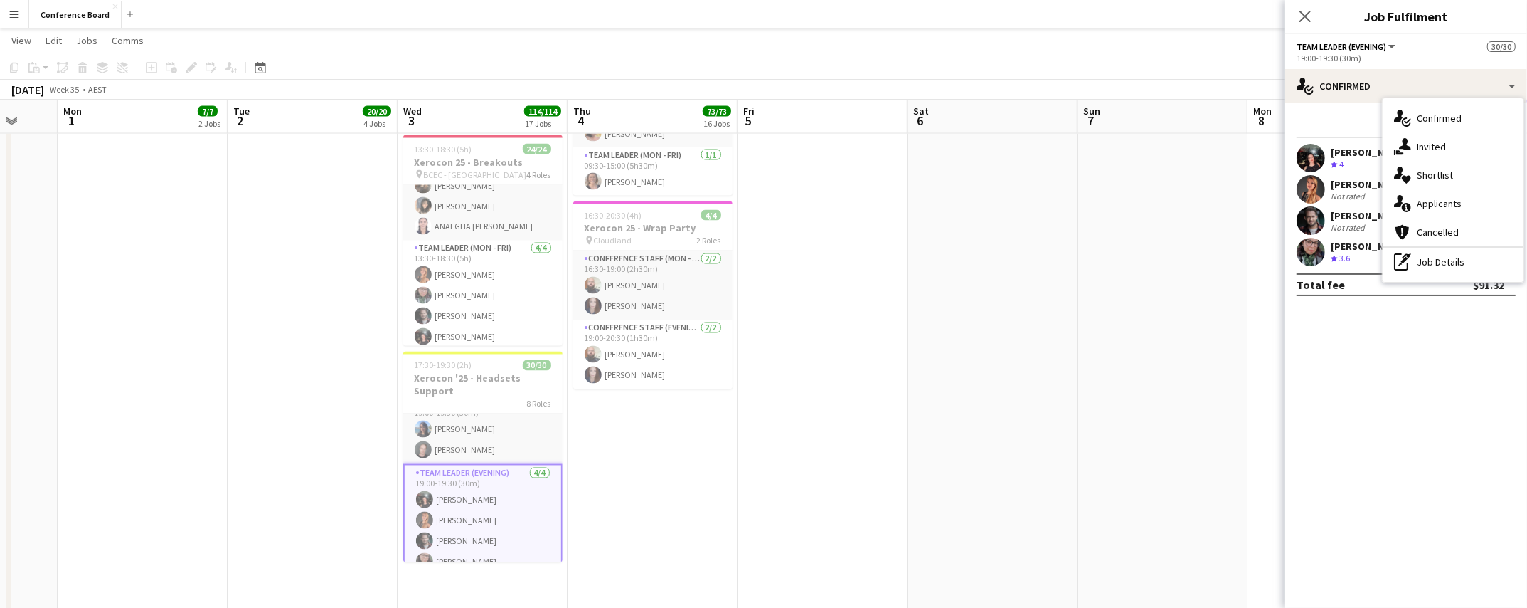
click at [1453, 268] on div "pen-write Job Details" at bounding box center [1453, 262] width 141 height 28
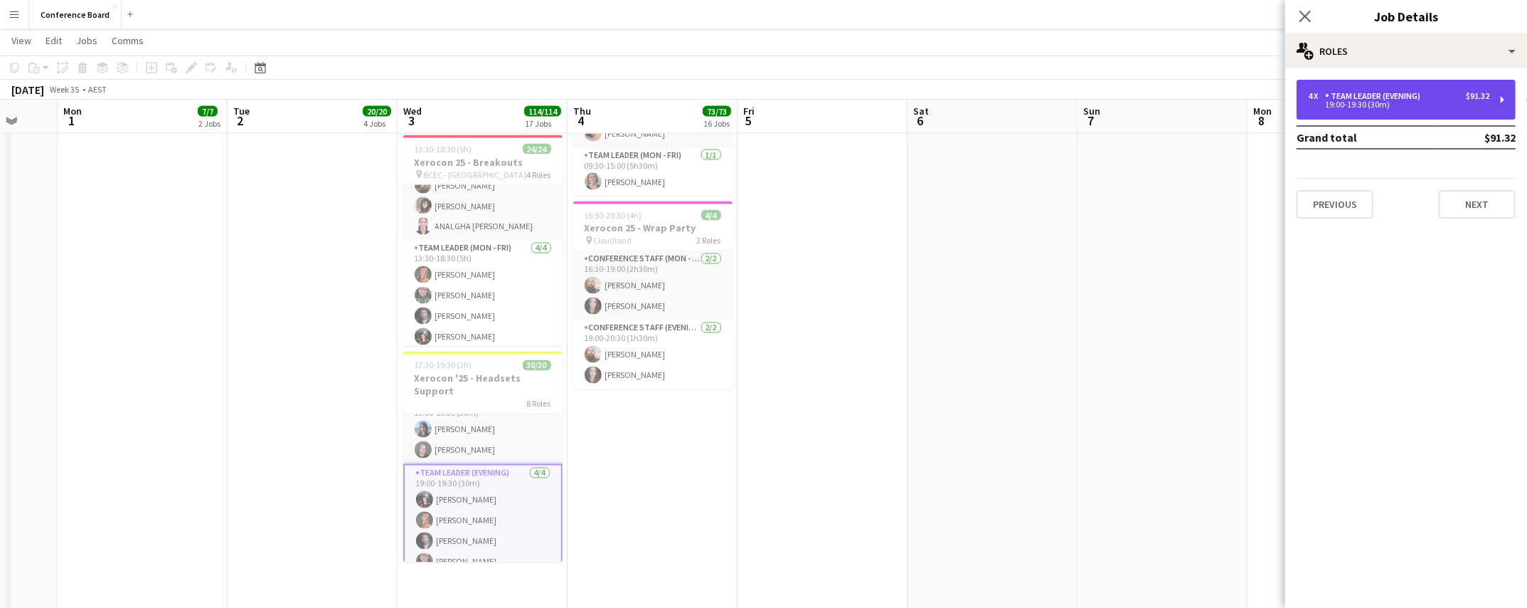
click at [1353, 97] on div "Team Leader (Evening)" at bounding box center [1375, 96] width 101 height 10
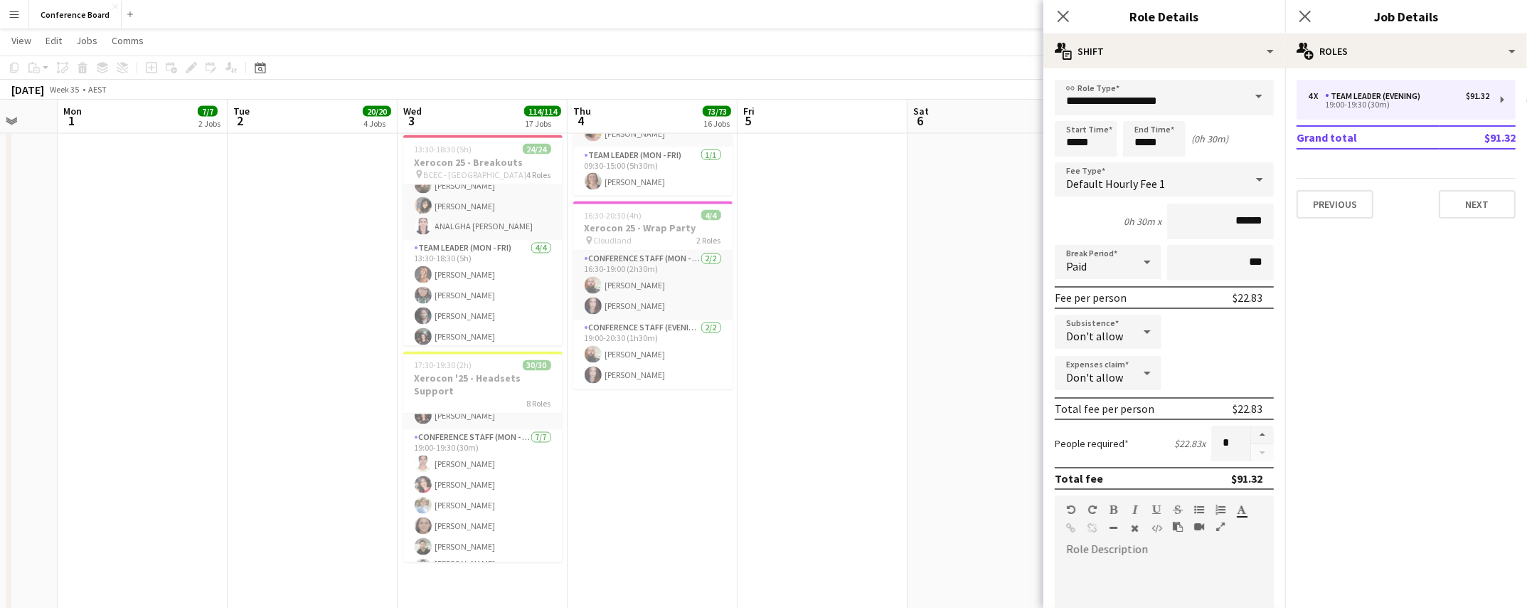
scroll to position [484, 0]
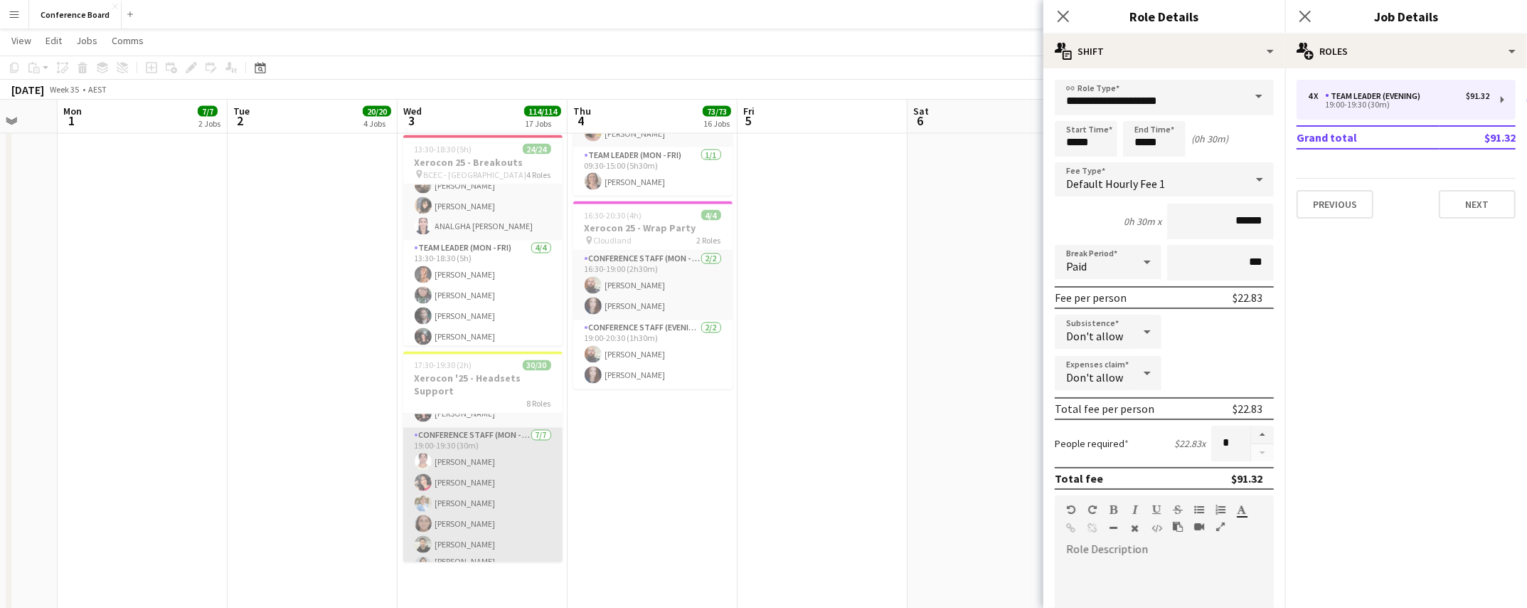
click at [492, 492] on app-card-role "Conference Staff (Mon - Fri) [DATE] 19:00-19:30 (30m) [PERSON_NAME] Yadav [PERS…" at bounding box center [482, 516] width 159 height 176
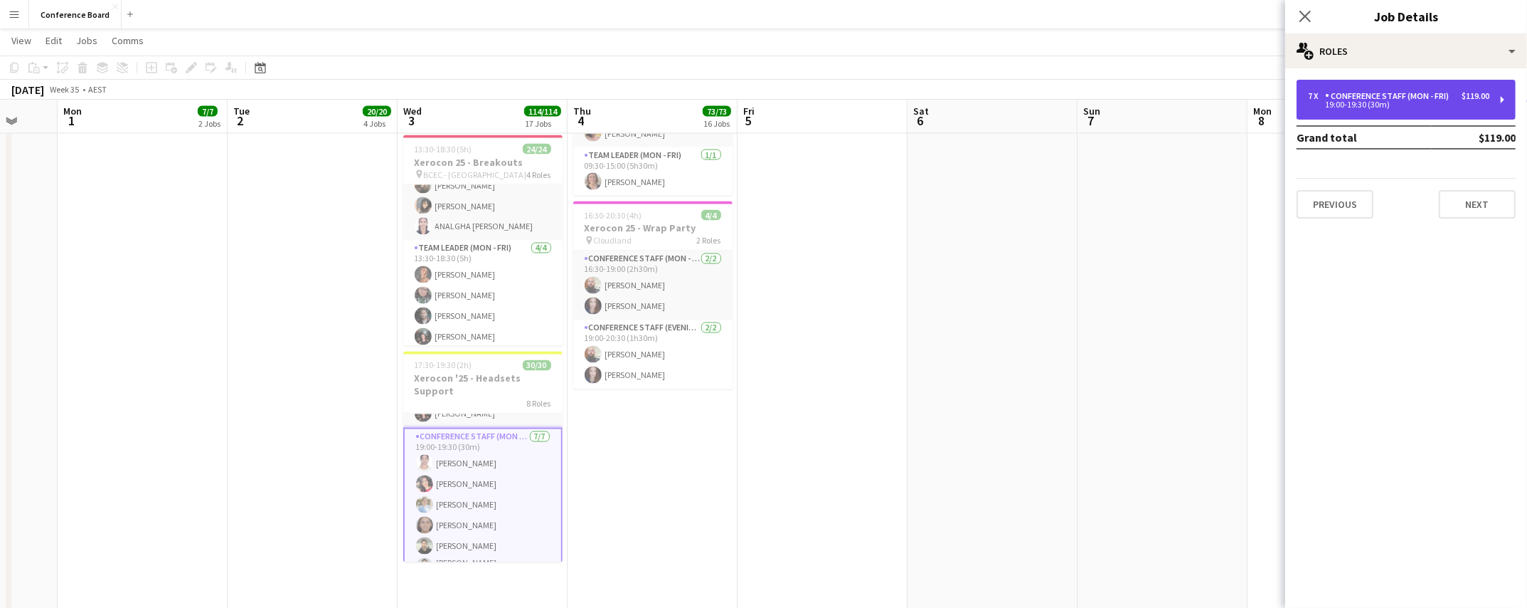
click at [1416, 107] on div "19:00-19:30 (30m)" at bounding box center [1398, 104] width 181 height 7
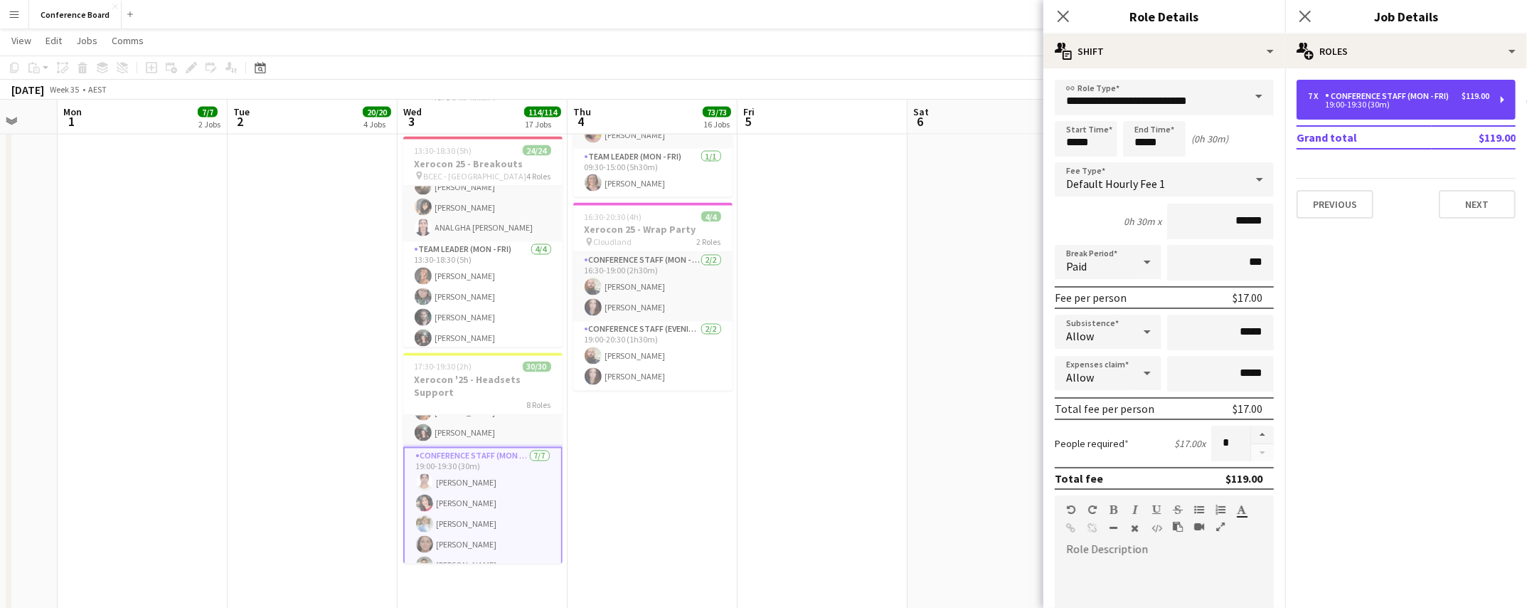
scroll to position [469, 0]
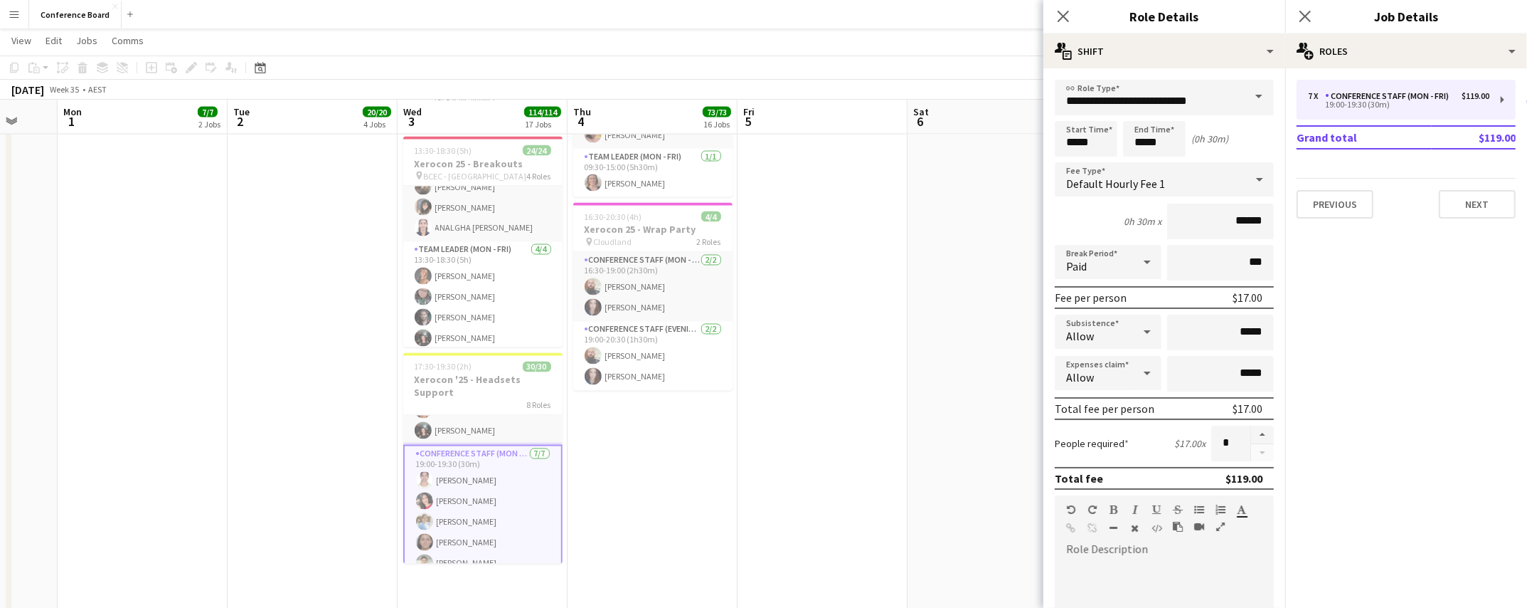
click at [462, 479] on app-card-role "Conference Staff (Mon - Fri) [DATE] 19:00-19:30 (30m) [PERSON_NAME] Yadav [PERS…" at bounding box center [482, 534] width 159 height 179
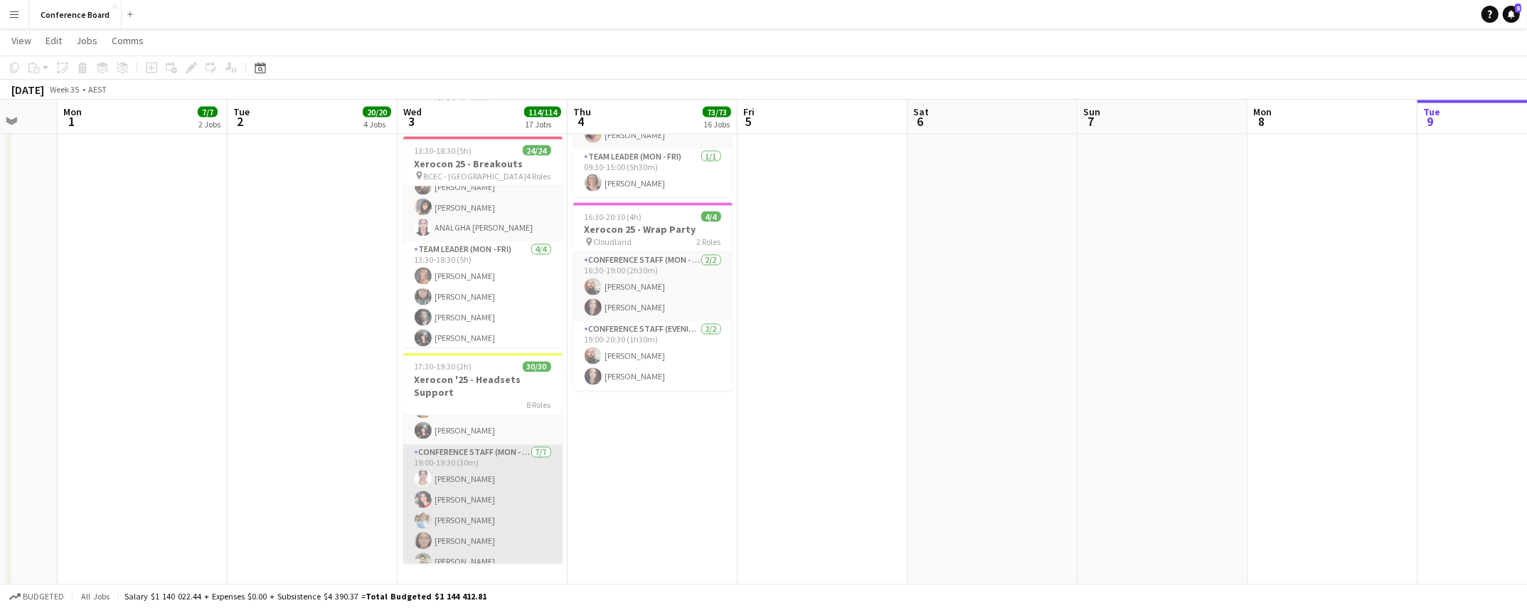
click at [462, 479] on app-card-role "Conference Staff (Mon - Fri) [DATE] 19:00-19:30 (30m) [PERSON_NAME] Yadav [PERS…" at bounding box center [482, 533] width 159 height 176
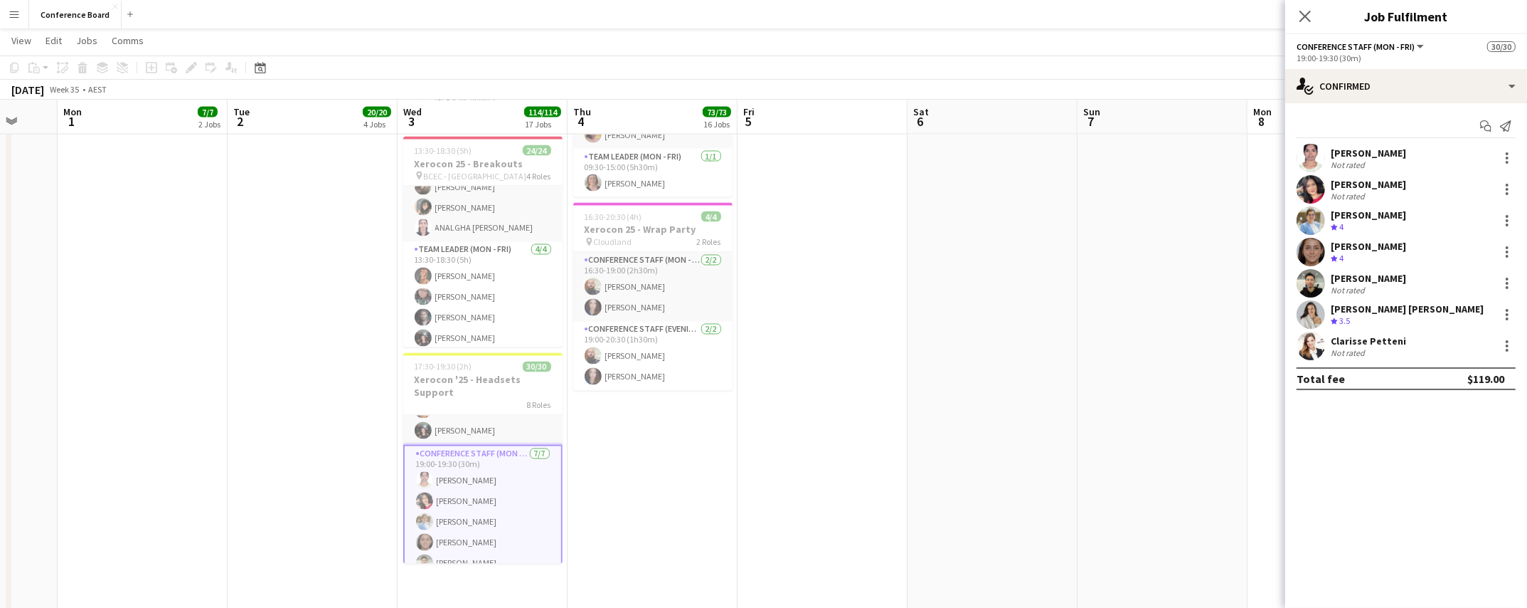
click at [462, 479] on app-card-role "Conference Staff (Mon - Fri) [DATE] 19:00-19:30 (30m) [PERSON_NAME] Yadav [PERS…" at bounding box center [482, 534] width 159 height 179
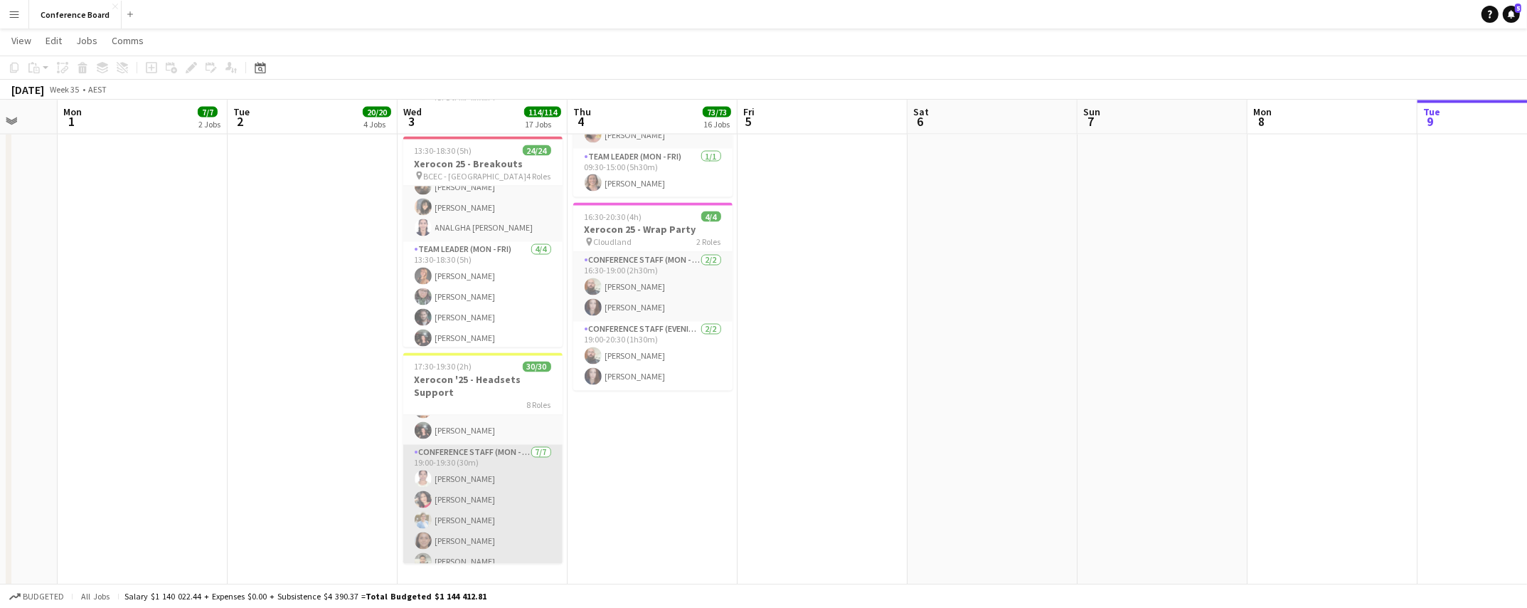
click at [462, 479] on app-card-role "Conference Staff (Mon - Fri) [DATE] 19:00-19:30 (30m) [PERSON_NAME] Yadav [PERS…" at bounding box center [482, 533] width 159 height 176
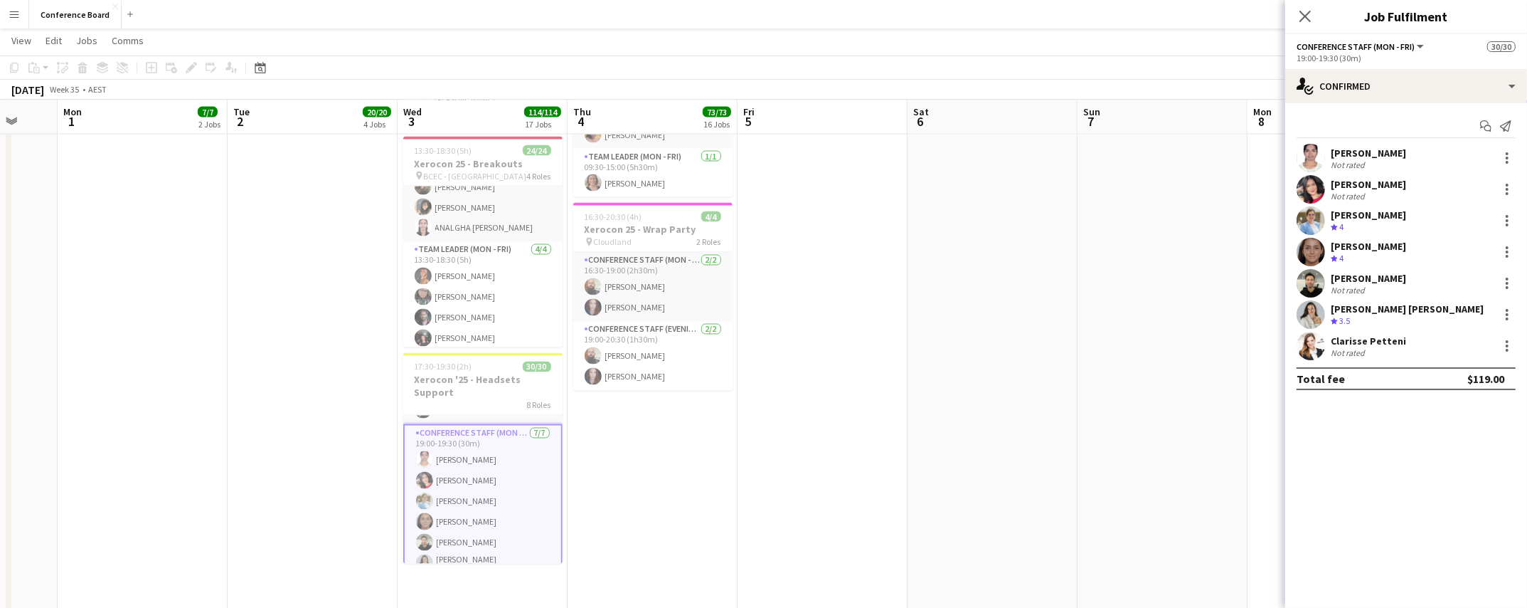
scroll to position [494, 0]
click at [1441, 85] on div "single-neutral-actions-check-2 Confirmed" at bounding box center [1407, 86] width 242 height 34
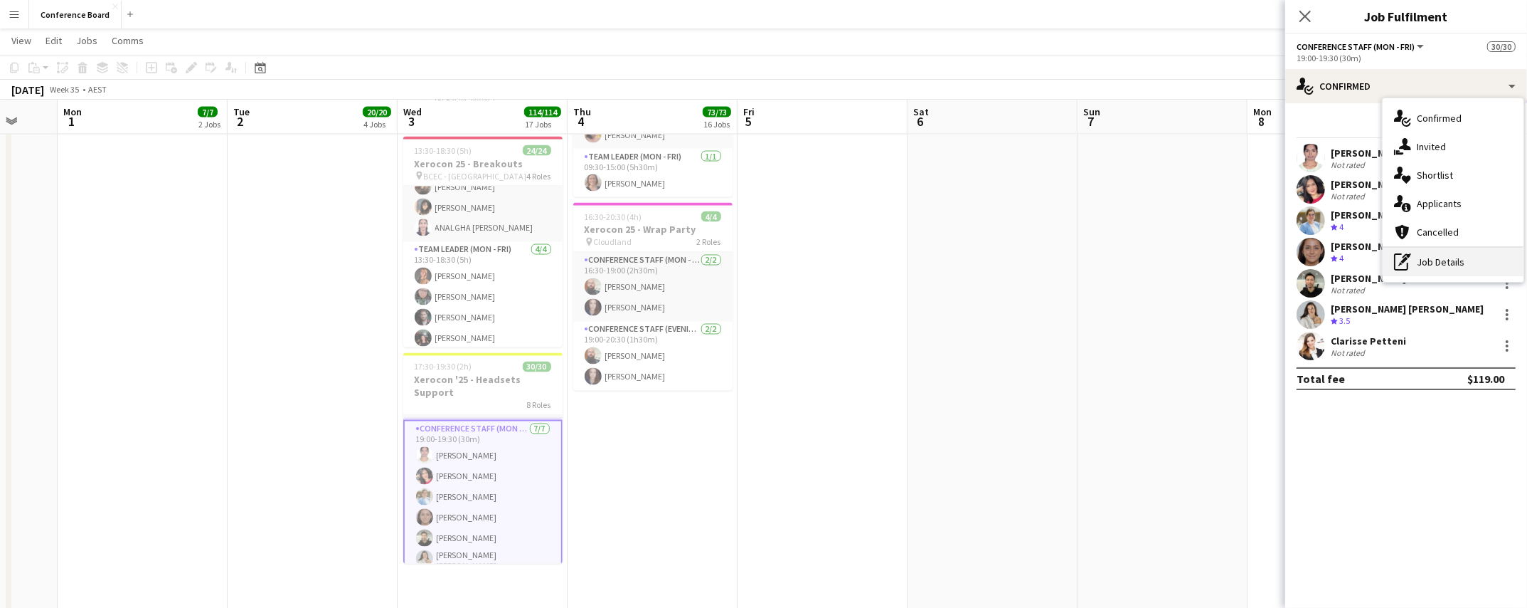
click at [1472, 260] on div "pen-write Job Details" at bounding box center [1453, 262] width 141 height 28
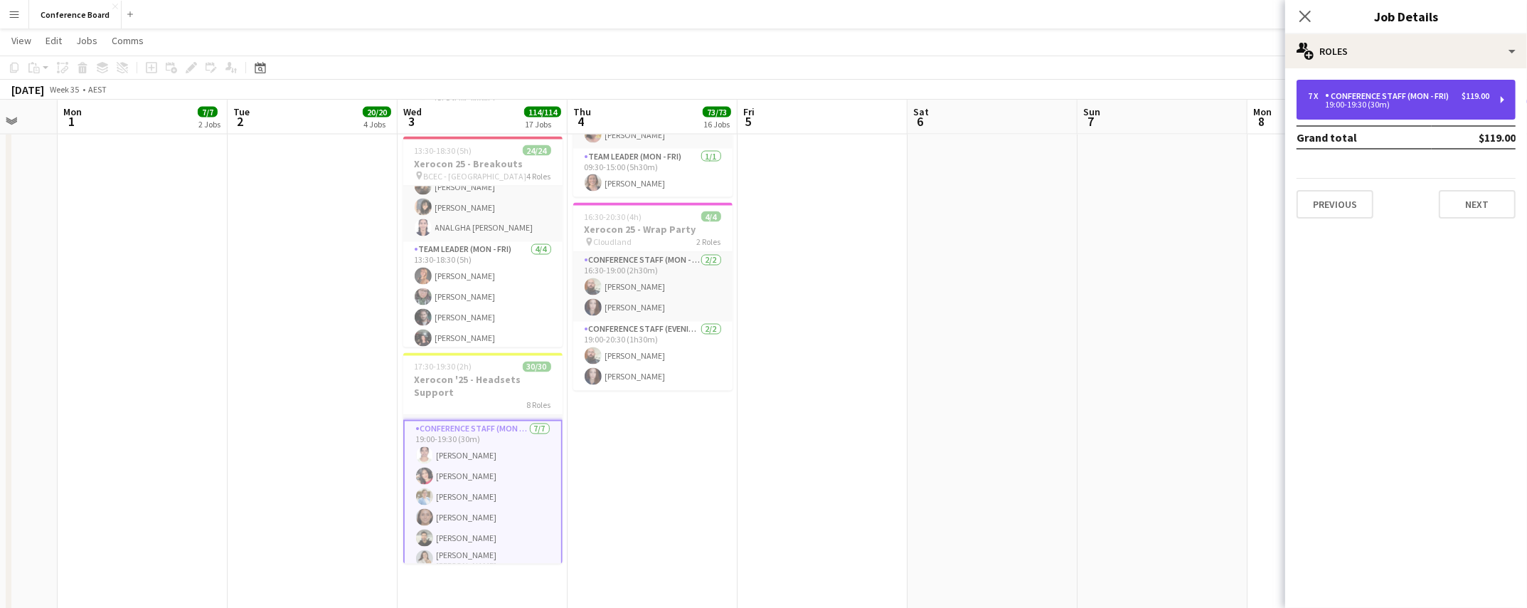
click at [1345, 103] on div "19:00-19:30 (30m)" at bounding box center [1398, 104] width 181 height 7
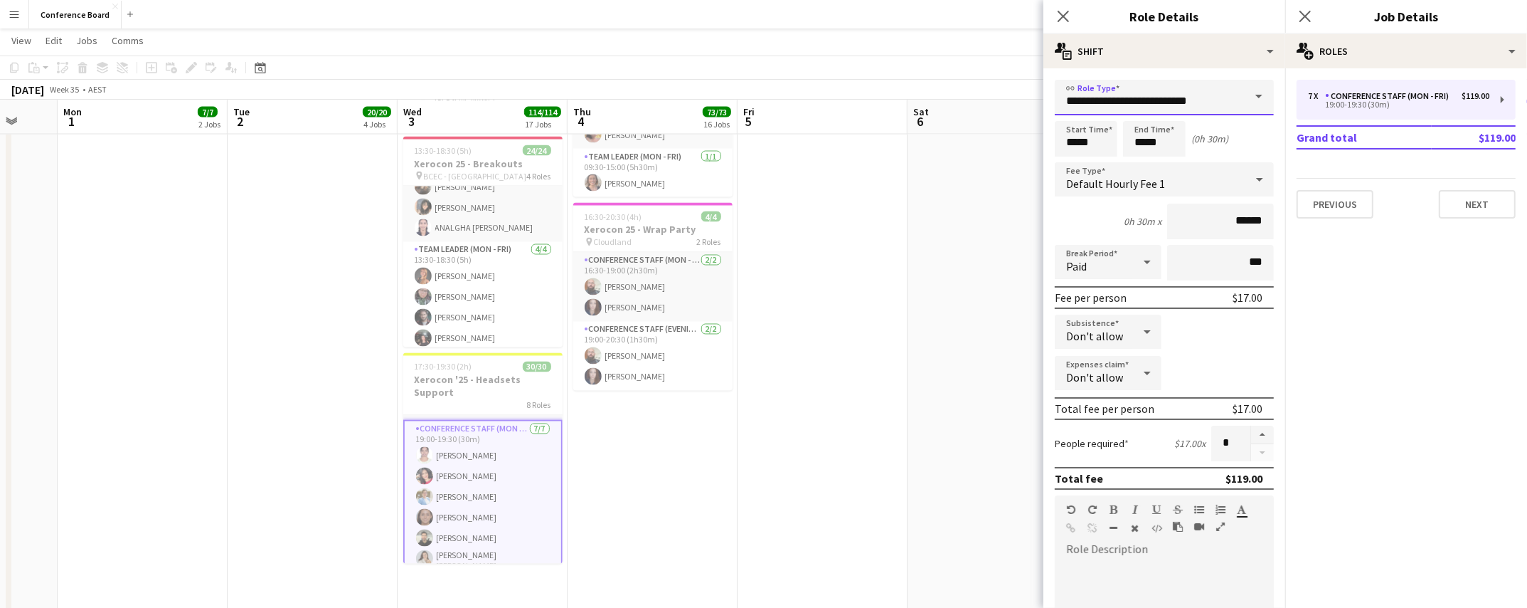
click at [1231, 105] on input "**********" at bounding box center [1164, 98] width 219 height 36
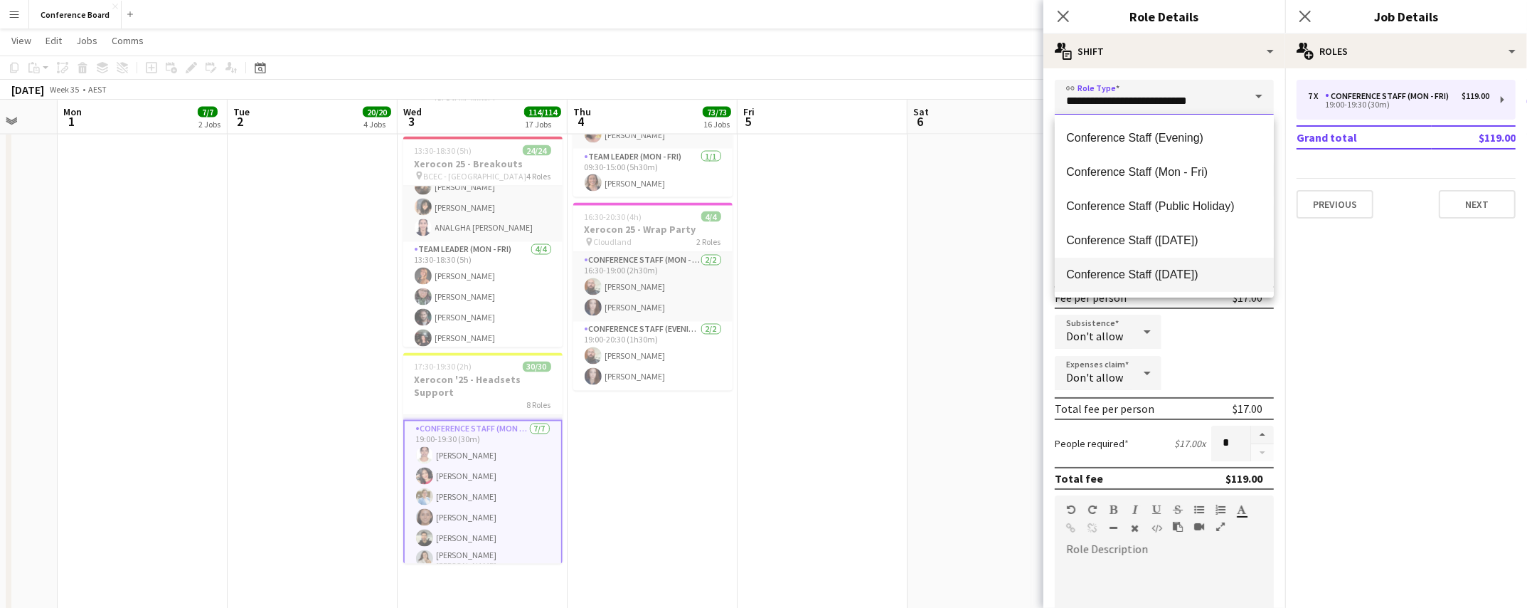
scroll to position [164, 0]
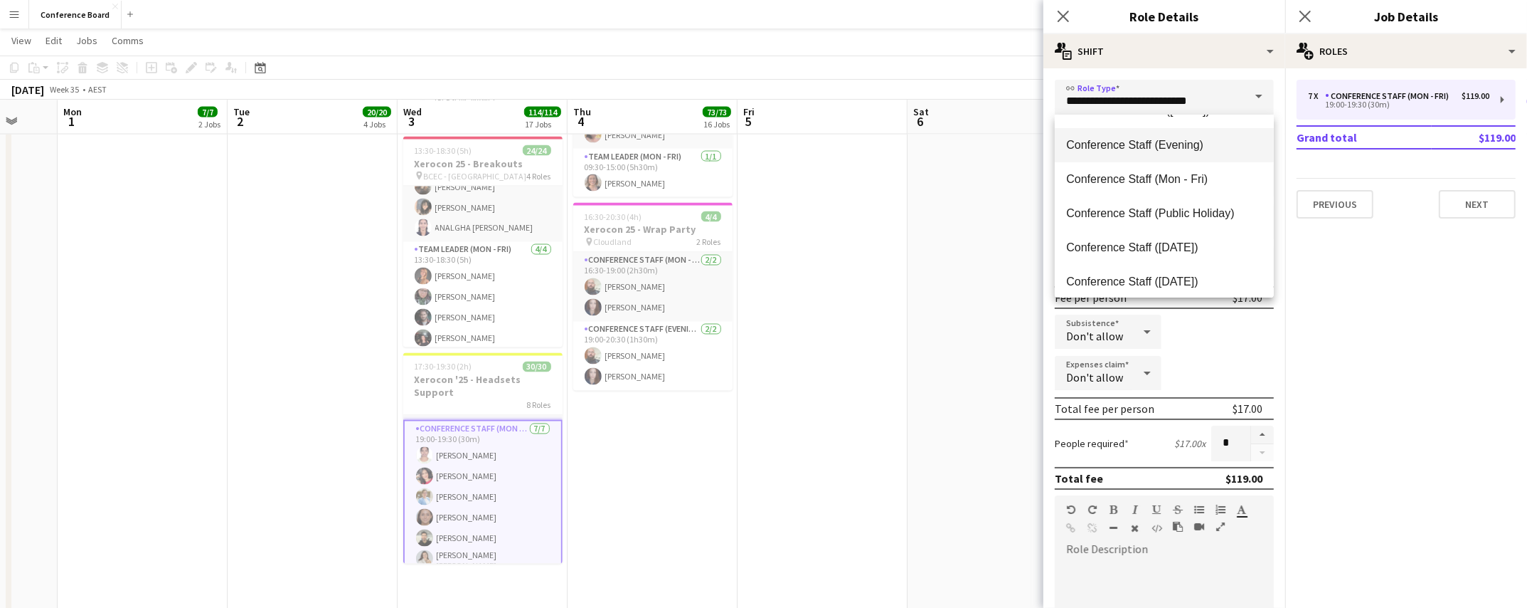
click at [1182, 149] on span "Conference Staff (Evening)" at bounding box center [1164, 145] width 196 height 14
type input "**********"
type input "******"
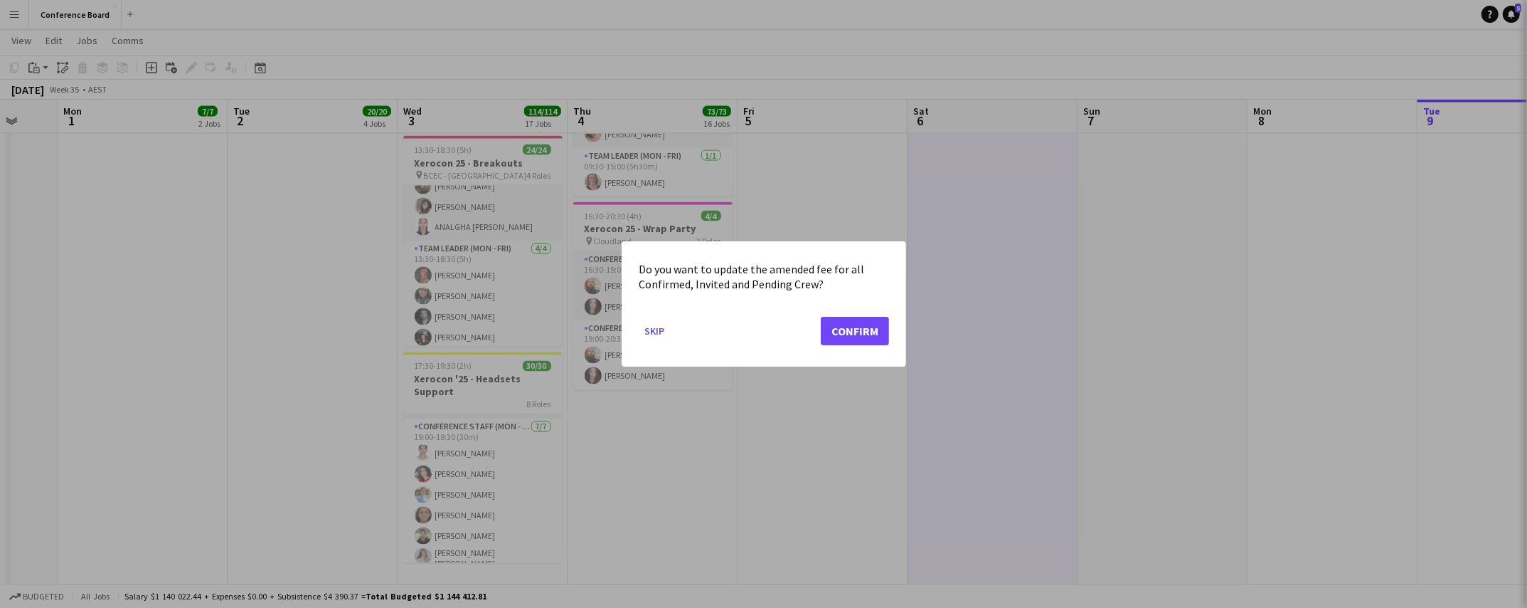
scroll to position [0, 0]
click at [863, 326] on button "Confirm" at bounding box center [855, 331] width 68 height 28
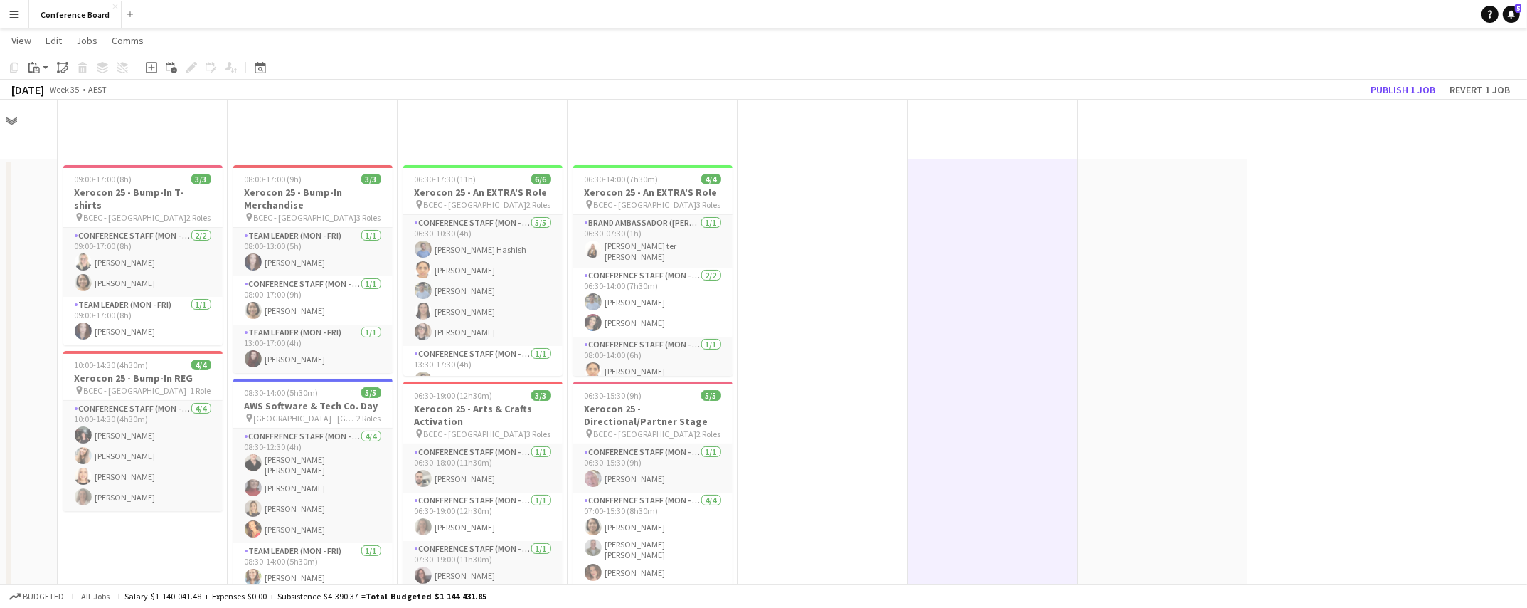
scroll to position [2628, 0]
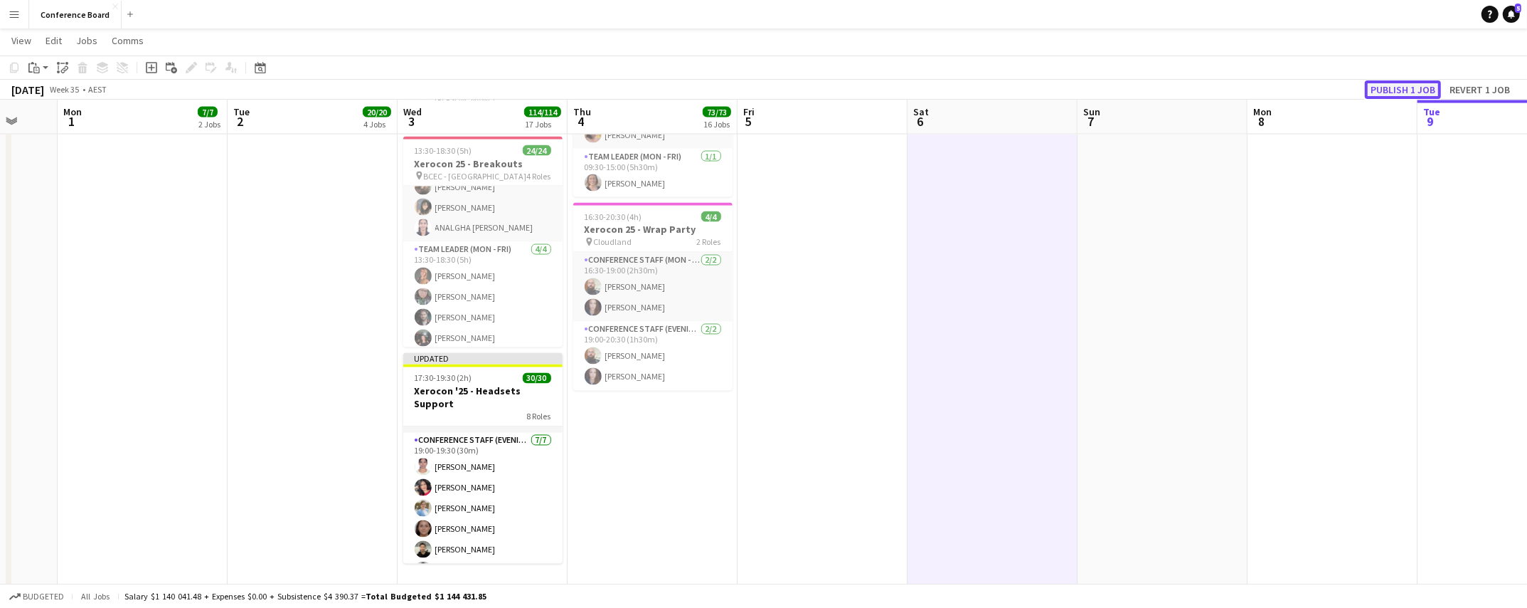
click at [1399, 87] on button "Publish 1 job" at bounding box center [1403, 89] width 76 height 18
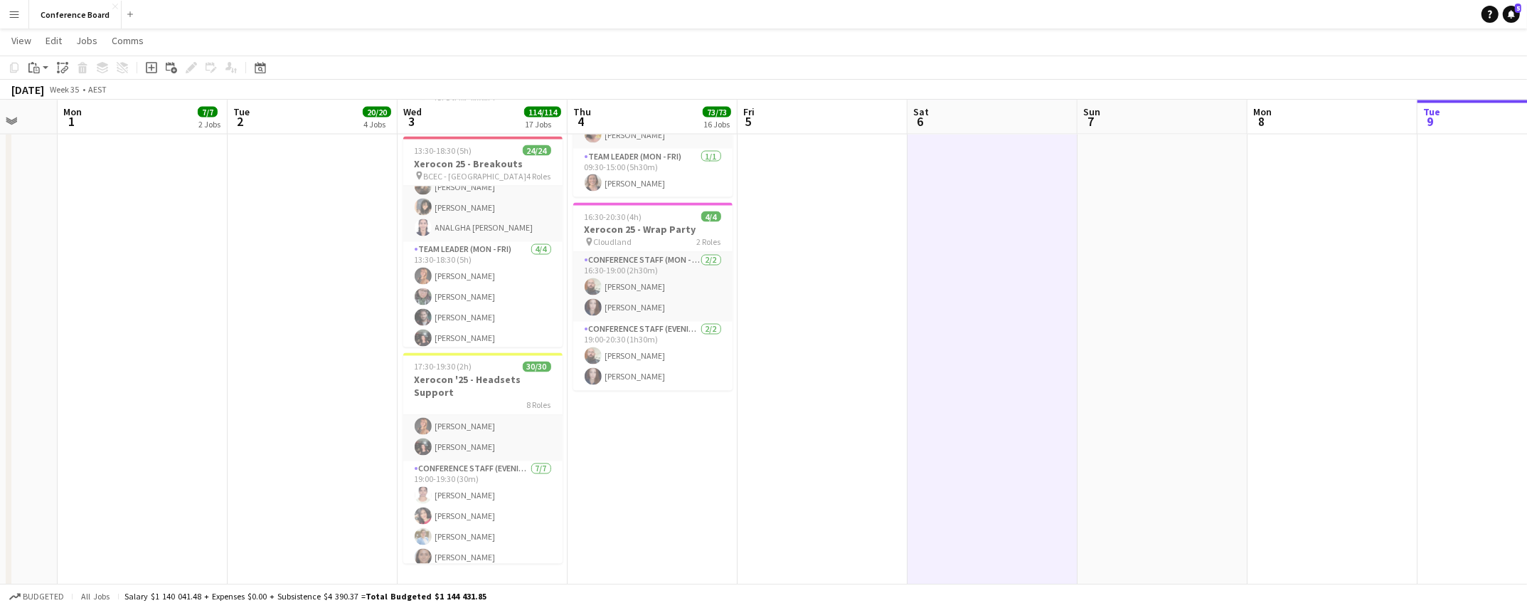
scroll to position [444, 0]
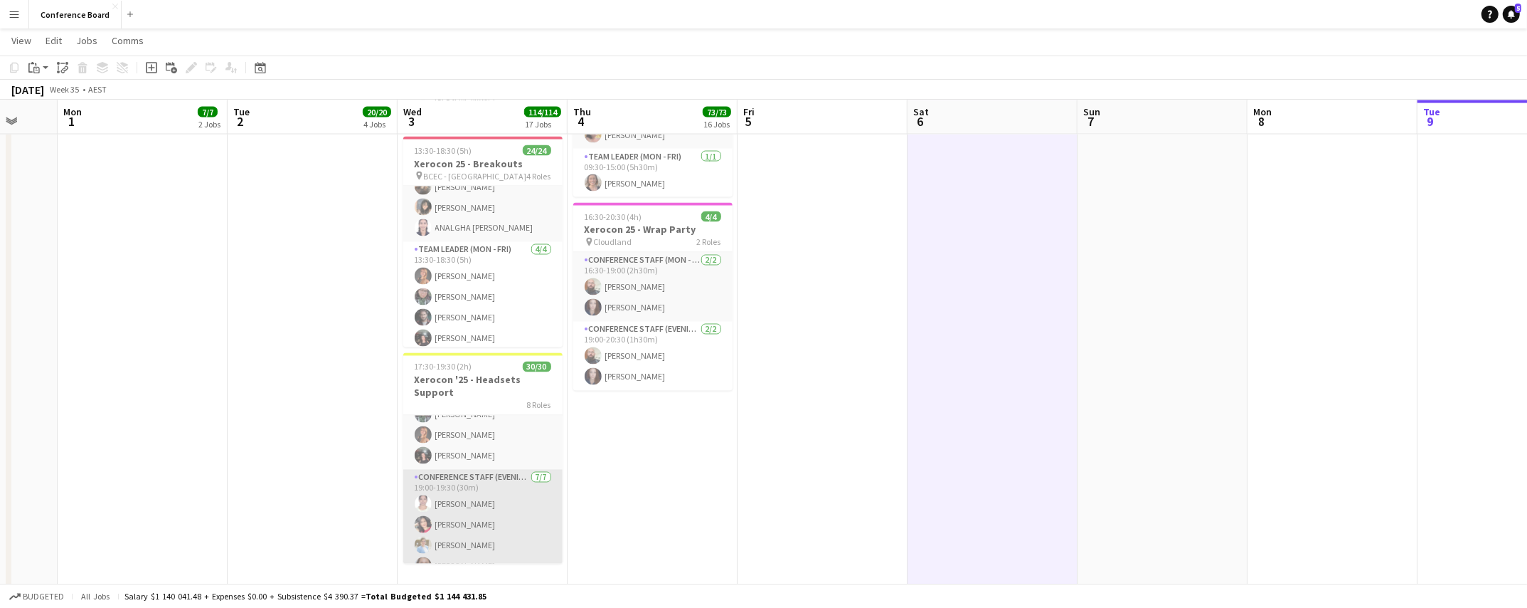
click at [456, 482] on app-card-role "Conference Staff (Evening) [DATE] 19:00-19:30 (30m) [PERSON_NAME] Yadav [PERSON…" at bounding box center [482, 558] width 159 height 176
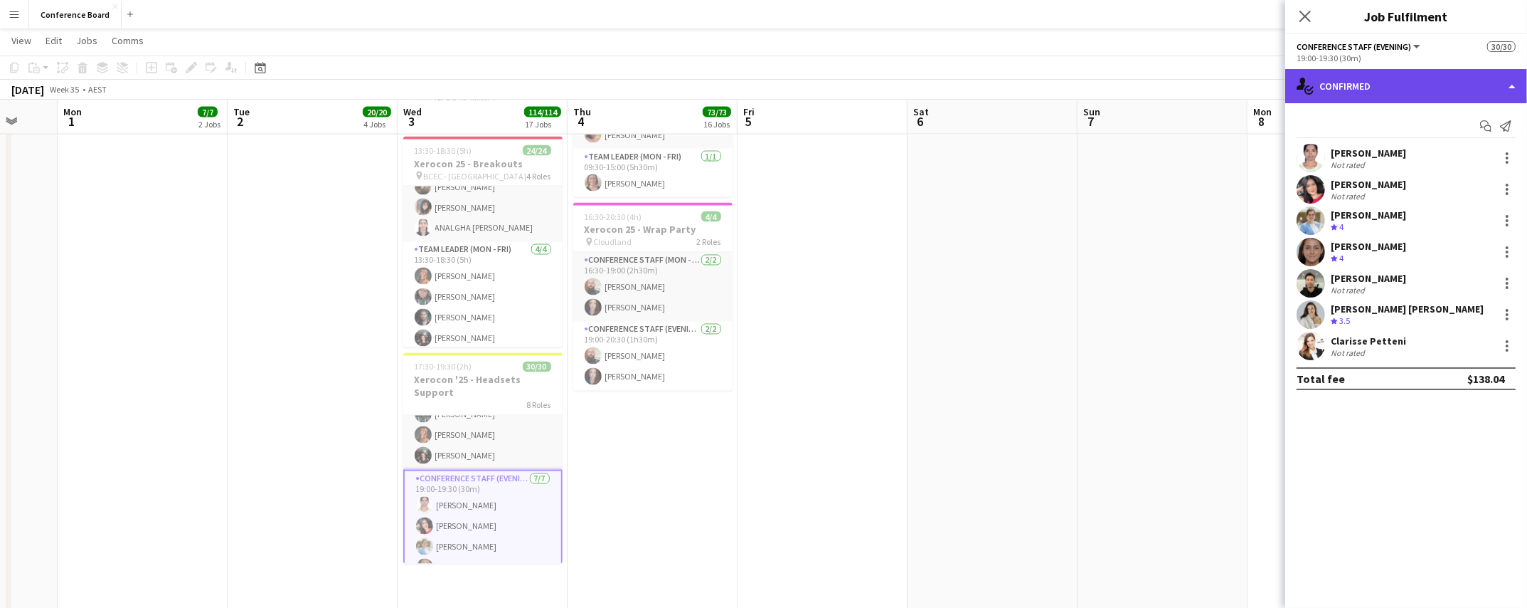
click at [1468, 90] on div "single-neutral-actions-check-2 Confirmed" at bounding box center [1407, 86] width 242 height 34
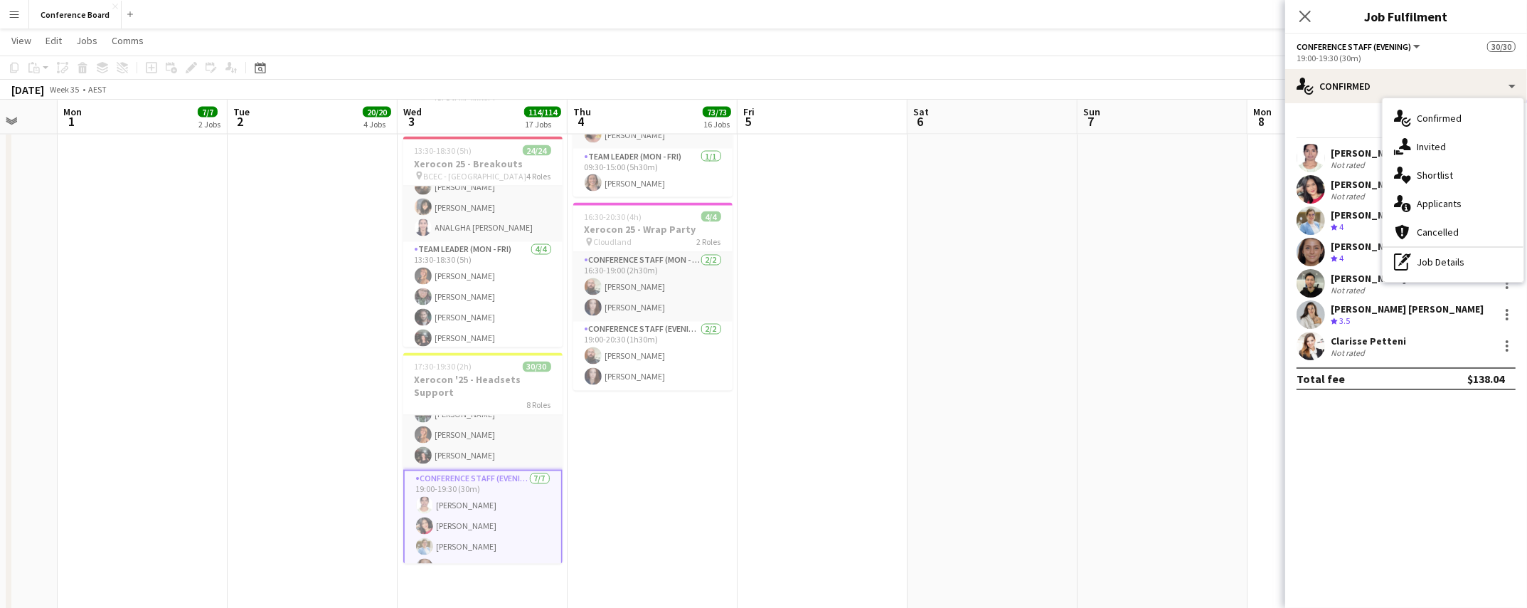
click at [1453, 263] on div "pen-write Job Details" at bounding box center [1453, 262] width 141 height 28
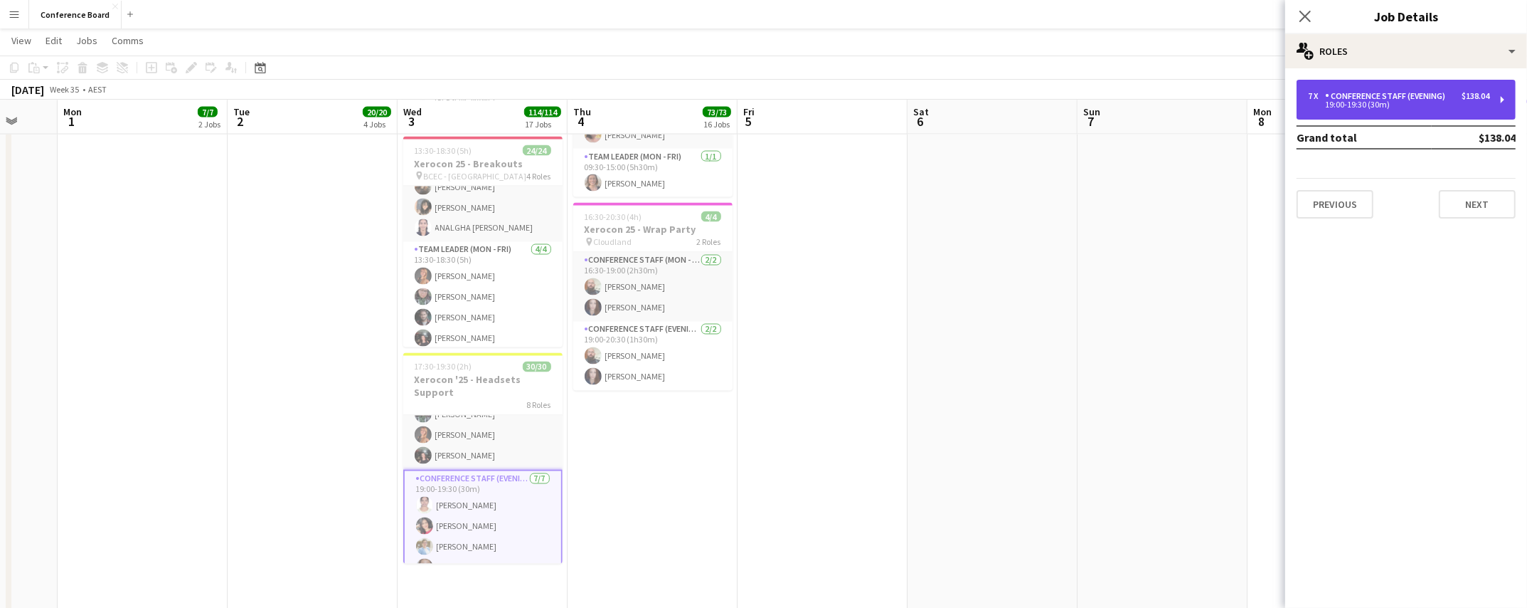
click at [1383, 97] on div "Conference Staff (Evening)" at bounding box center [1388, 96] width 126 height 10
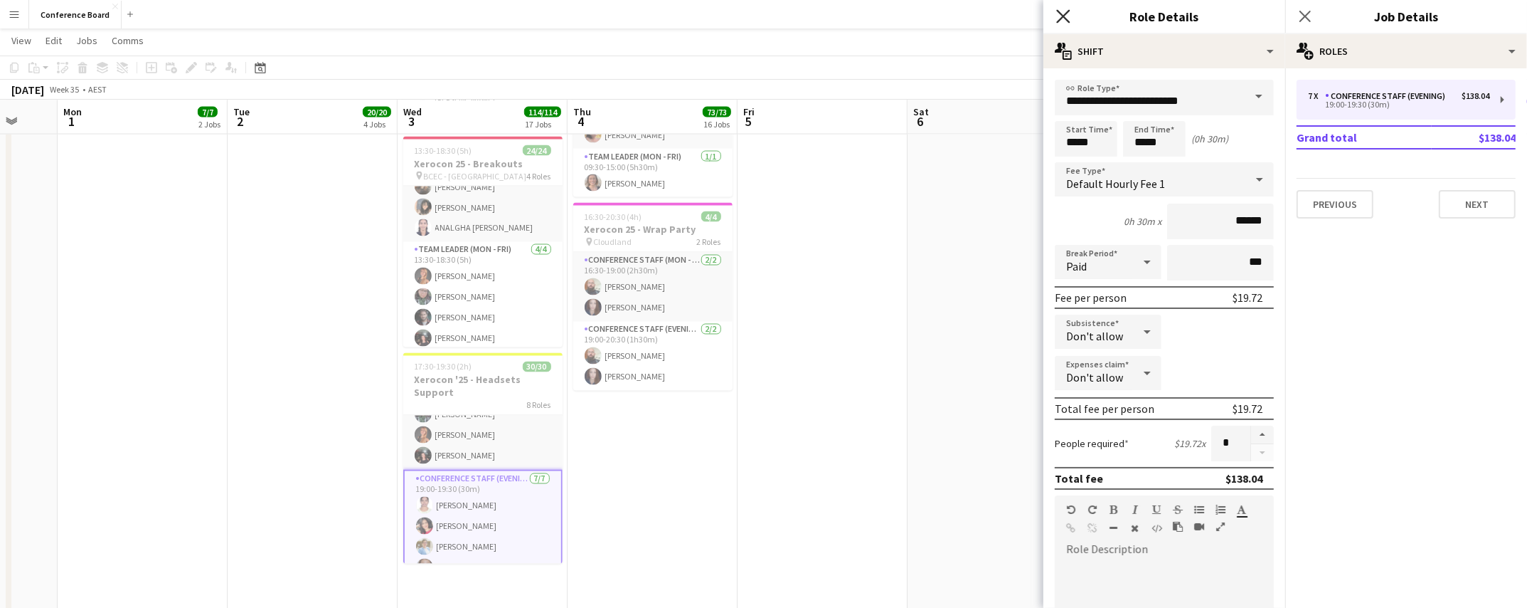
click at [1068, 16] on icon "Close pop-in" at bounding box center [1063, 16] width 14 height 14
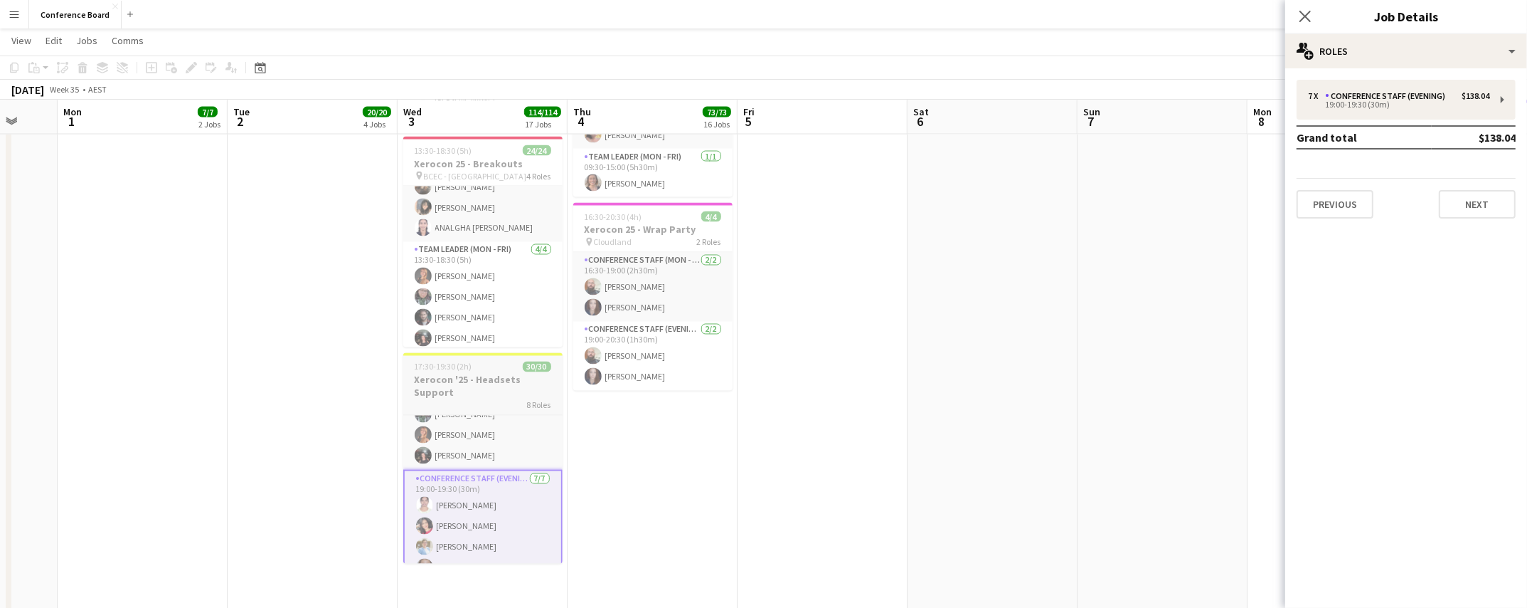
click at [493, 388] on h3 "Xerocon '25 - Headsets Support" at bounding box center [482, 386] width 159 height 26
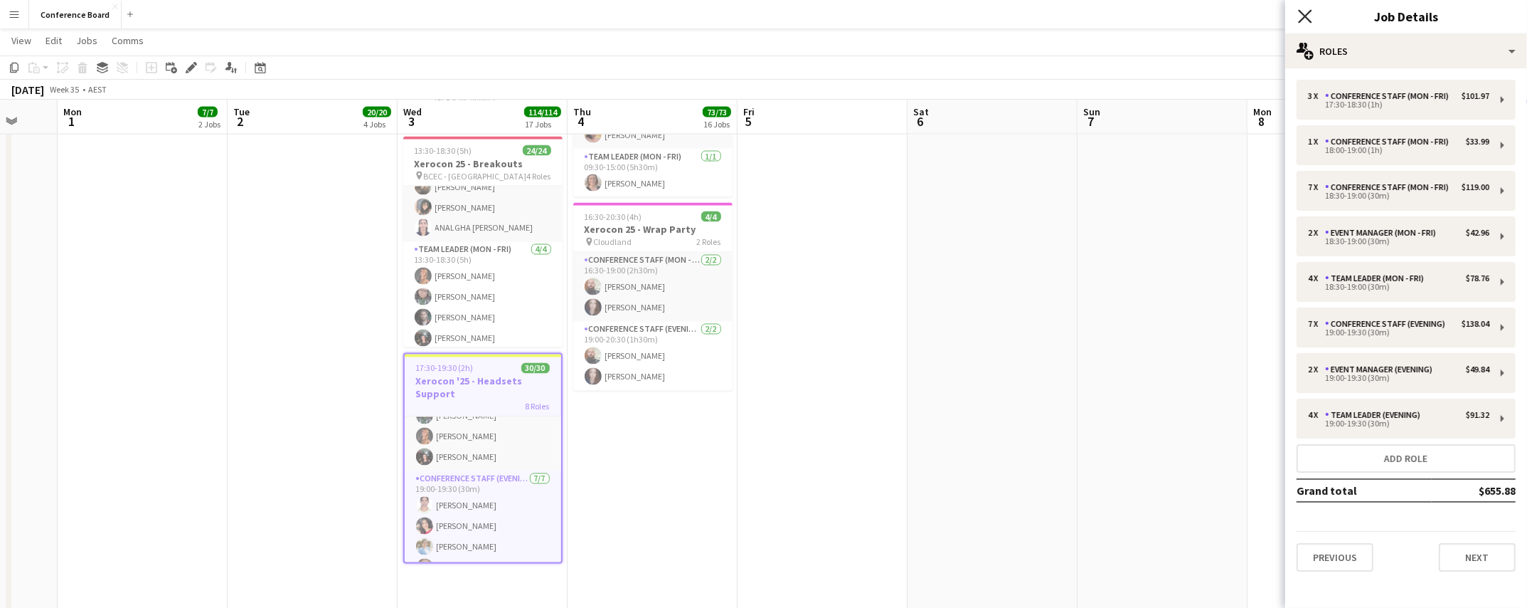
click at [1311, 18] on icon "Close pop-in" at bounding box center [1305, 16] width 14 height 14
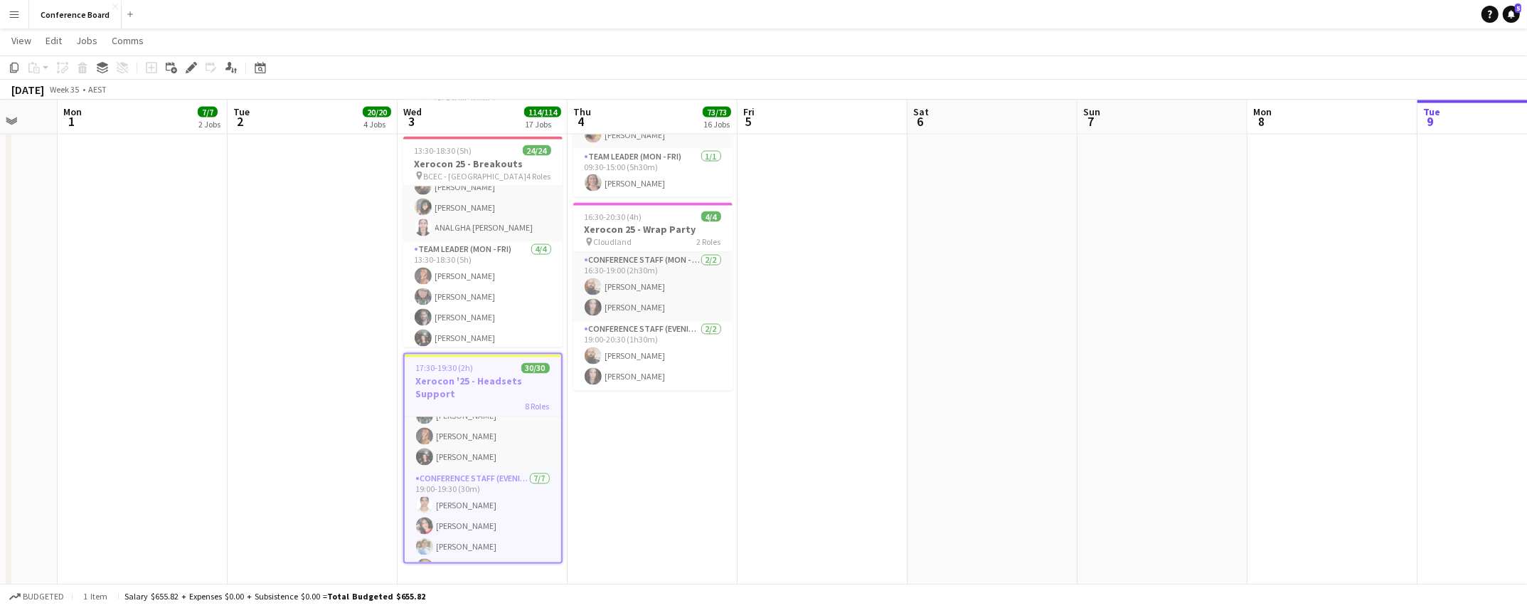
click at [460, 378] on h3 "Xerocon '25 - Headsets Support" at bounding box center [483, 388] width 157 height 26
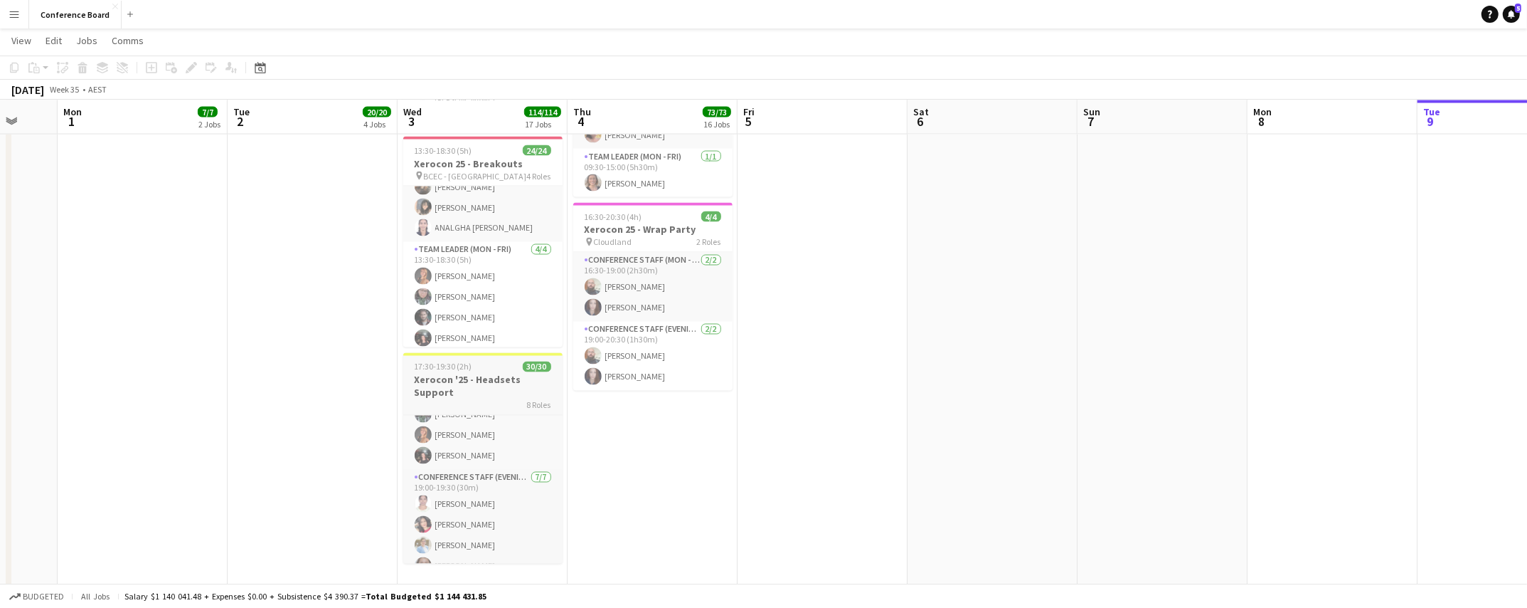
click at [461, 378] on h3 "Xerocon '25 - Headsets Support" at bounding box center [482, 386] width 159 height 26
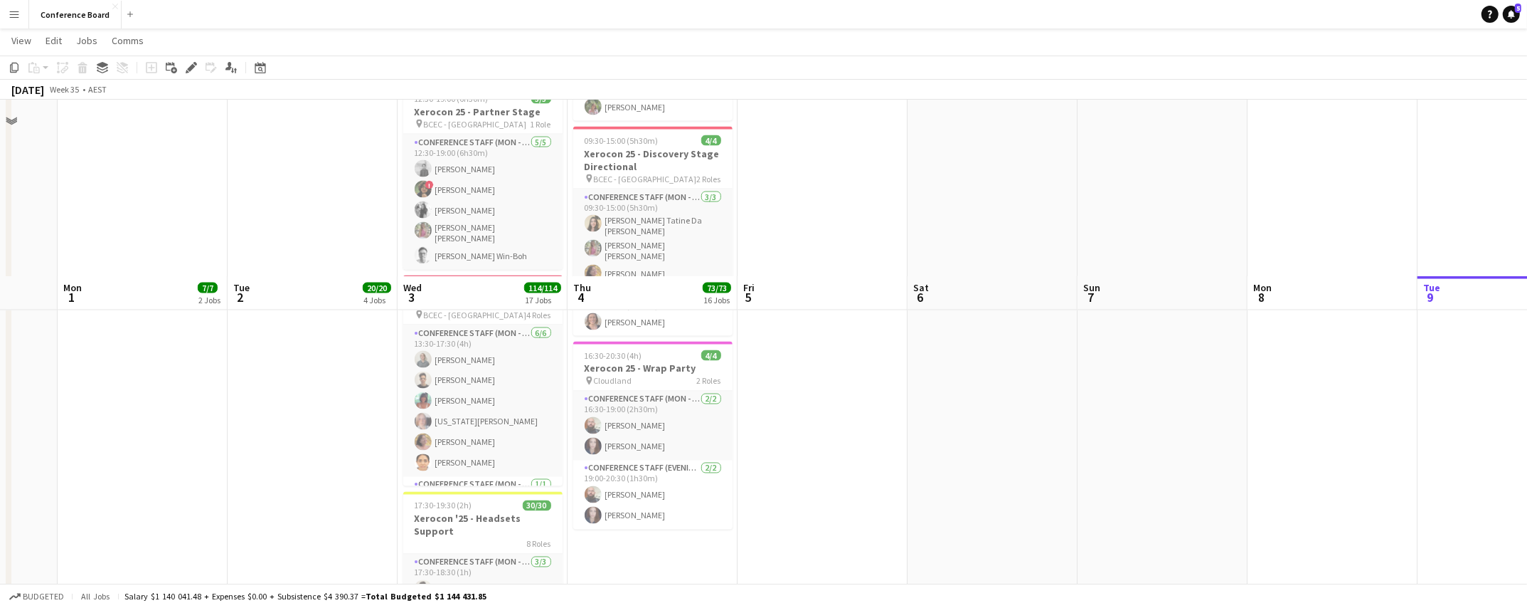
scroll to position [2666, 0]
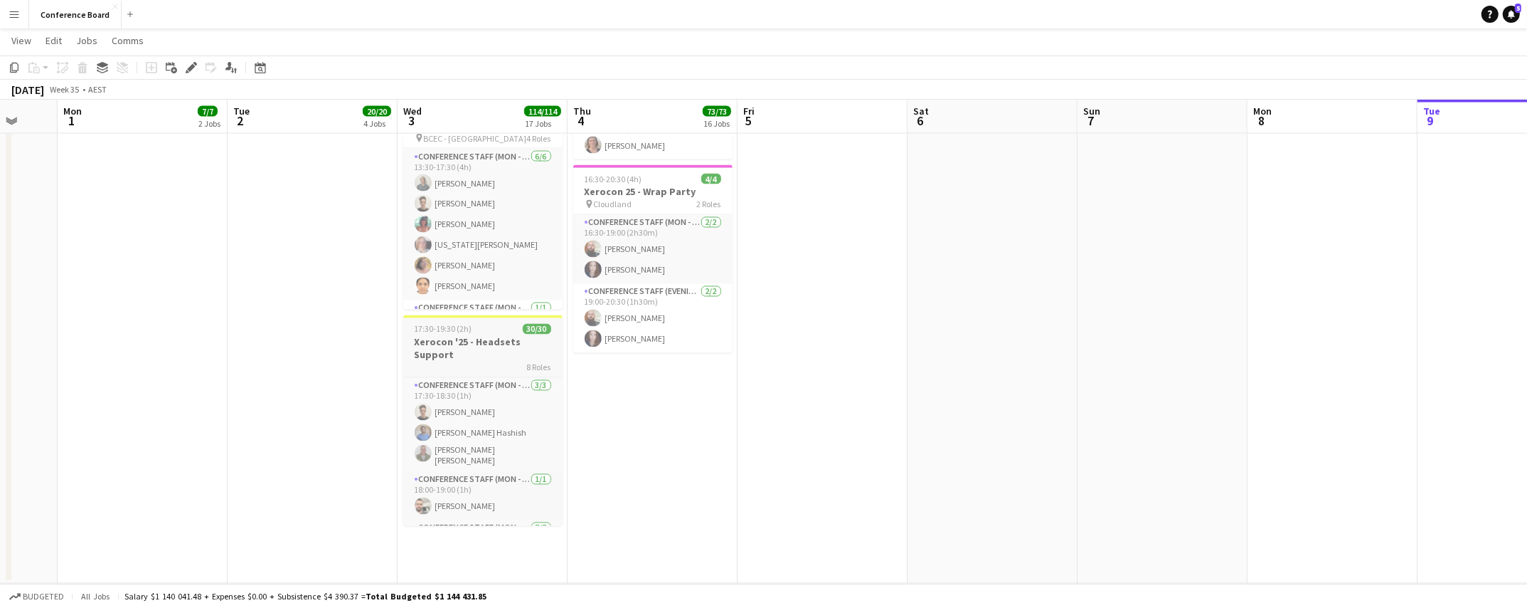
click at [510, 343] on h3 "Xerocon '25 - Headsets Support" at bounding box center [482, 349] width 159 height 26
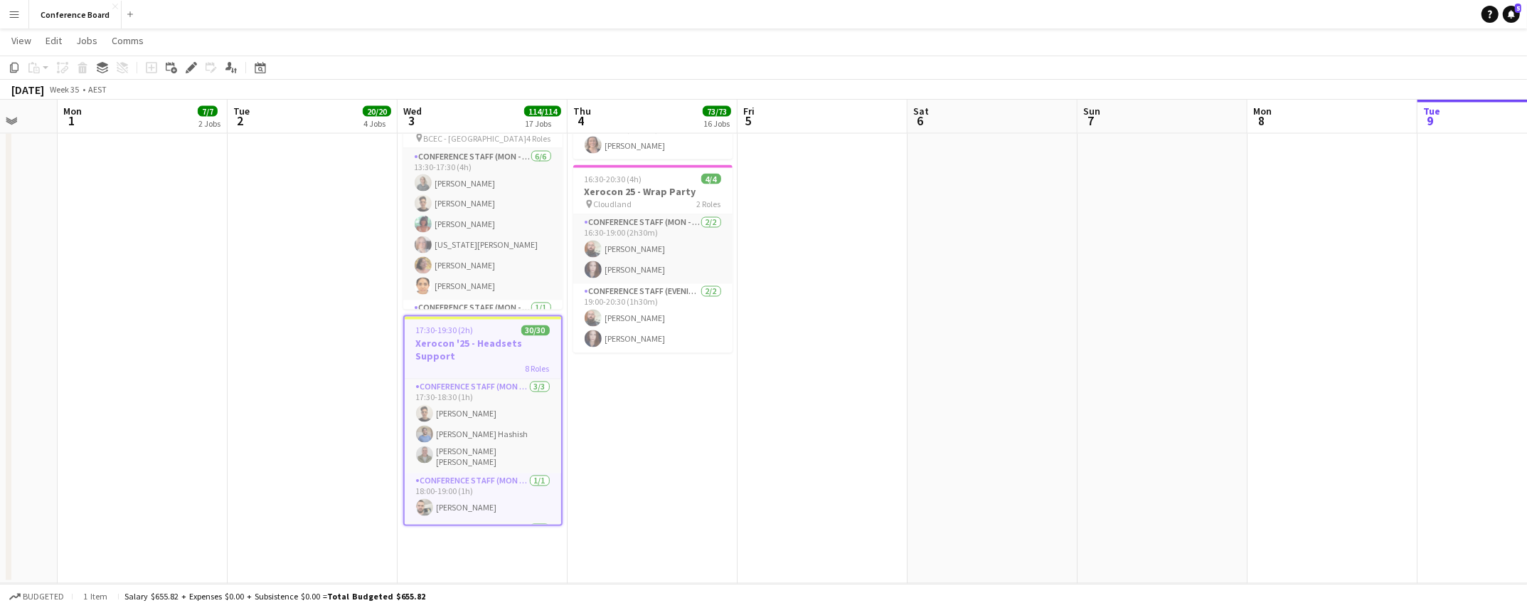
scroll to position [0, 452]
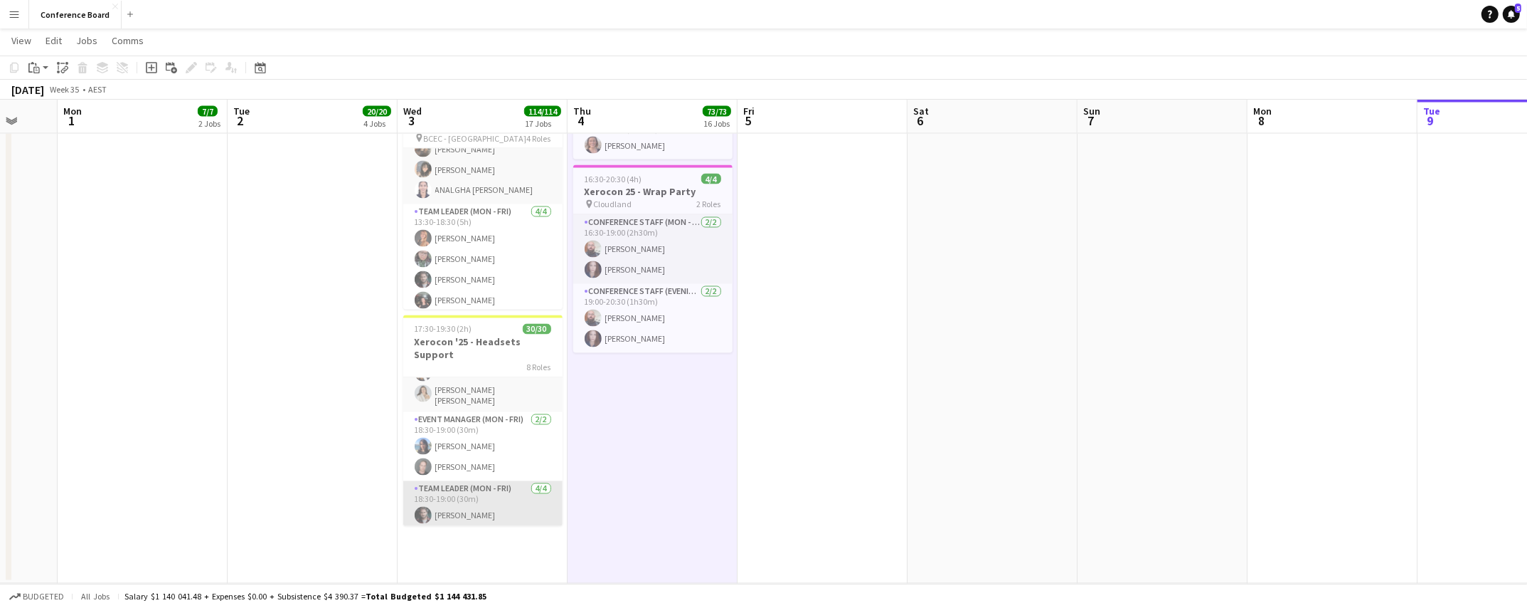
scroll to position [282, 0]
click at [489, 438] on app-card-role "Event Manager (Mon - Fri) [DATE] 18:30-19:00 (30m) [PERSON_NAME] [PERSON_NAME]" at bounding box center [482, 448] width 159 height 69
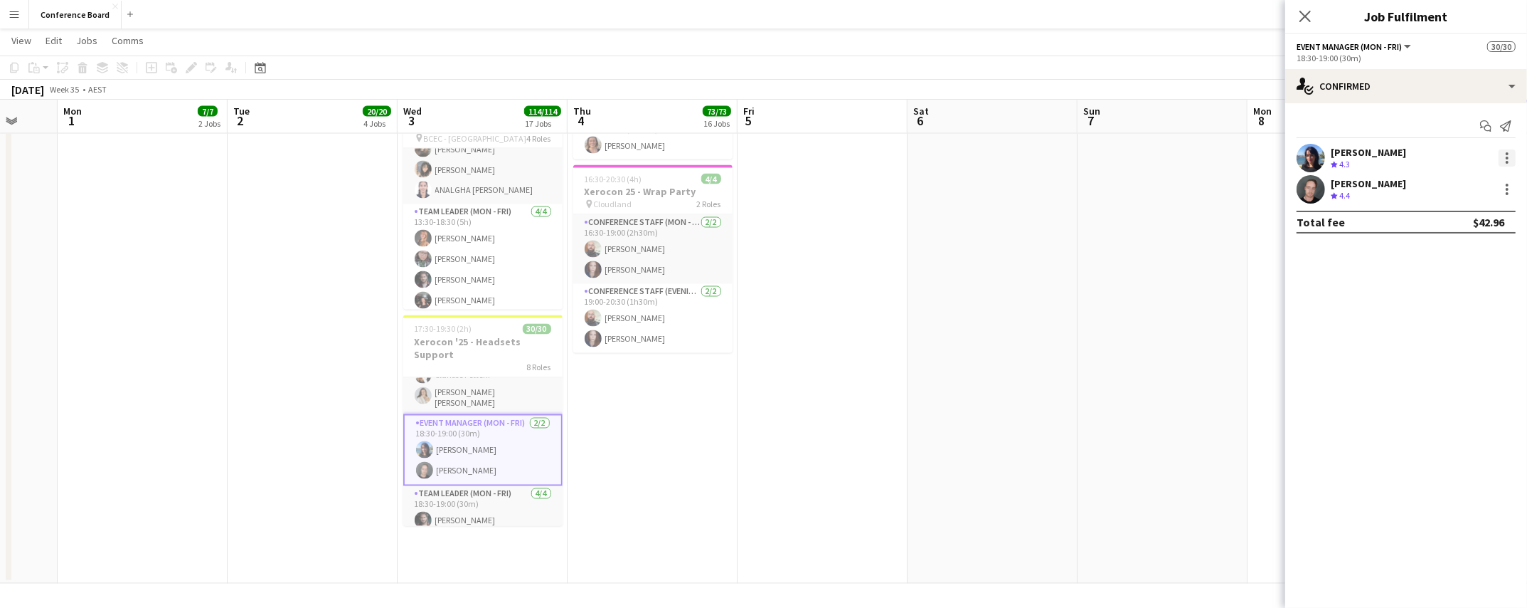
click at [1506, 159] on div at bounding box center [1507, 157] width 17 height 17
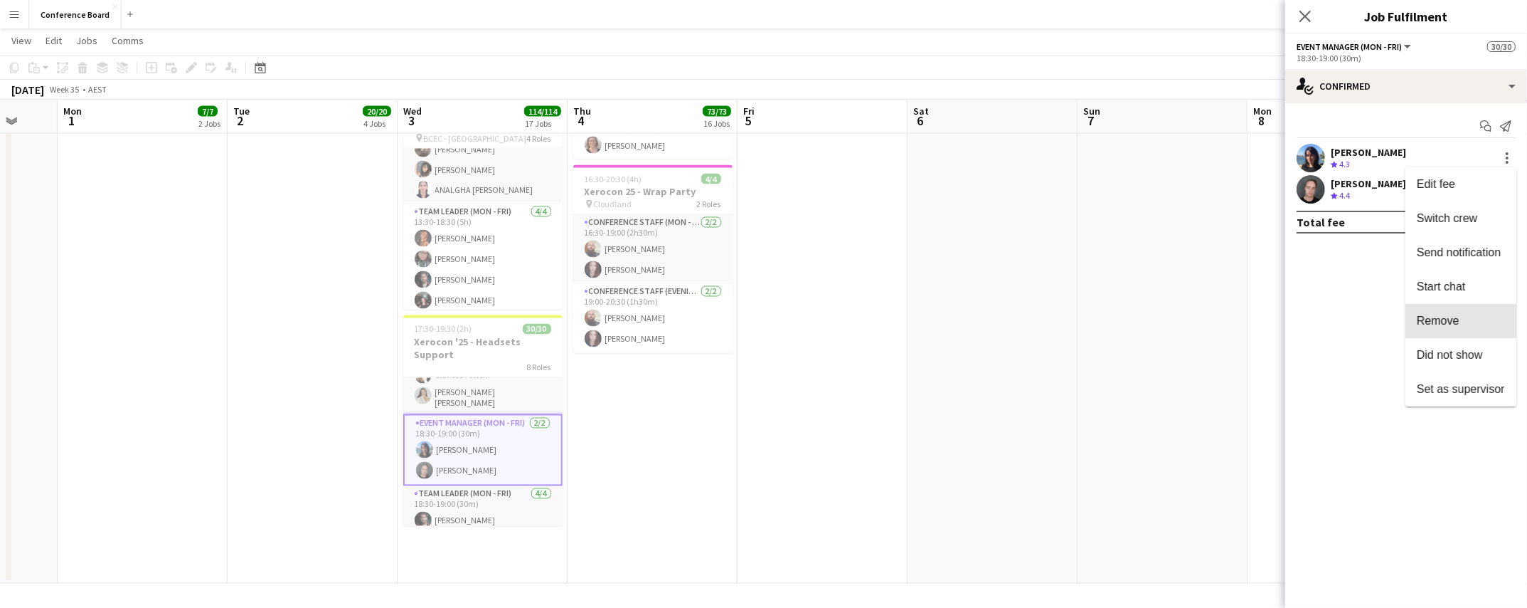
drag, startPoint x: 1463, startPoint y: 319, endPoint x: 1445, endPoint y: 312, distance: 20.1
click at [1463, 319] on span "Remove" at bounding box center [1461, 320] width 88 height 13
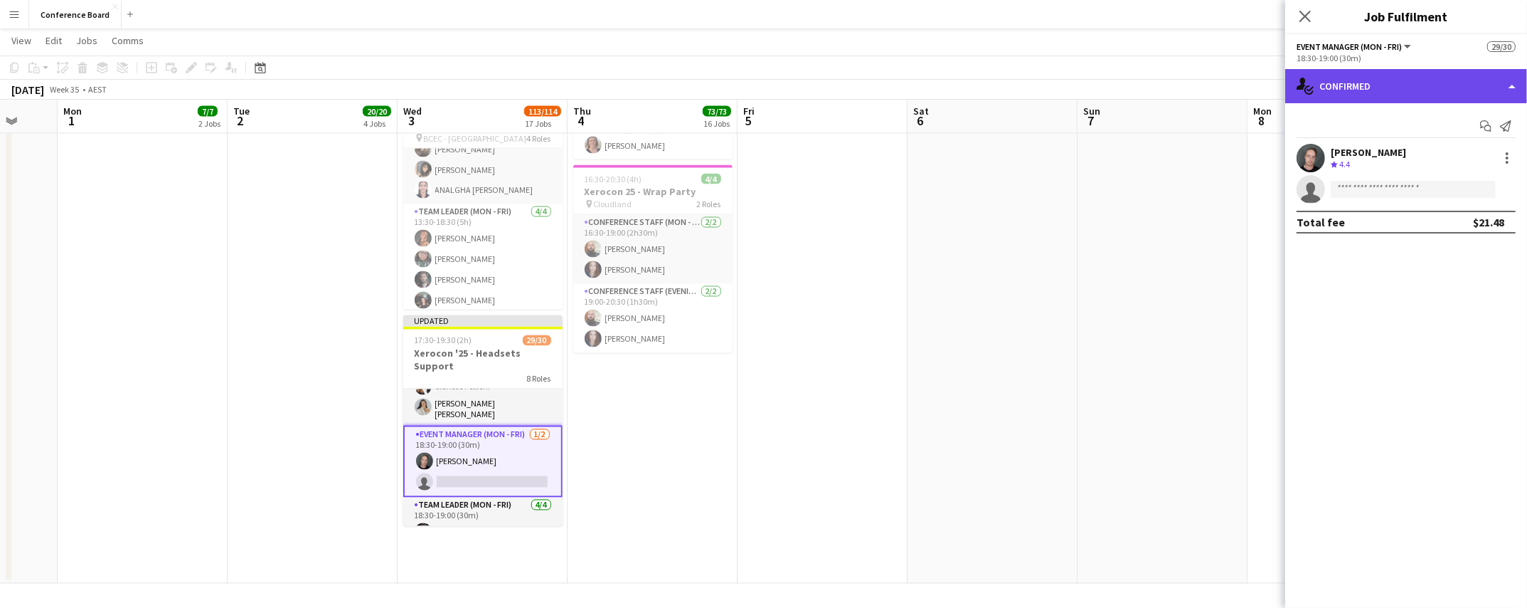
click at [1416, 83] on div "single-neutral-actions-check-2 Confirmed" at bounding box center [1407, 86] width 242 height 34
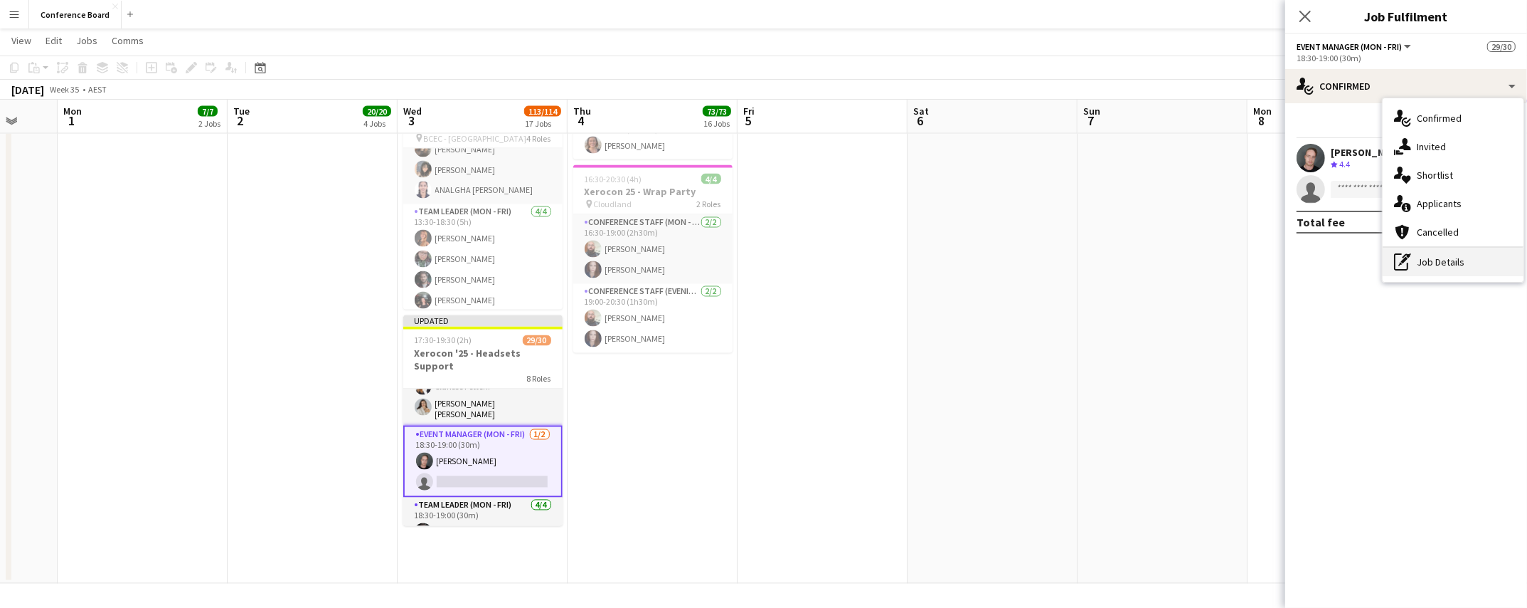
click at [1435, 263] on div "pen-write Job Details" at bounding box center [1453, 262] width 141 height 28
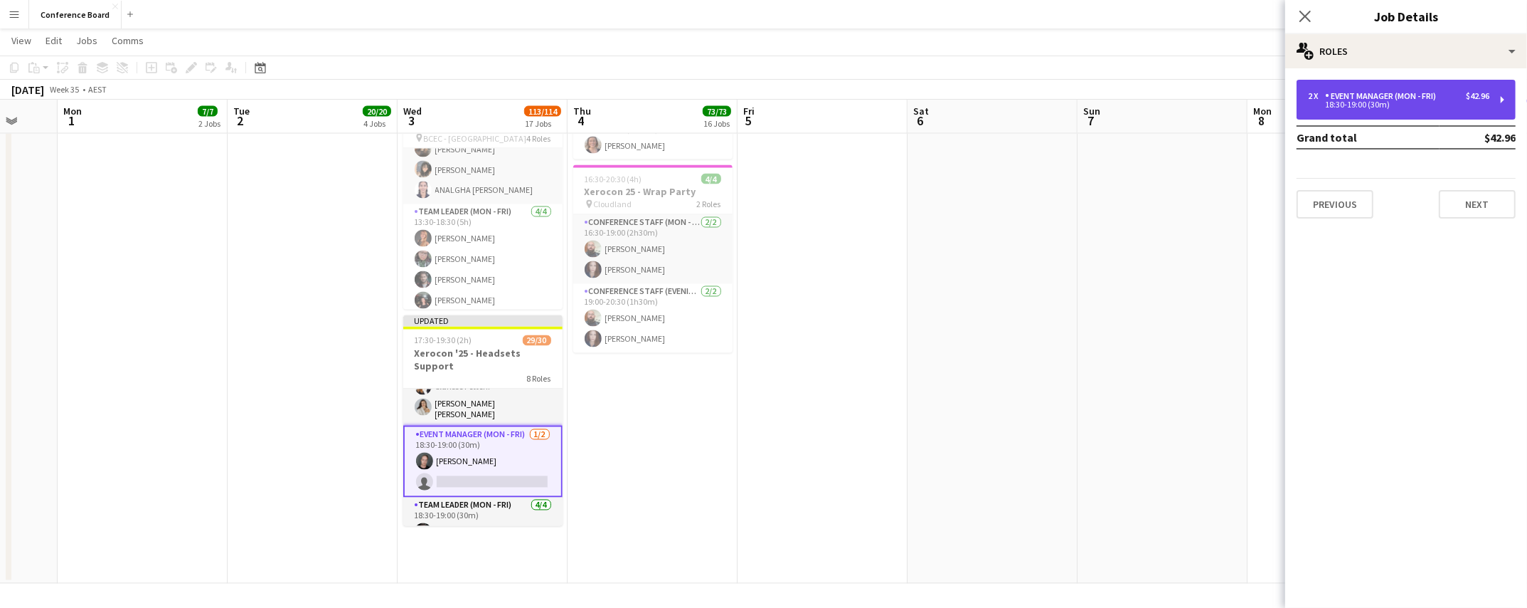
click at [1392, 103] on div "18:30-19:00 (30m)" at bounding box center [1398, 104] width 181 height 7
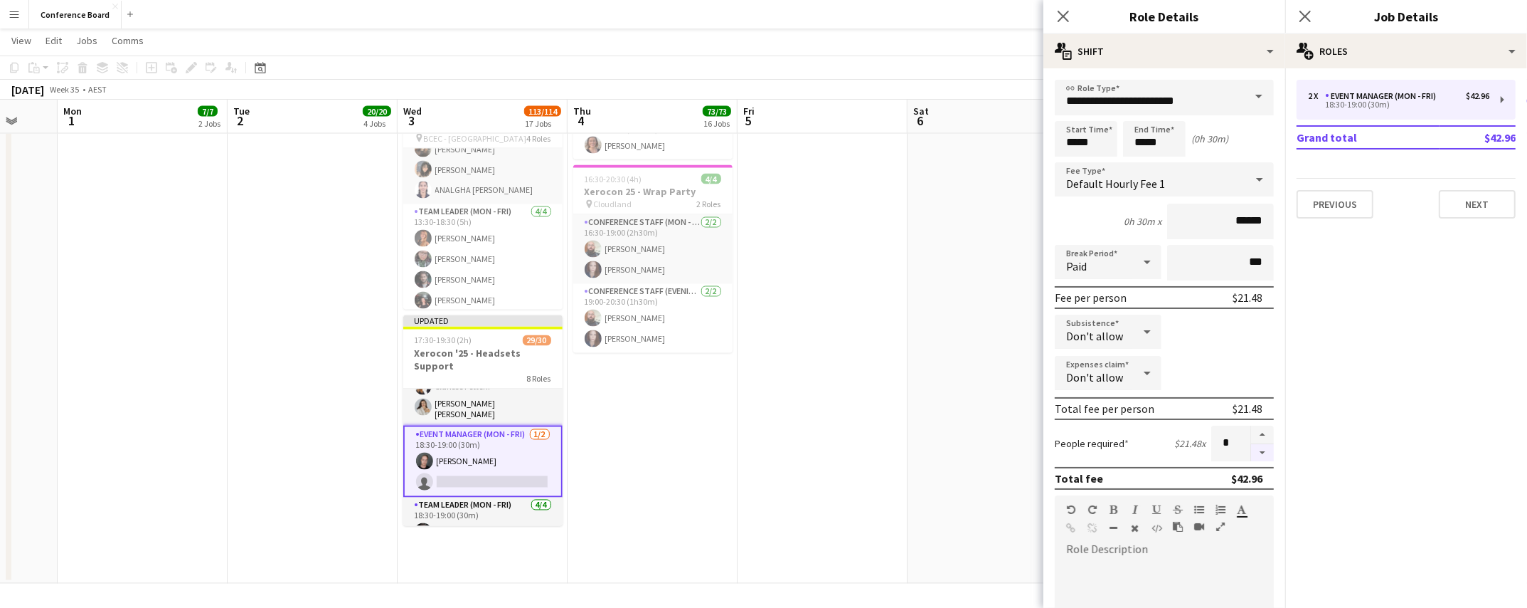
click at [1261, 450] on button "button" at bounding box center [1262, 453] width 23 height 18
type input "*"
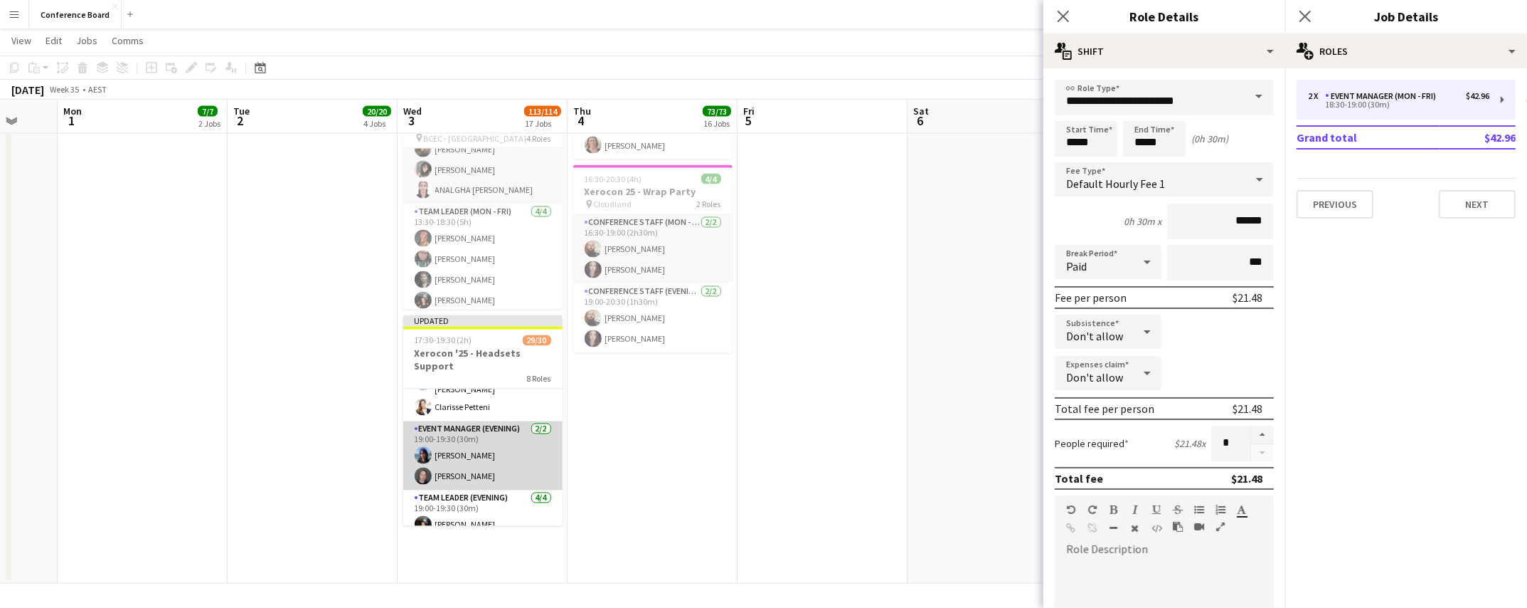
click at [485, 436] on app-card-role "Event Manager (Evening) [DATE] 19:00-19:30 (30m) [PERSON_NAME] [PERSON_NAME]" at bounding box center [482, 455] width 159 height 69
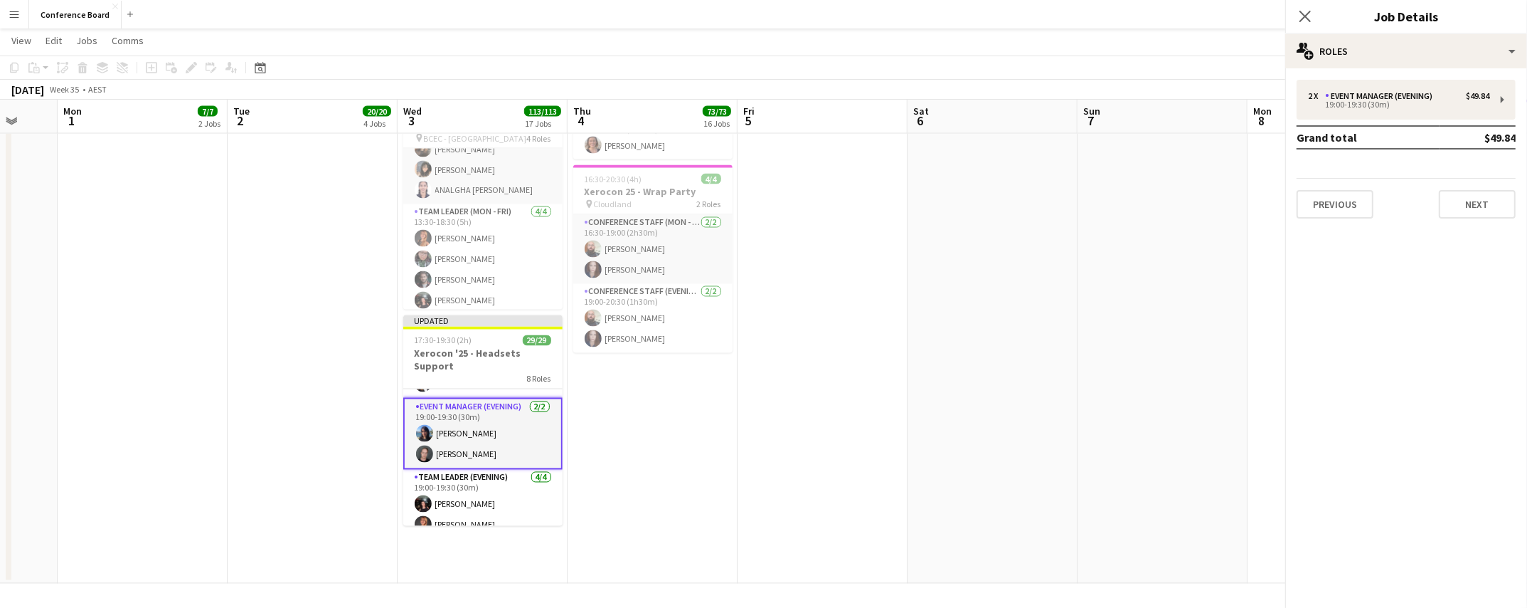
scroll to position [622, 0]
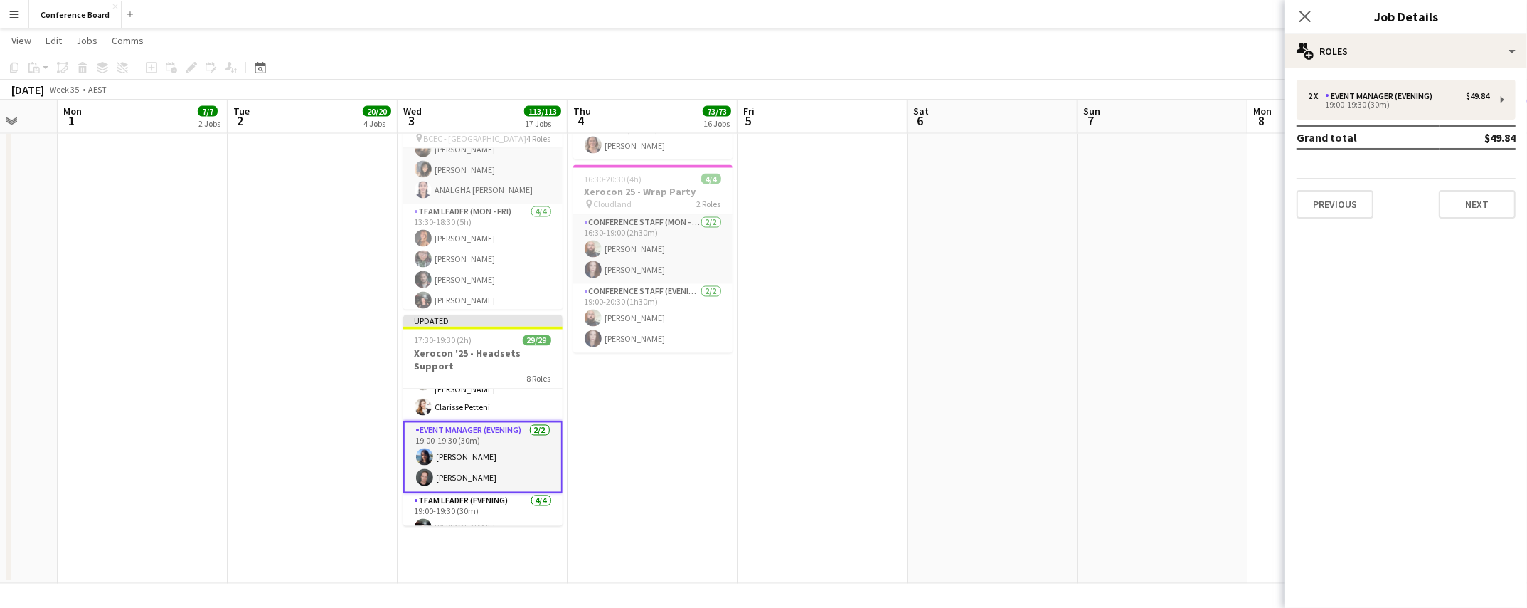
click at [452, 434] on app-card-role "Event Manager (Evening) [DATE] 19:00-19:30 (30m) [PERSON_NAME] [PERSON_NAME]" at bounding box center [482, 457] width 159 height 72
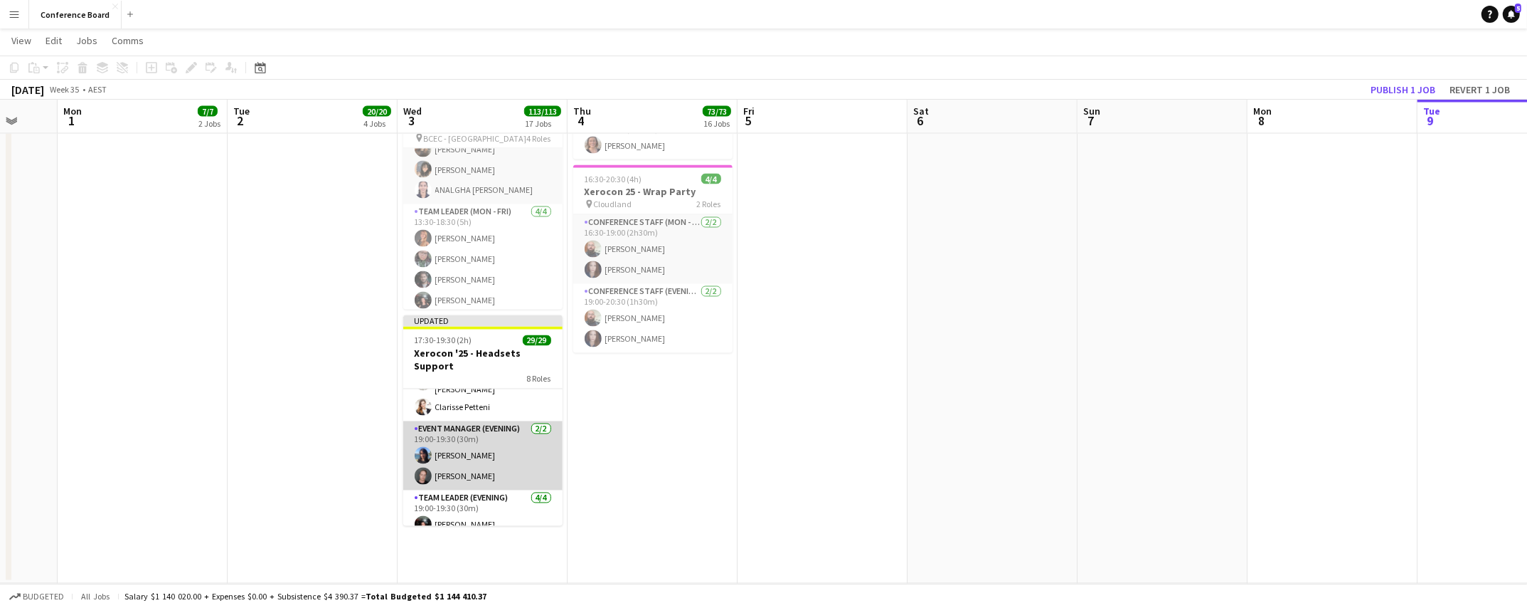
click at [430, 447] on app-user-avatar at bounding box center [423, 455] width 17 height 17
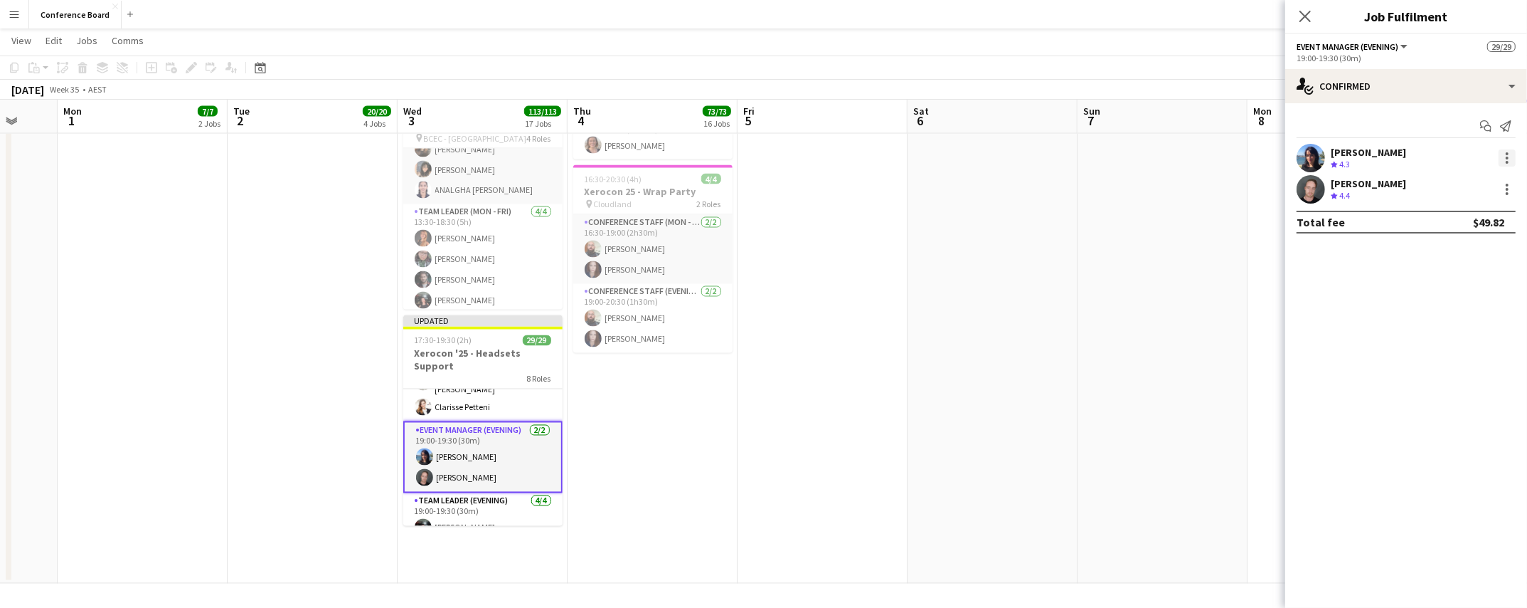
click at [1506, 158] on div at bounding box center [1507, 158] width 3 height 3
drag, startPoint x: 1452, startPoint y: 321, endPoint x: 1436, endPoint y: 320, distance: 15.7
click at [1452, 321] on span "Remove" at bounding box center [1438, 320] width 43 height 12
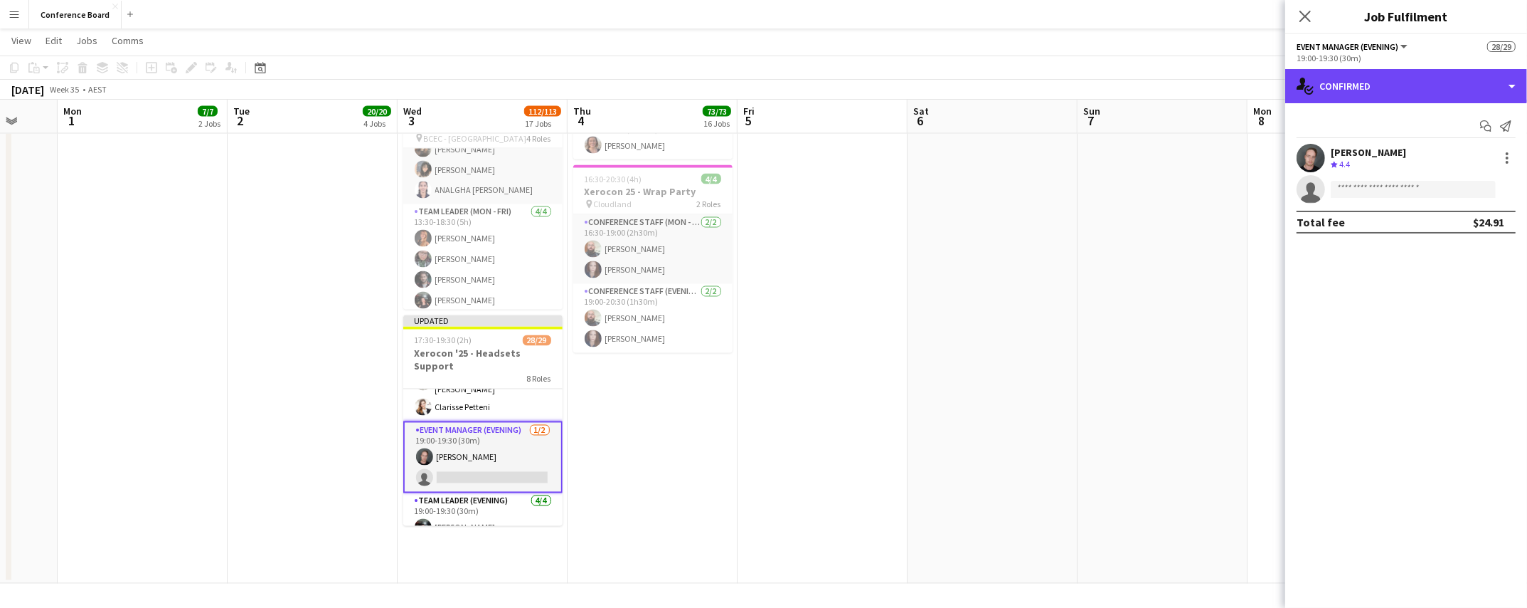
drag, startPoint x: 1425, startPoint y: 83, endPoint x: 1439, endPoint y: 109, distance: 29.3
click at [1425, 84] on div "single-neutral-actions-check-2 Confirmed" at bounding box center [1407, 86] width 242 height 34
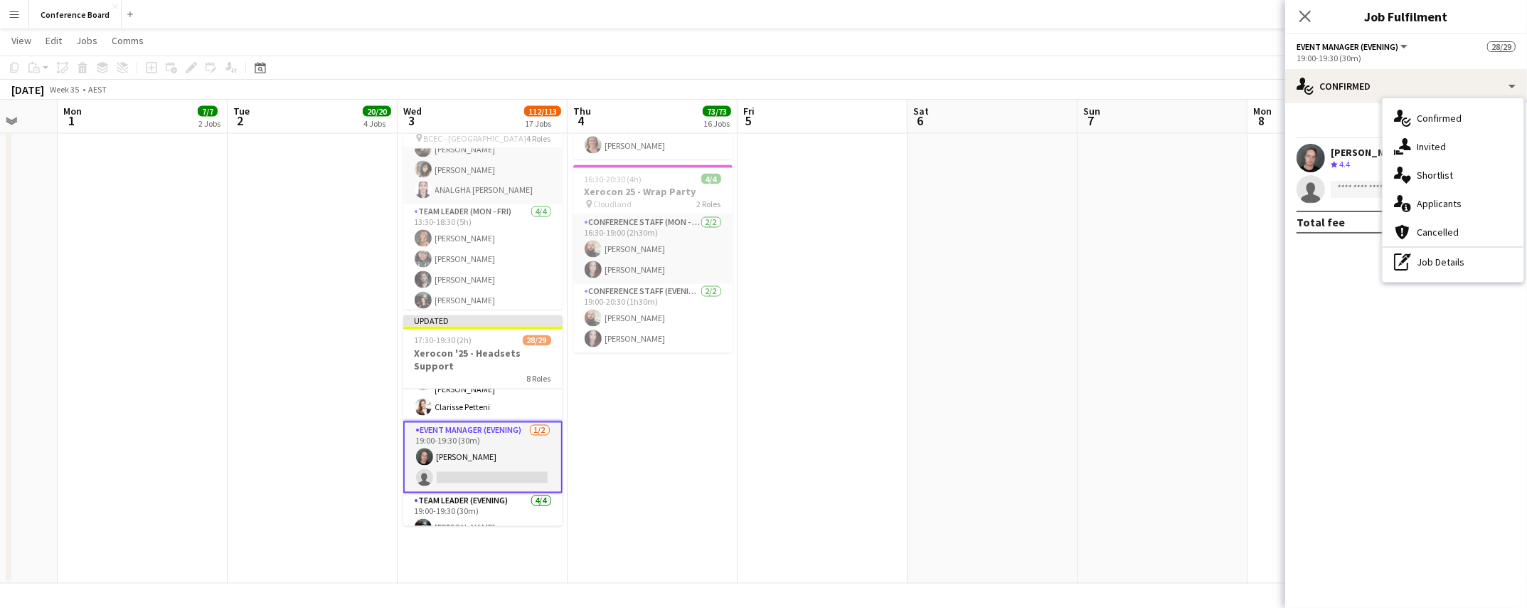
drag, startPoint x: 1463, startPoint y: 267, endPoint x: 1426, endPoint y: 221, distance: 59.2
click at [1463, 265] on div "pen-write Job Details" at bounding box center [1453, 262] width 141 height 28
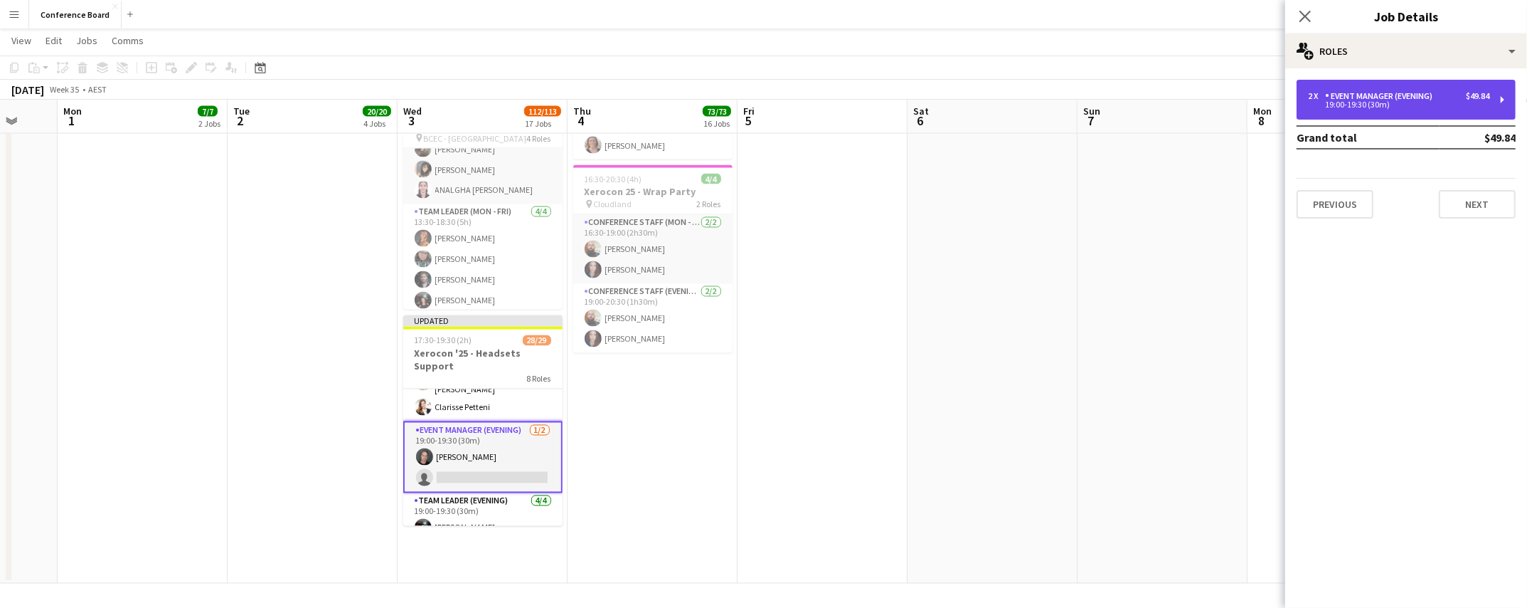
click at [1408, 110] on div "2 x Event Manager (Evening) $49.84 19:00-19:30 (30m)" at bounding box center [1406, 100] width 219 height 40
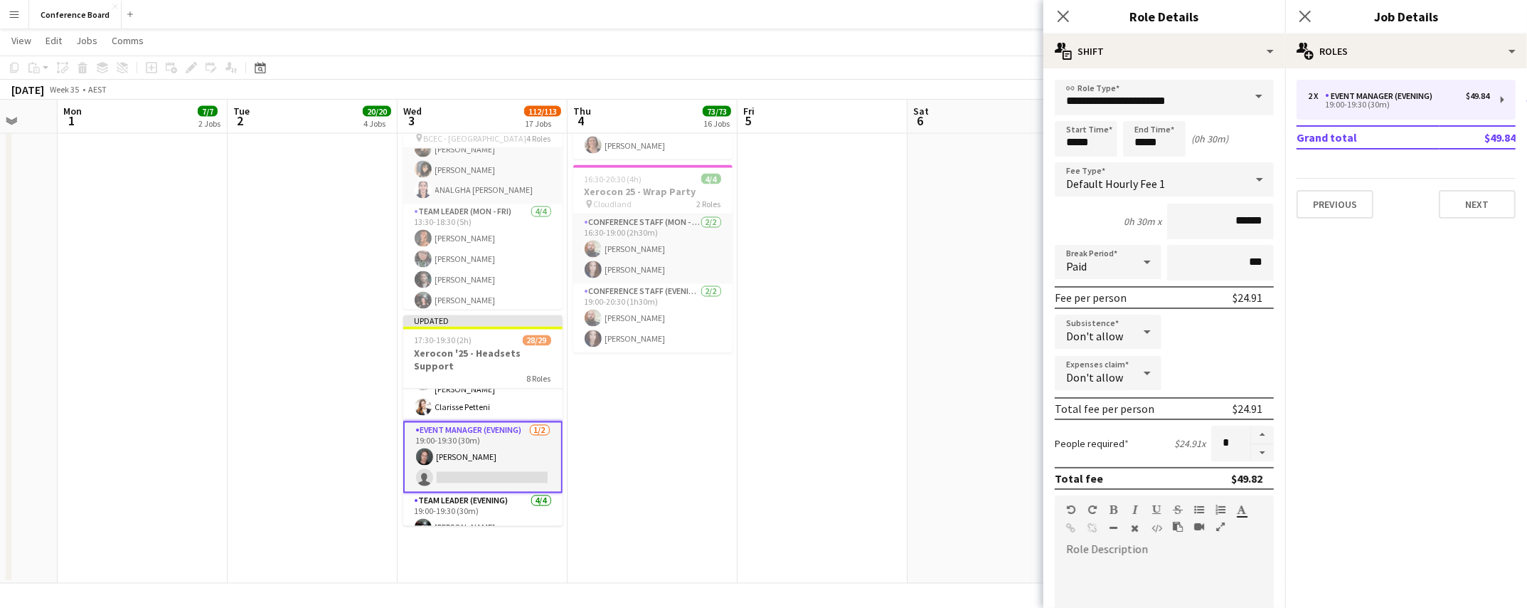
click at [1260, 451] on button "button" at bounding box center [1262, 453] width 23 height 18
type input "*"
drag, startPoint x: 885, startPoint y: 428, endPoint x: 879, endPoint y: 418, distance: 11.5
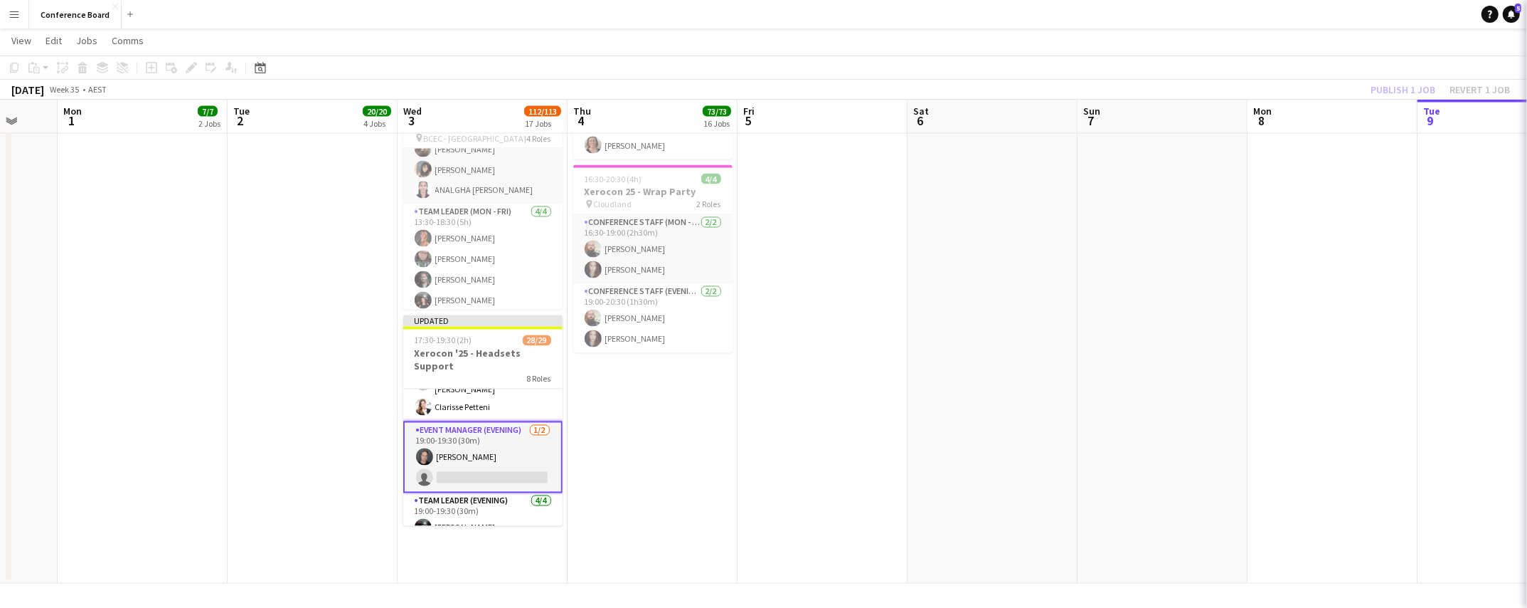
scroll to position [0, 453]
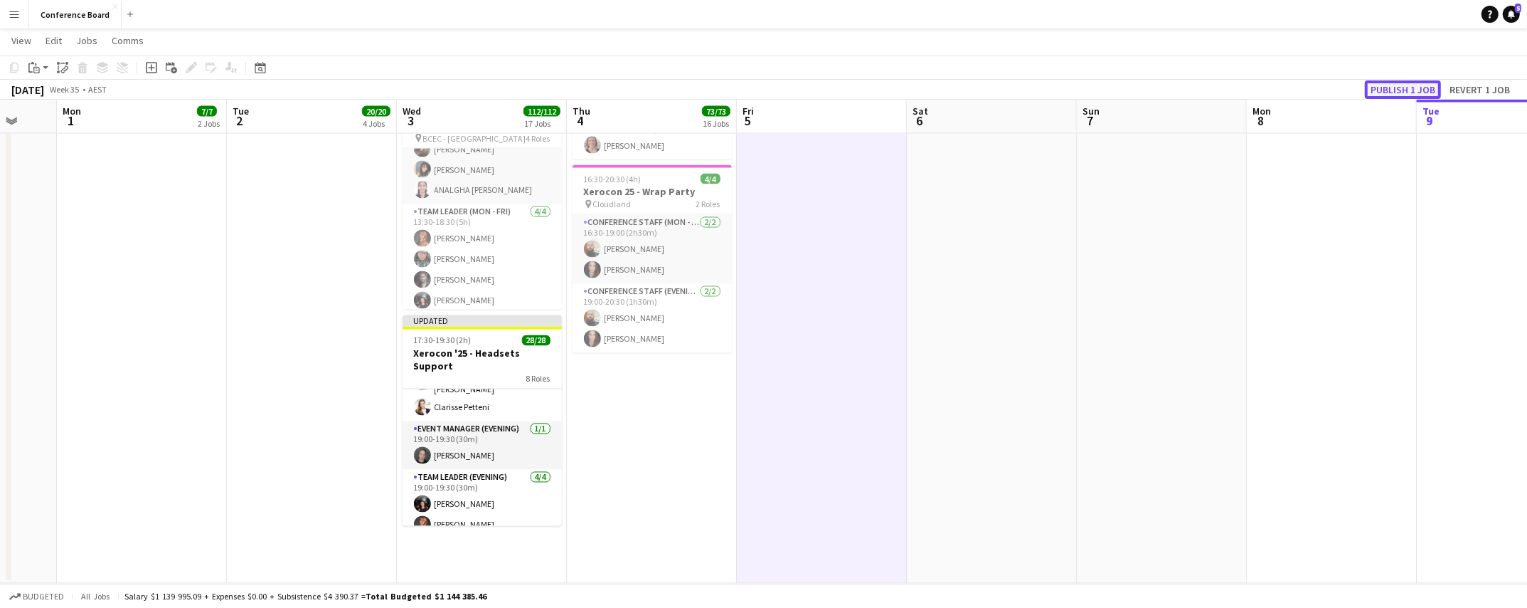
click at [1394, 84] on button "Publish 1 job" at bounding box center [1403, 89] width 76 height 18
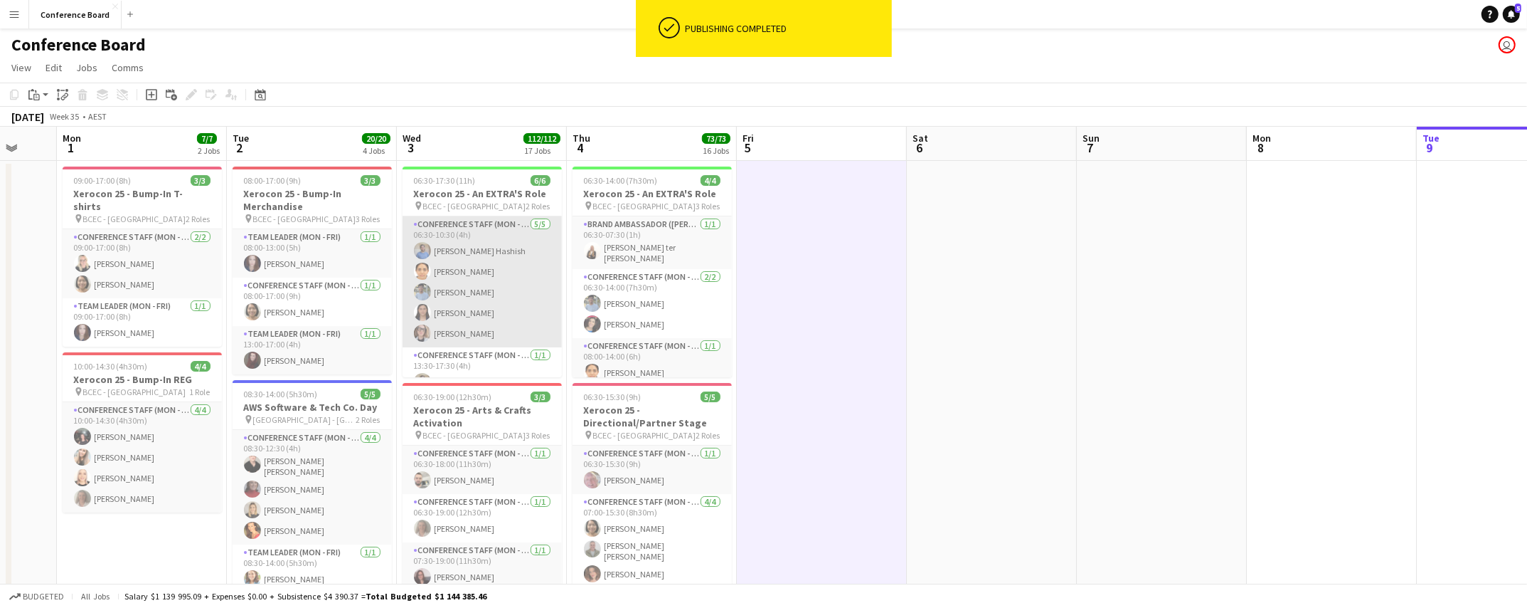
scroll to position [18, 0]
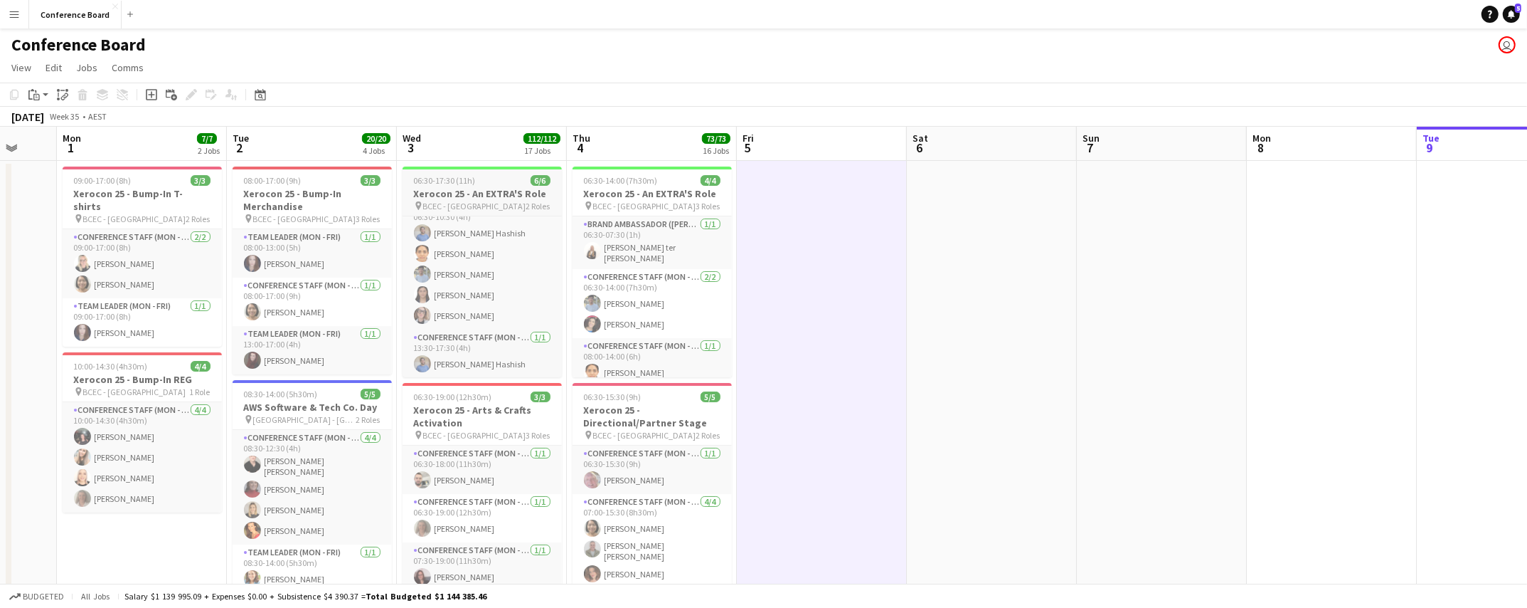
click at [457, 189] on h3 "Xerocon 25 - An EXTRA'S Role" at bounding box center [482, 193] width 159 height 13
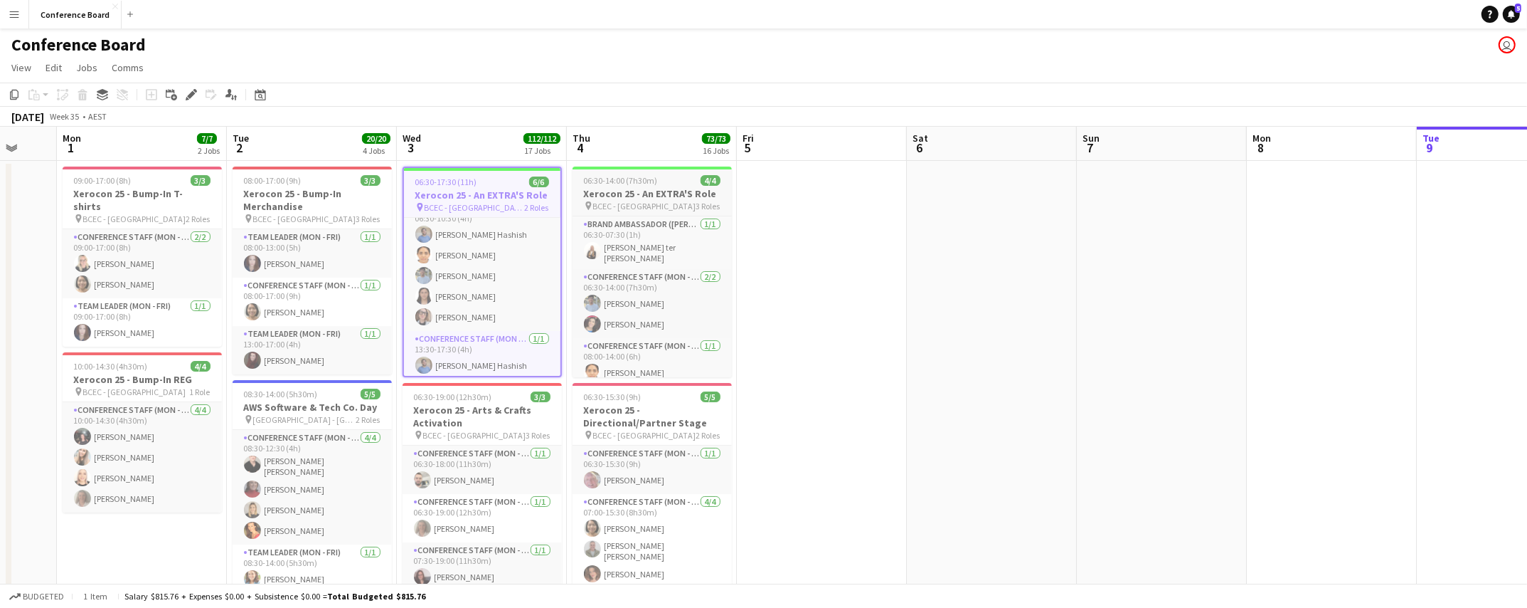
click at [654, 194] on h3 "Xerocon 25 - An EXTRA'S Role" at bounding box center [652, 193] width 159 height 13
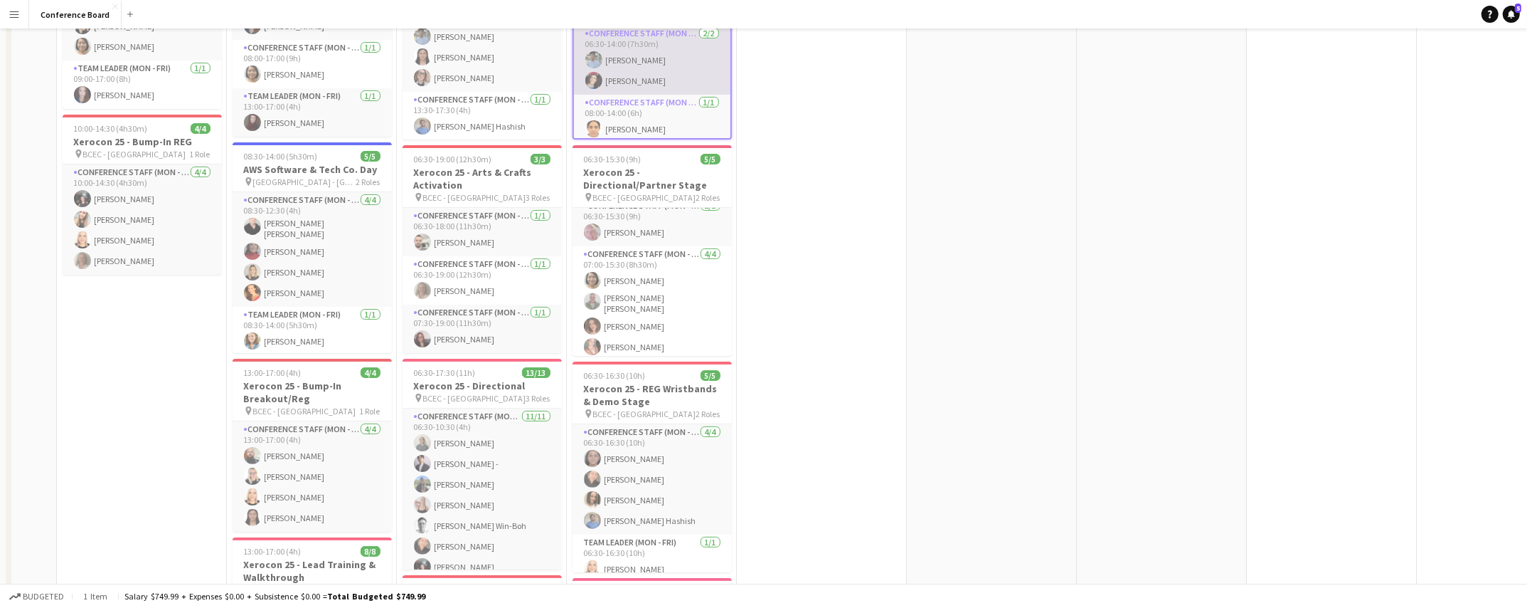
scroll to position [0, 0]
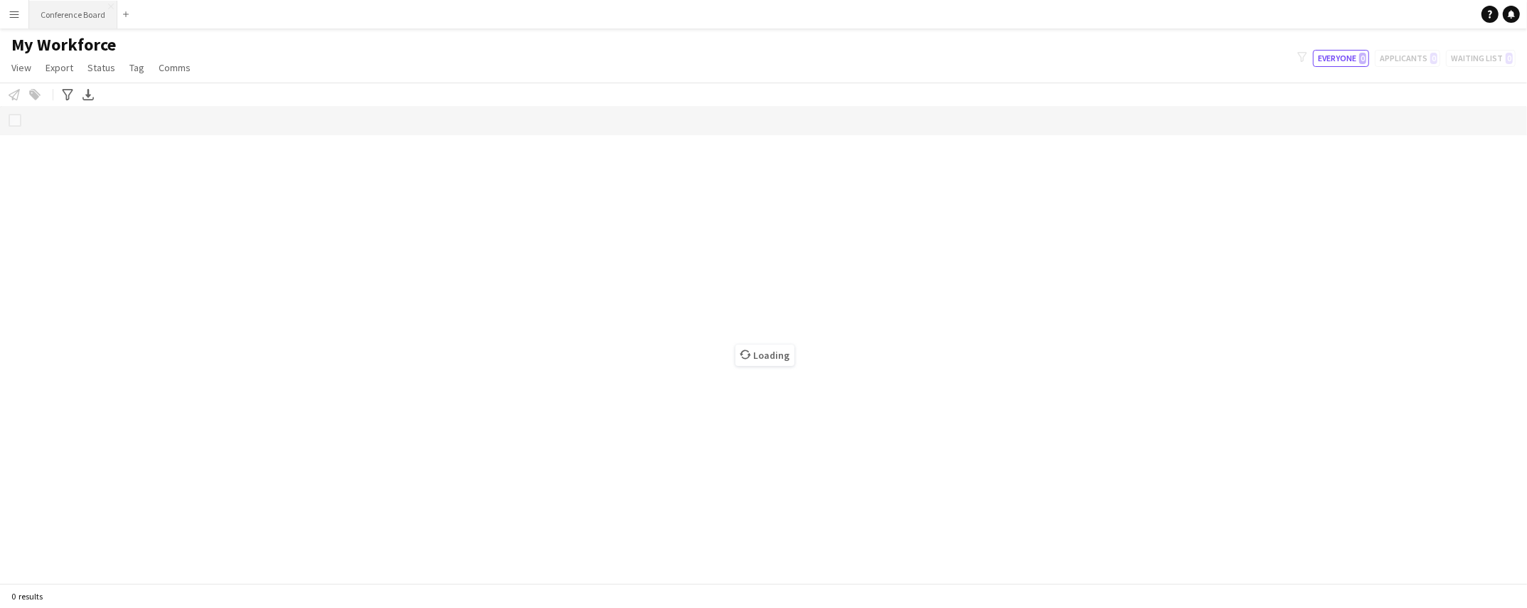
click at [65, 13] on button "Conference Board Close" at bounding box center [73, 15] width 88 height 28
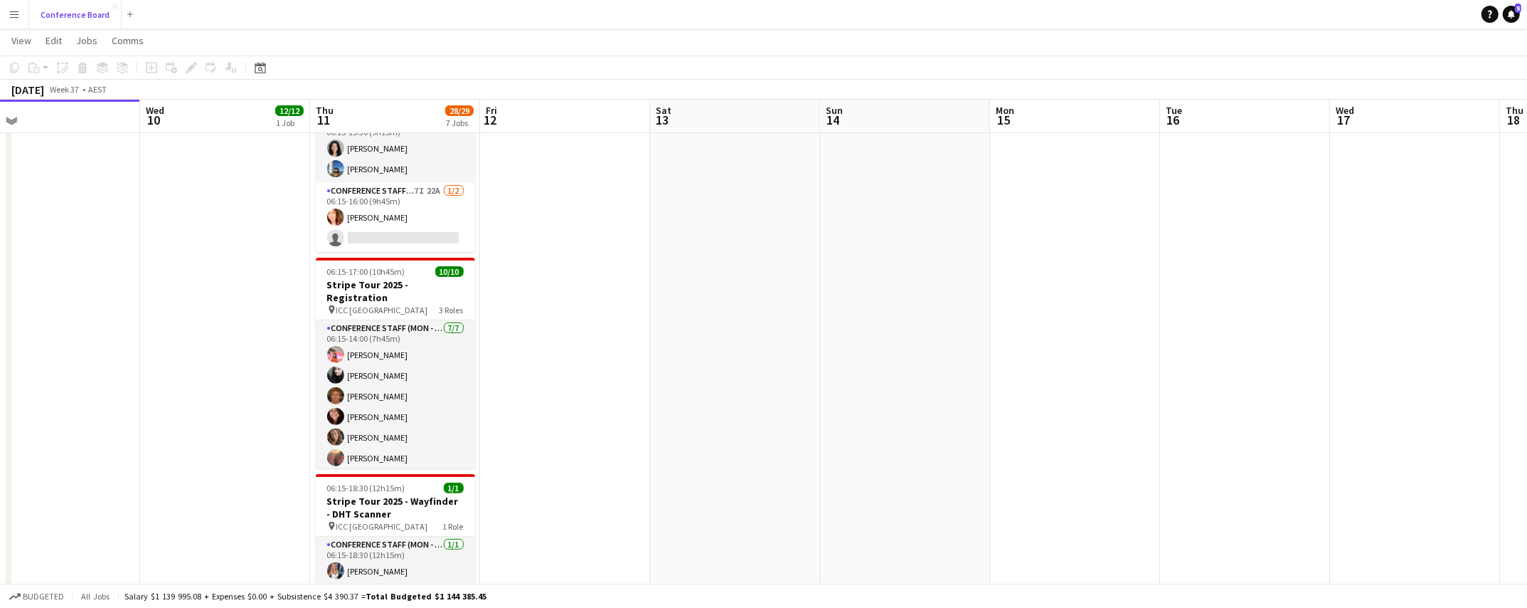
scroll to position [395, 0]
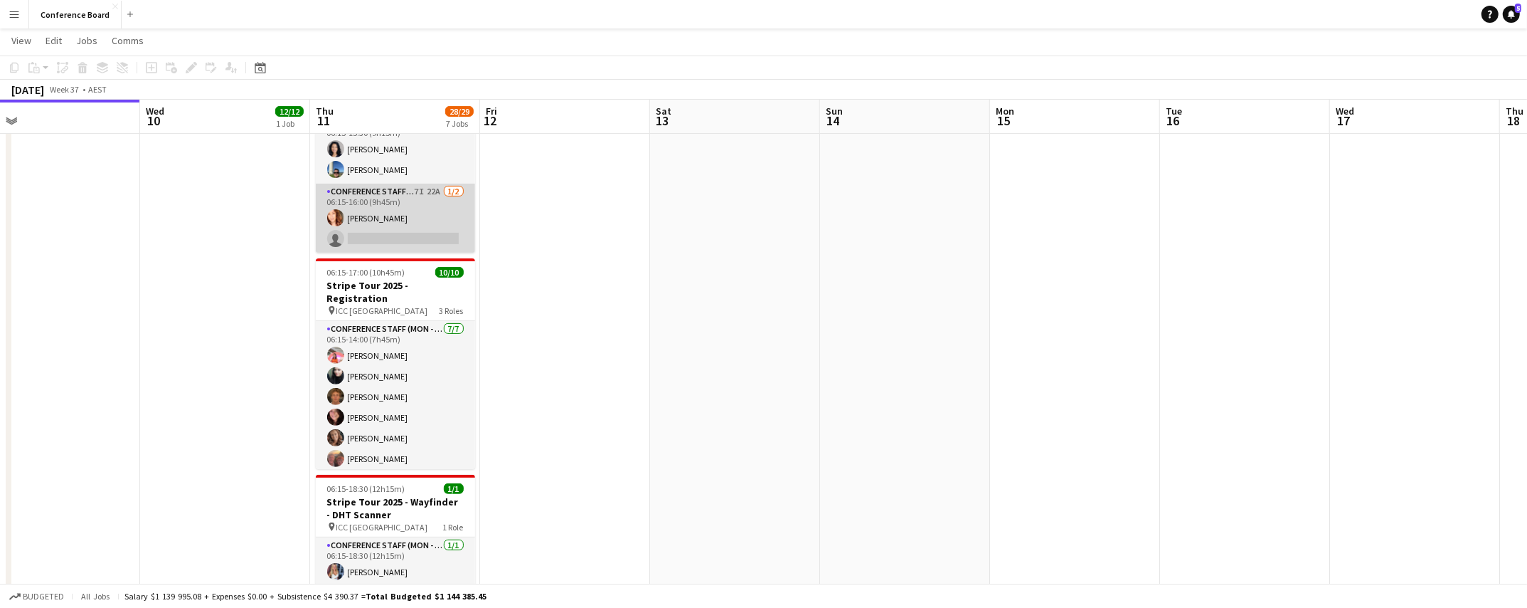
click at [409, 216] on app-card-role "Conference Staff (Mon - Fri) 7I 22A [DATE] 06:15-16:00 (9h45m) [PERSON_NAME] si…" at bounding box center [395, 218] width 159 height 69
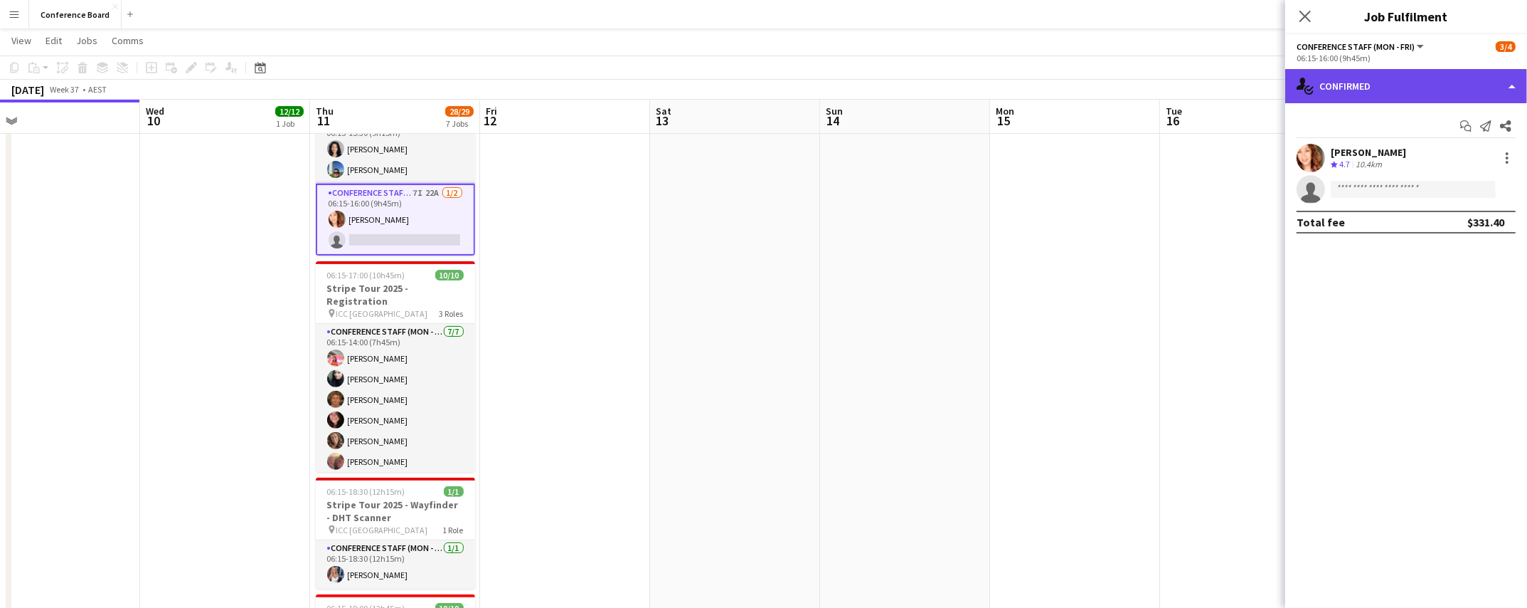
click at [1436, 83] on div "single-neutral-actions-check-2 Confirmed" at bounding box center [1407, 86] width 242 height 34
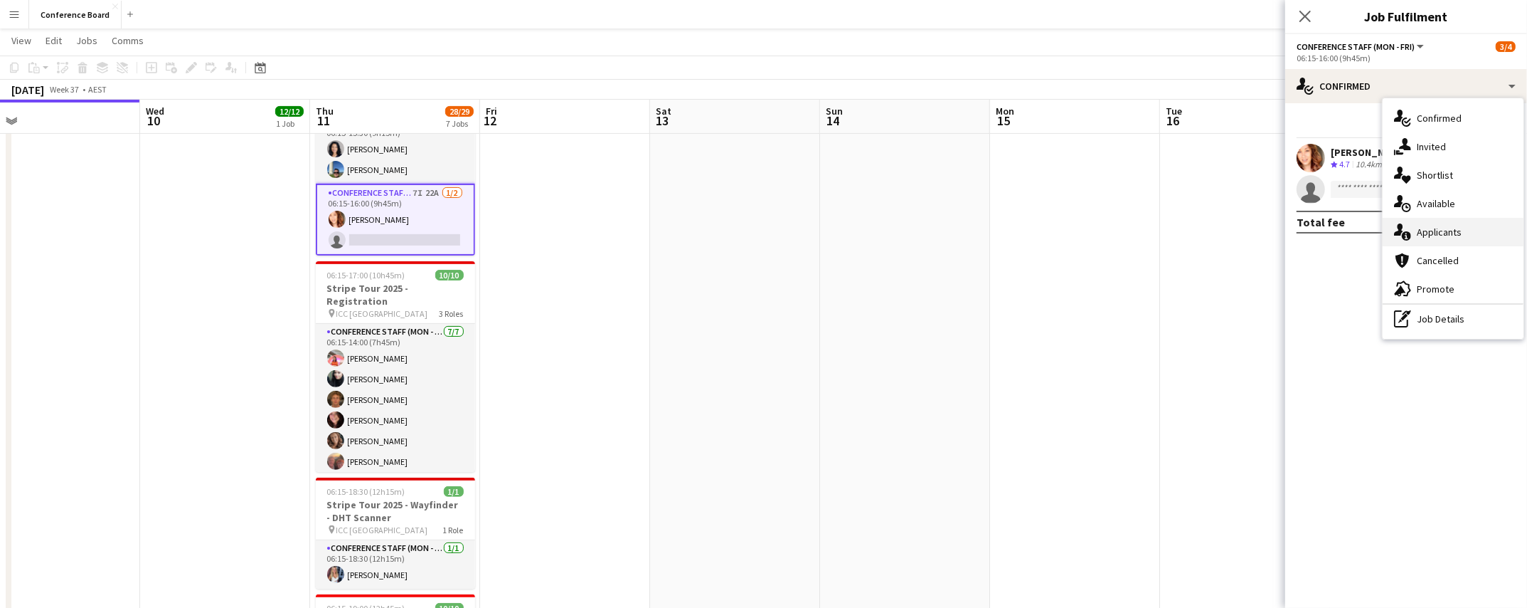
click at [1455, 226] on span "Applicants" at bounding box center [1439, 232] width 45 height 13
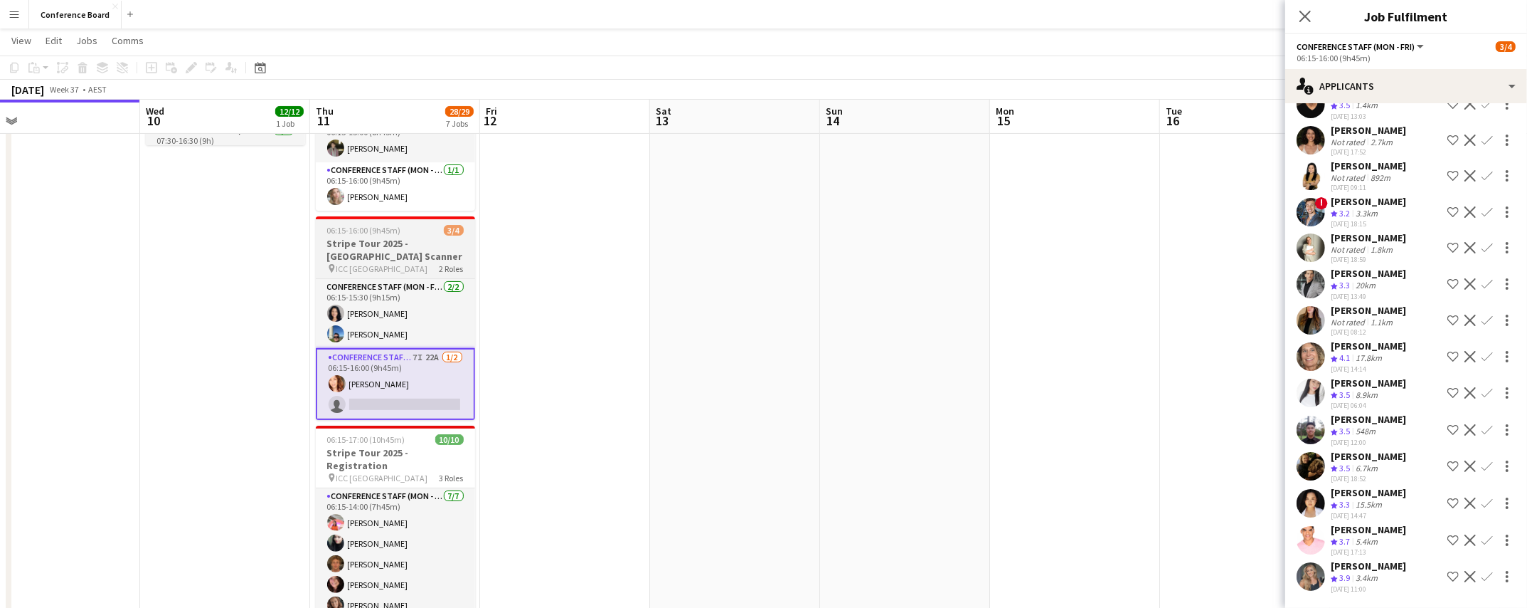
scroll to position [230, 0]
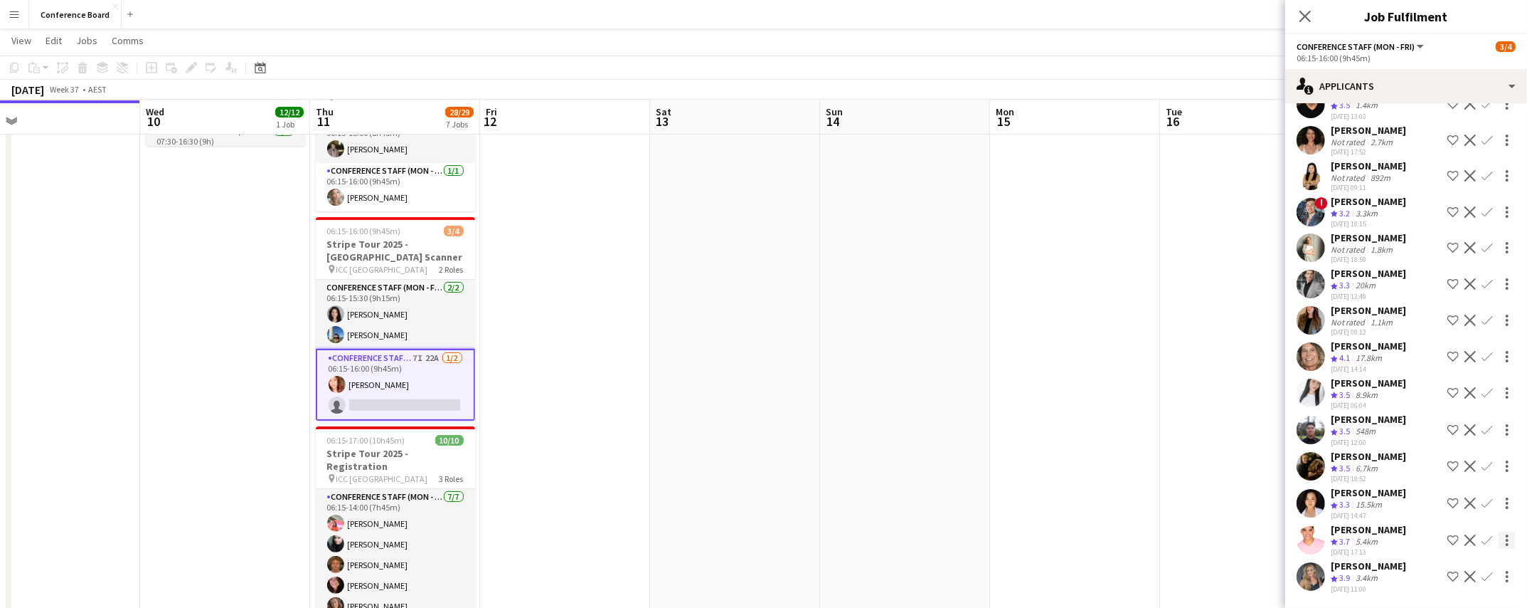
click at [1507, 541] on div at bounding box center [1507, 539] width 17 height 17
click at [1399, 543] on div at bounding box center [763, 304] width 1527 height 608
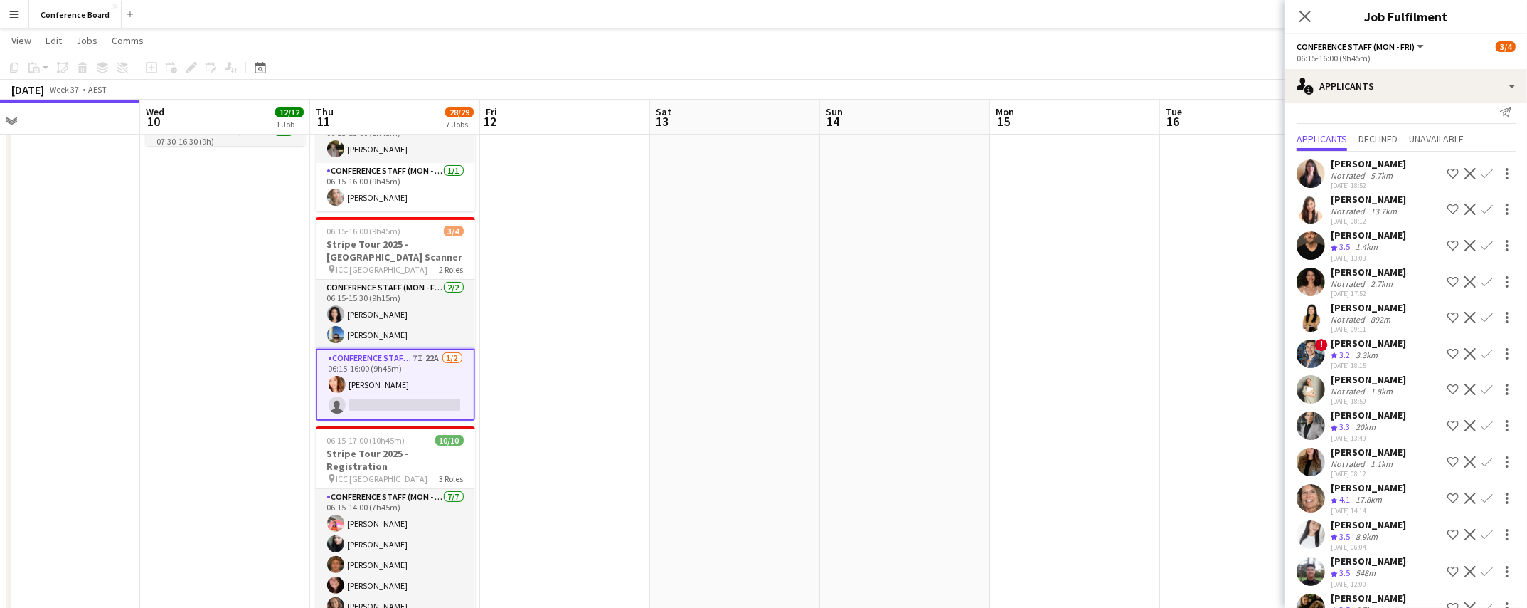
scroll to position [0, 0]
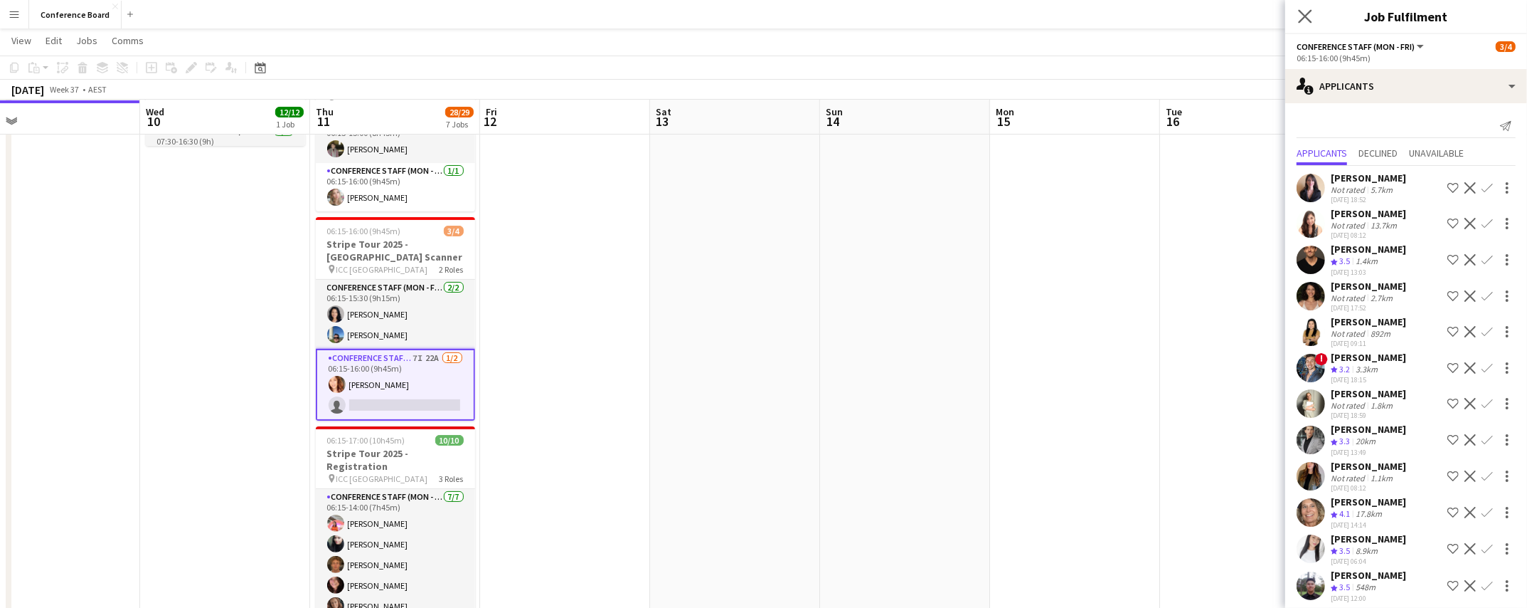
click at [1312, 18] on icon "Close pop-in" at bounding box center [1305, 16] width 14 height 14
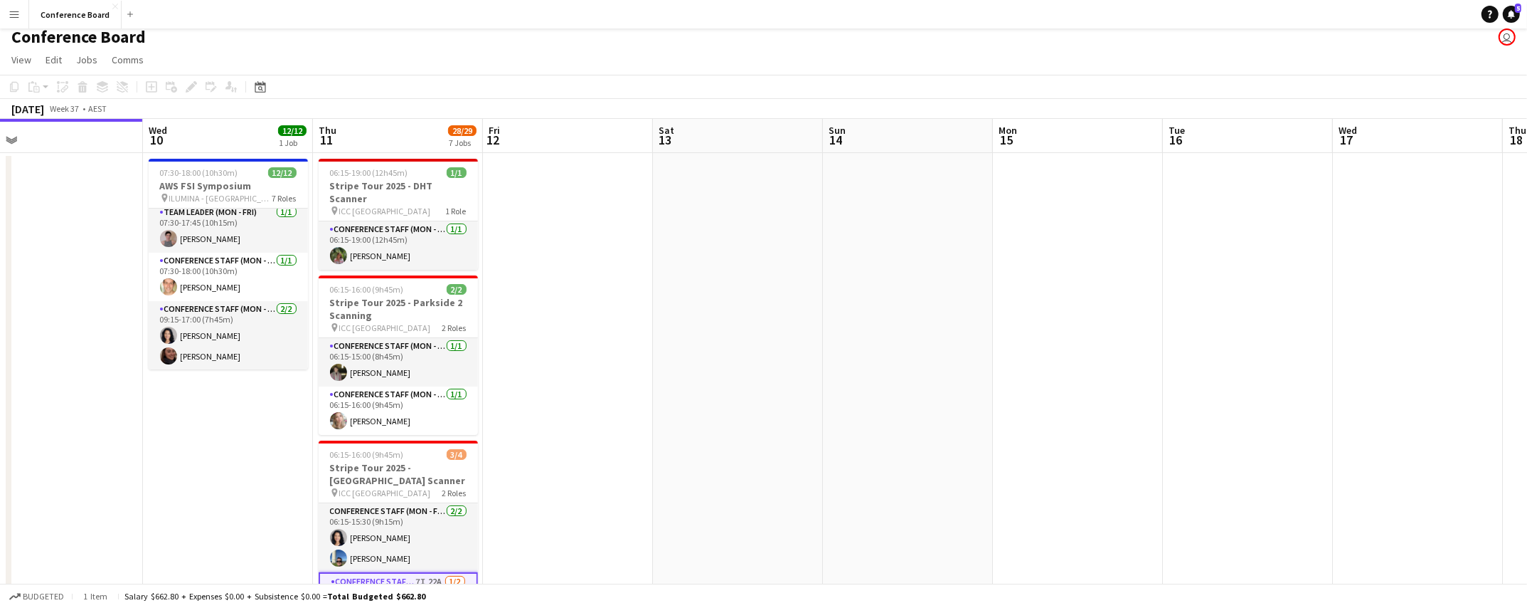
scroll to position [9, 0]
click at [207, 235] on app-card-role "Team Leader (Mon - Fri) 1/1 07:30-17:45 (10h15m) Isabel Macmaster" at bounding box center [228, 227] width 159 height 48
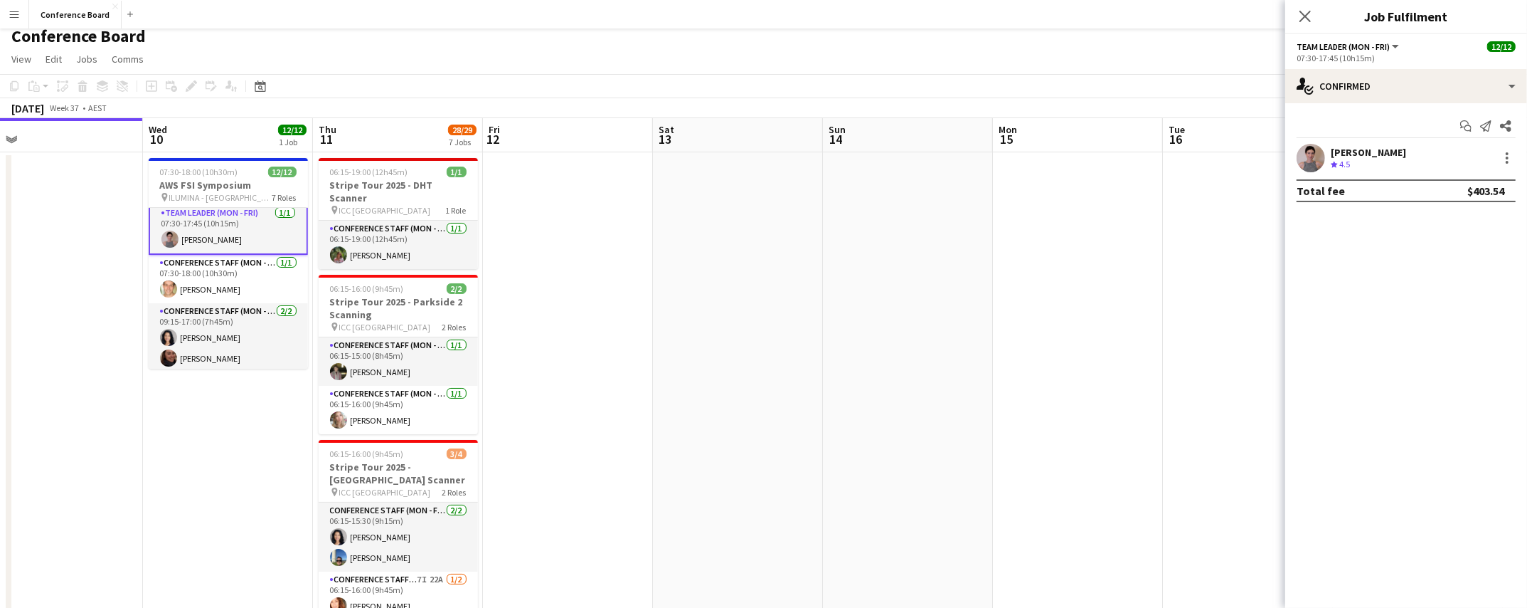
scroll to position [282, 0]
click at [1502, 161] on div at bounding box center [1507, 157] width 17 height 17
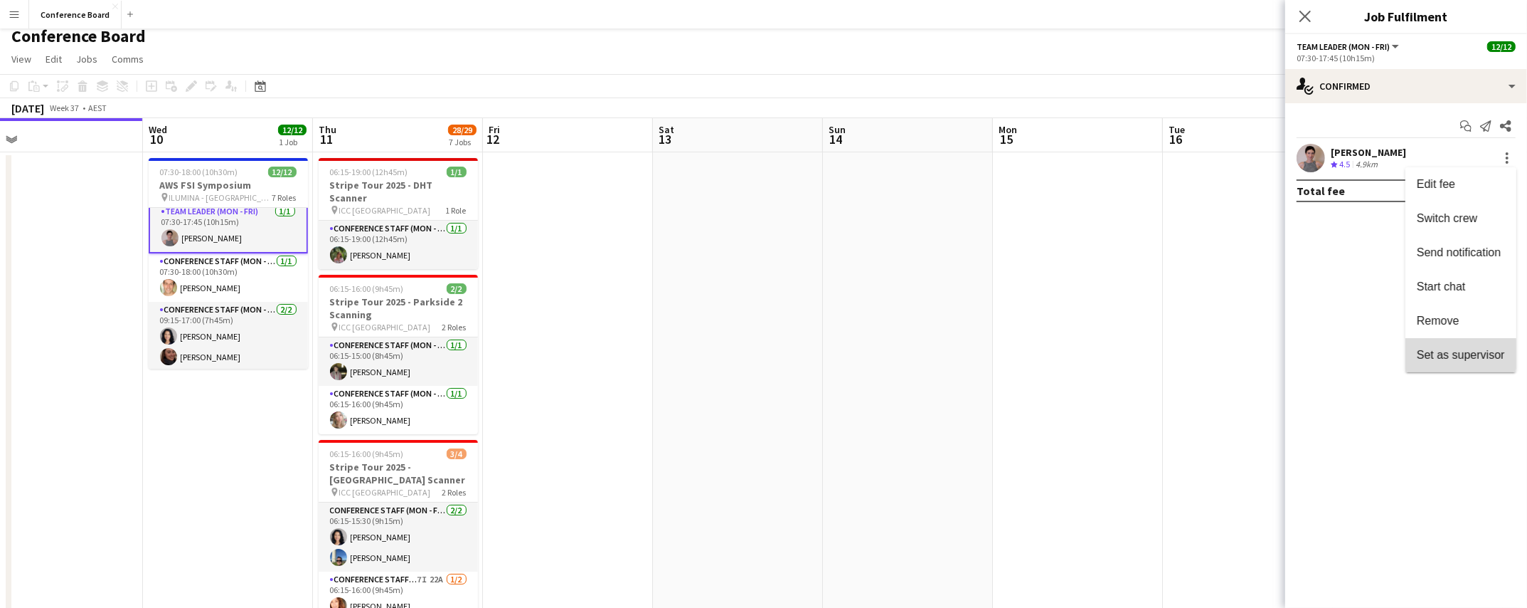
click at [1454, 354] on span "Set as supervisor" at bounding box center [1461, 355] width 88 height 12
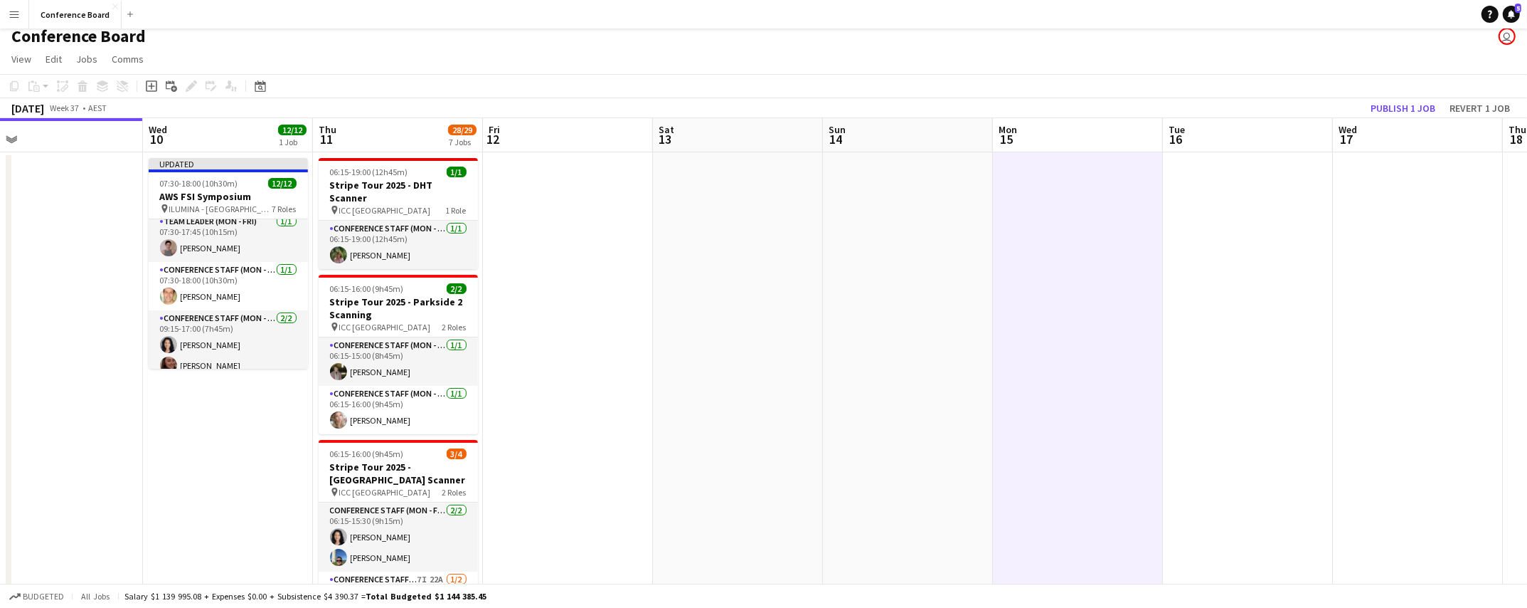
scroll to position [280, 0]
click at [1388, 102] on button "Publish 1 job" at bounding box center [1403, 108] width 76 height 18
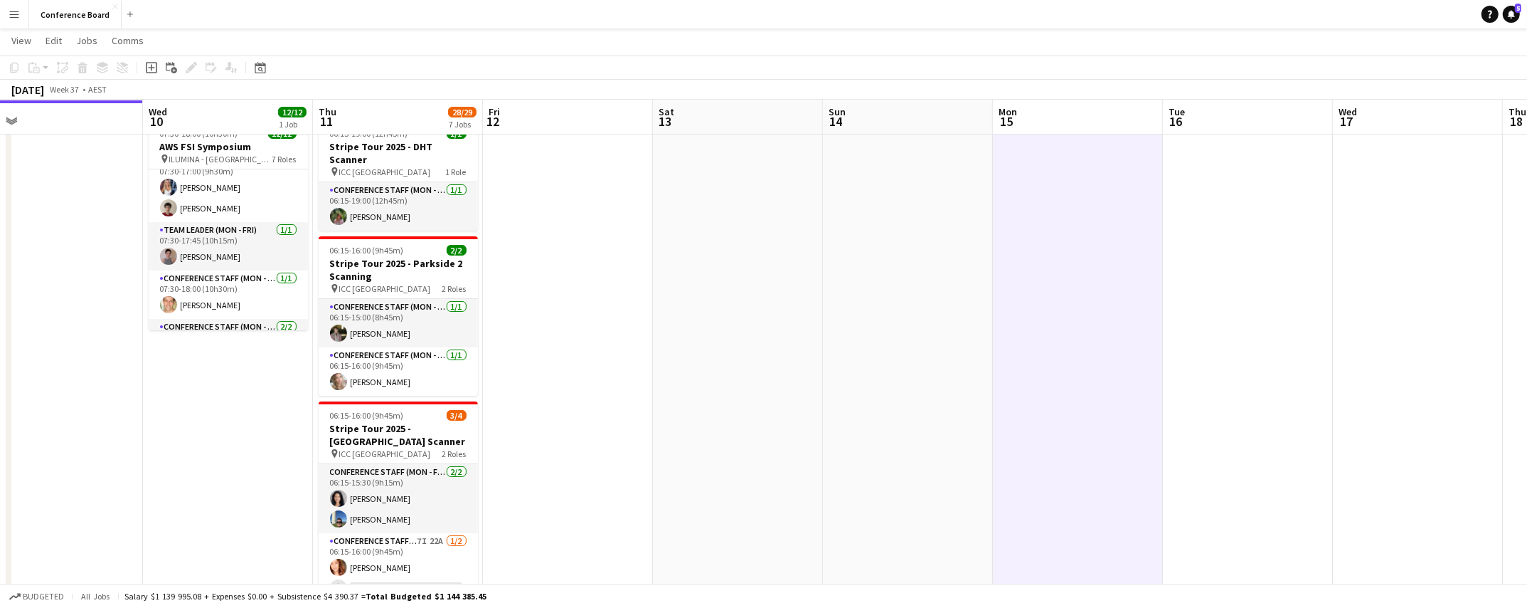
scroll to position [221, 0]
click at [209, 258] on app-card-role "Team Leader (Mon - Fri) 1/1 07:30-17:45 (10h15m) Isabel Macmaster" at bounding box center [228, 249] width 159 height 48
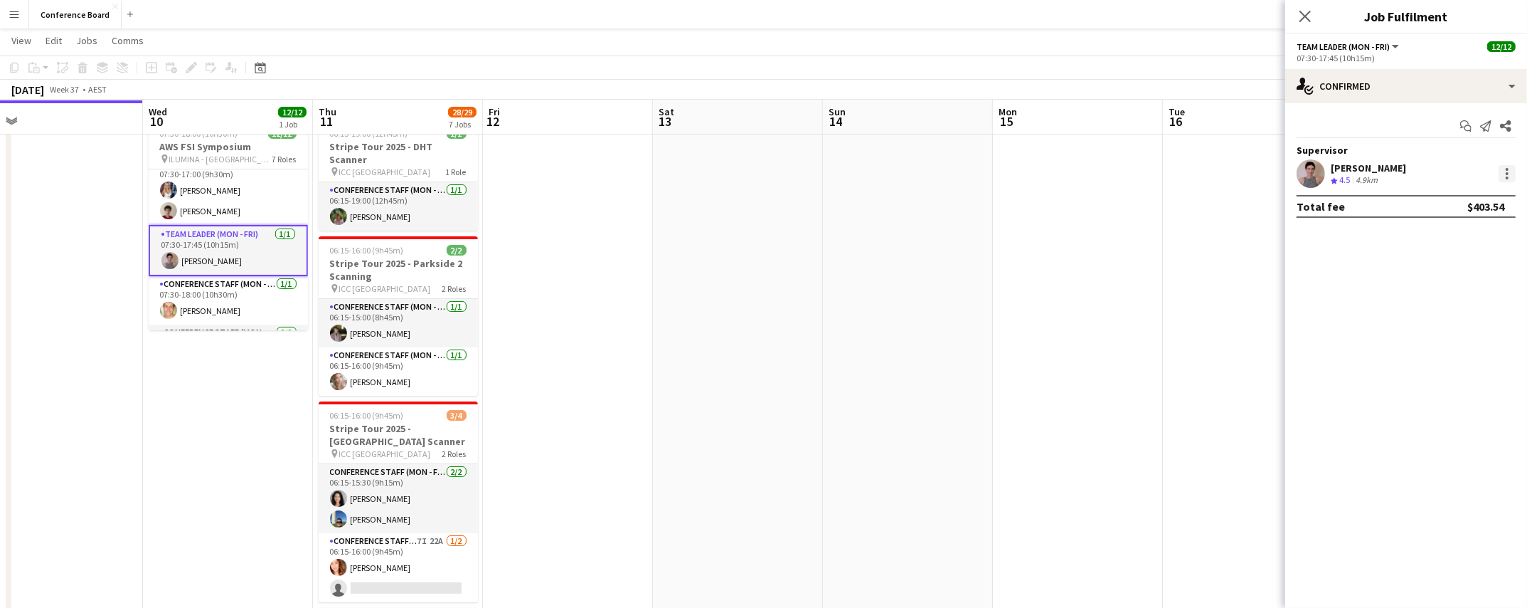
click at [1504, 172] on div at bounding box center [1507, 173] width 17 height 17
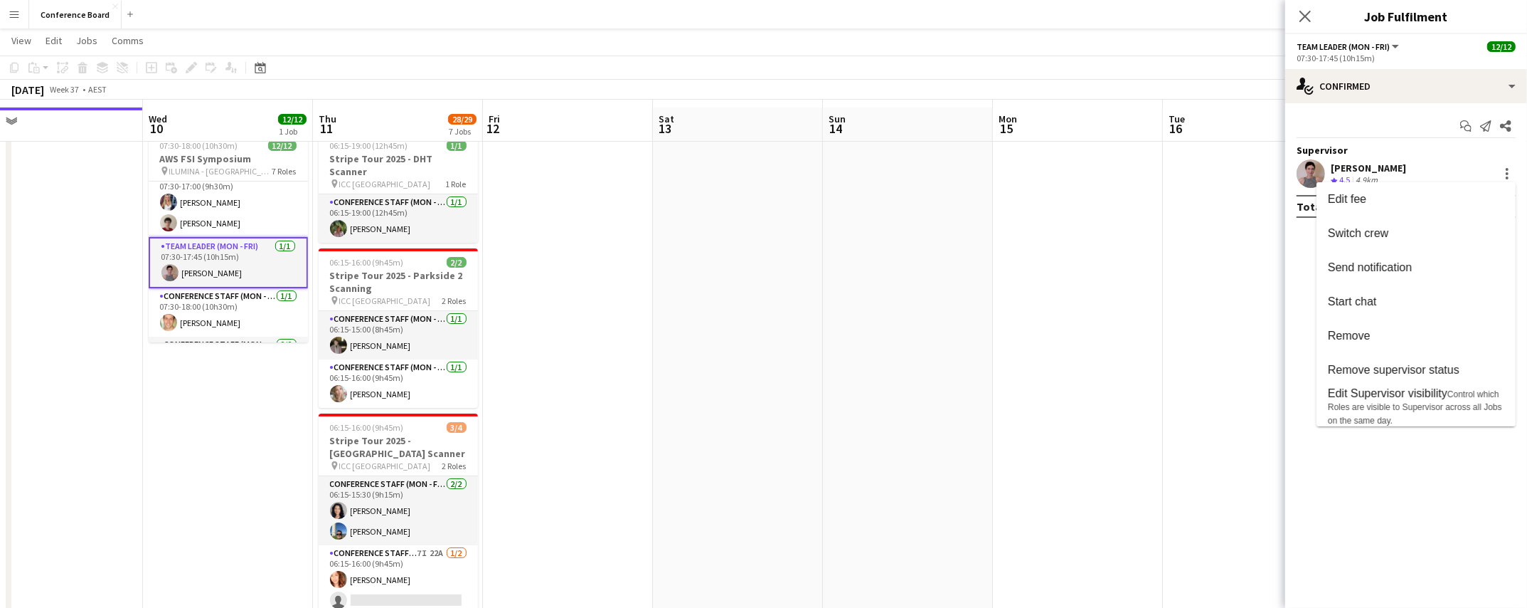
scroll to position [43, 0]
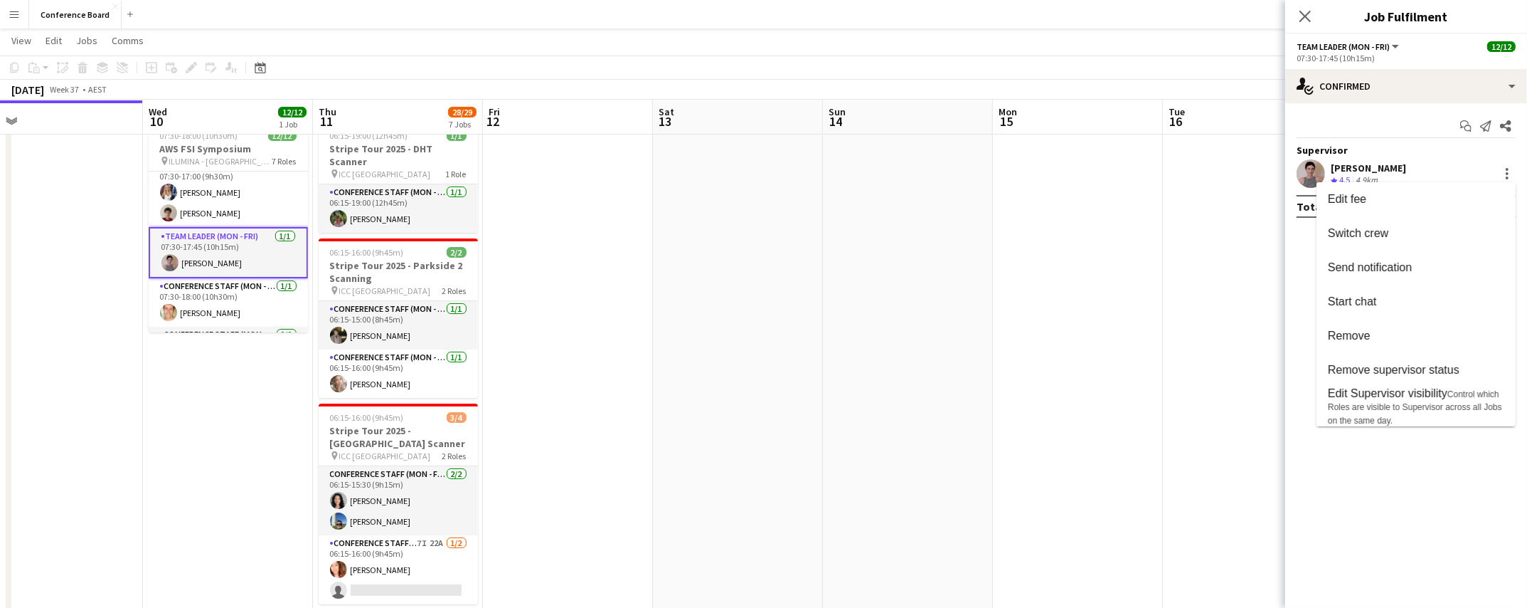
click at [195, 366] on div at bounding box center [763, 304] width 1527 height 608
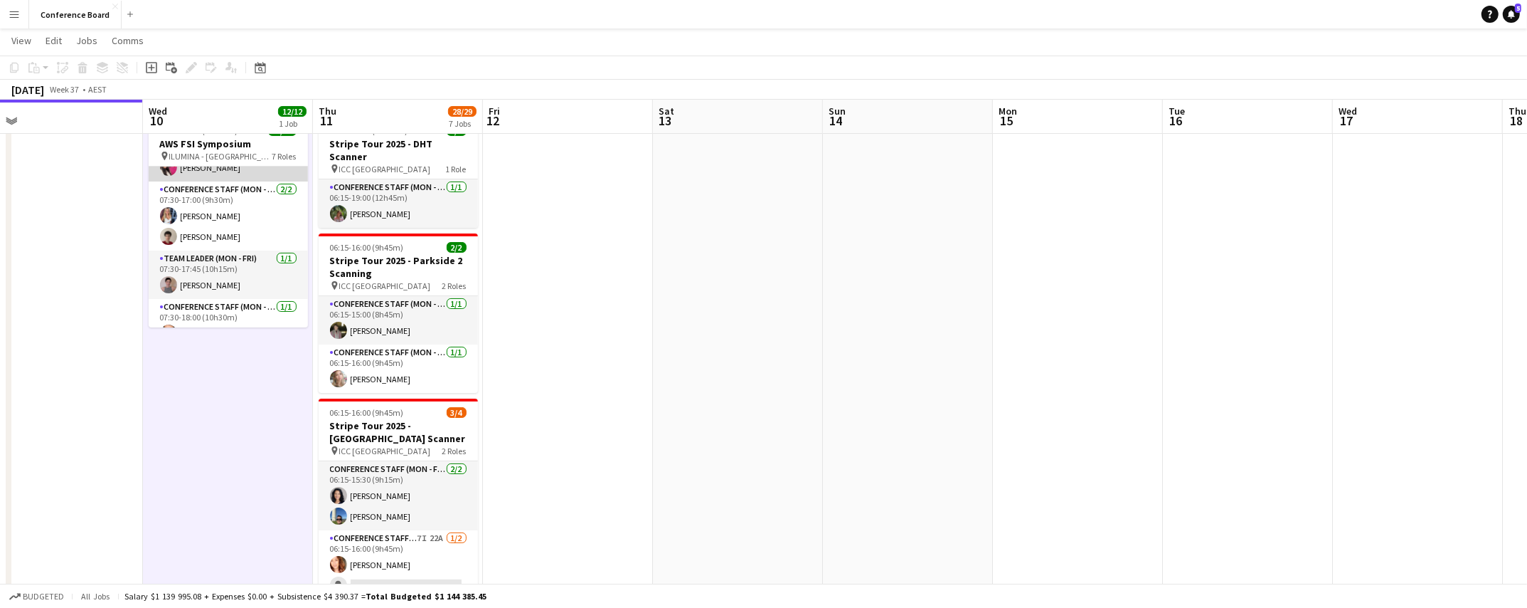
scroll to position [188, 0]
click at [240, 290] on app-card-role "Team Leader (Mon - Fri) 1/1 07:30-17:45 (10h15m) Isabel Macmaster" at bounding box center [228, 279] width 159 height 48
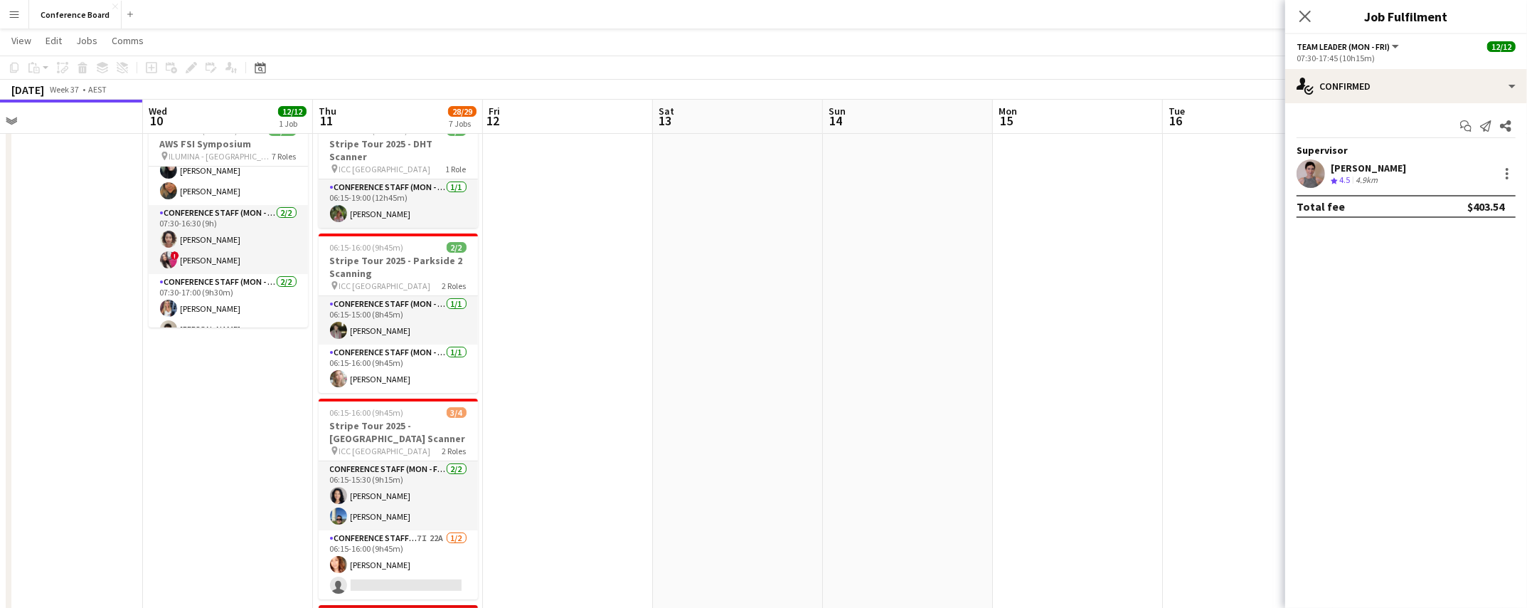
scroll to position [105, 0]
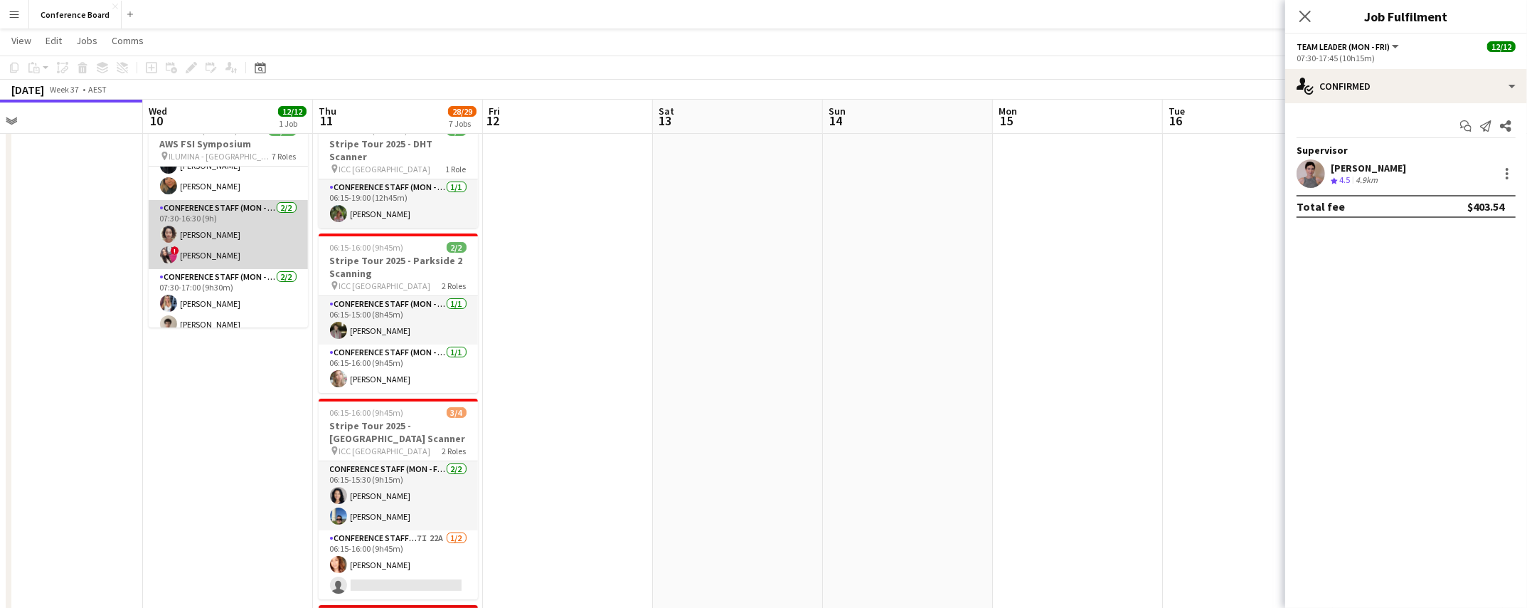
click at [171, 256] on app-user-avatar at bounding box center [168, 254] width 17 height 17
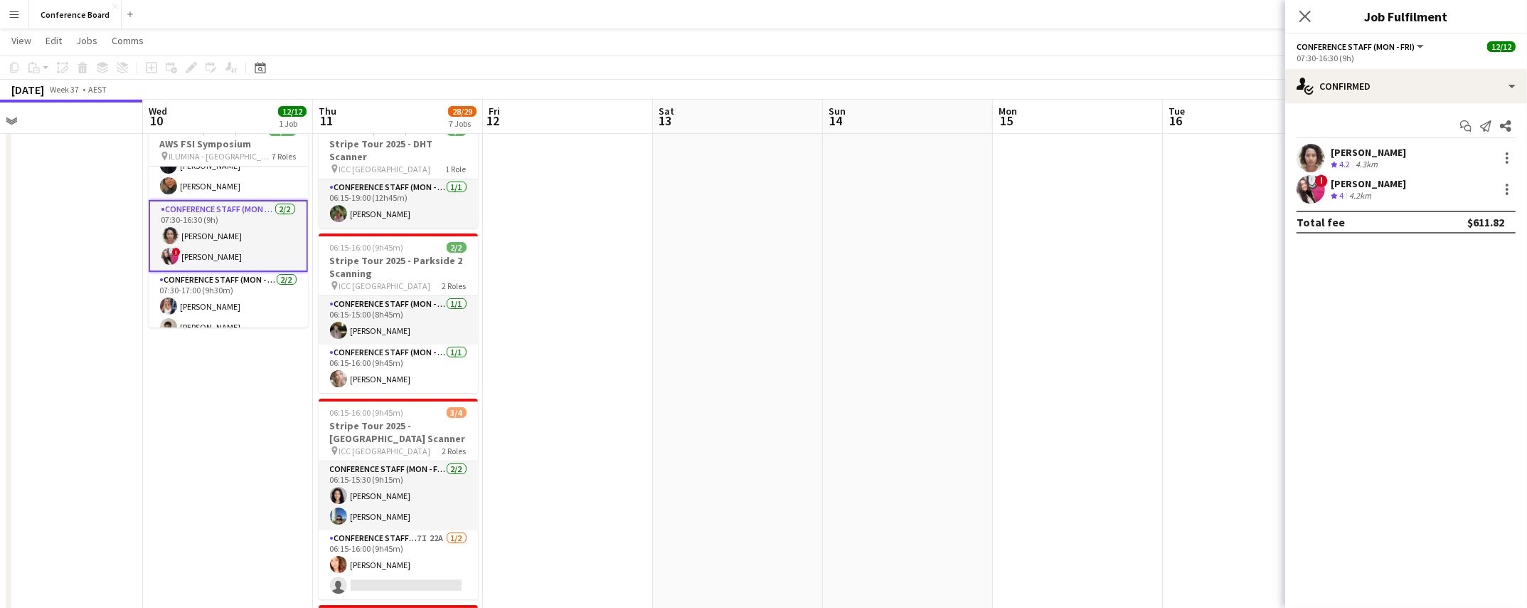
click at [1310, 191] on app-user-avatar at bounding box center [1311, 189] width 28 height 28
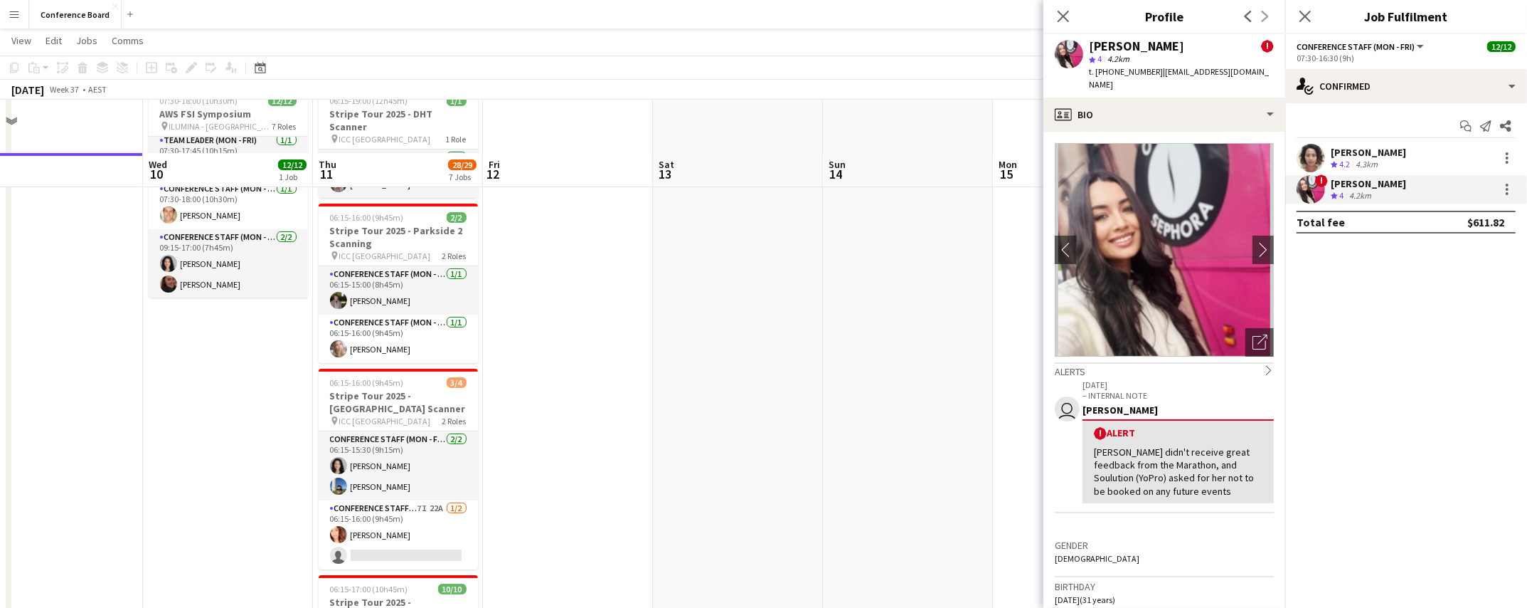
scroll to position [0, 0]
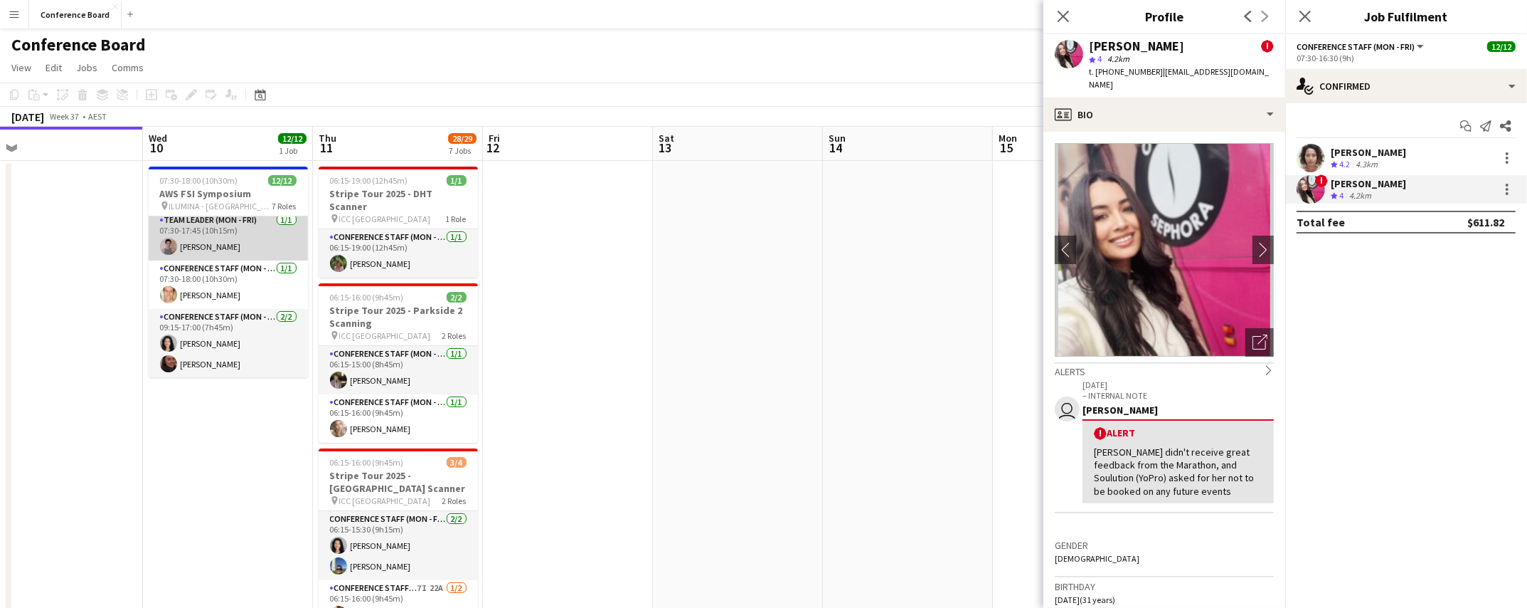
click at [206, 247] on app-card-role "Team Leader (Mon - Fri) 1/1 07:30-17:45 (10h15m) Isabel Macmaster" at bounding box center [228, 236] width 159 height 48
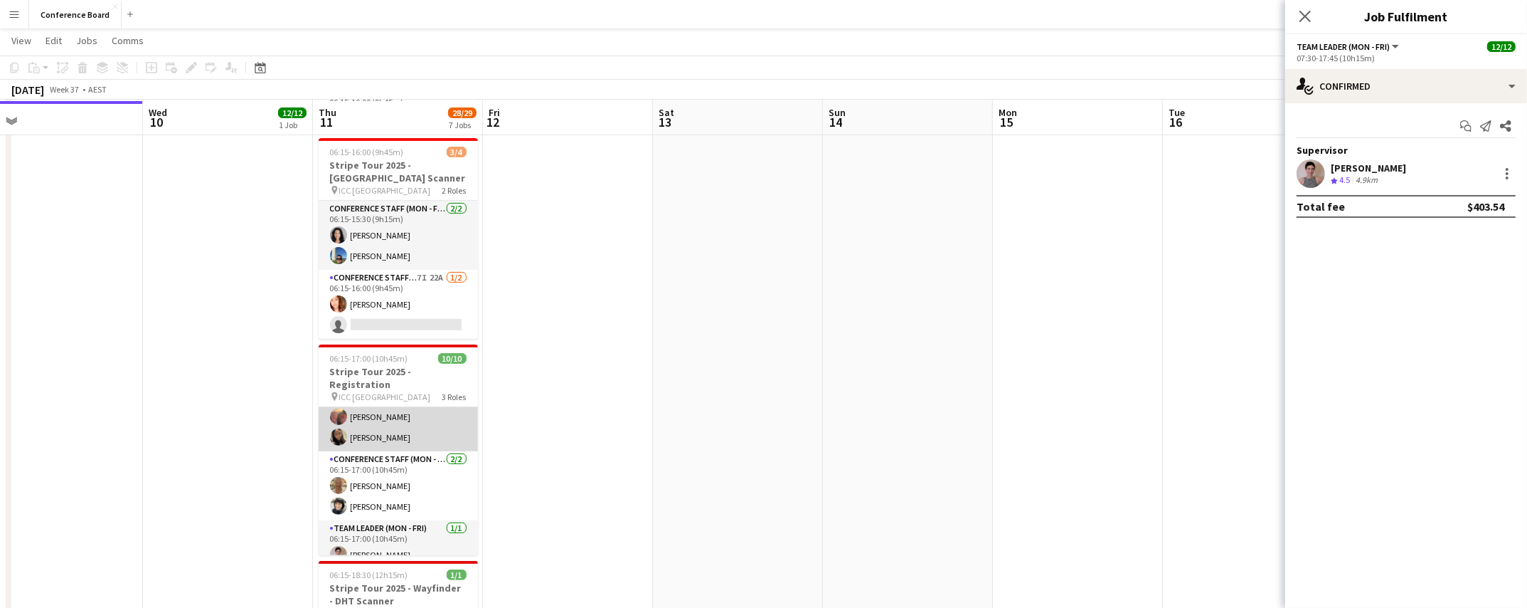
scroll to position [310, 0]
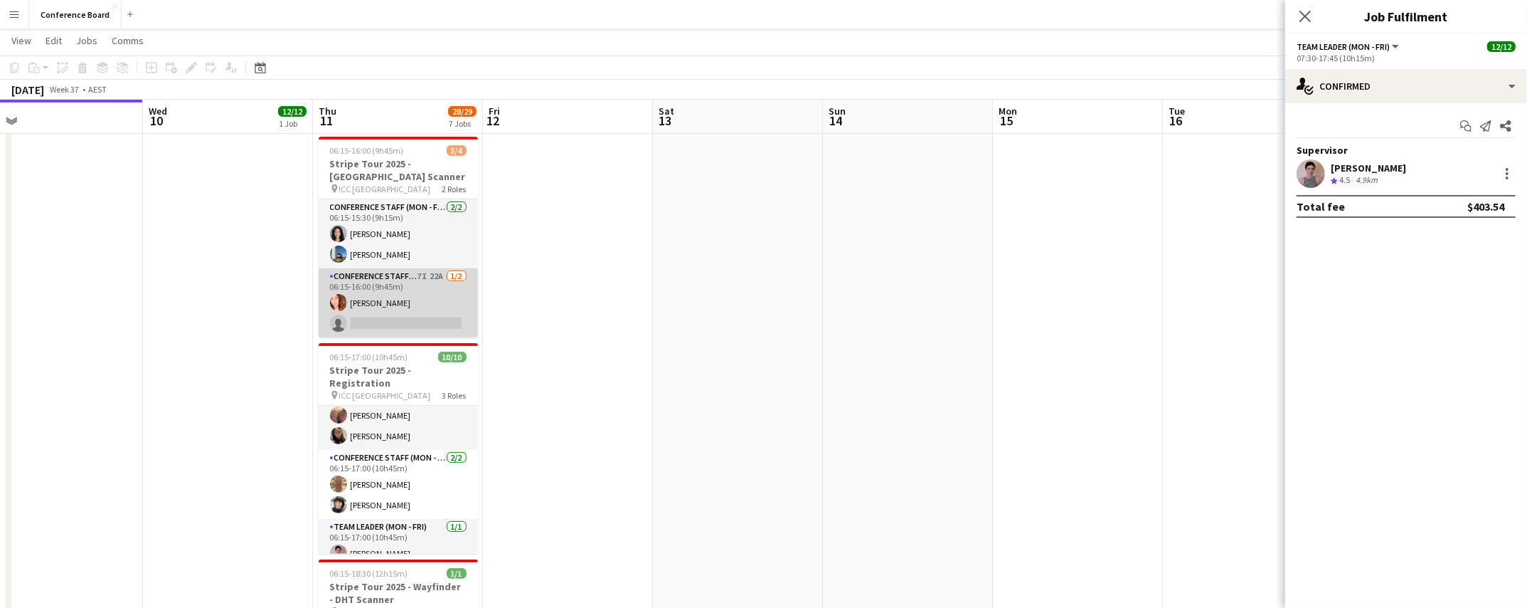
click at [415, 297] on app-card-role "Conference Staff (Mon - Fri) 7I 22A [DATE] 06:15-16:00 (9h45m) [PERSON_NAME] si…" at bounding box center [398, 302] width 159 height 69
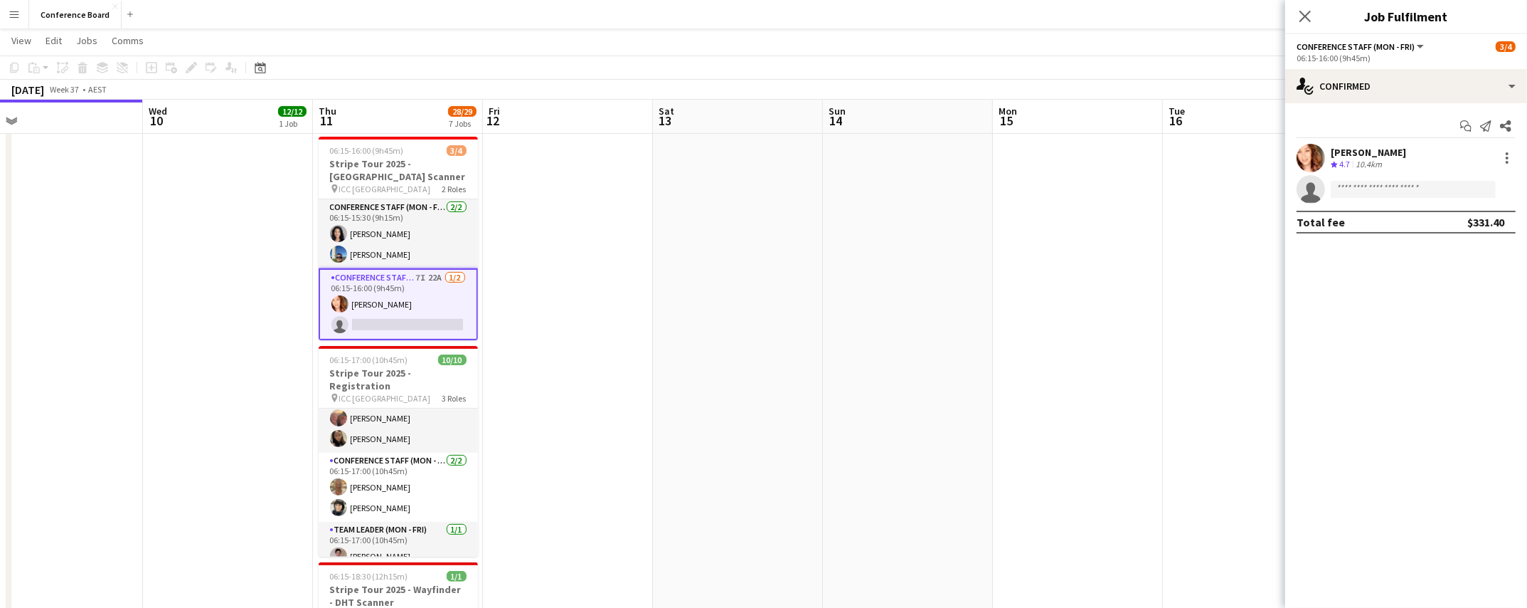
scroll to position [280, 0]
click at [1305, 16] on icon at bounding box center [1305, 16] width 14 height 14
